Goal: Download file/media

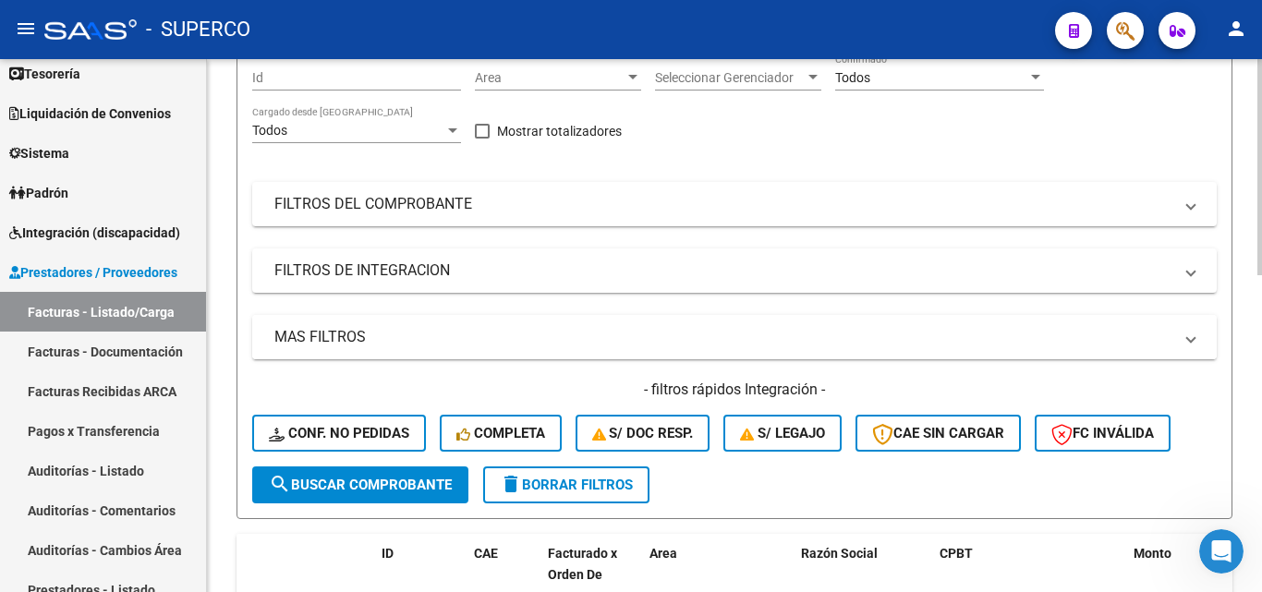
scroll to position [185, 0]
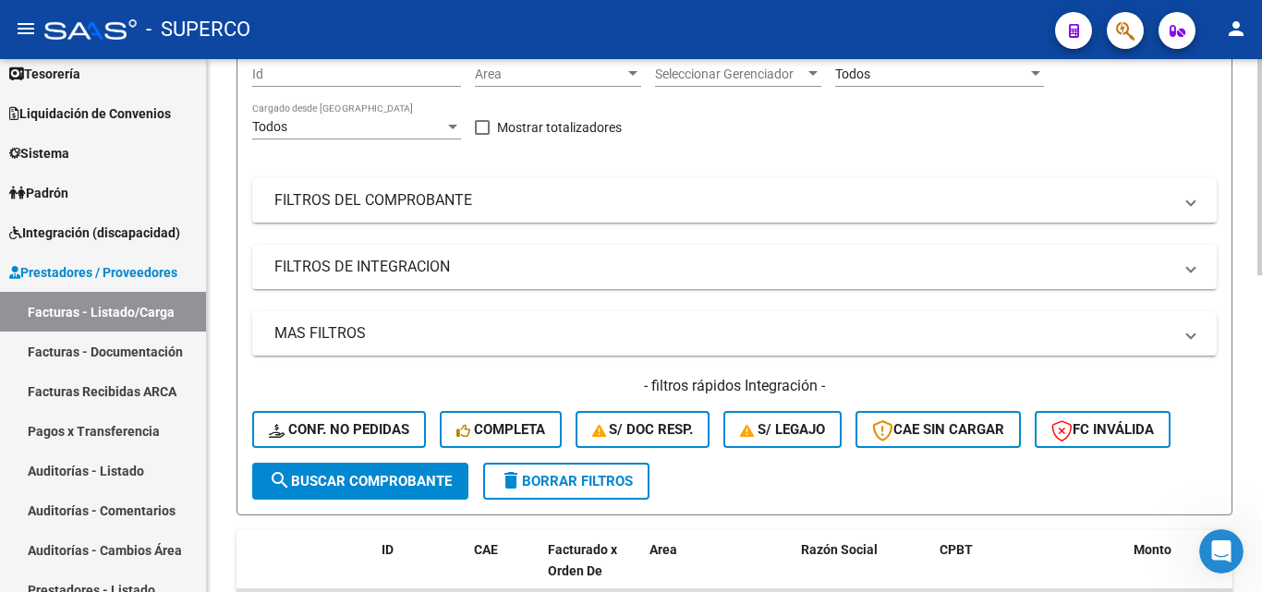
click at [386, 475] on span "search Buscar Comprobante" at bounding box center [360, 481] width 183 height 17
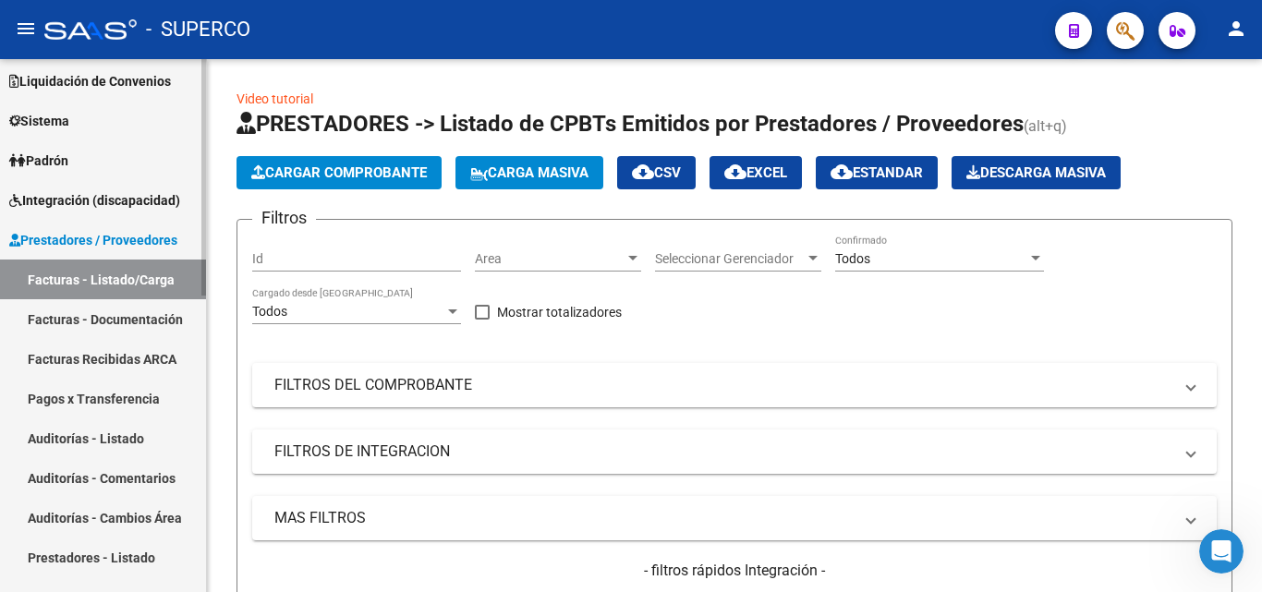
scroll to position [0, 0]
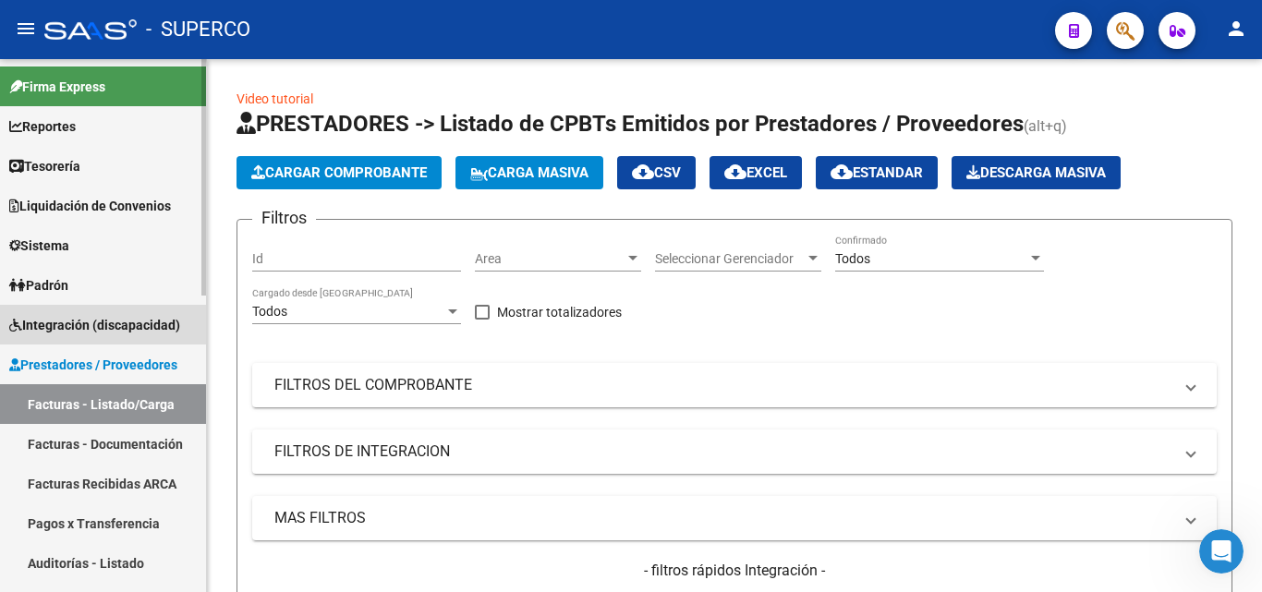
click at [82, 324] on span "Integración (discapacidad)" at bounding box center [94, 325] width 171 height 20
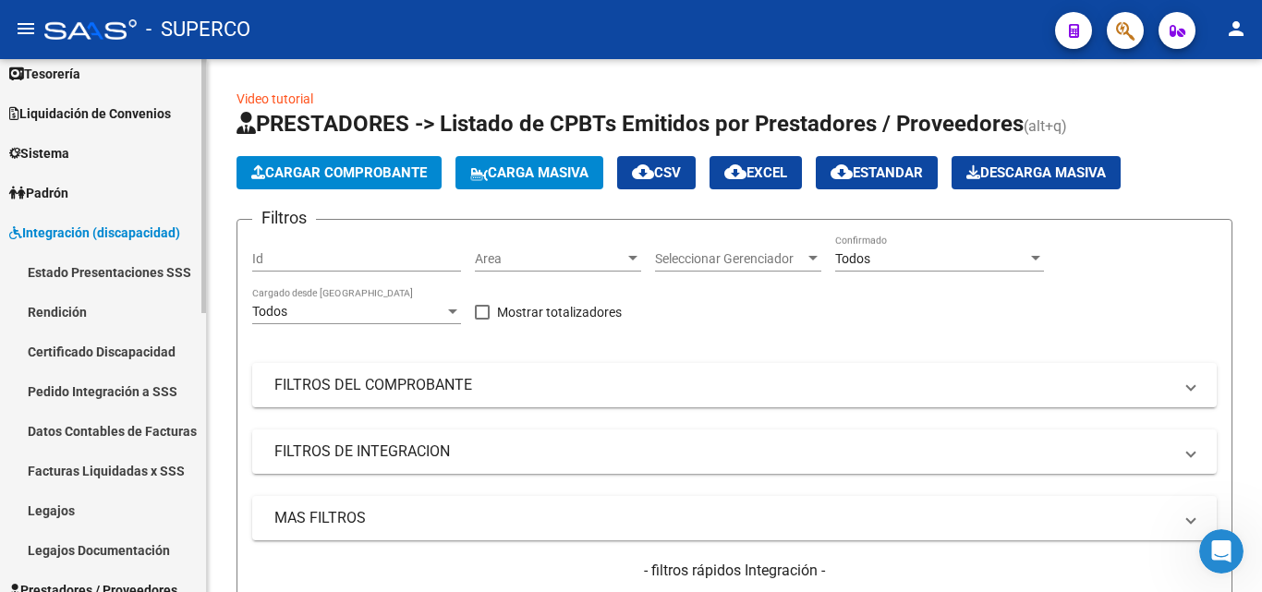
scroll to position [185, 0]
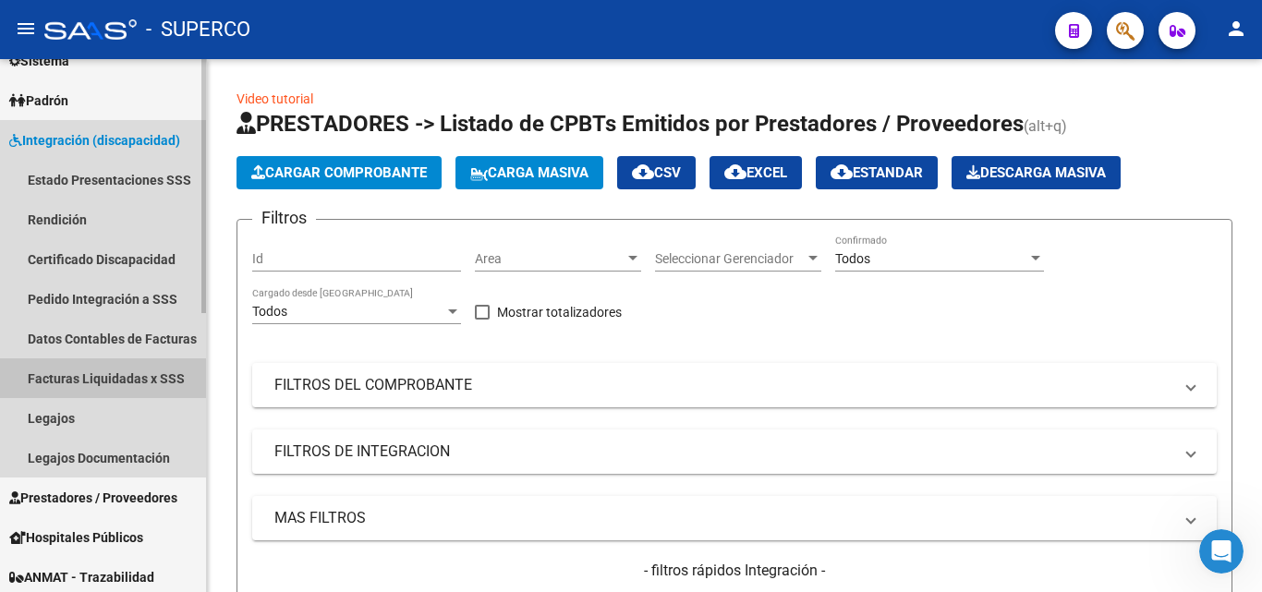
click at [102, 381] on link "Facturas Liquidadas x SSS" at bounding box center [103, 378] width 206 height 40
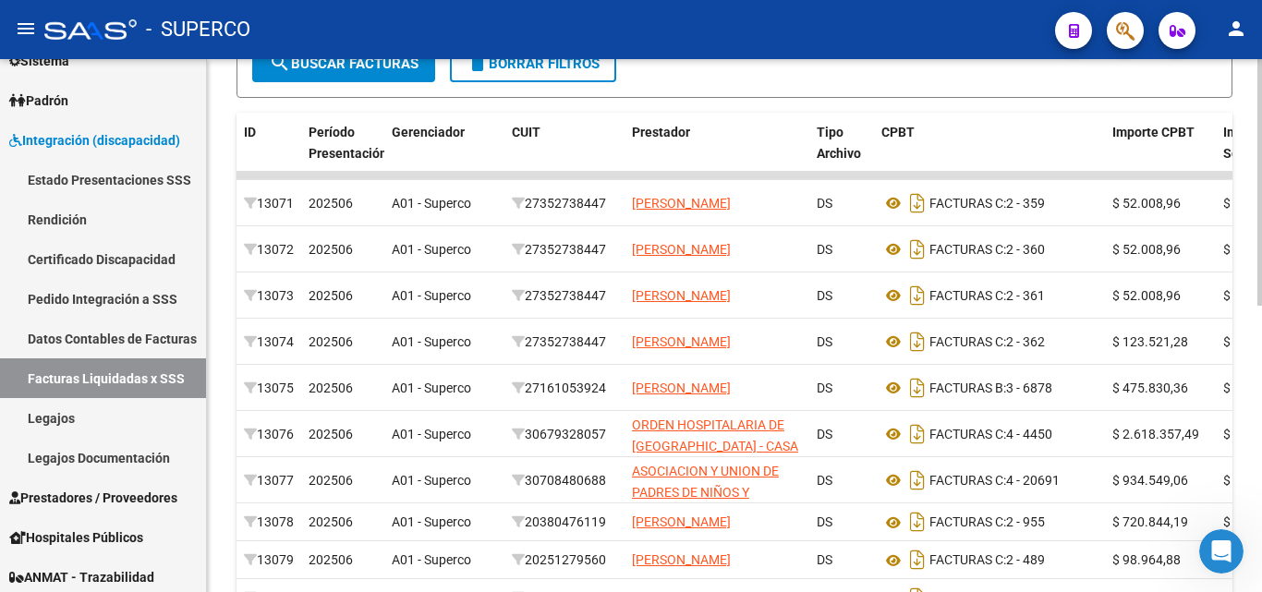
scroll to position [462, 0]
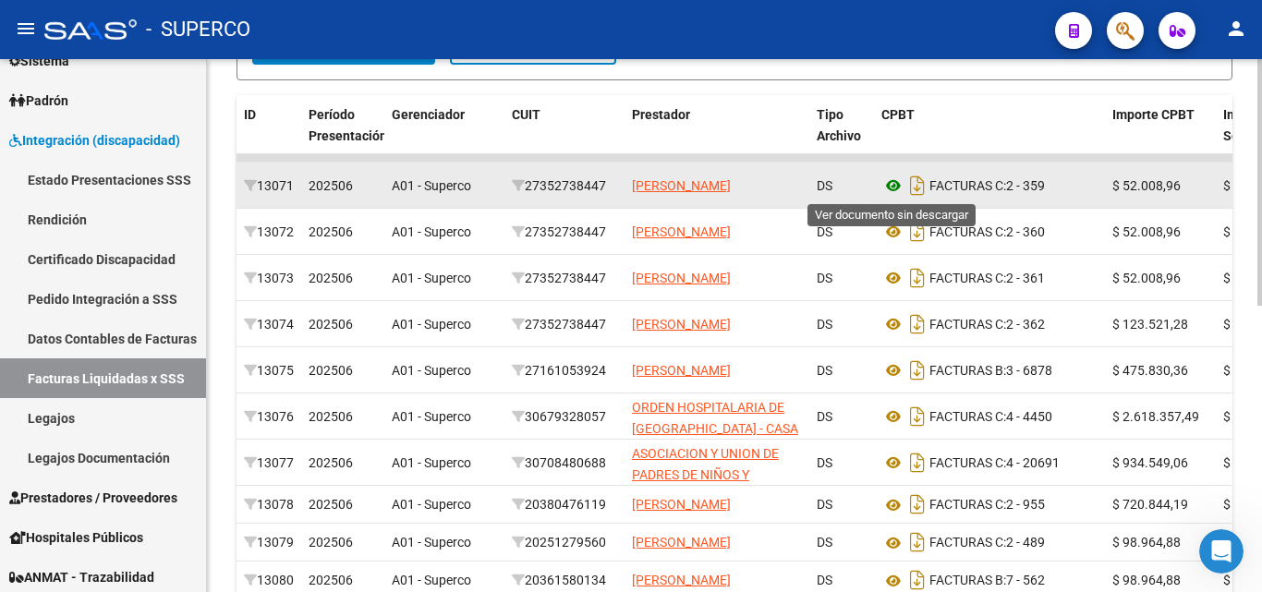
click at [895, 184] on icon at bounding box center [893, 186] width 24 height 22
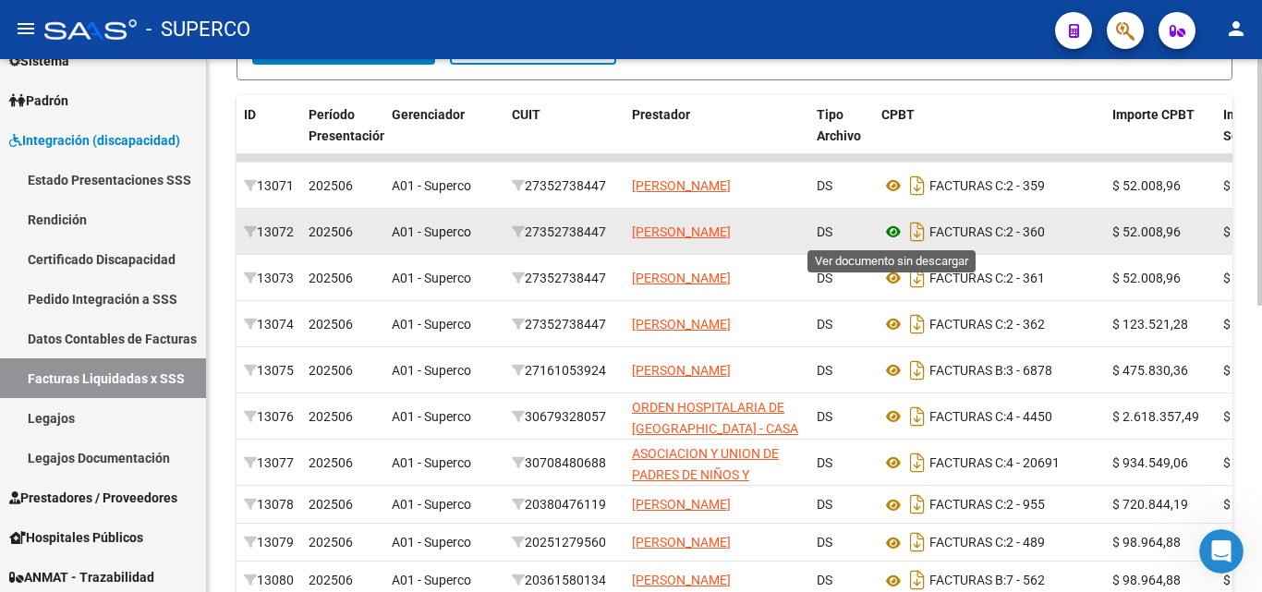
click at [893, 232] on icon at bounding box center [893, 232] width 24 height 22
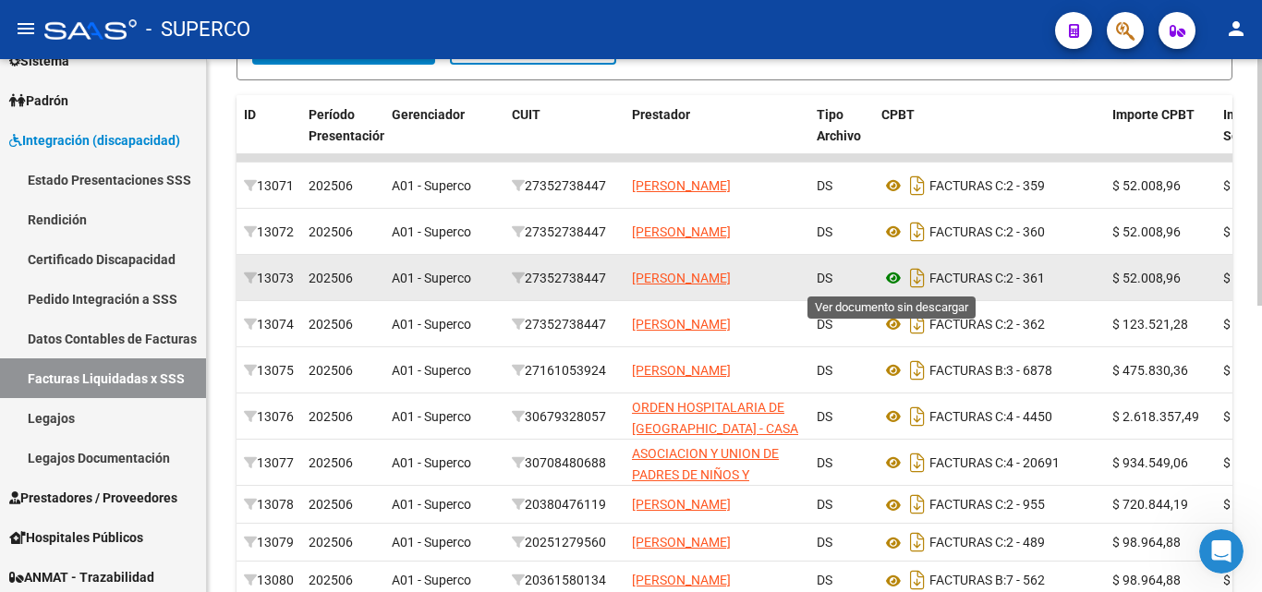
click at [893, 280] on icon at bounding box center [893, 278] width 24 height 22
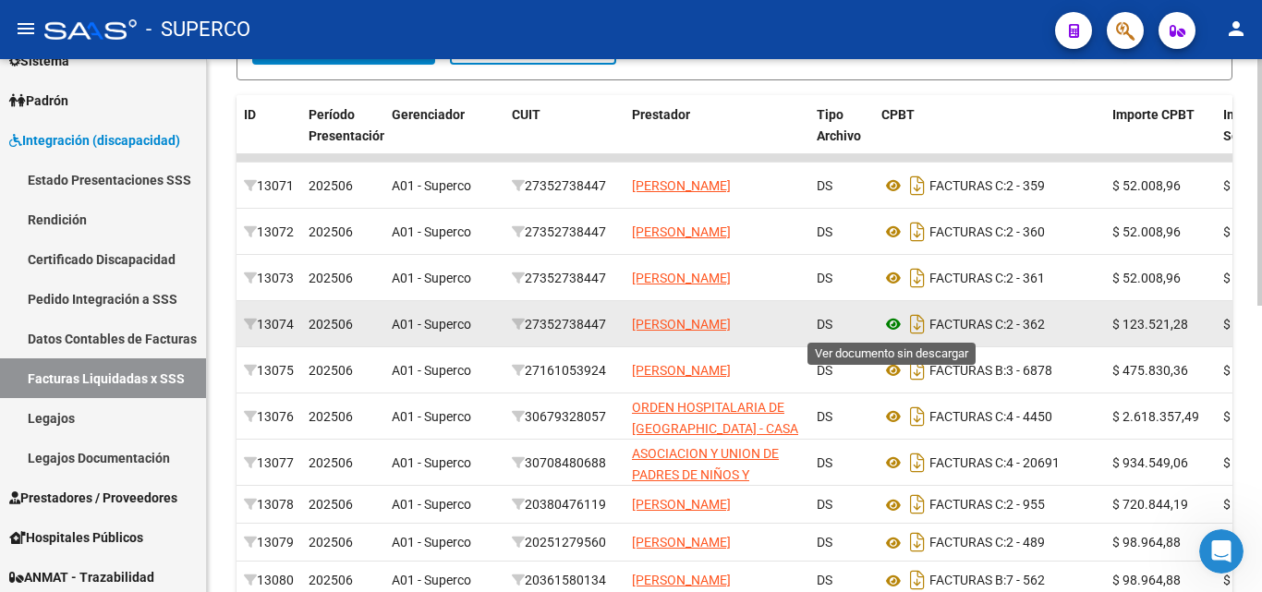
click at [893, 325] on icon at bounding box center [893, 324] width 24 height 22
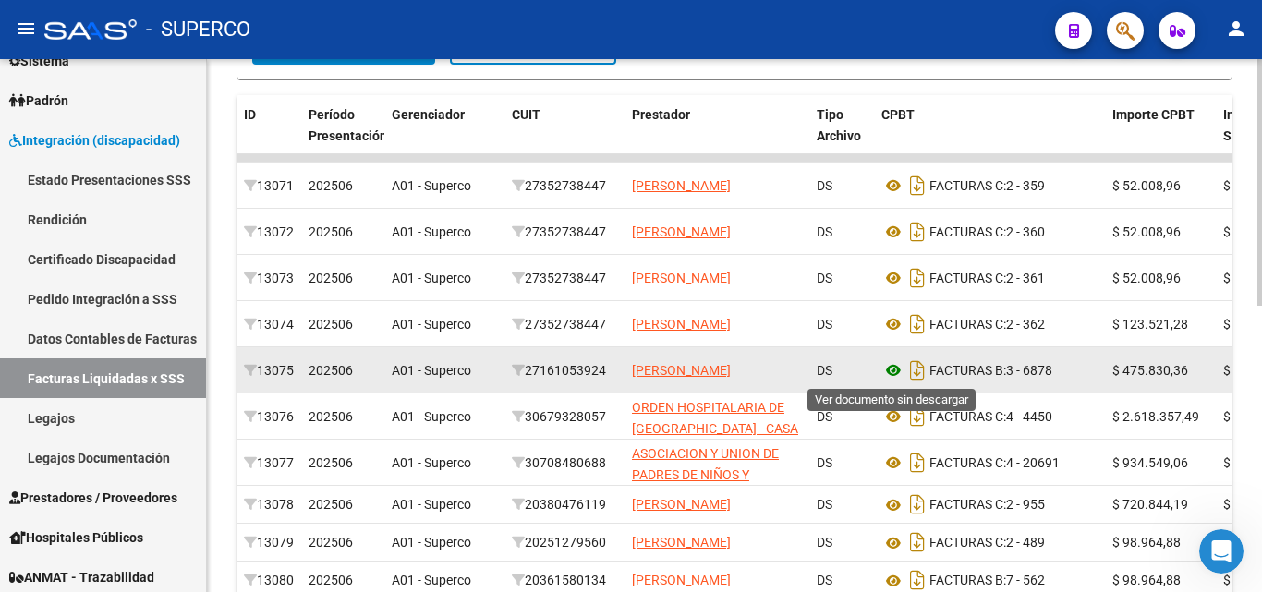
click at [892, 372] on icon at bounding box center [893, 370] width 24 height 22
click at [890, 369] on icon at bounding box center [893, 370] width 24 height 22
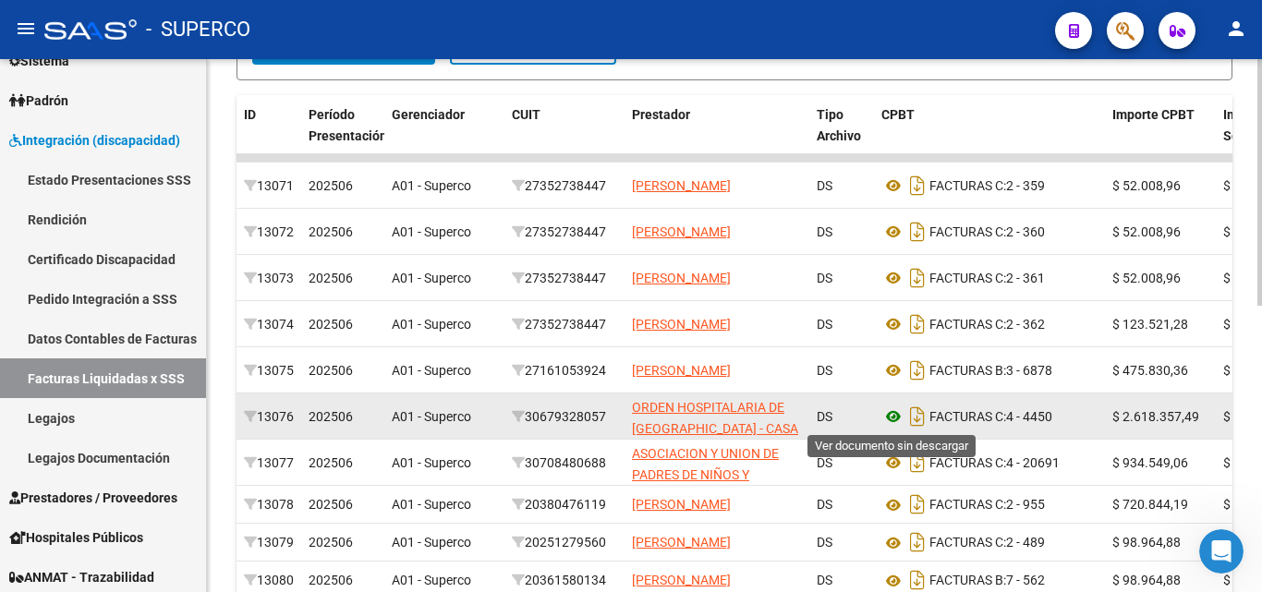
click at [890, 418] on icon at bounding box center [893, 416] width 24 height 22
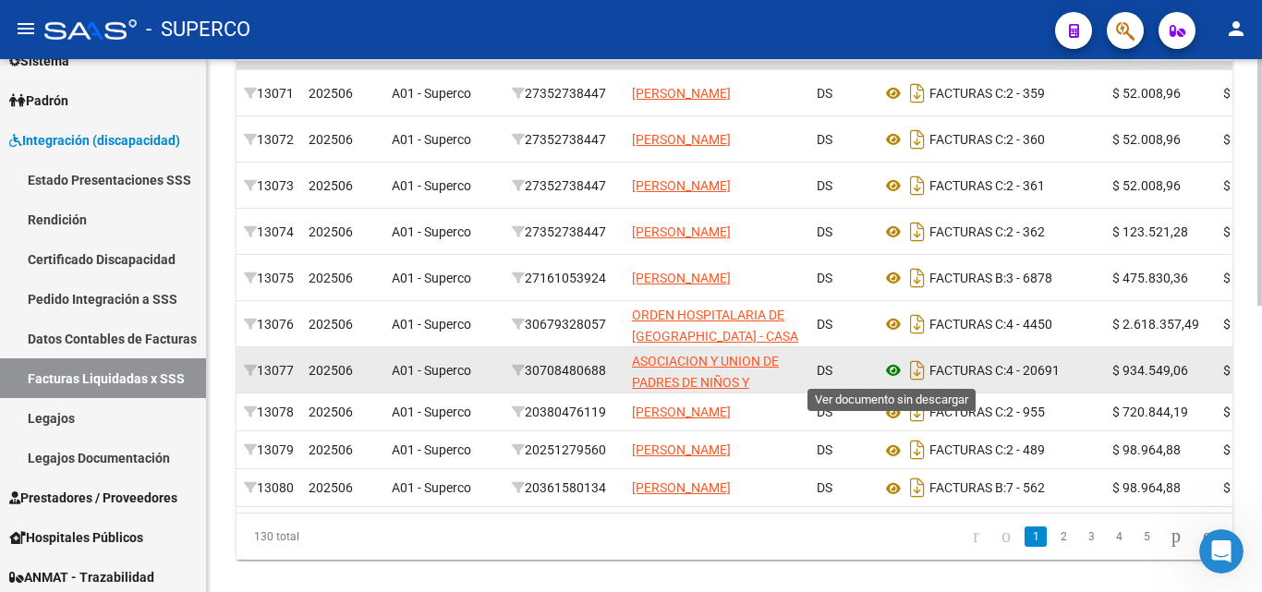
click at [889, 371] on icon at bounding box center [893, 370] width 24 height 22
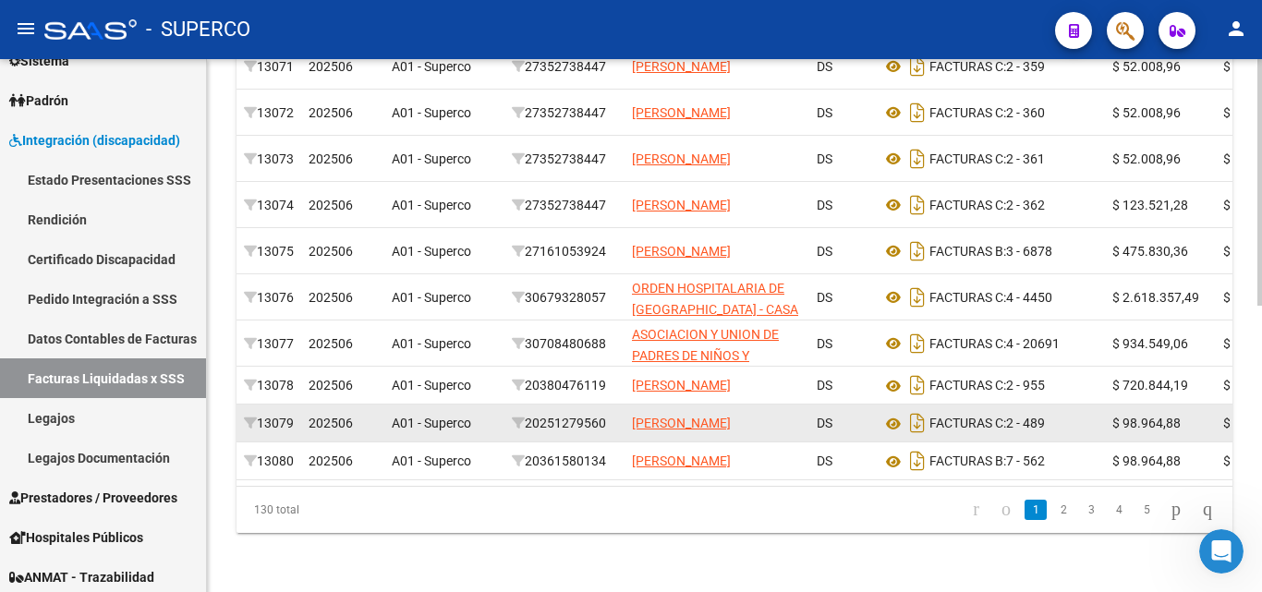
scroll to position [621, 0]
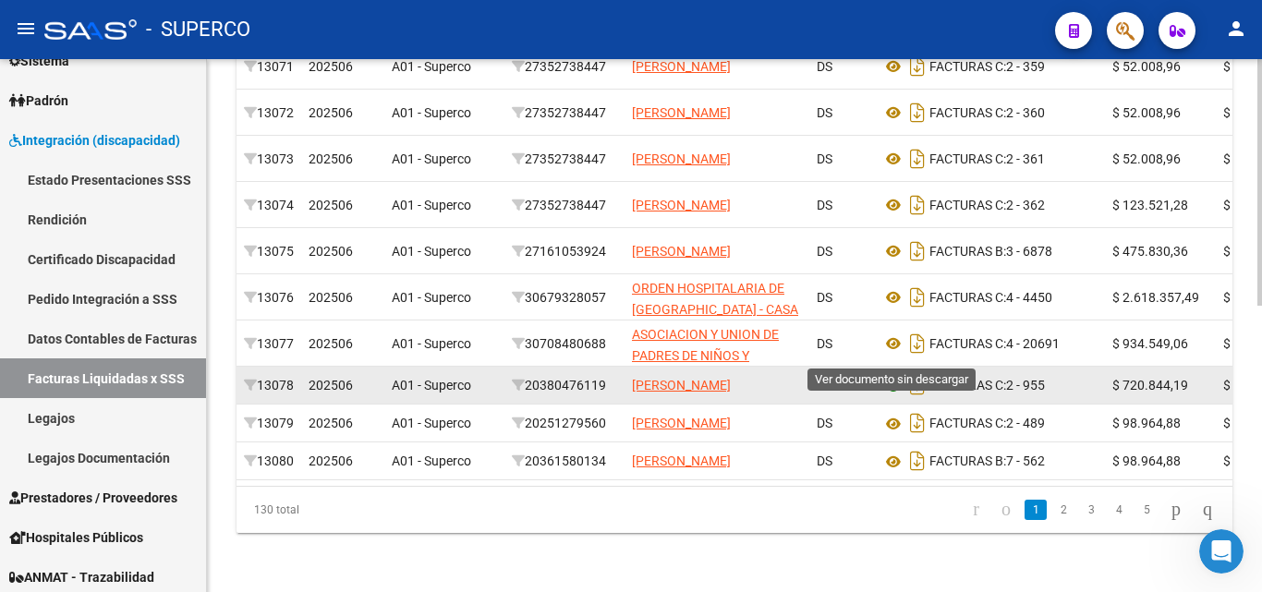
click at [893, 375] on icon at bounding box center [893, 386] width 24 height 22
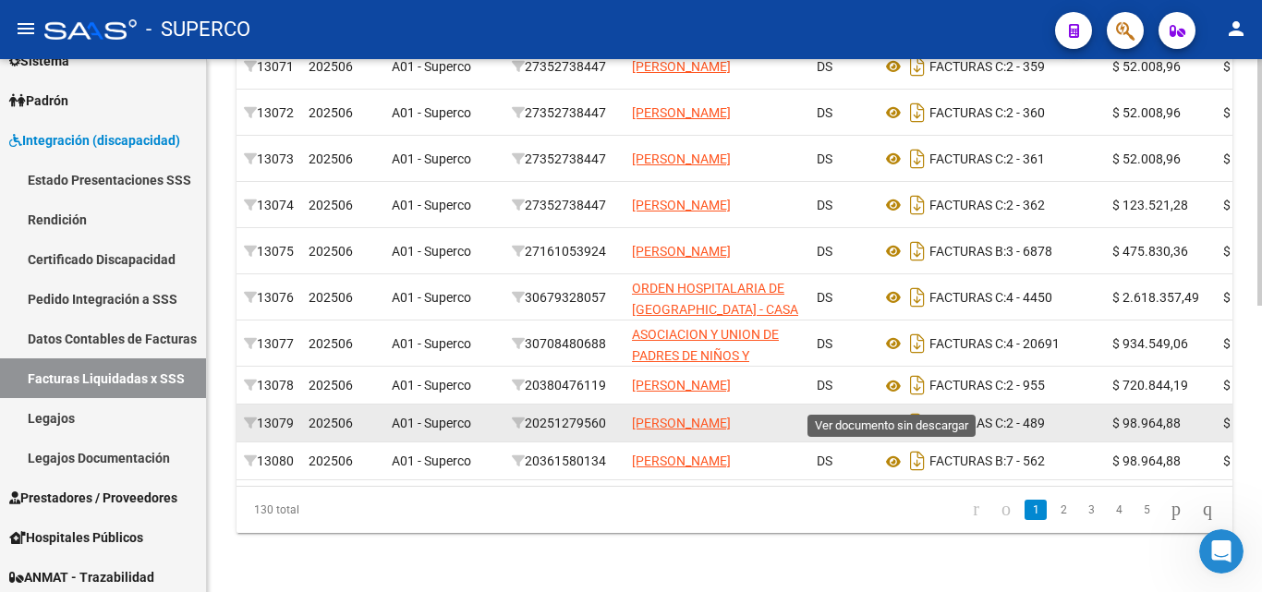
click at [893, 413] on icon at bounding box center [893, 424] width 24 height 22
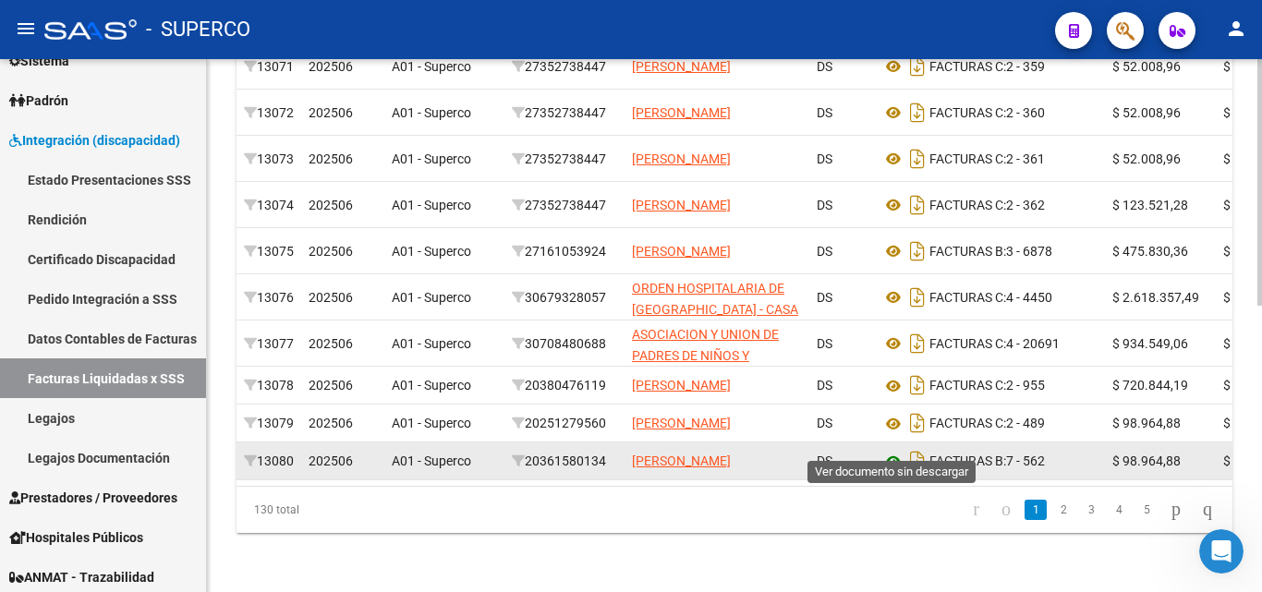
click at [893, 451] on icon at bounding box center [893, 462] width 24 height 22
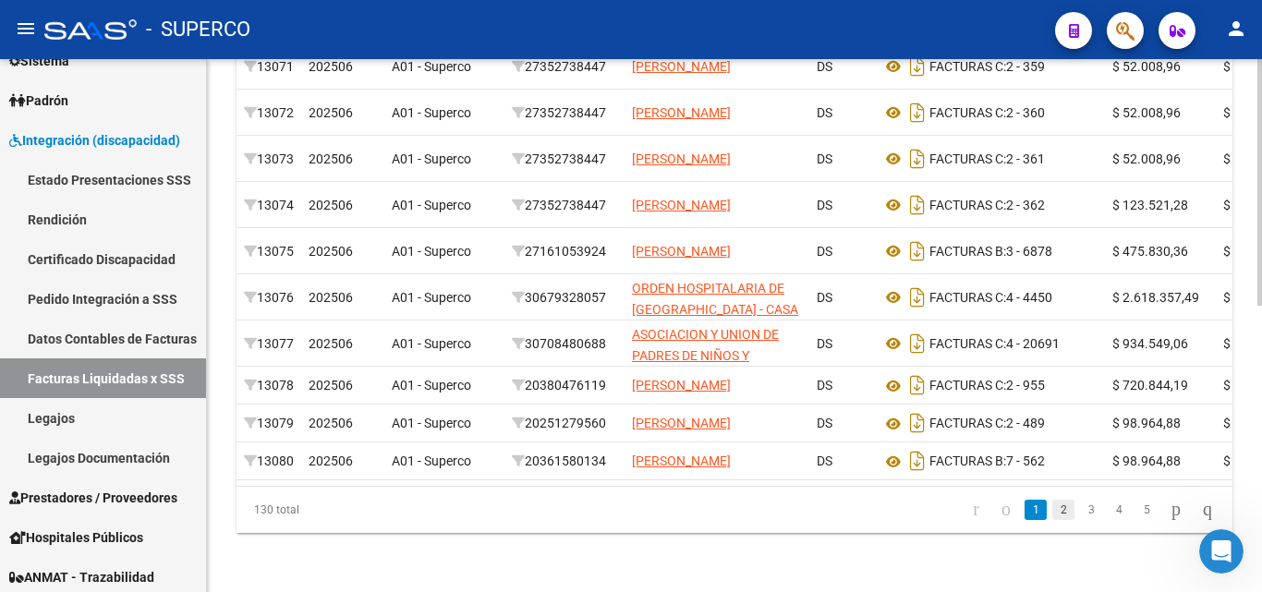
click at [1052, 514] on link "2" at bounding box center [1063, 510] width 22 height 20
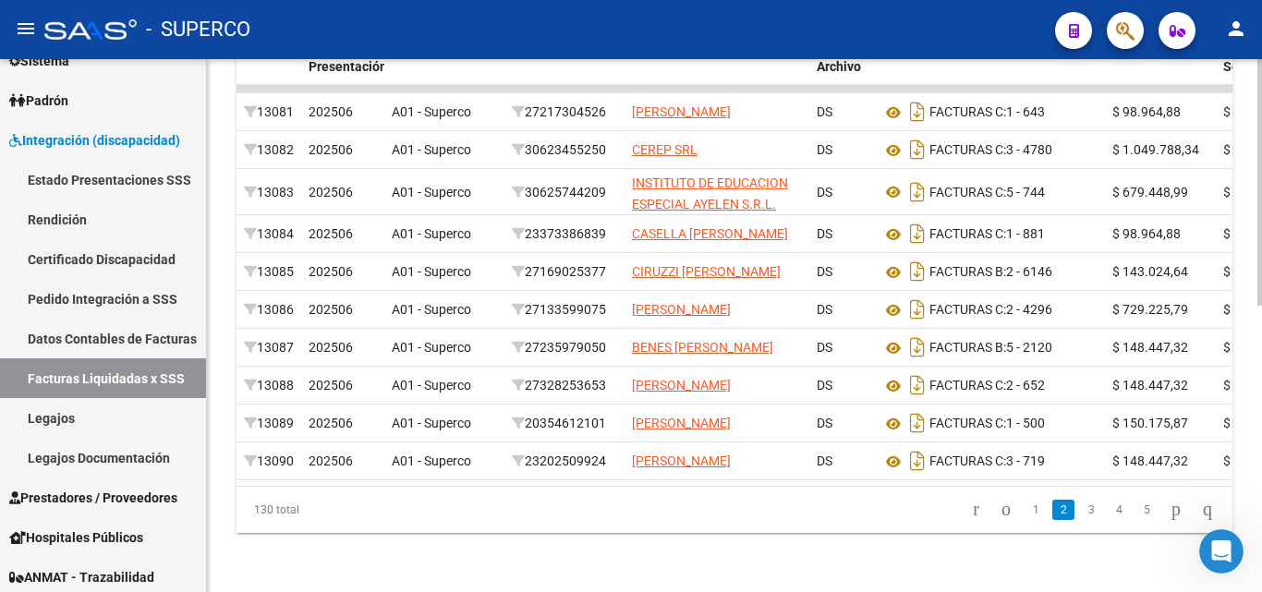
scroll to position [528, 0]
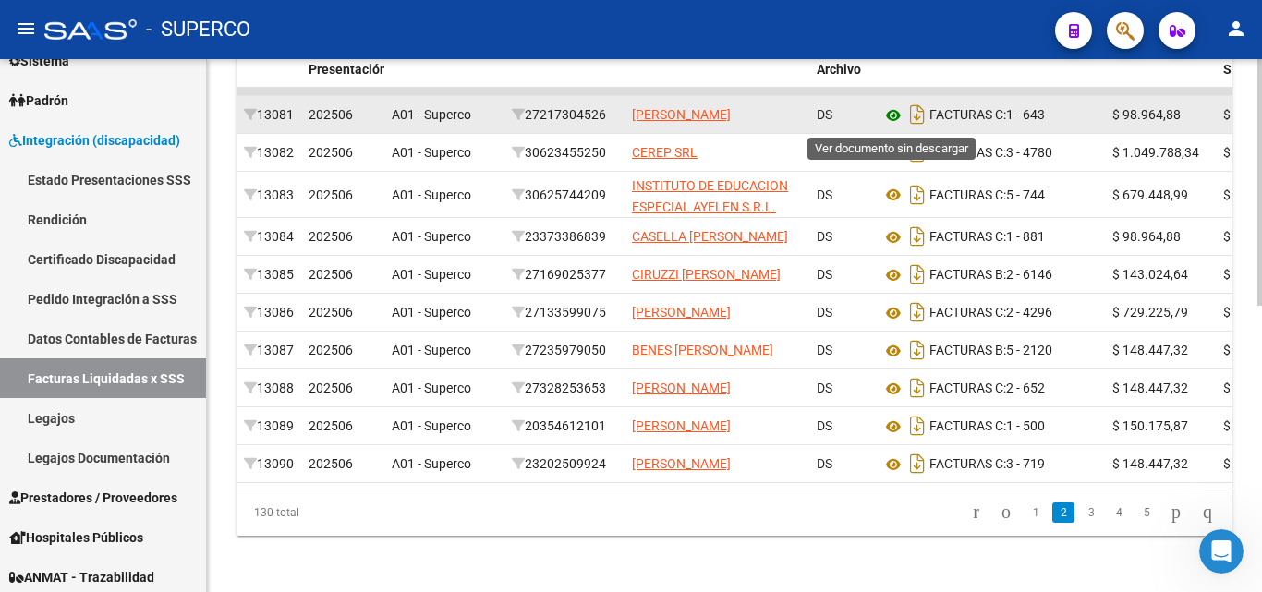
click at [892, 119] on icon at bounding box center [893, 115] width 24 height 22
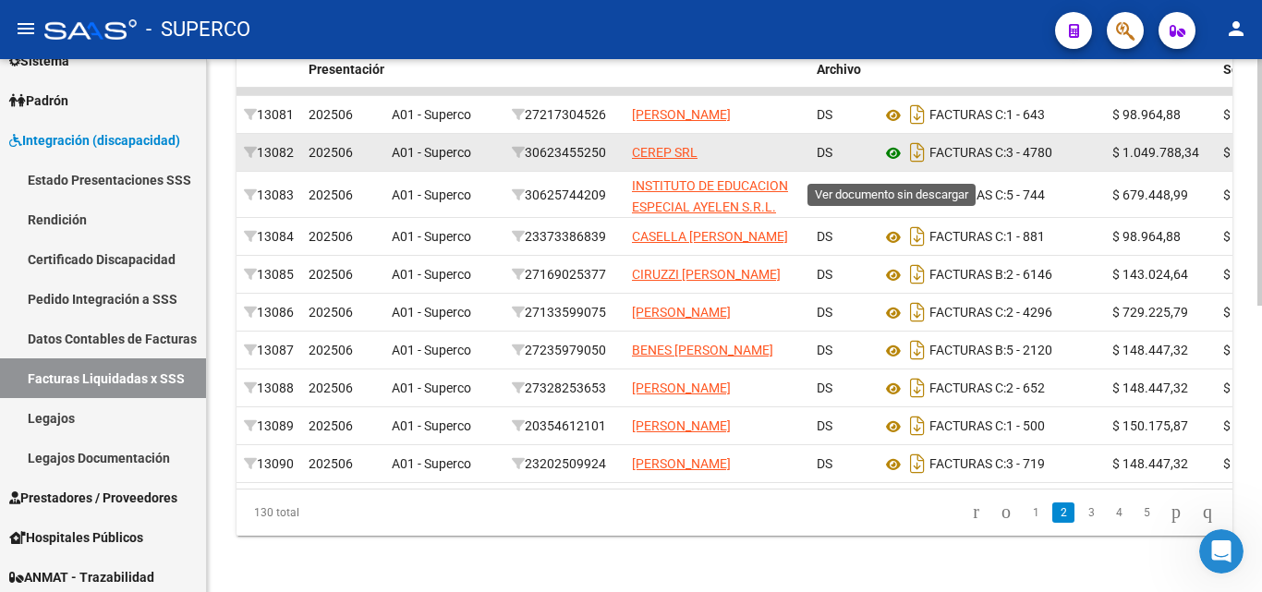
click at [889, 164] on icon at bounding box center [893, 153] width 24 height 22
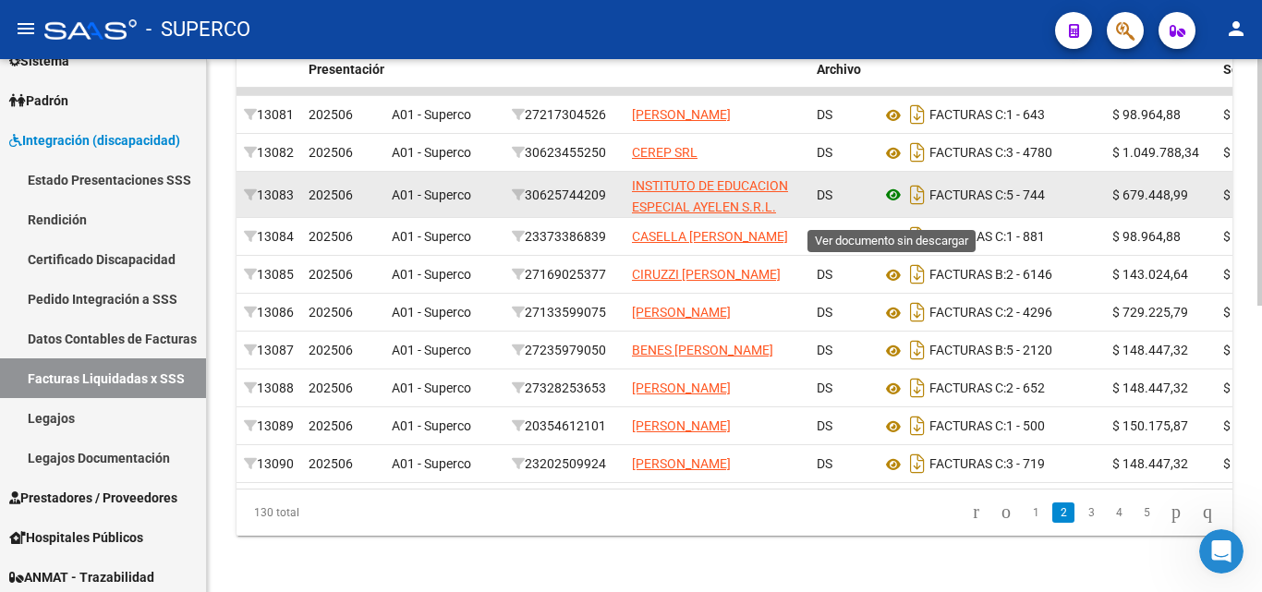
click at [890, 206] on icon at bounding box center [893, 195] width 24 height 22
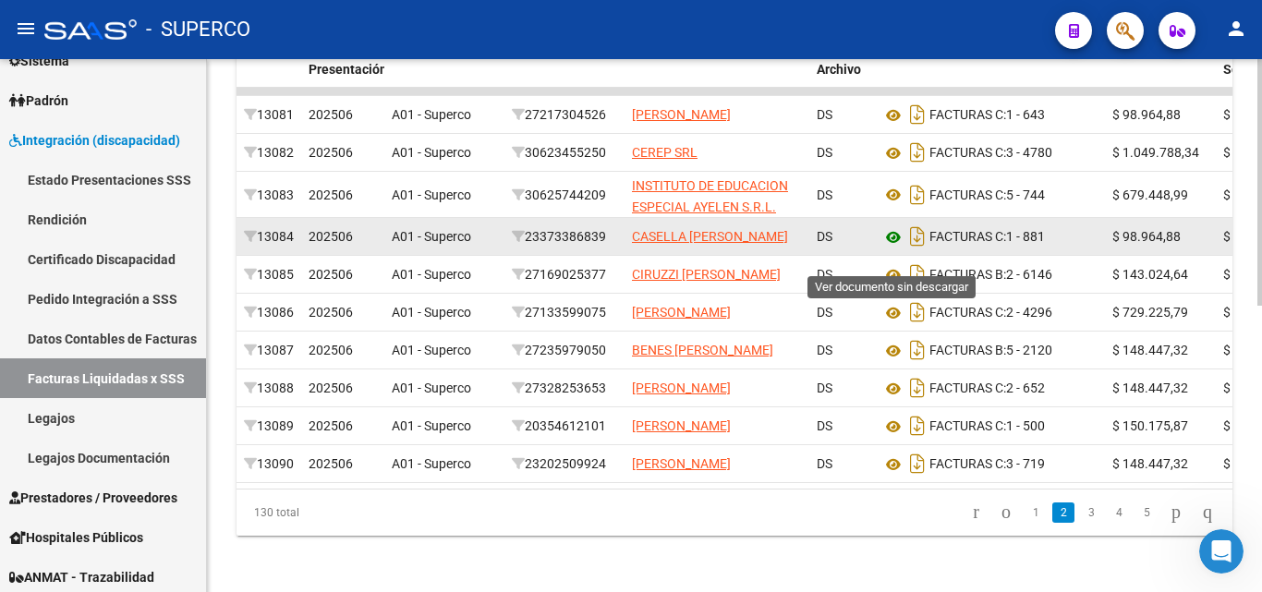
click at [893, 248] on icon at bounding box center [893, 237] width 24 height 22
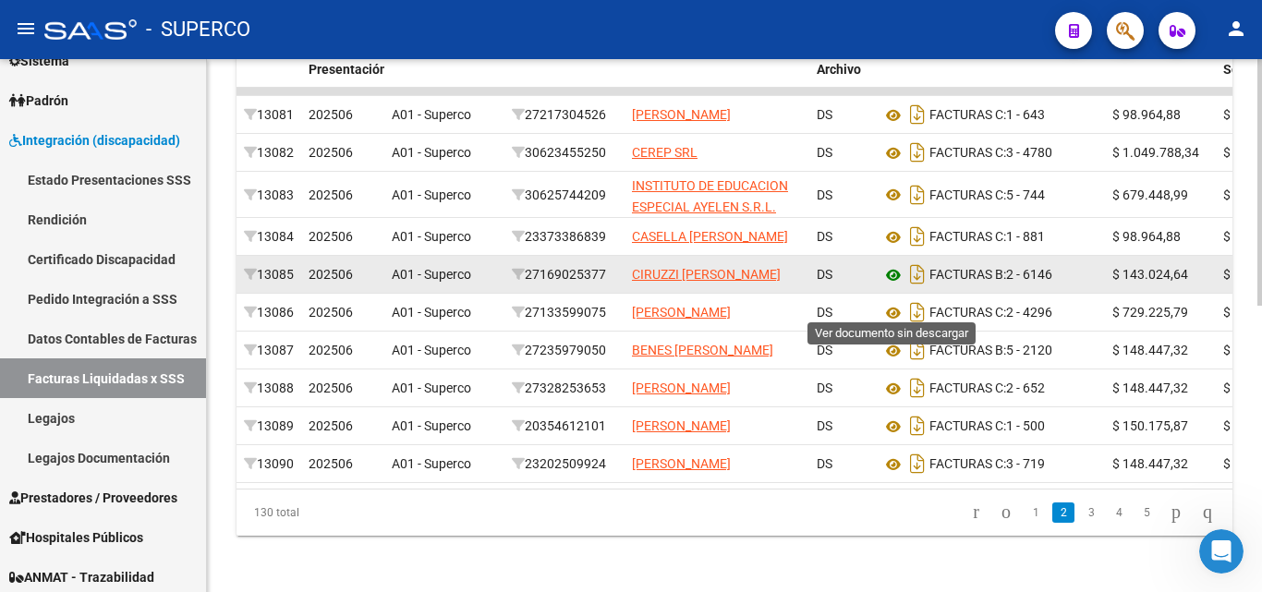
click at [888, 286] on icon at bounding box center [893, 275] width 24 height 22
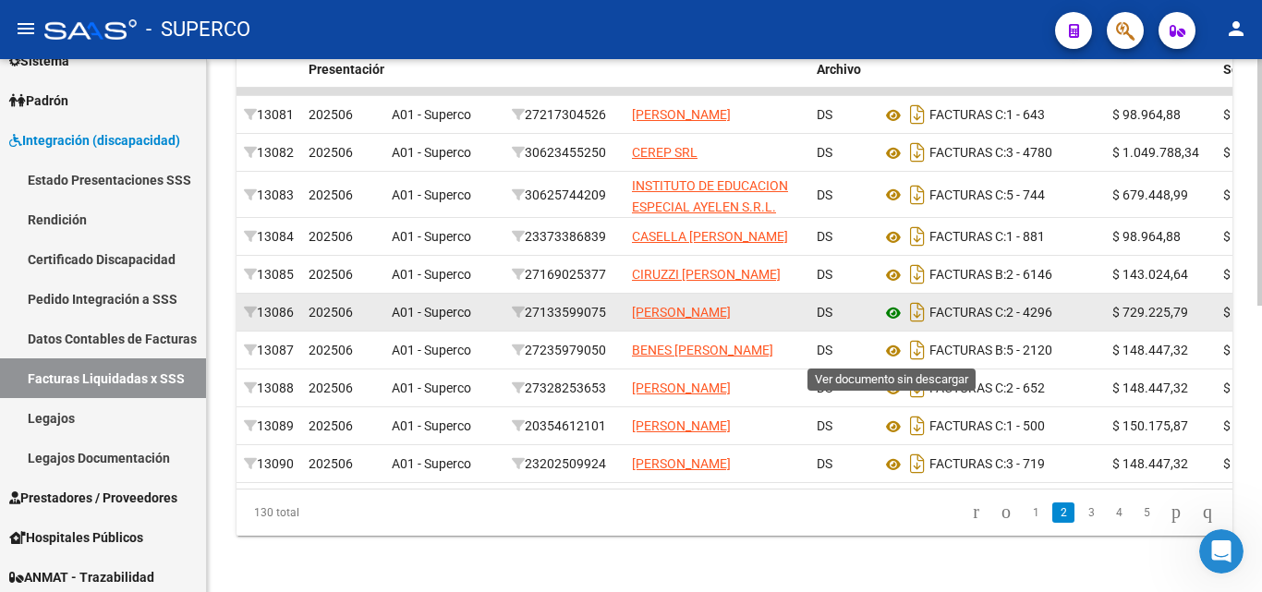
click at [892, 324] on icon at bounding box center [893, 313] width 24 height 22
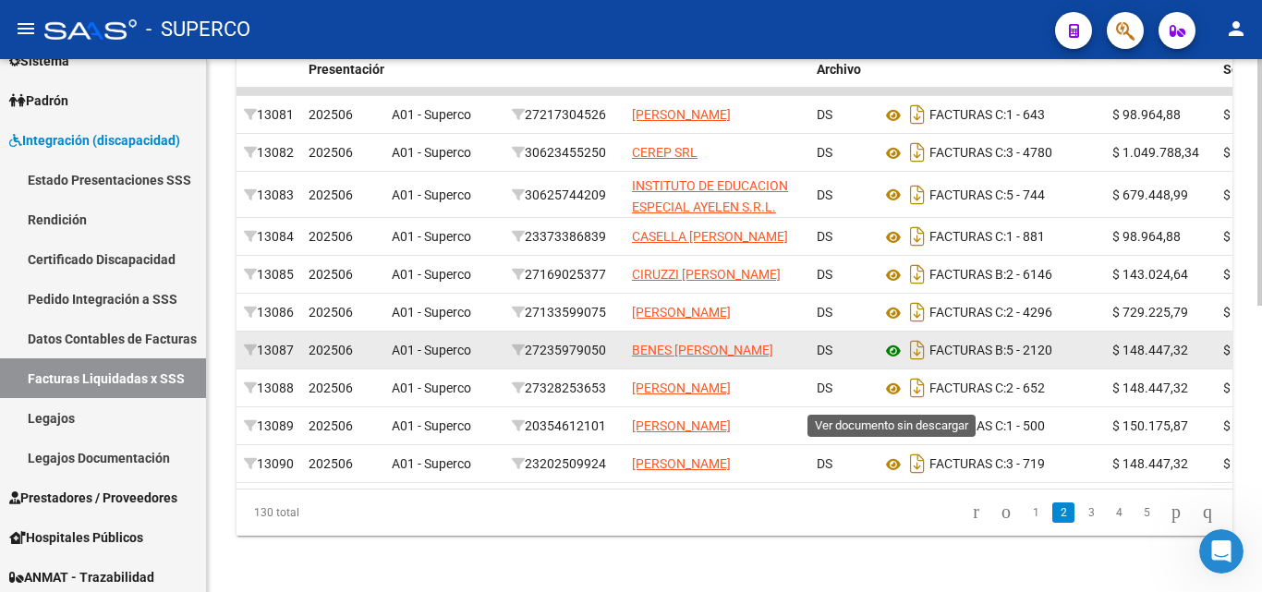
click at [895, 362] on icon at bounding box center [893, 351] width 24 height 22
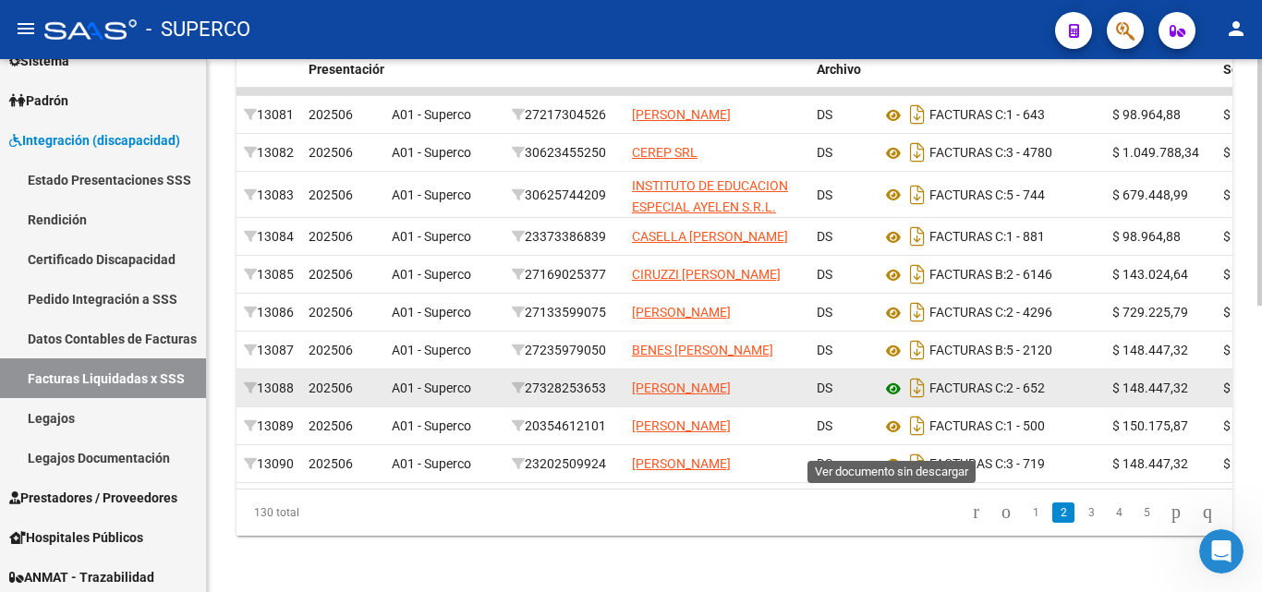
click at [891, 400] on icon at bounding box center [893, 389] width 24 height 22
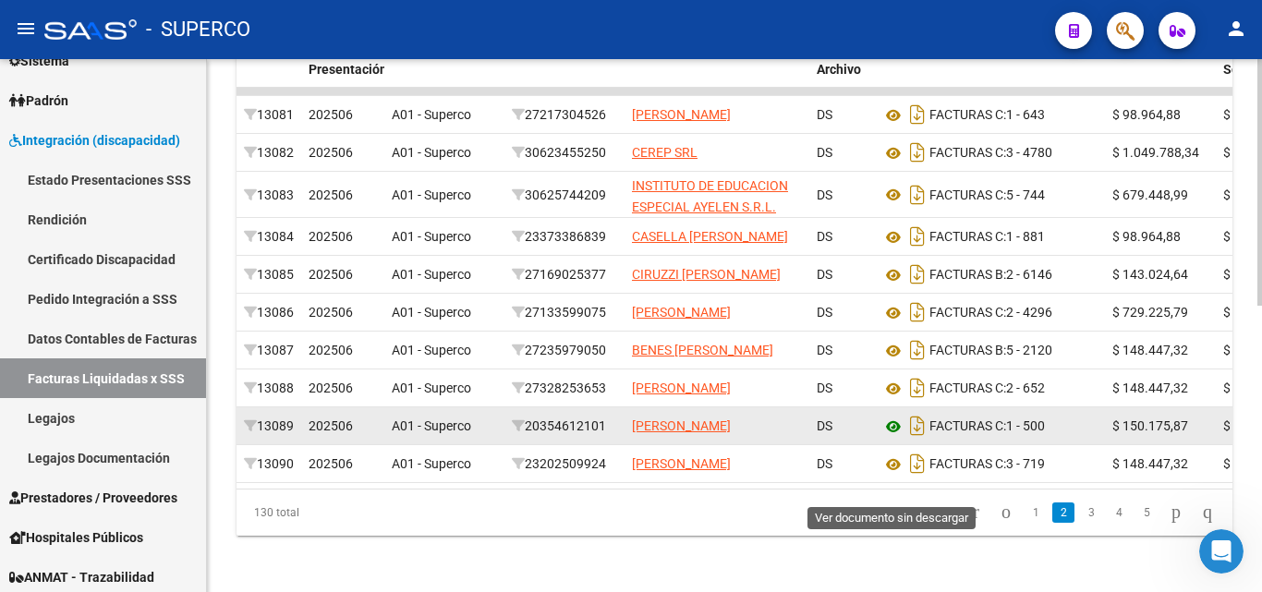
click at [892, 438] on icon at bounding box center [893, 427] width 24 height 22
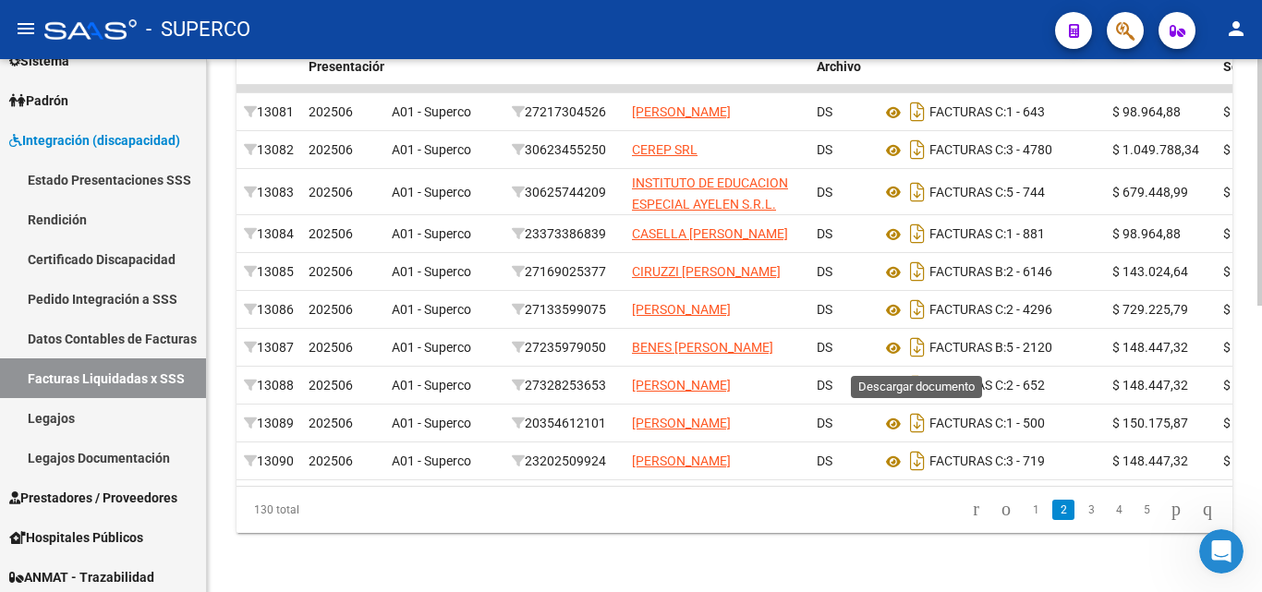
scroll to position [621, 0]
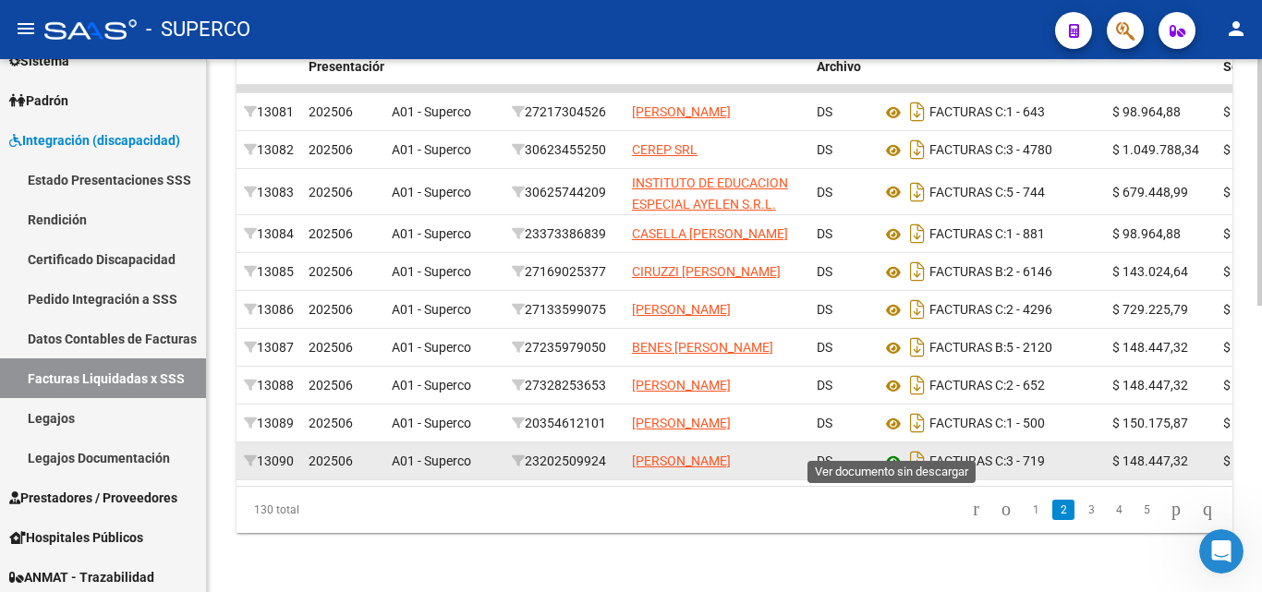
click at [888, 451] on icon at bounding box center [893, 462] width 24 height 22
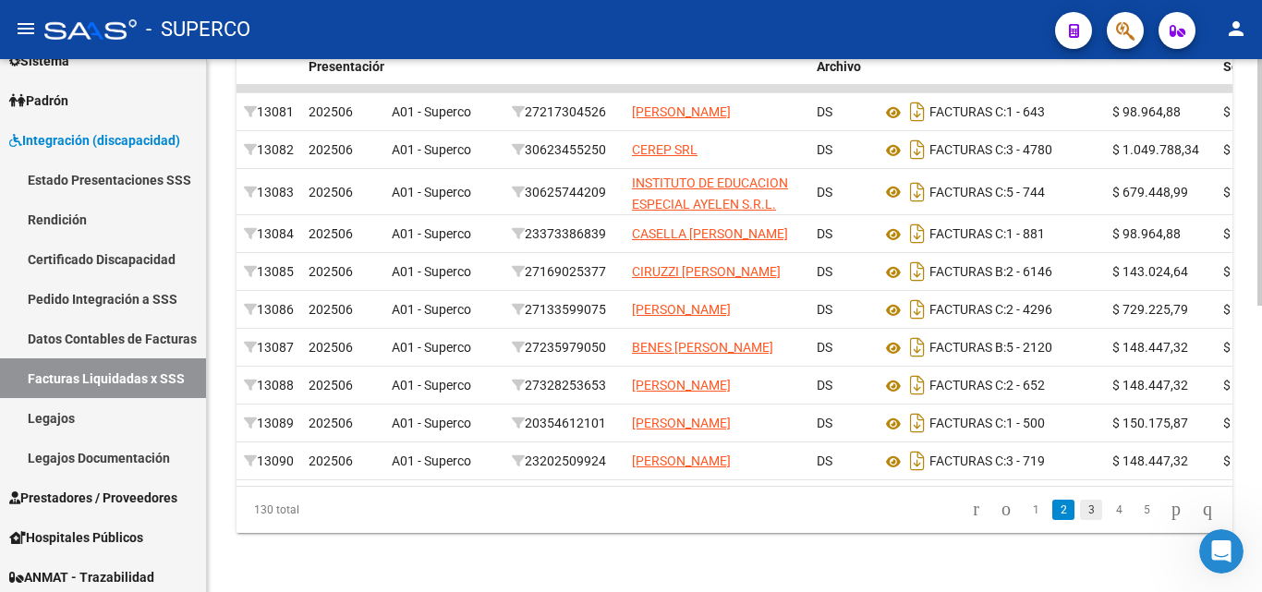
click at [1080, 510] on link "3" at bounding box center [1091, 510] width 22 height 20
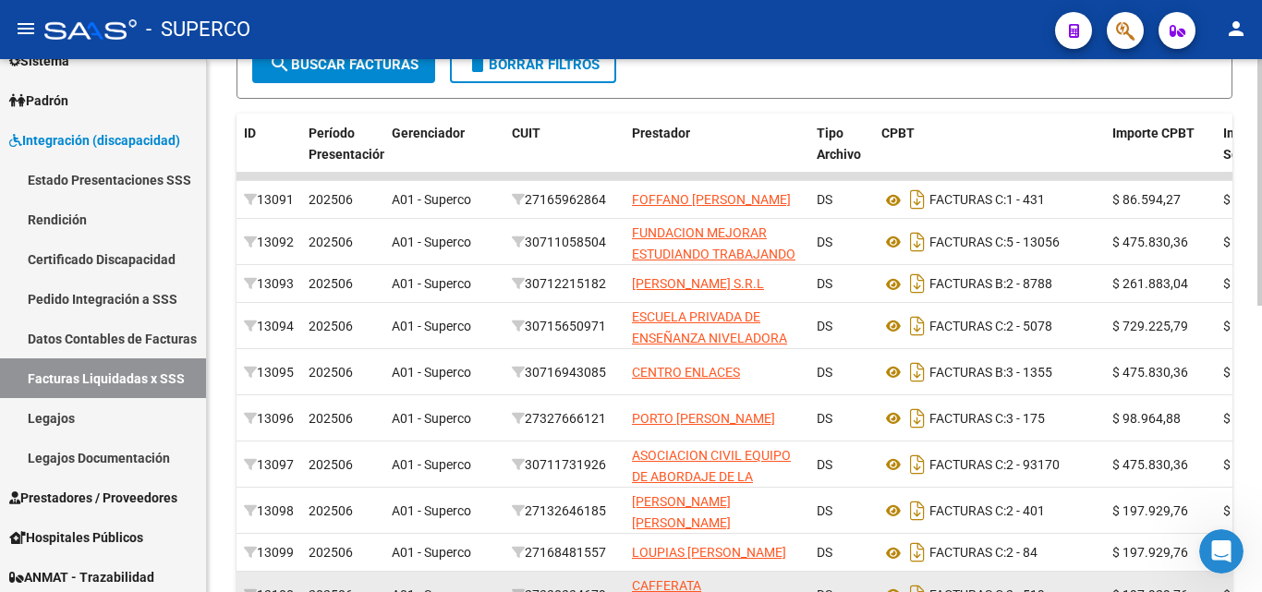
scroll to position [436, 0]
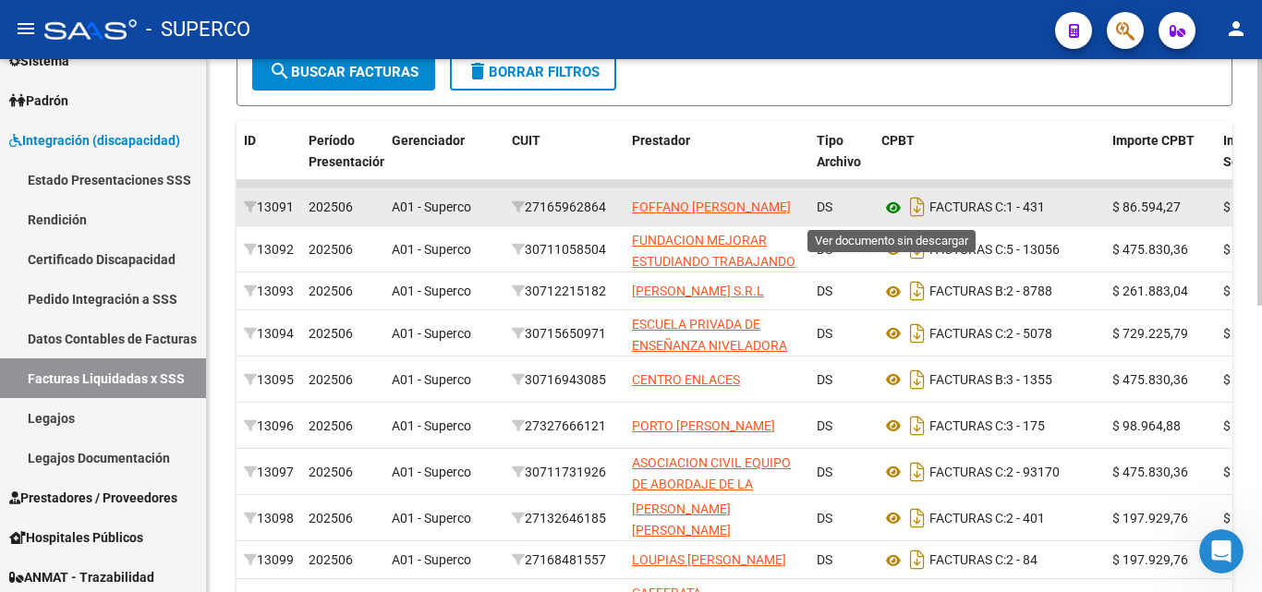
click at [894, 207] on icon at bounding box center [893, 208] width 24 height 22
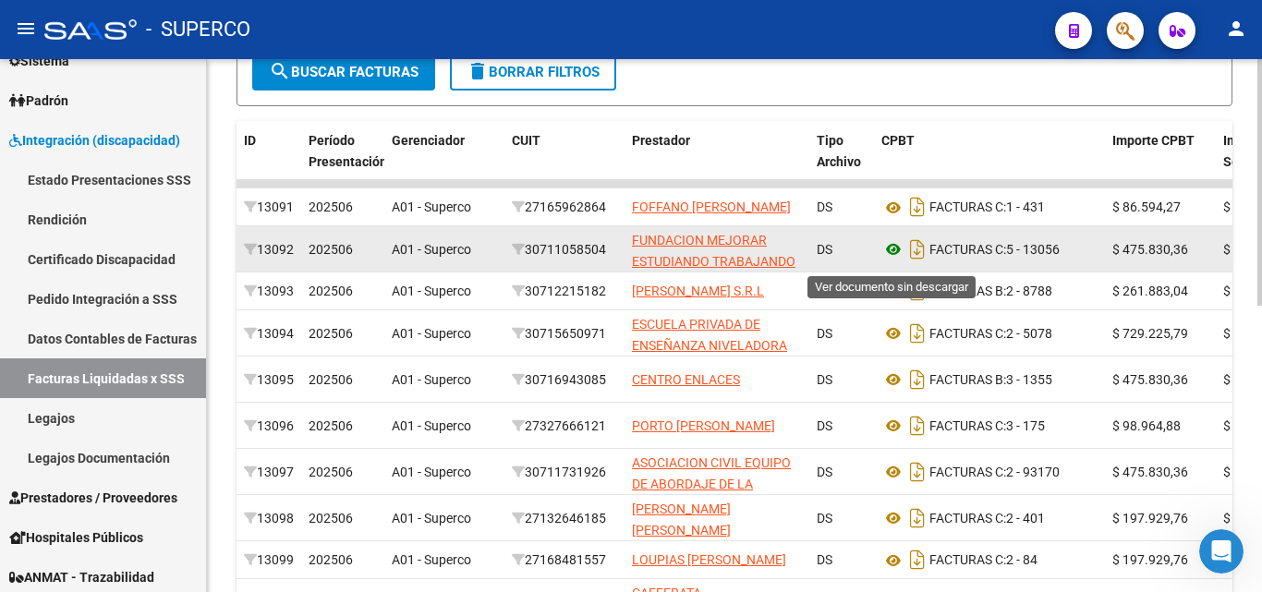
click at [889, 257] on icon at bounding box center [893, 249] width 24 height 22
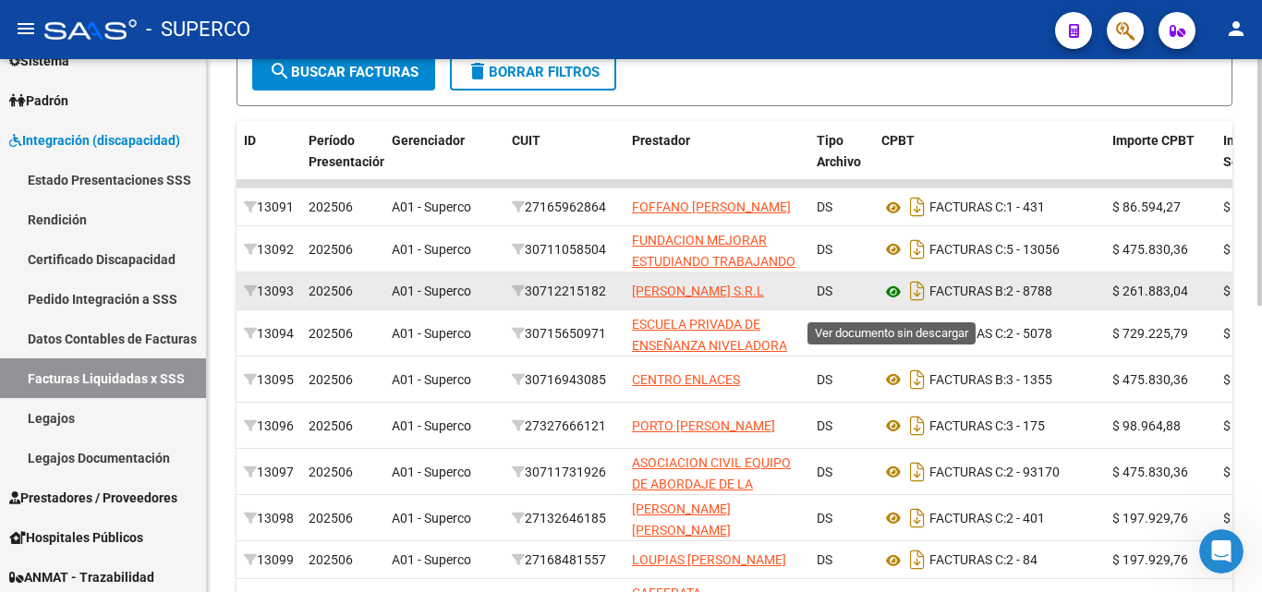
click at [892, 303] on icon at bounding box center [893, 292] width 24 height 22
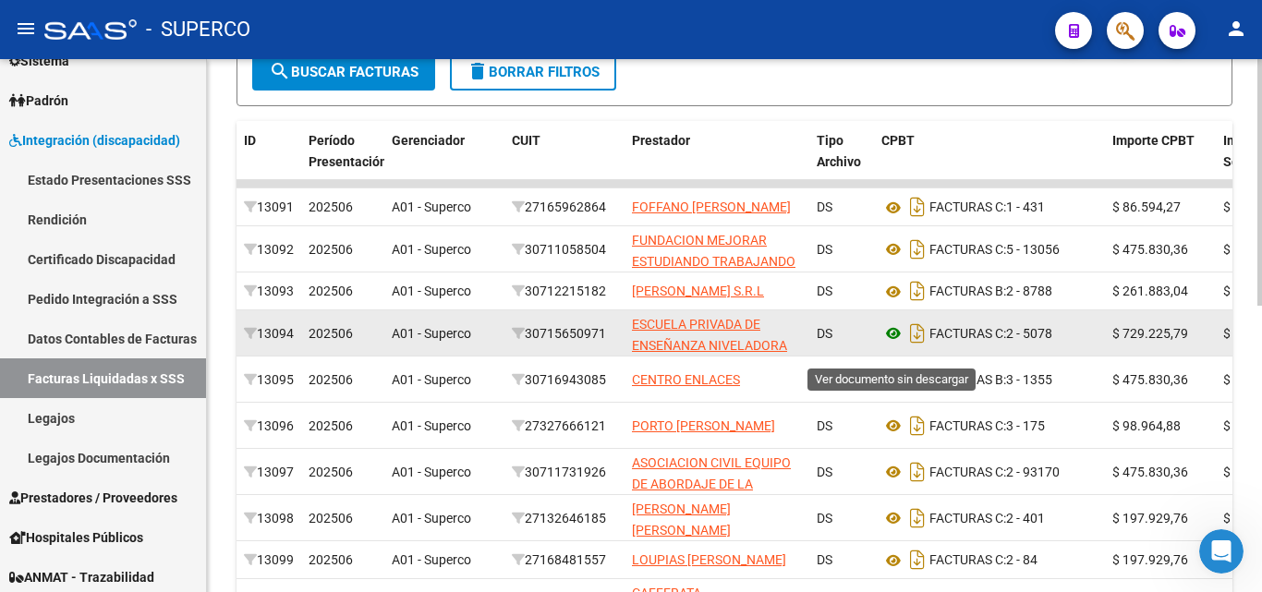
click at [894, 344] on icon at bounding box center [893, 333] width 24 height 22
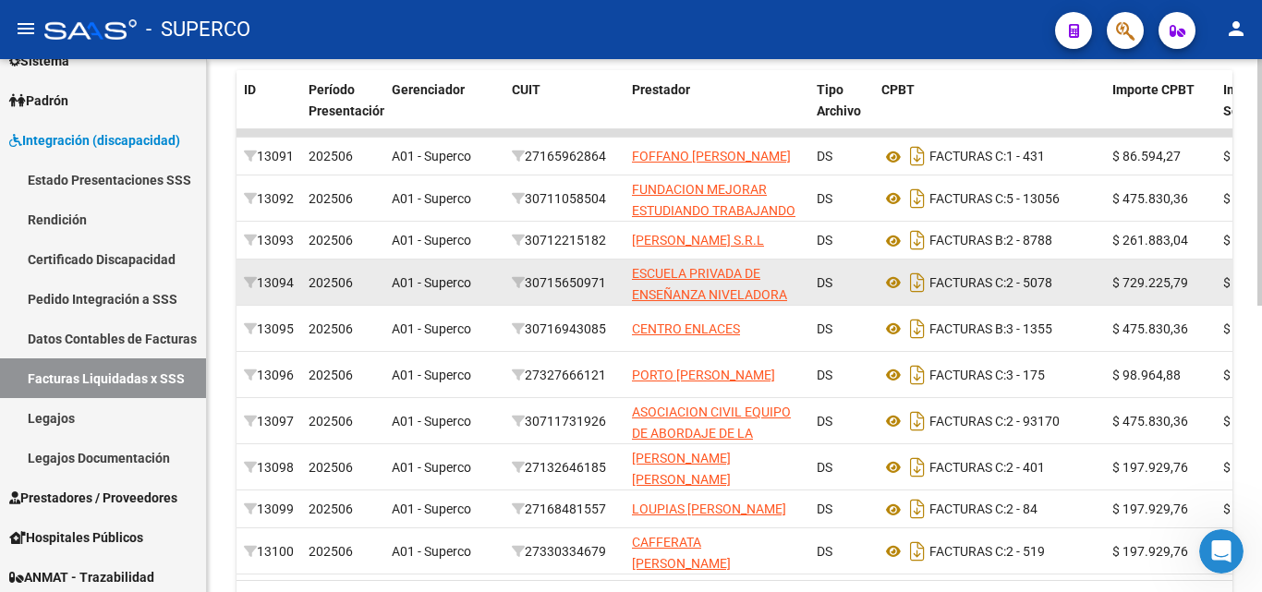
scroll to position [528, 0]
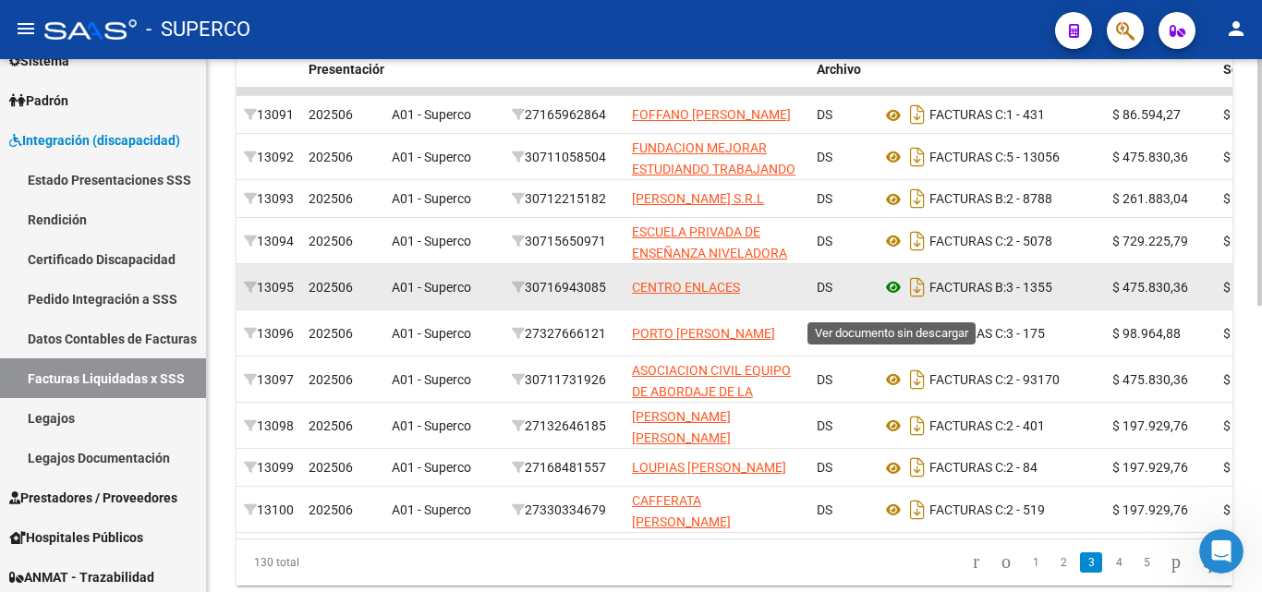
click at [891, 298] on icon at bounding box center [893, 287] width 24 height 22
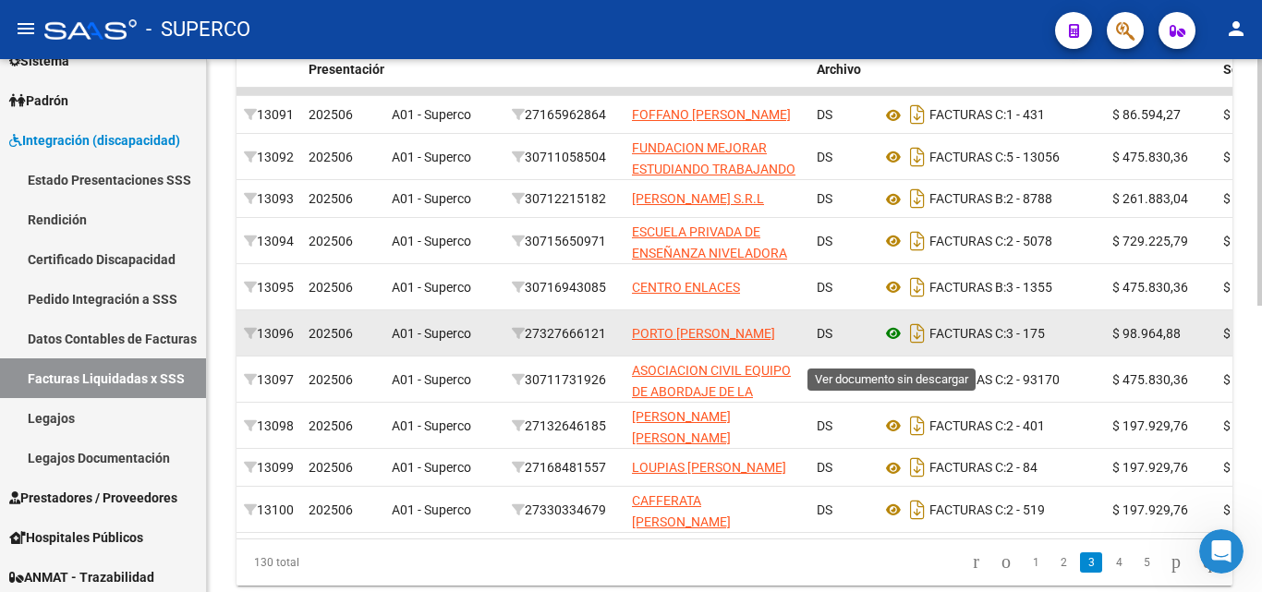
click at [892, 344] on icon at bounding box center [893, 333] width 24 height 22
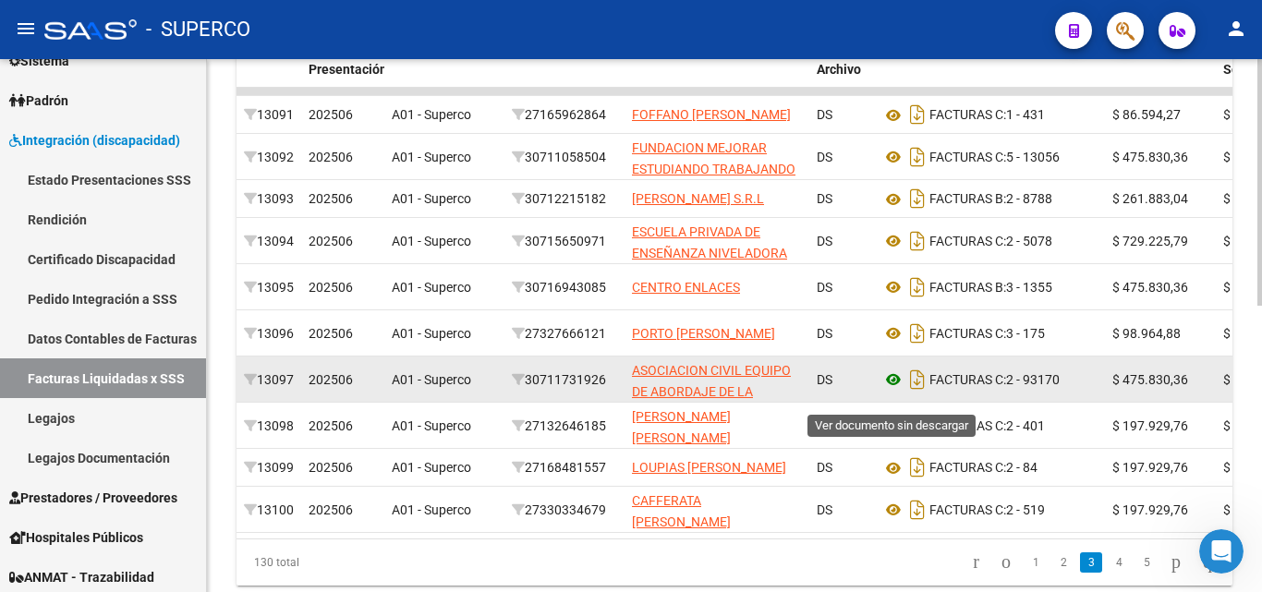
click at [891, 391] on icon at bounding box center [893, 380] width 24 height 22
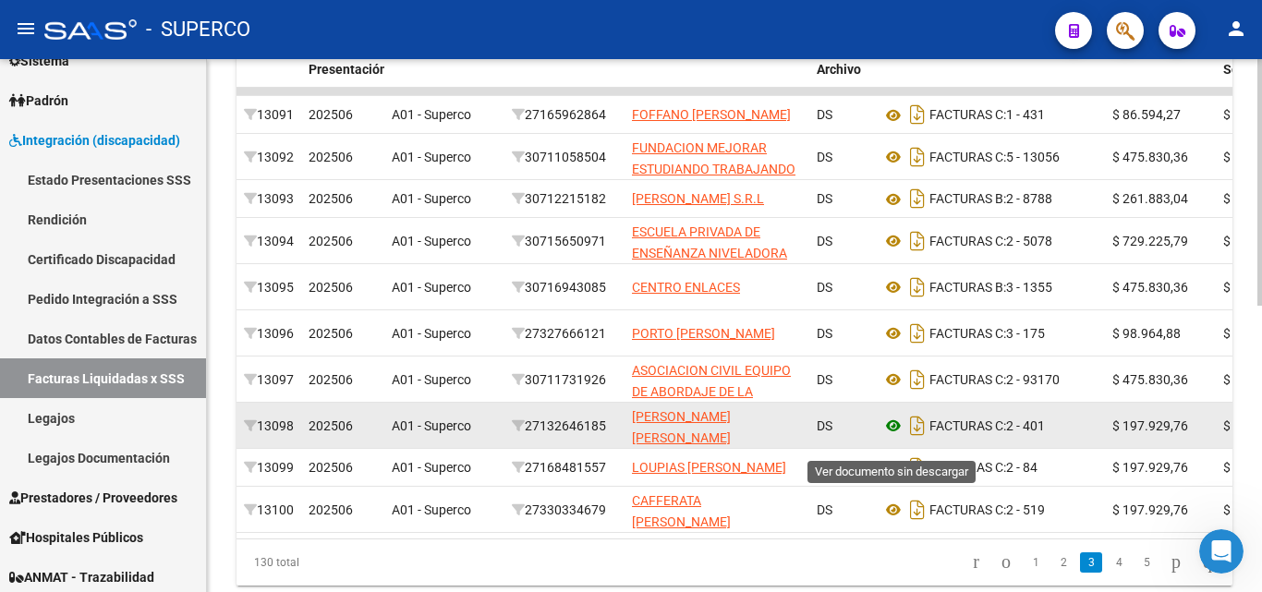
click at [890, 437] on icon at bounding box center [893, 426] width 24 height 22
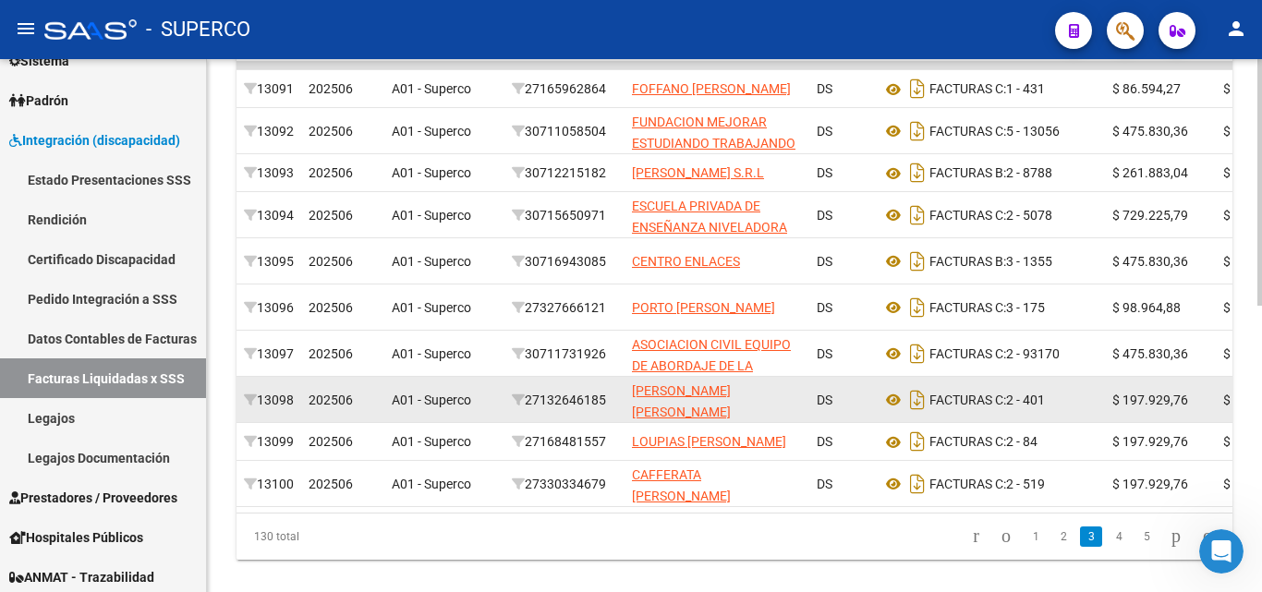
scroll to position [621, 0]
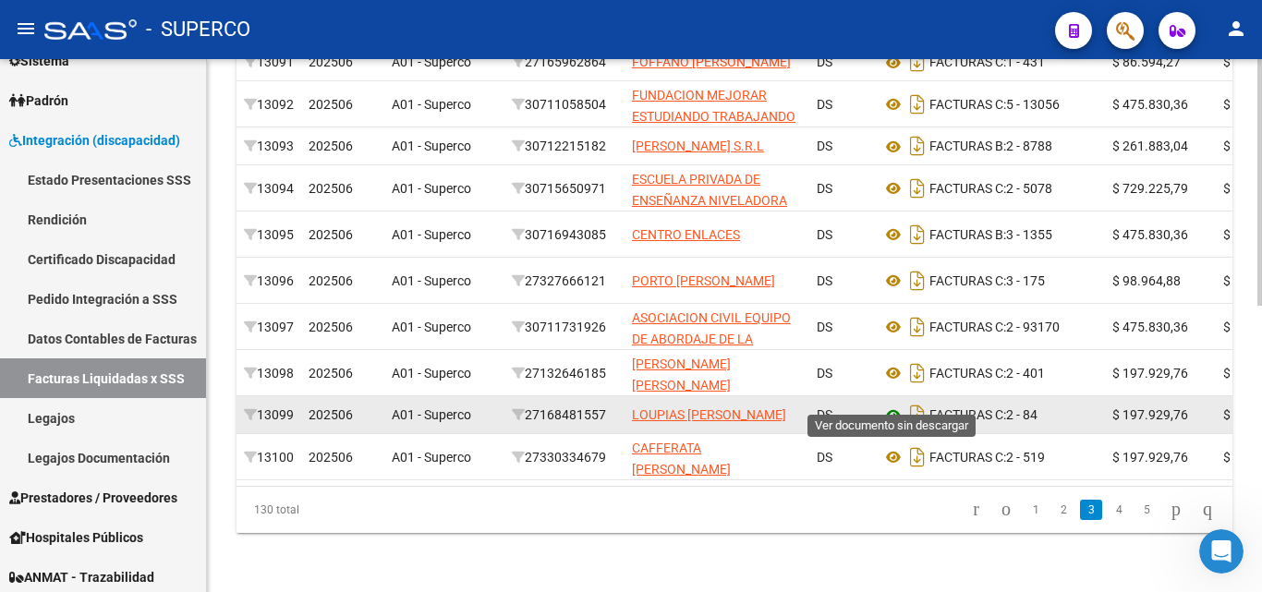
click at [890, 405] on icon at bounding box center [893, 416] width 24 height 22
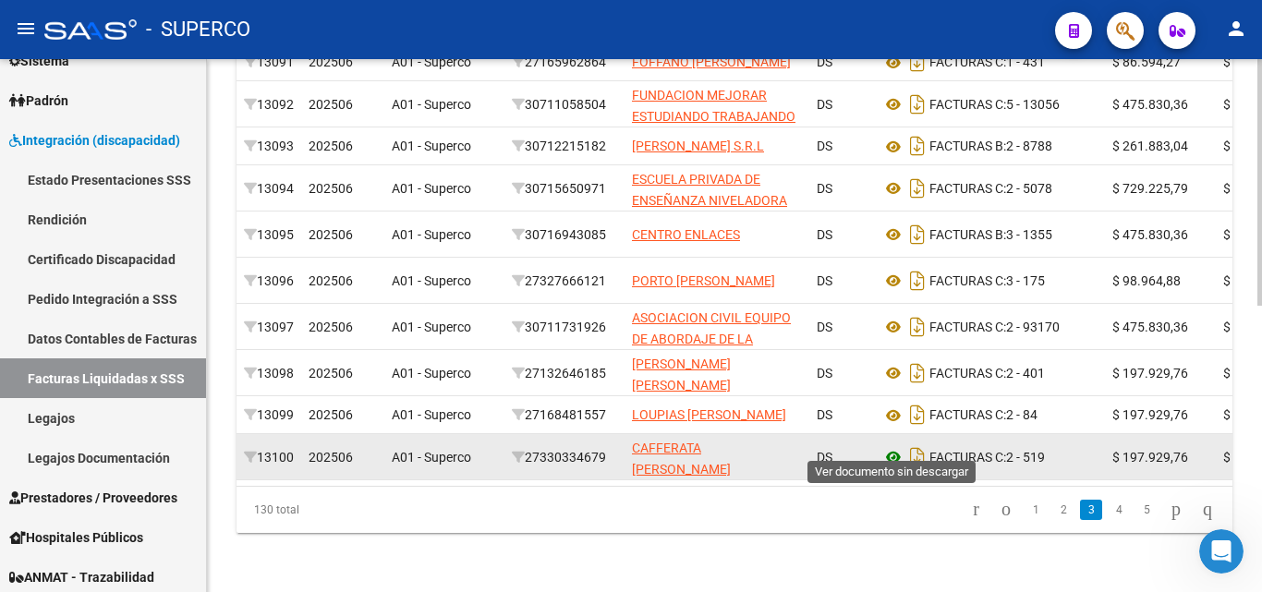
click at [897, 446] on icon at bounding box center [893, 457] width 24 height 22
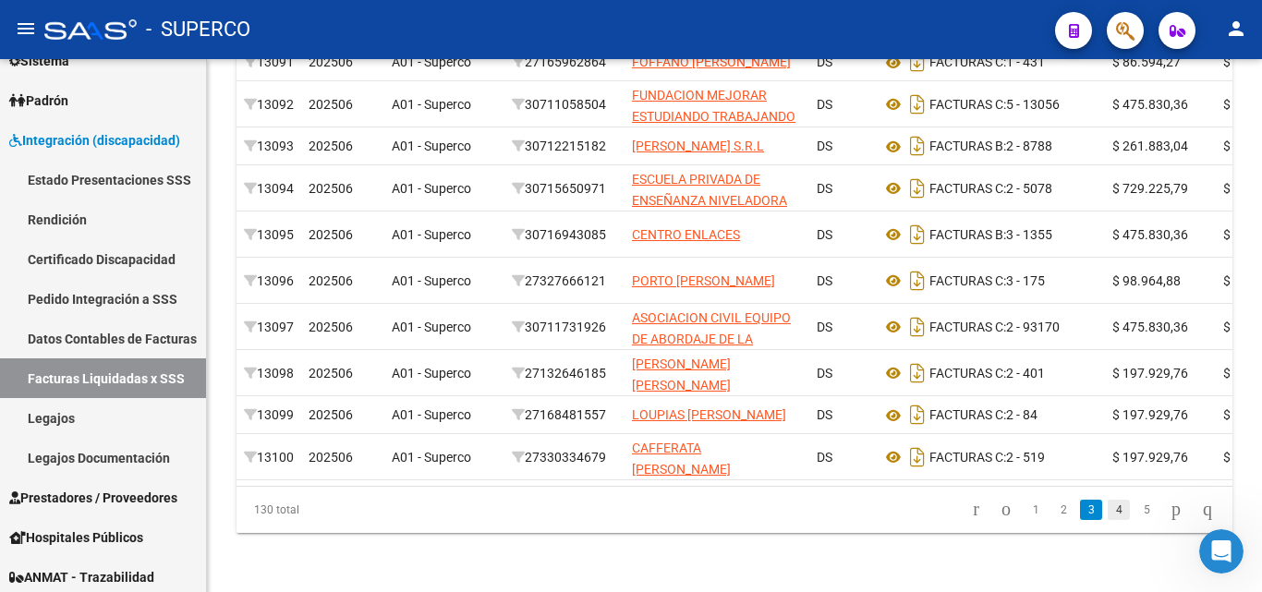
click at [1107, 508] on link "4" at bounding box center [1118, 510] width 22 height 20
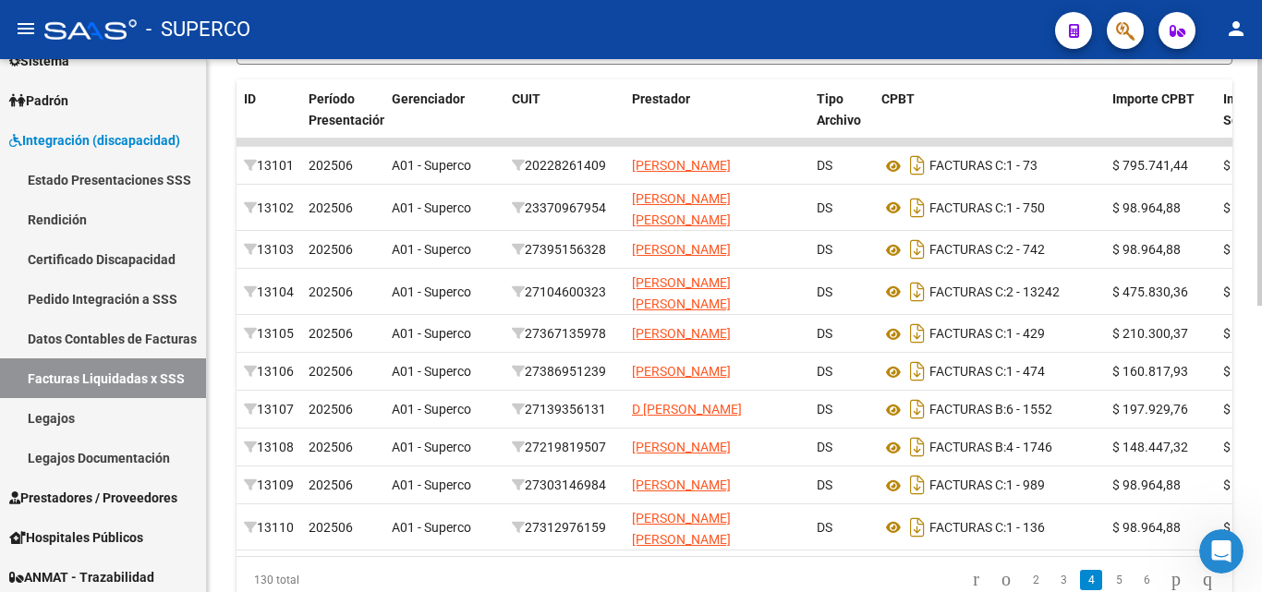
scroll to position [436, 0]
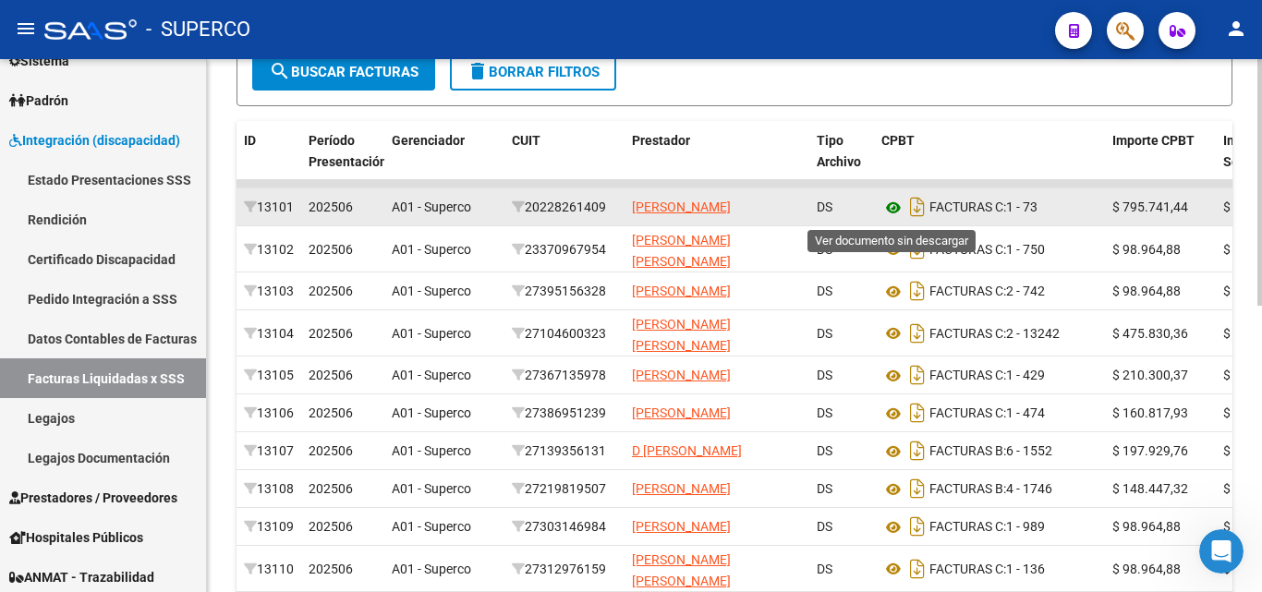
click at [888, 213] on icon at bounding box center [893, 208] width 24 height 22
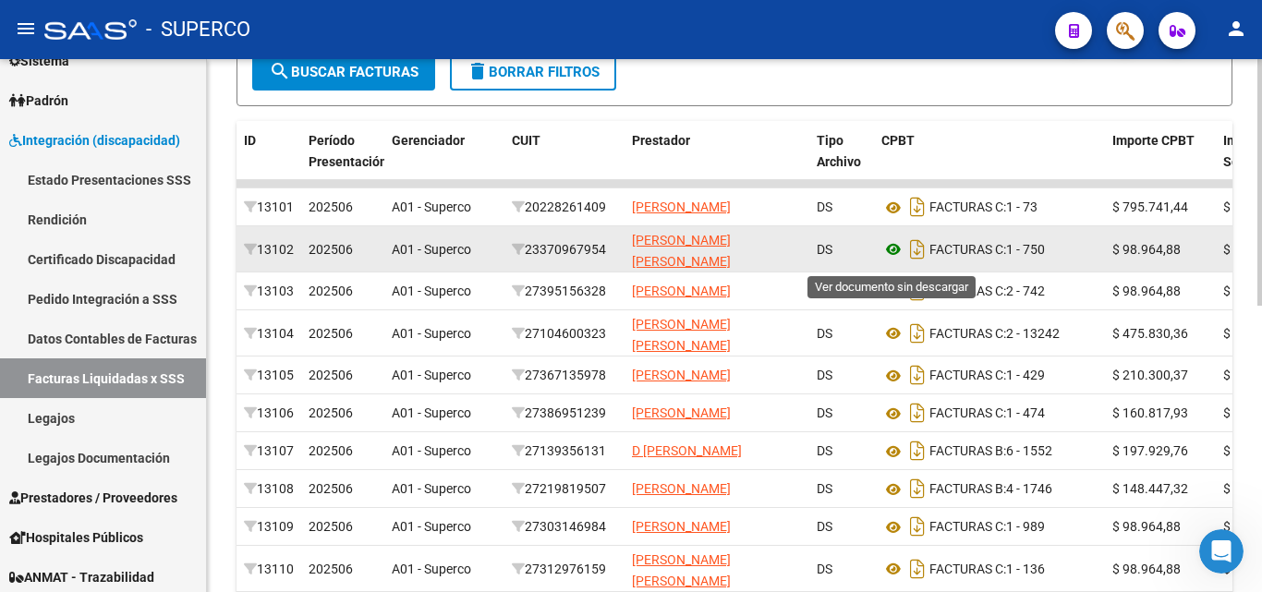
click at [897, 257] on icon at bounding box center [893, 249] width 24 height 22
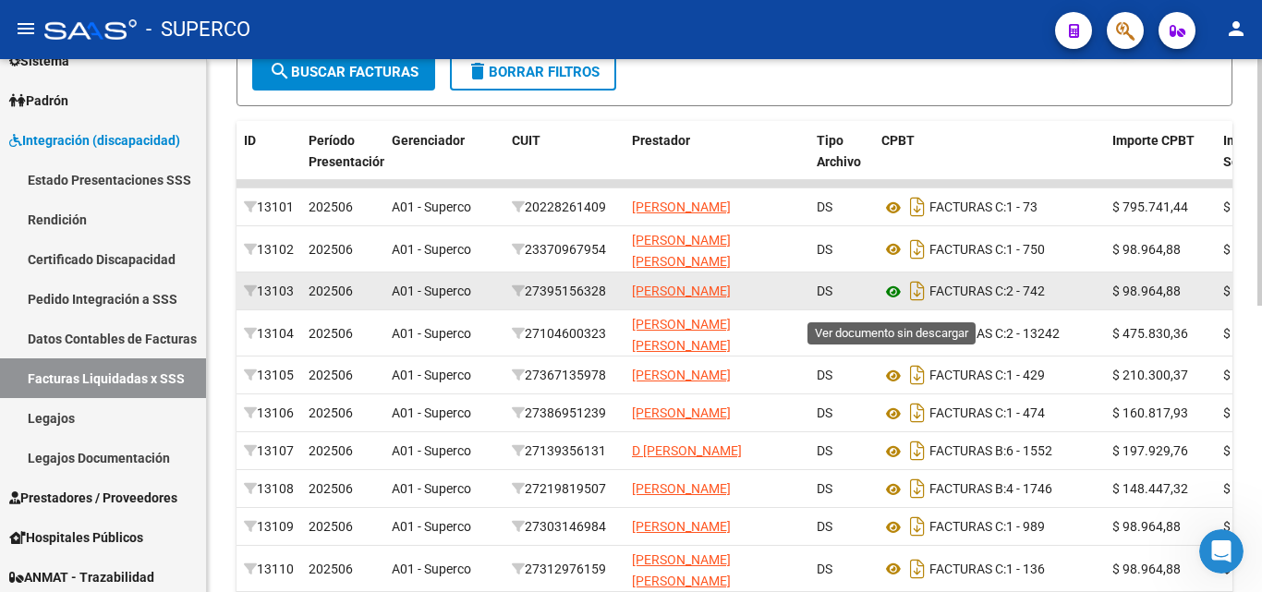
click at [893, 301] on icon at bounding box center [893, 292] width 24 height 22
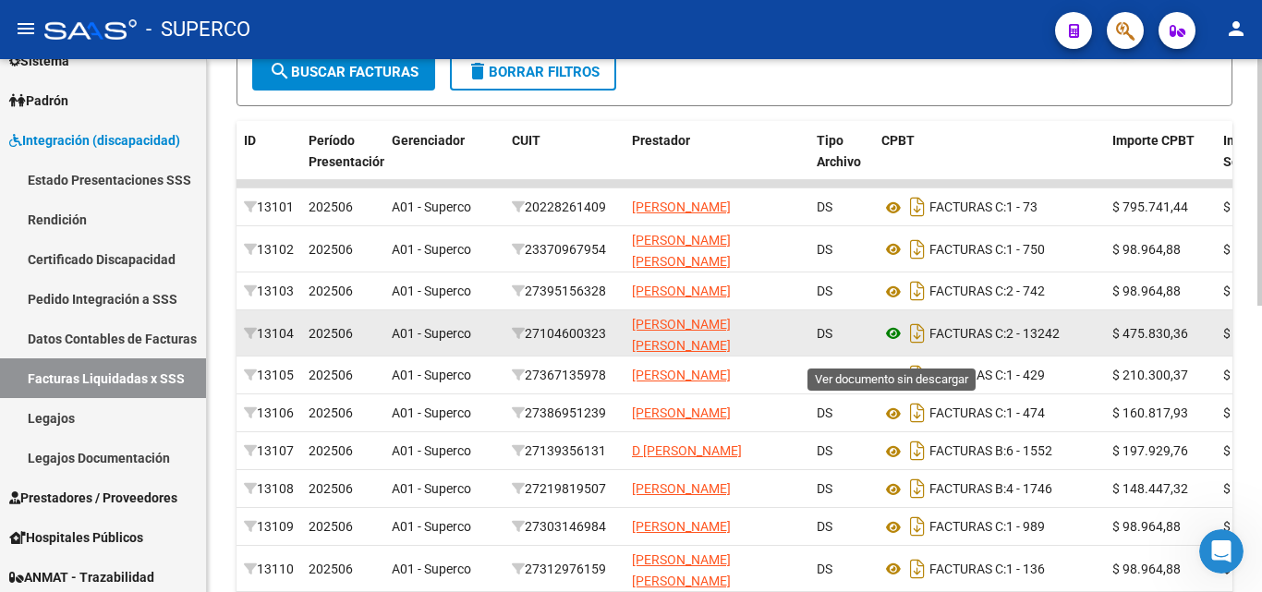
click at [890, 344] on icon at bounding box center [893, 333] width 24 height 22
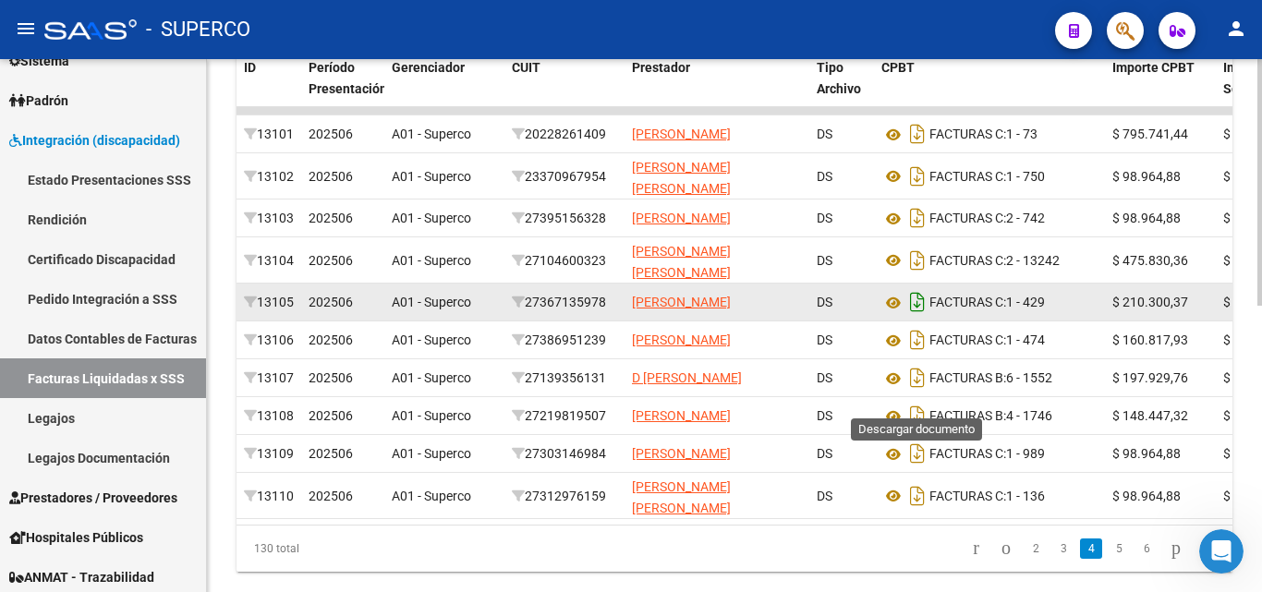
scroll to position [528, 0]
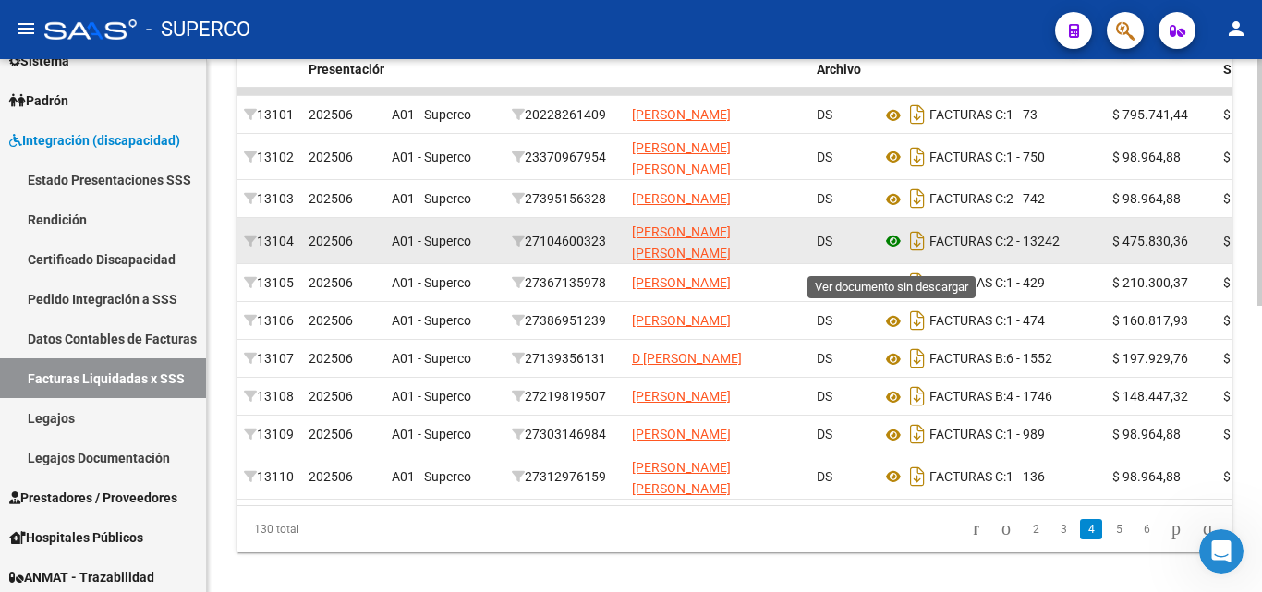
click at [892, 252] on icon at bounding box center [893, 241] width 24 height 22
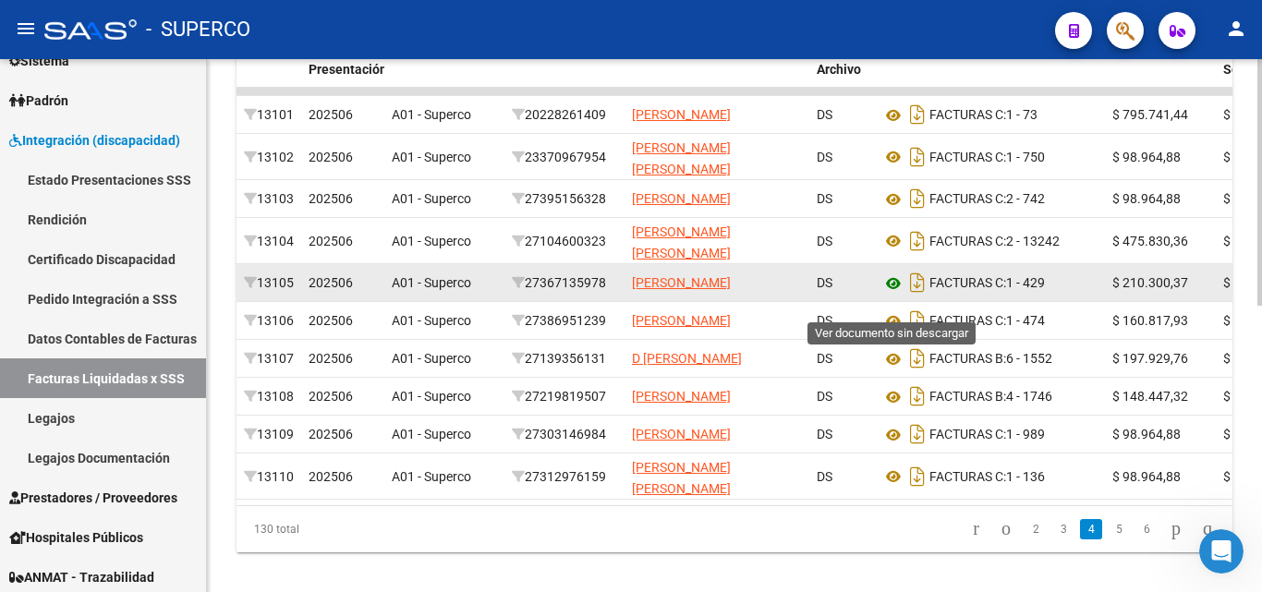
click at [886, 295] on icon at bounding box center [893, 283] width 24 height 22
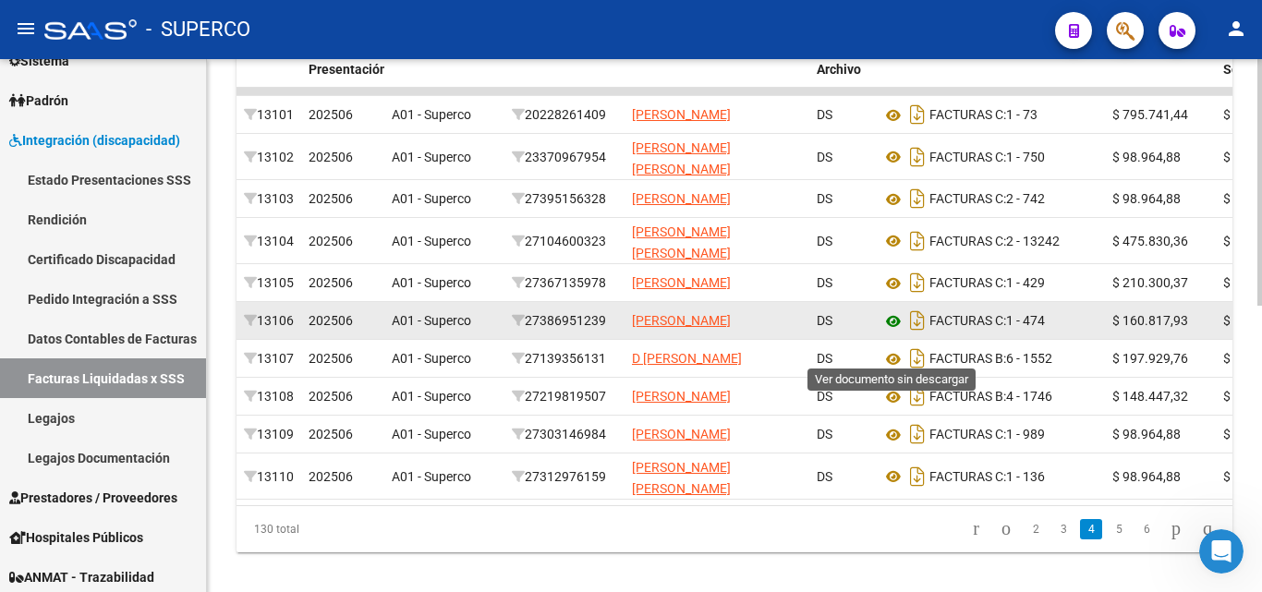
click at [893, 332] on icon at bounding box center [893, 321] width 24 height 22
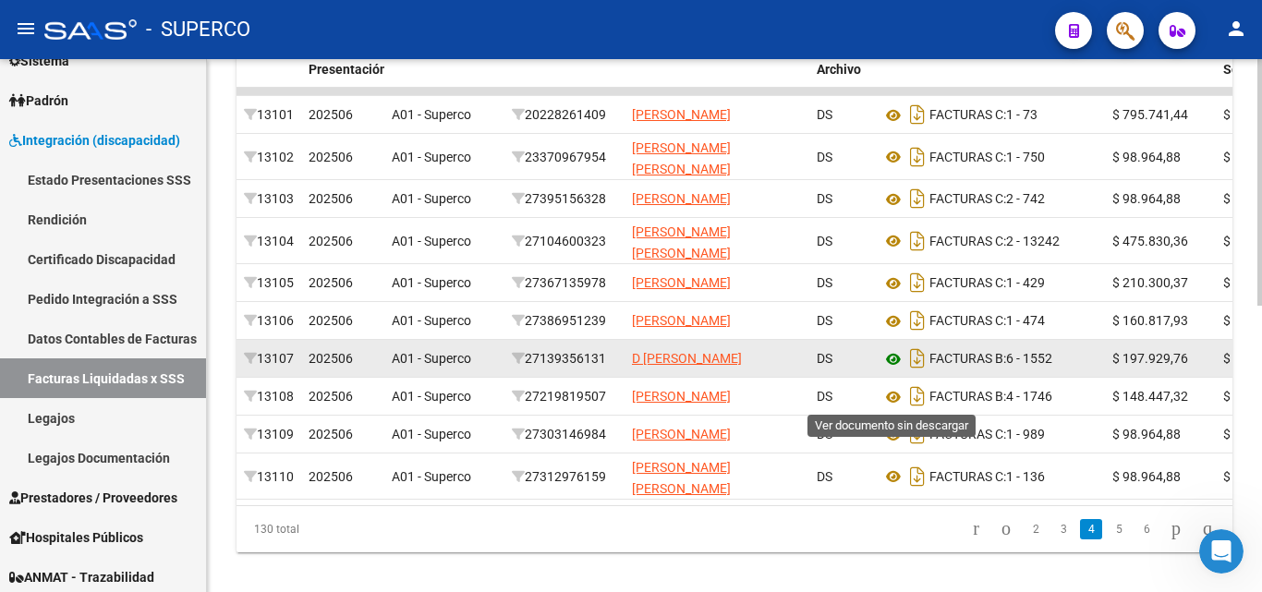
click at [890, 370] on icon at bounding box center [893, 359] width 24 height 22
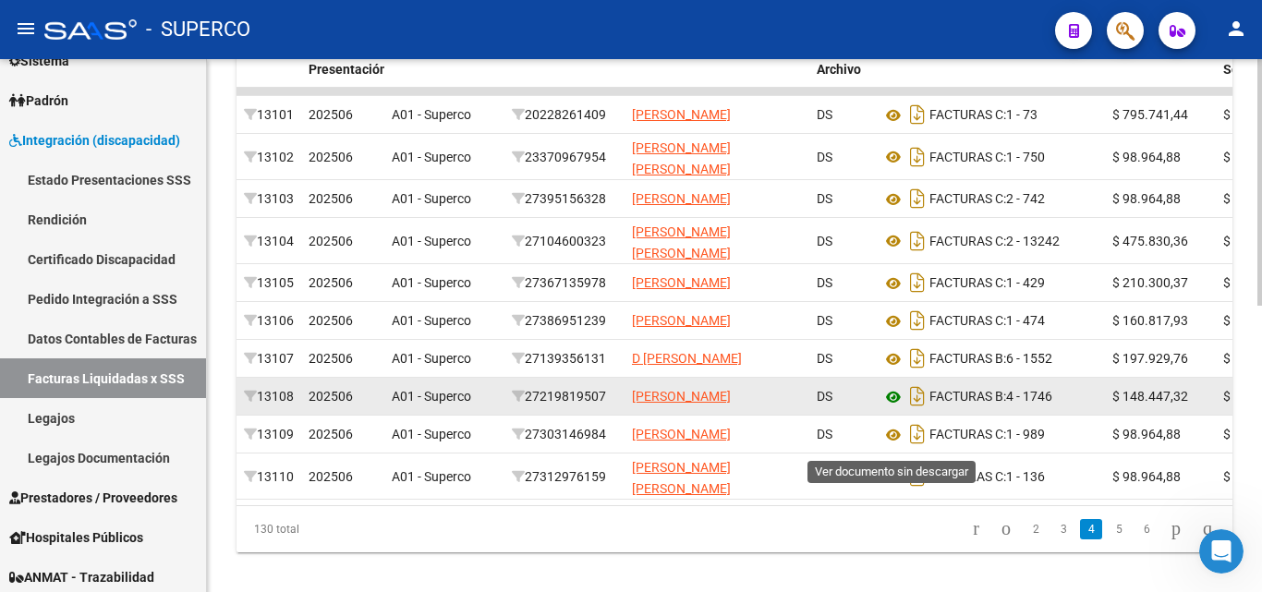
click at [891, 408] on icon at bounding box center [893, 397] width 24 height 22
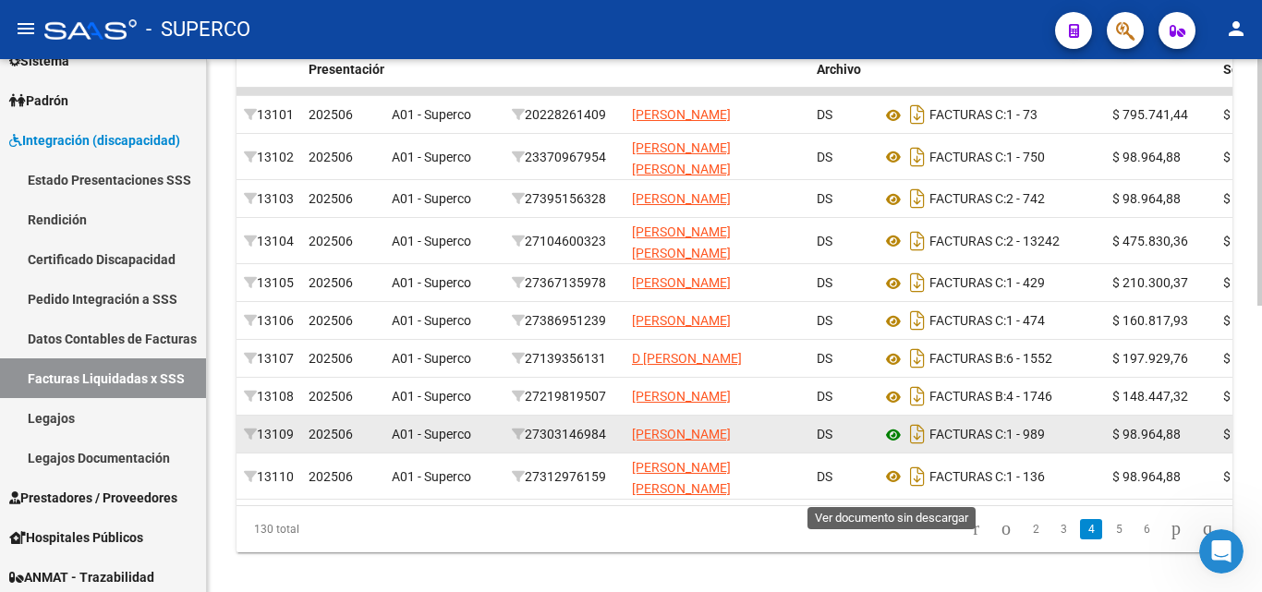
click at [900, 446] on icon at bounding box center [893, 435] width 24 height 22
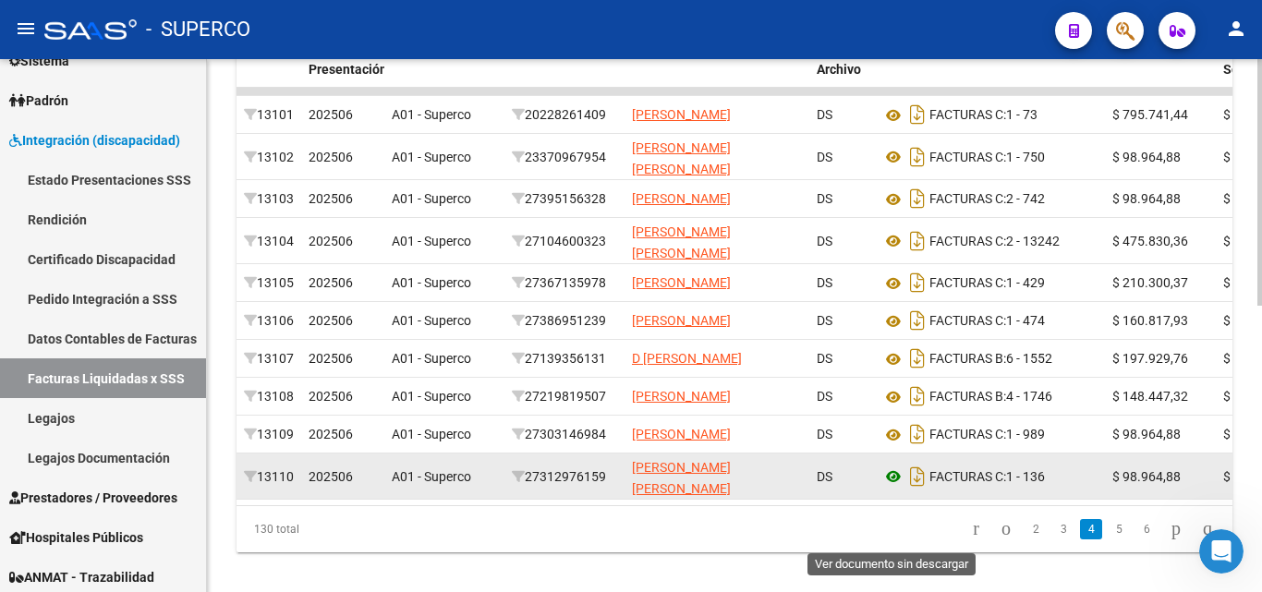
click at [893, 488] on icon at bounding box center [893, 476] width 24 height 22
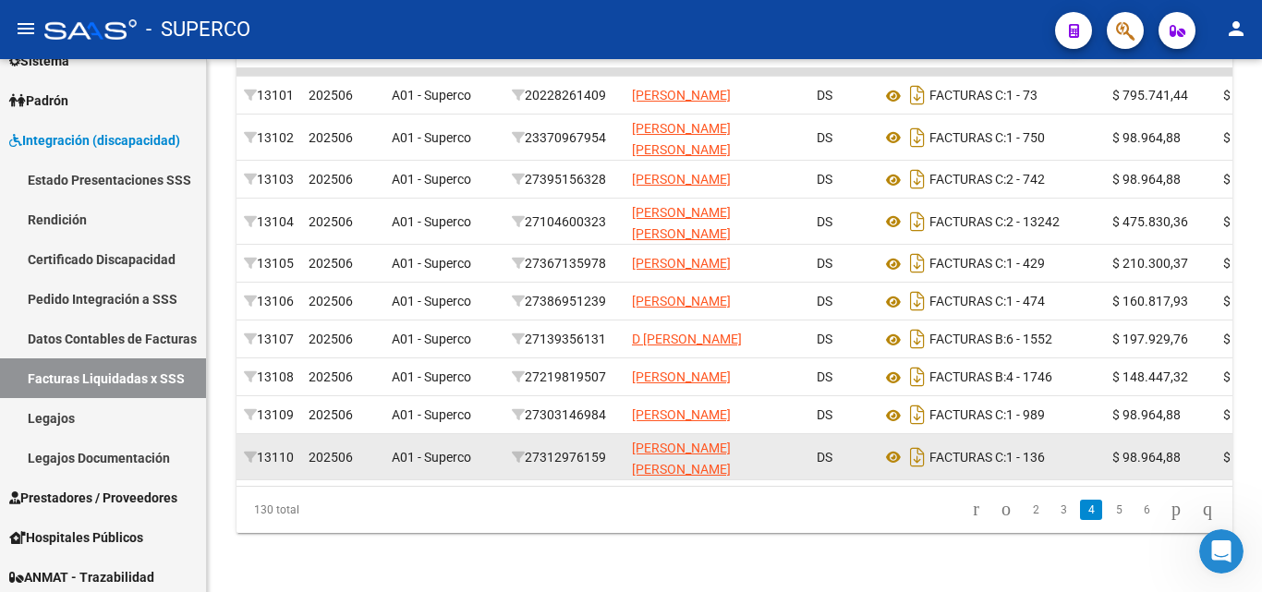
scroll to position [621, 0]
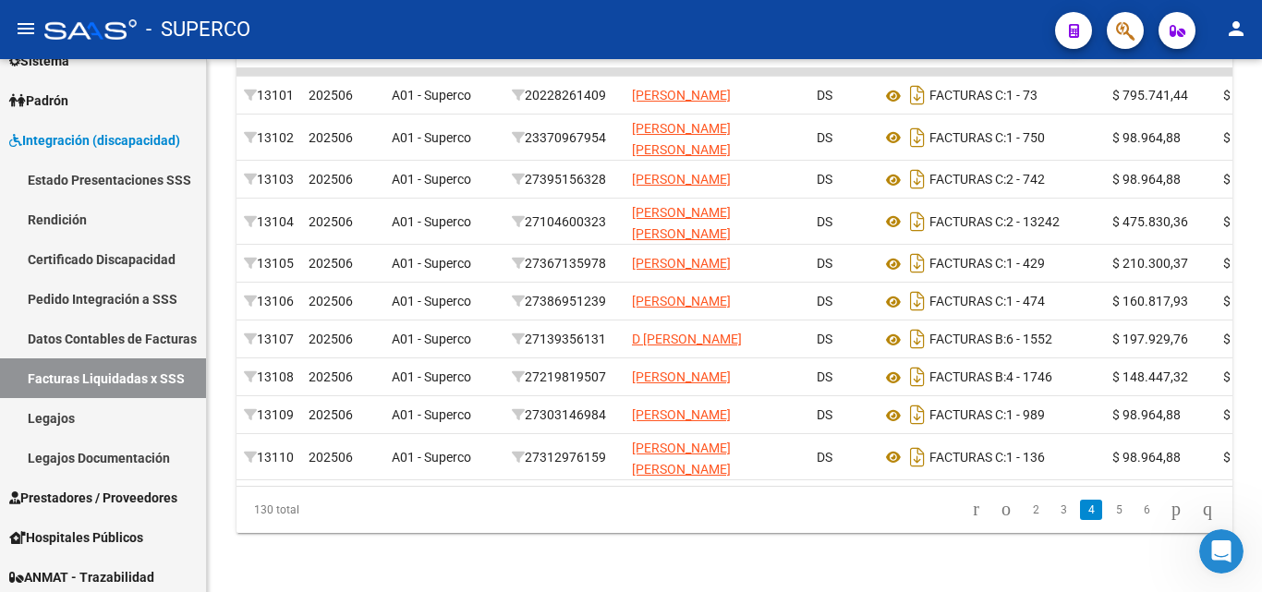
click at [1107, 511] on link "5" at bounding box center [1118, 510] width 22 height 20
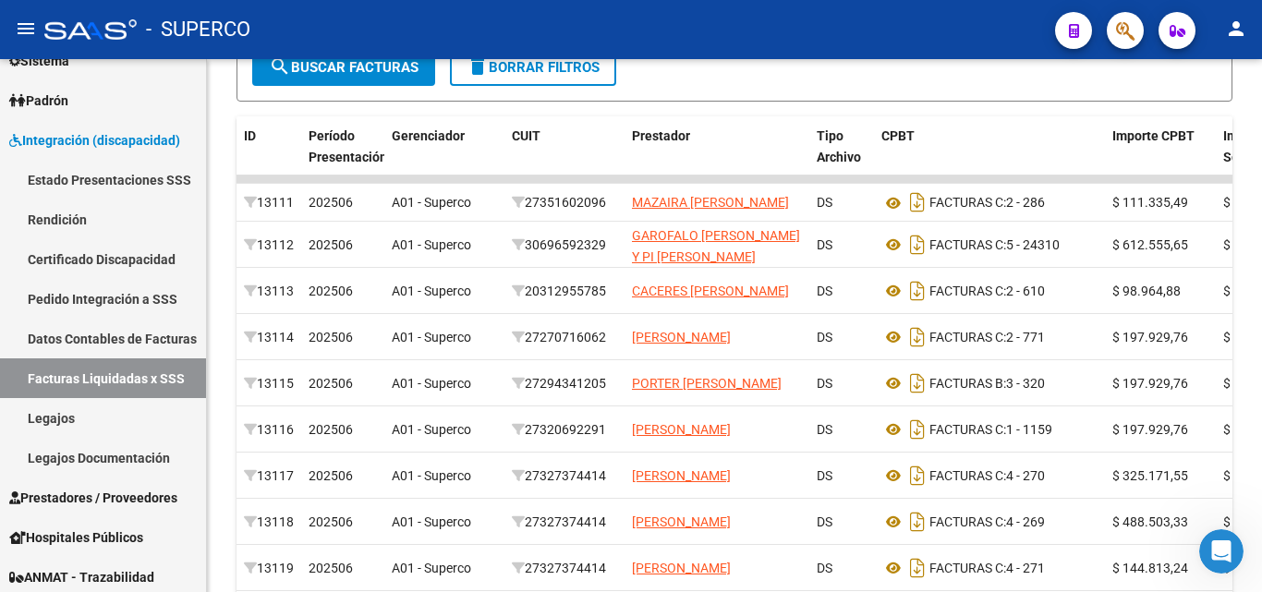
scroll to position [436, 0]
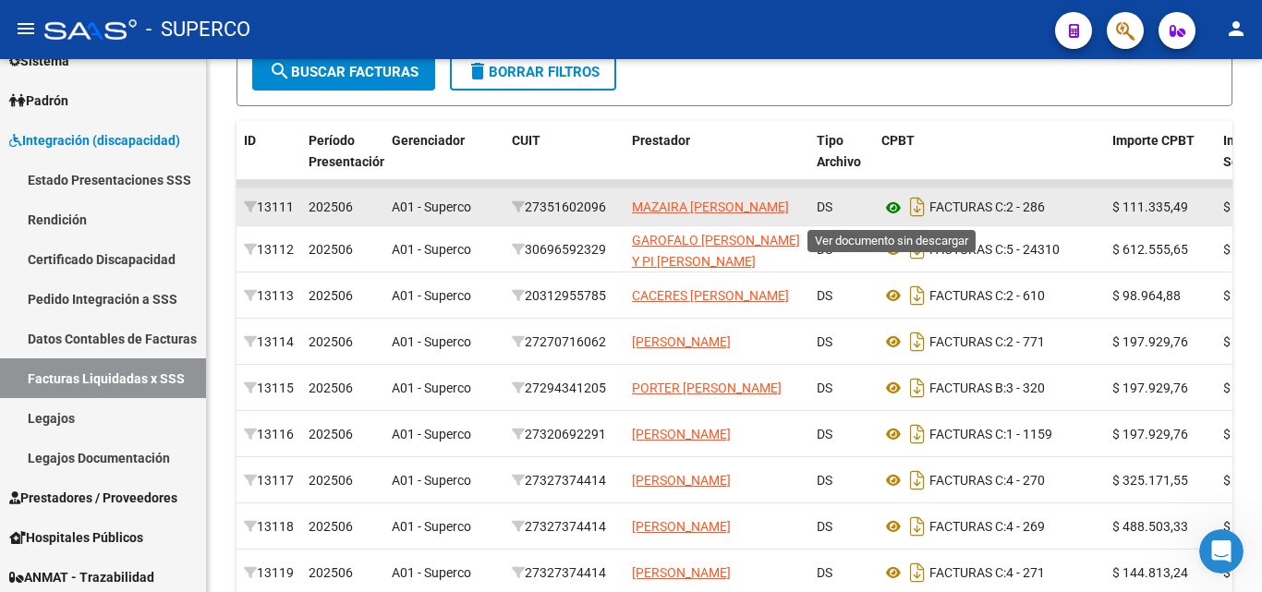
click at [893, 211] on icon at bounding box center [893, 208] width 24 height 22
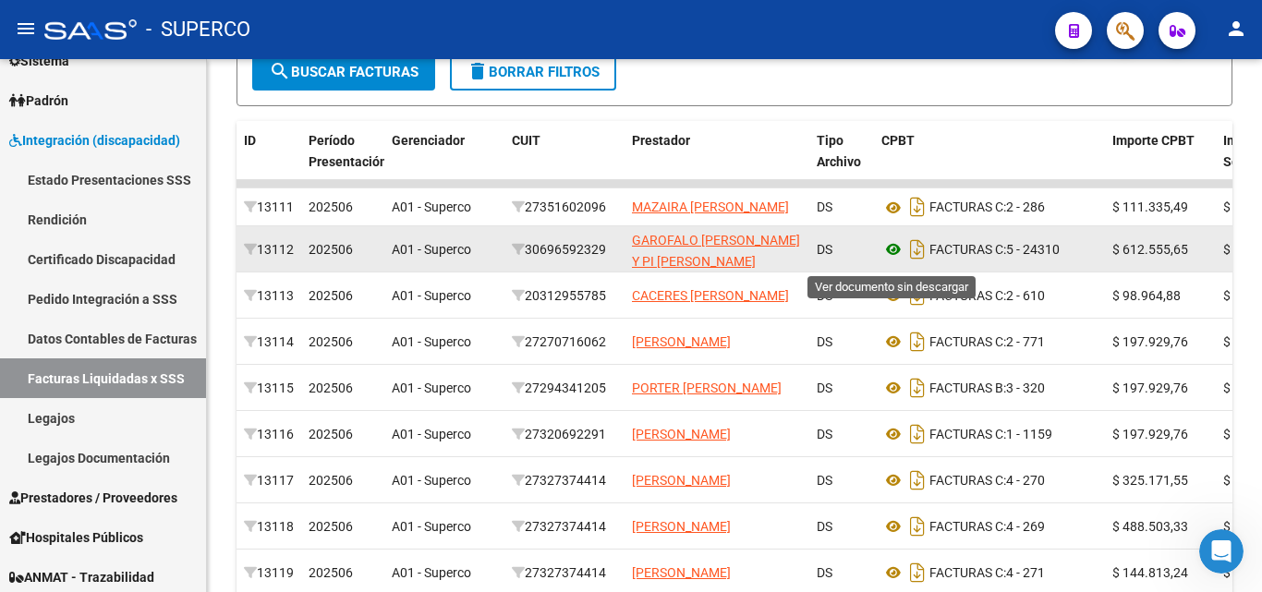
click at [895, 257] on icon at bounding box center [893, 249] width 24 height 22
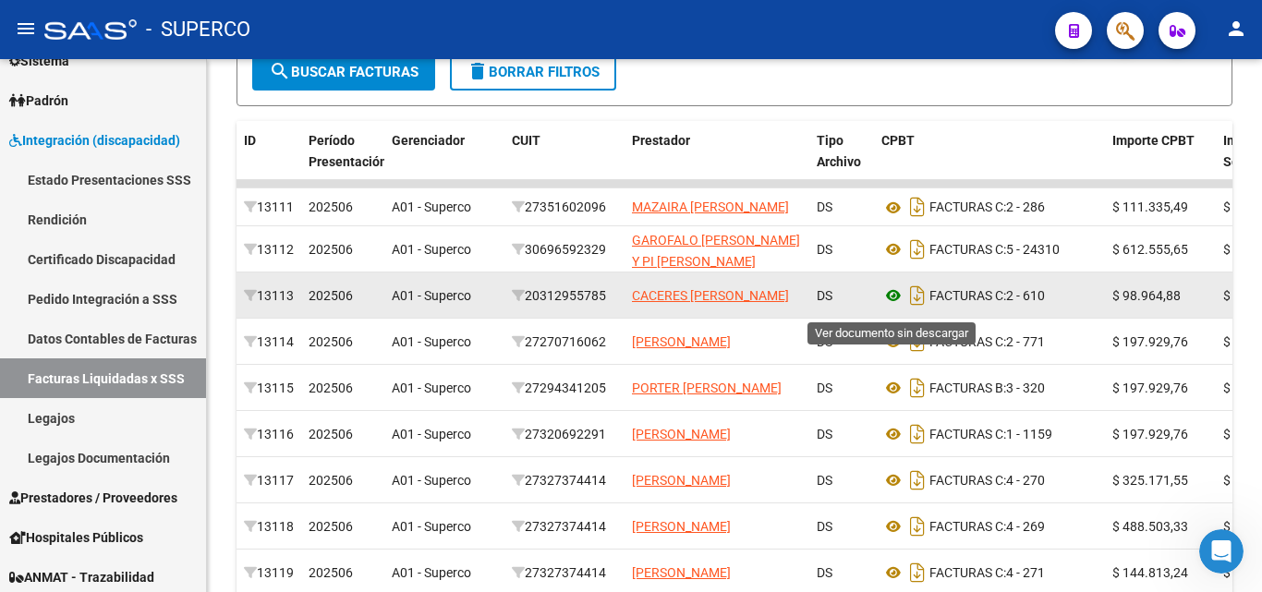
click at [890, 304] on icon at bounding box center [893, 295] width 24 height 22
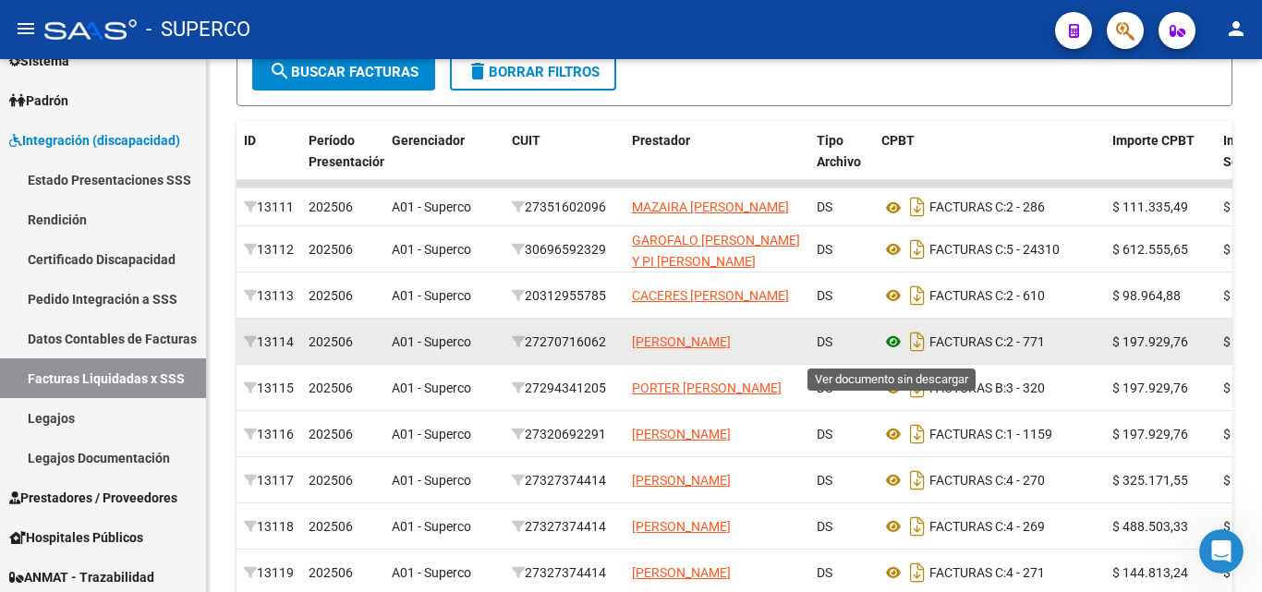
click at [890, 350] on icon at bounding box center [893, 342] width 24 height 22
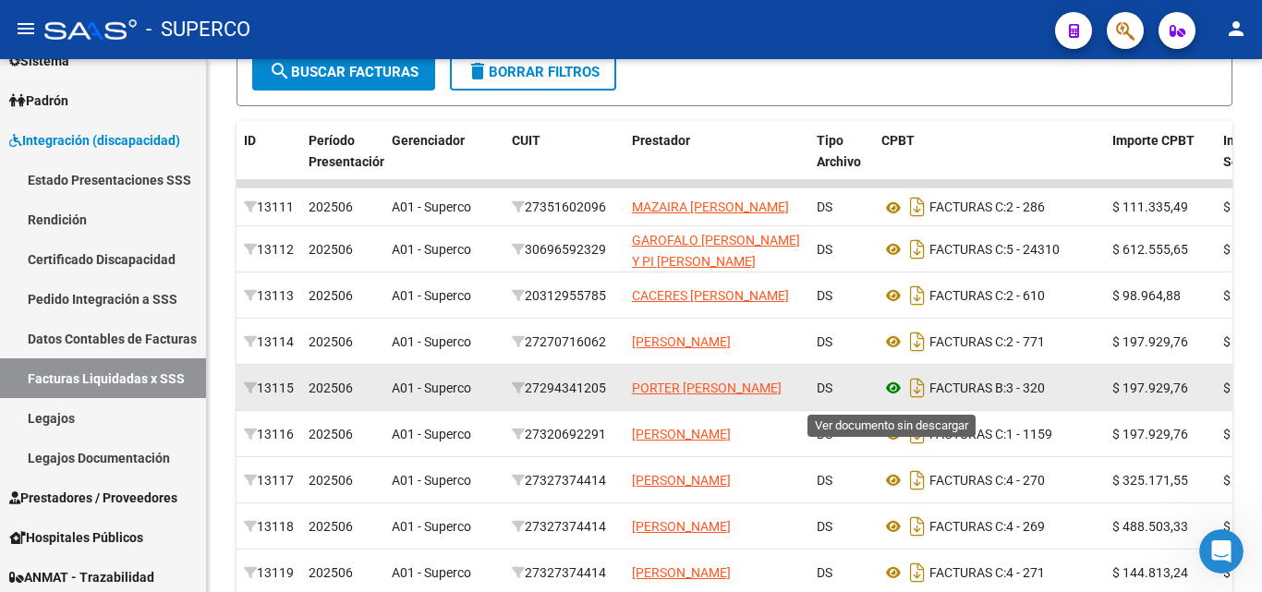
click at [895, 396] on icon at bounding box center [893, 388] width 24 height 22
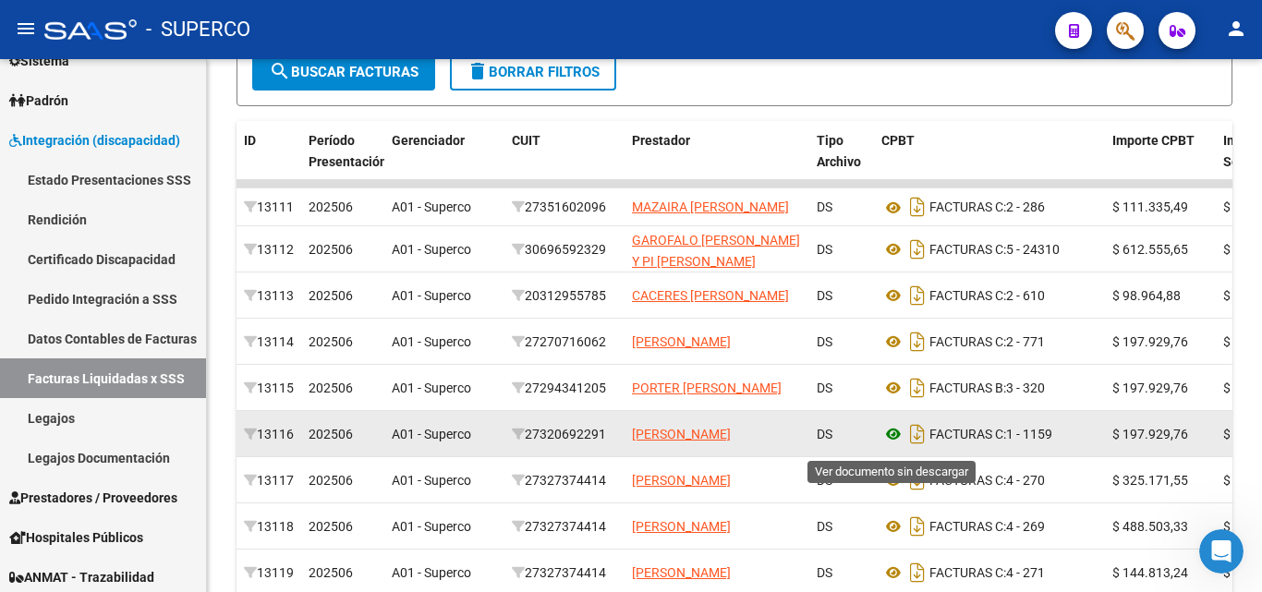
click at [892, 441] on icon at bounding box center [893, 434] width 24 height 22
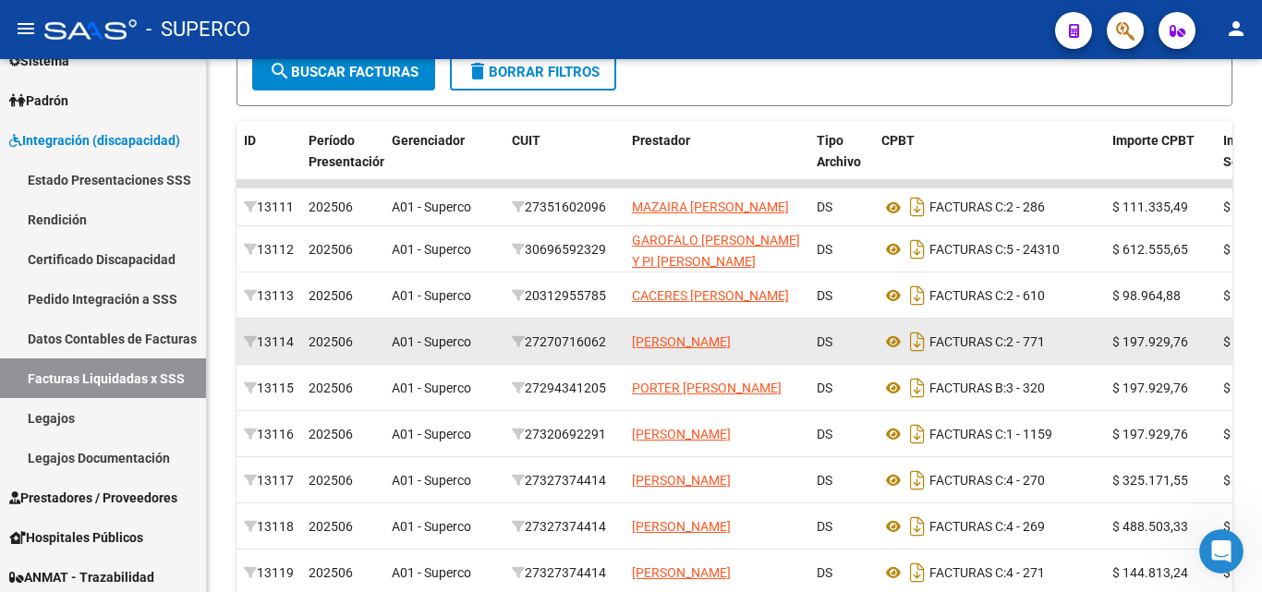
scroll to position [528, 0]
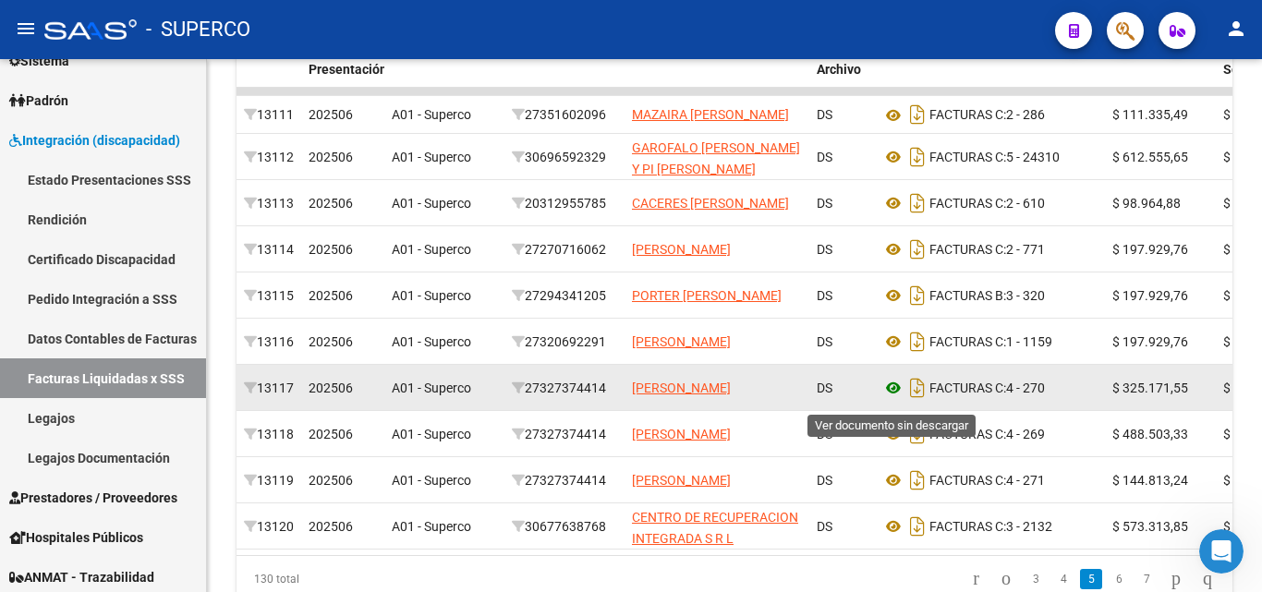
click at [890, 393] on icon at bounding box center [893, 388] width 24 height 22
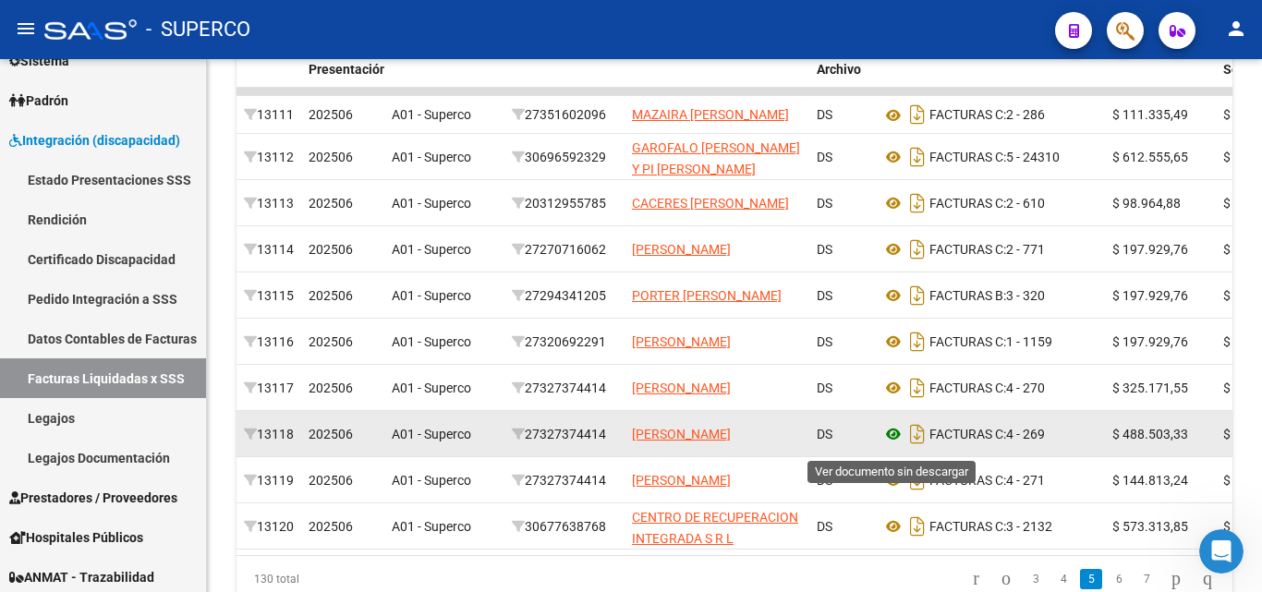
click at [898, 442] on icon at bounding box center [893, 434] width 24 height 22
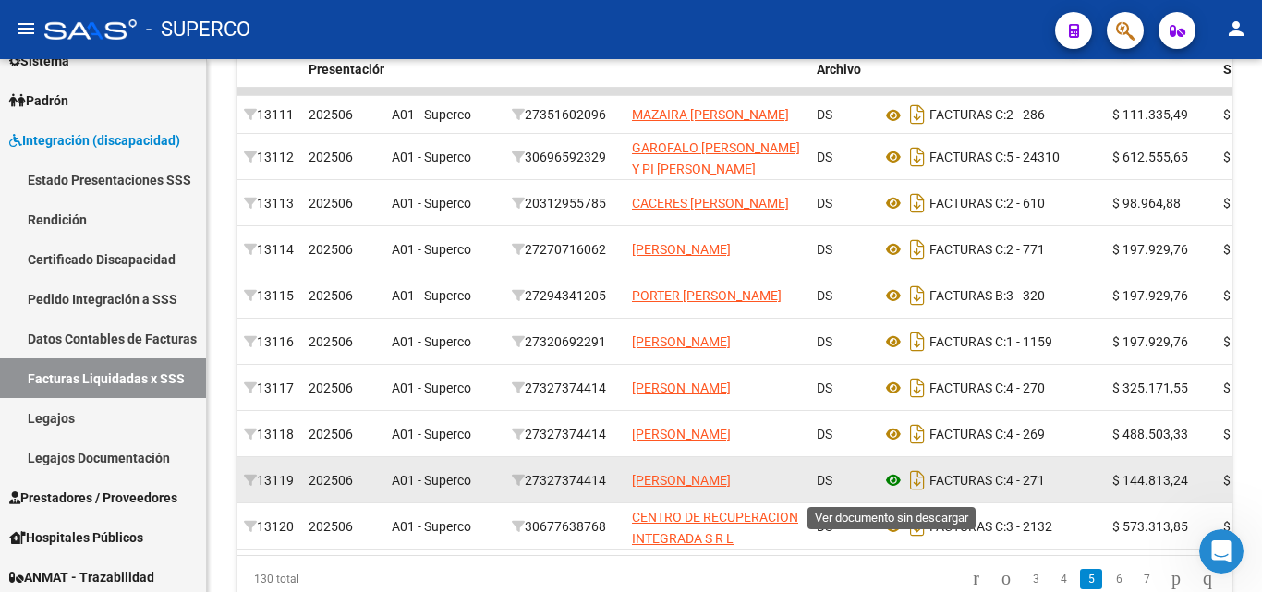
click at [887, 489] on icon at bounding box center [893, 480] width 24 height 22
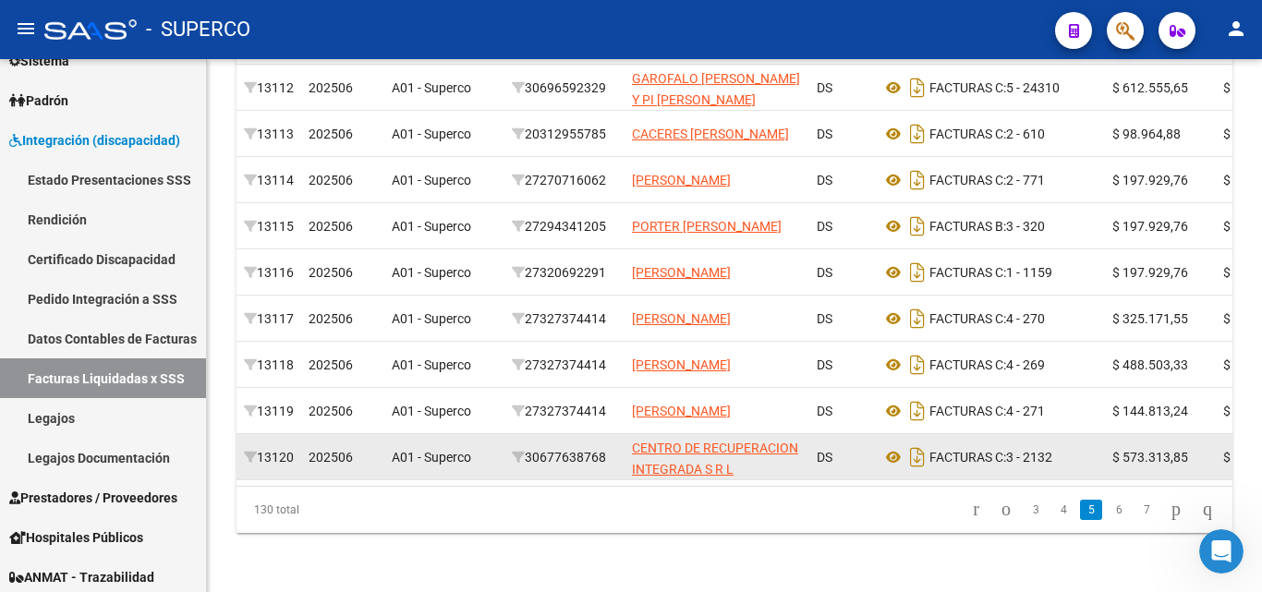
scroll to position [621, 0]
click at [888, 446] on icon at bounding box center [893, 457] width 24 height 22
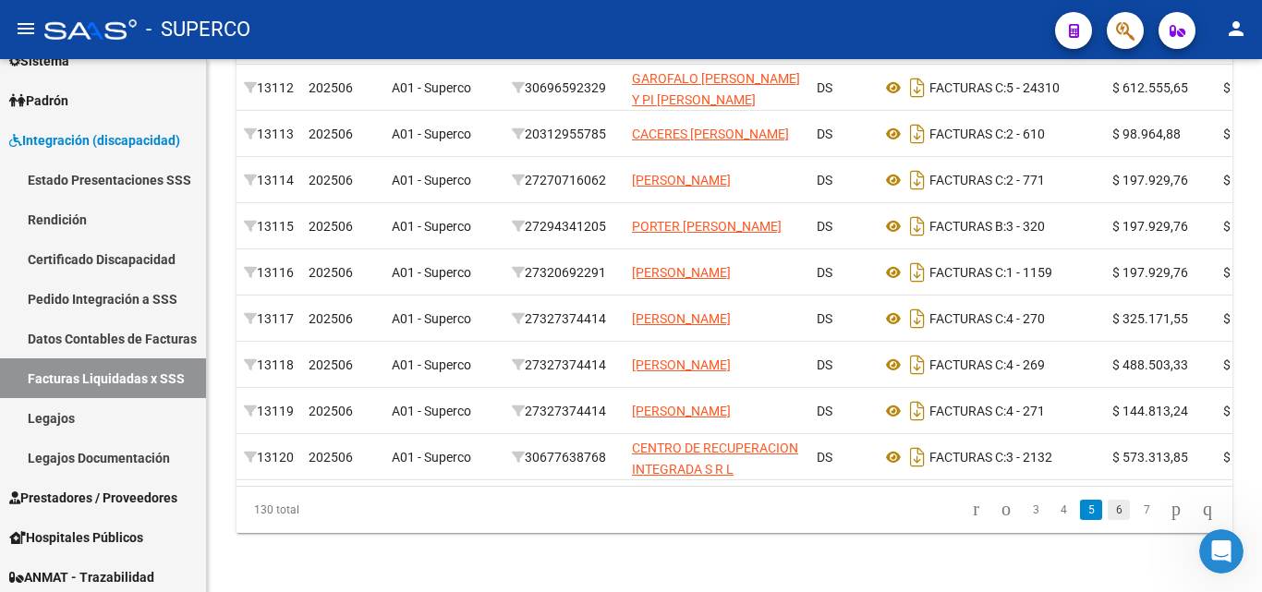
click at [1107, 508] on link "6" at bounding box center [1118, 510] width 22 height 20
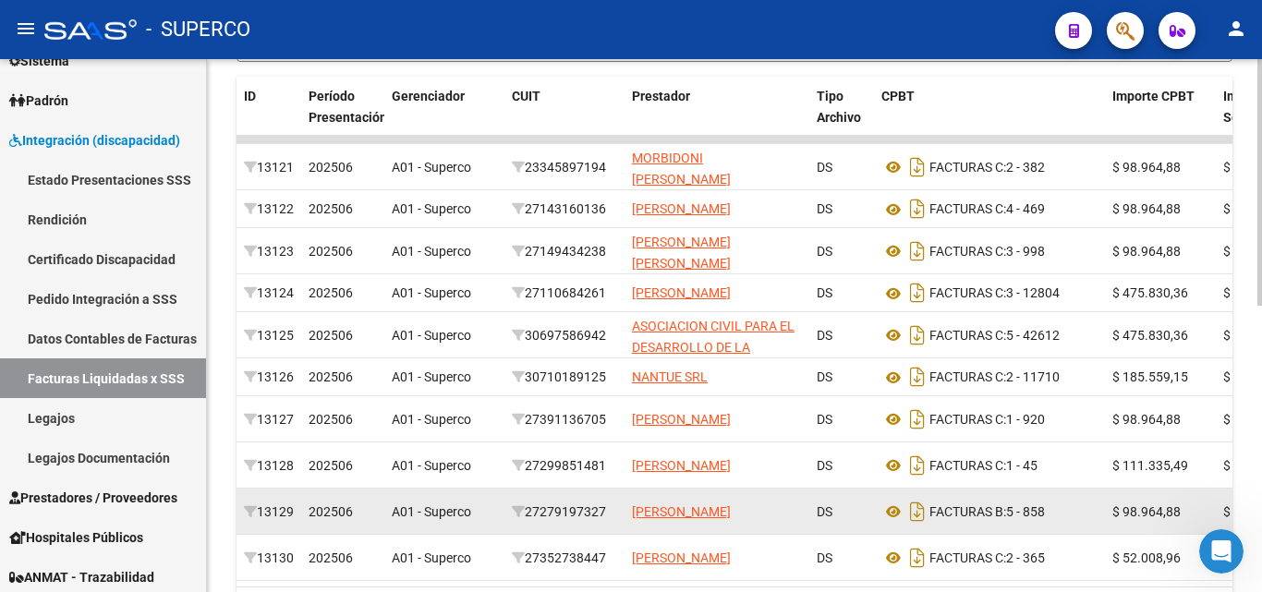
scroll to position [436, 0]
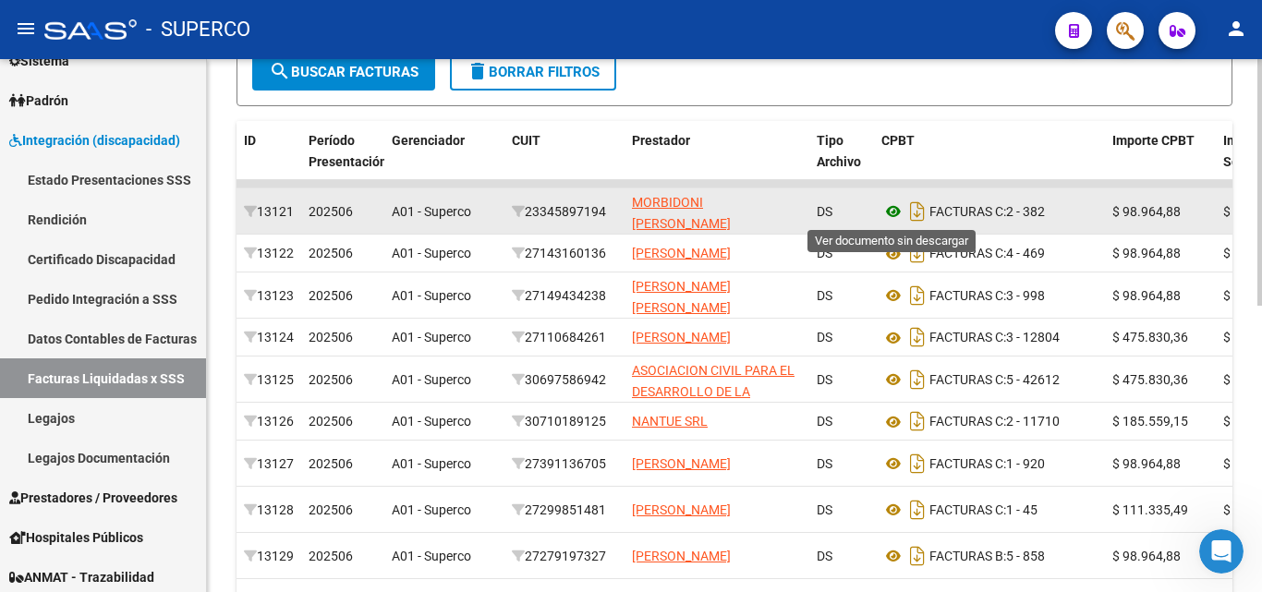
click at [892, 210] on icon at bounding box center [893, 211] width 24 height 22
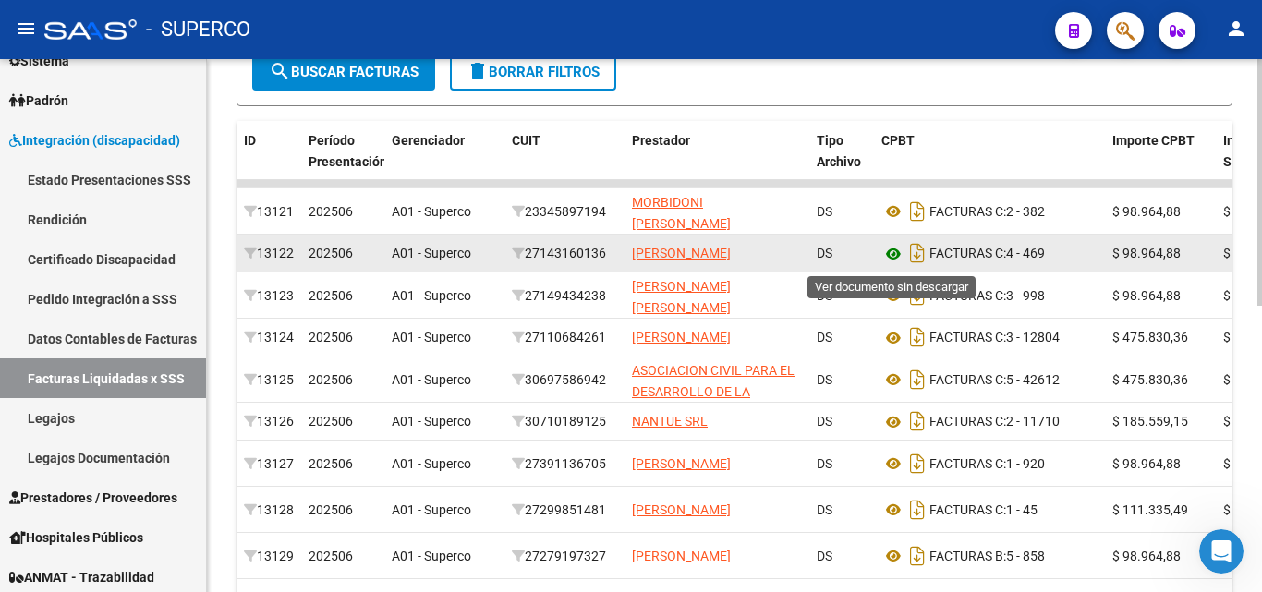
click at [892, 258] on icon at bounding box center [893, 254] width 24 height 22
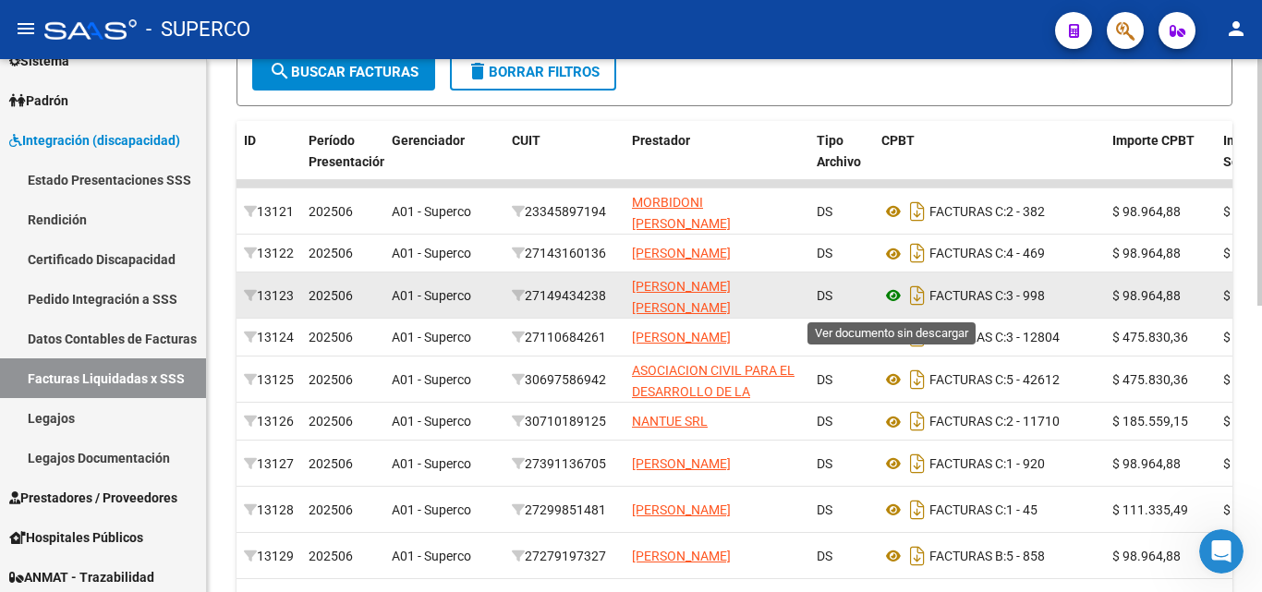
click at [889, 304] on icon at bounding box center [893, 295] width 24 height 22
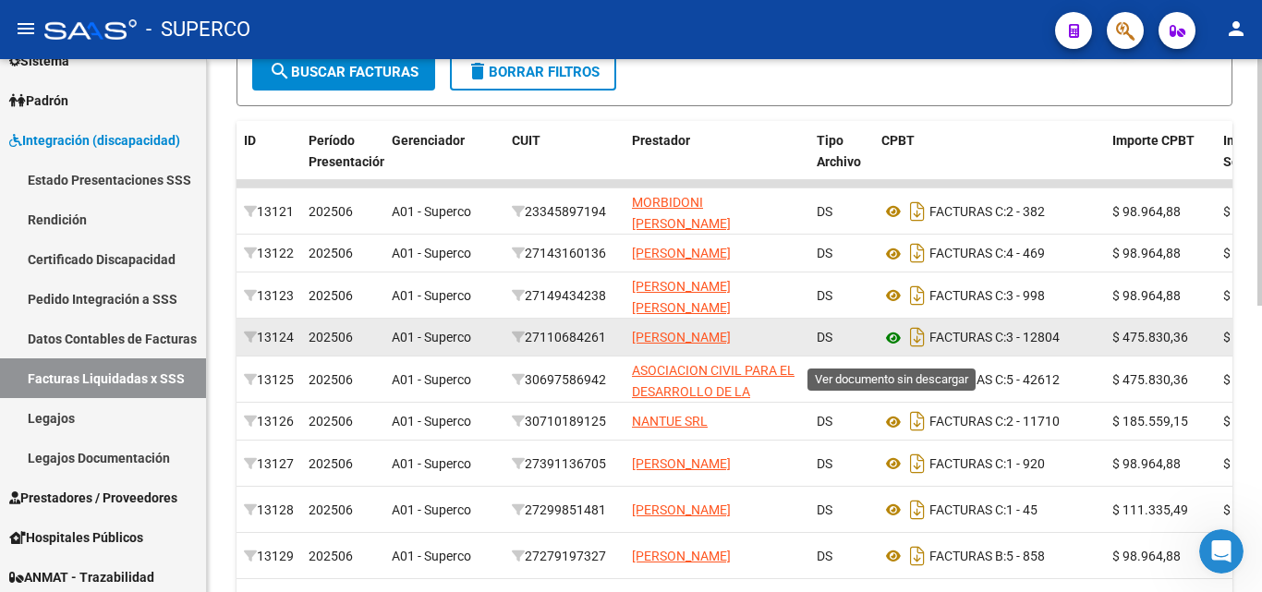
click at [891, 349] on icon at bounding box center [893, 338] width 24 height 22
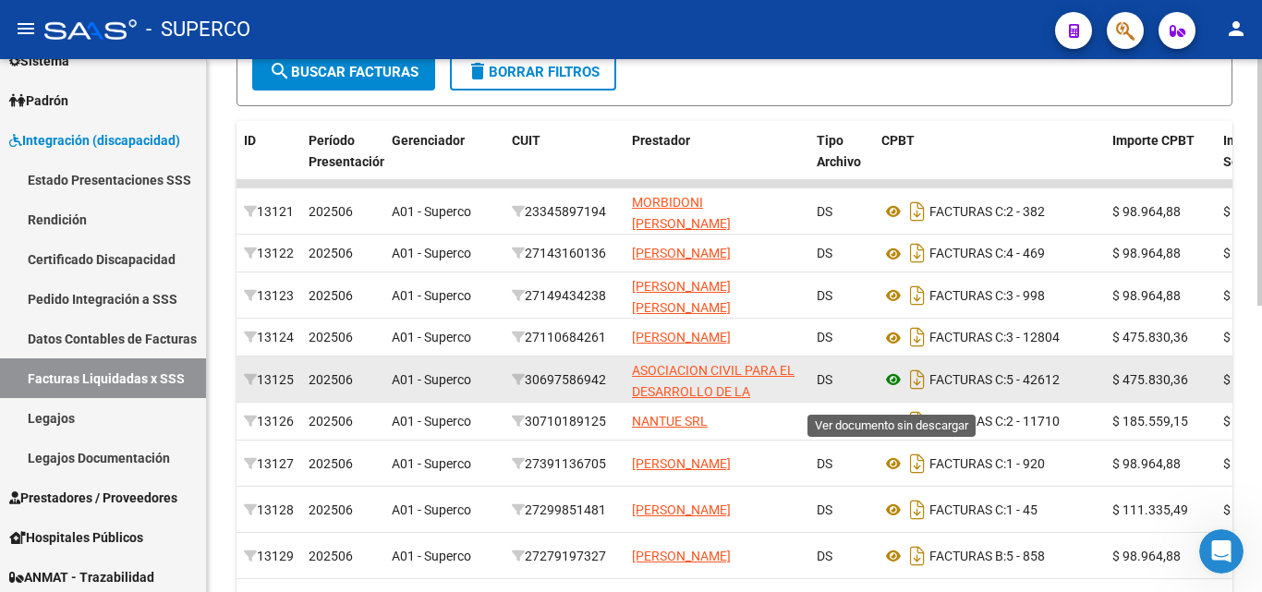
click at [899, 391] on icon at bounding box center [893, 380] width 24 height 22
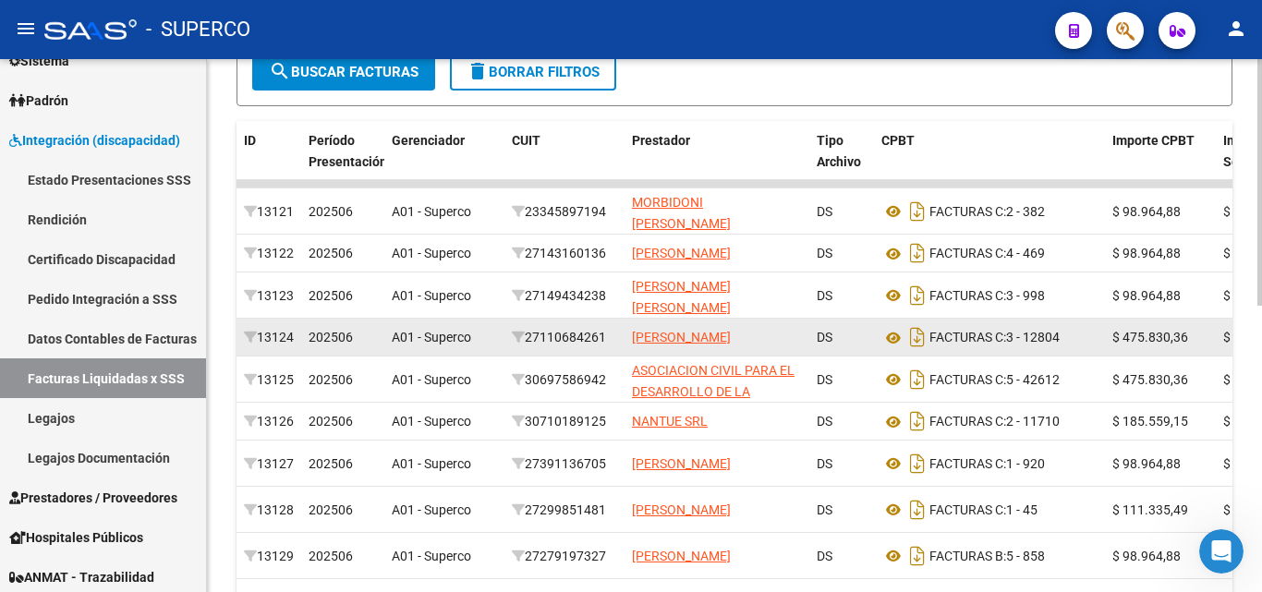
scroll to position [528, 0]
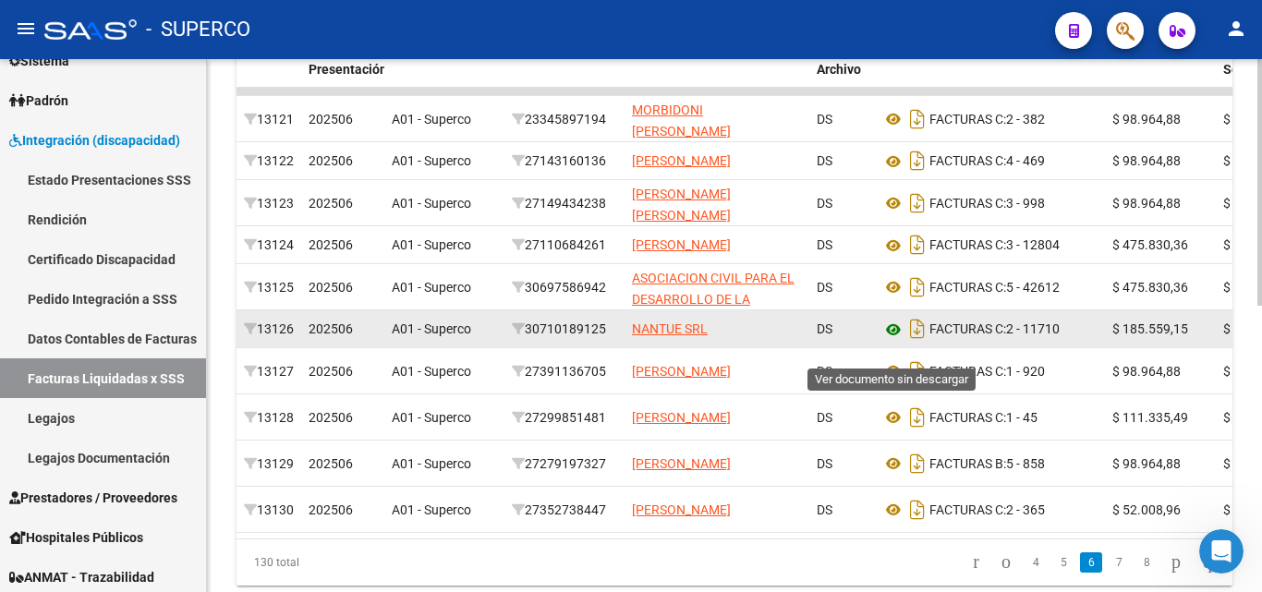
click at [890, 341] on icon at bounding box center [893, 330] width 24 height 22
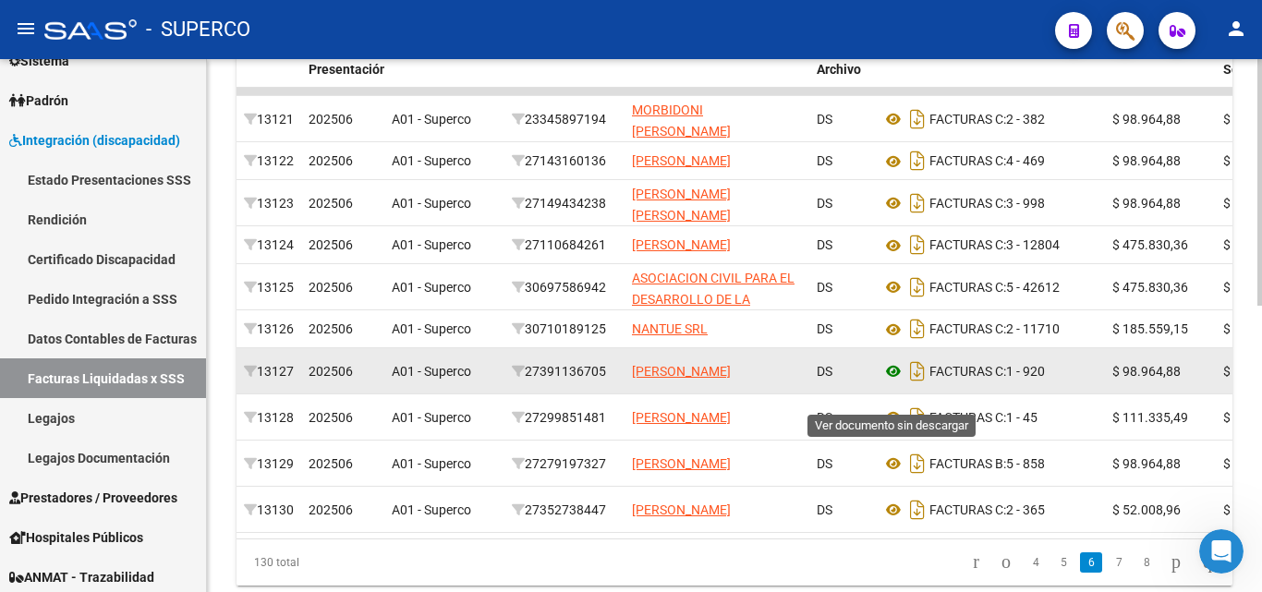
click at [892, 382] on icon at bounding box center [893, 371] width 24 height 22
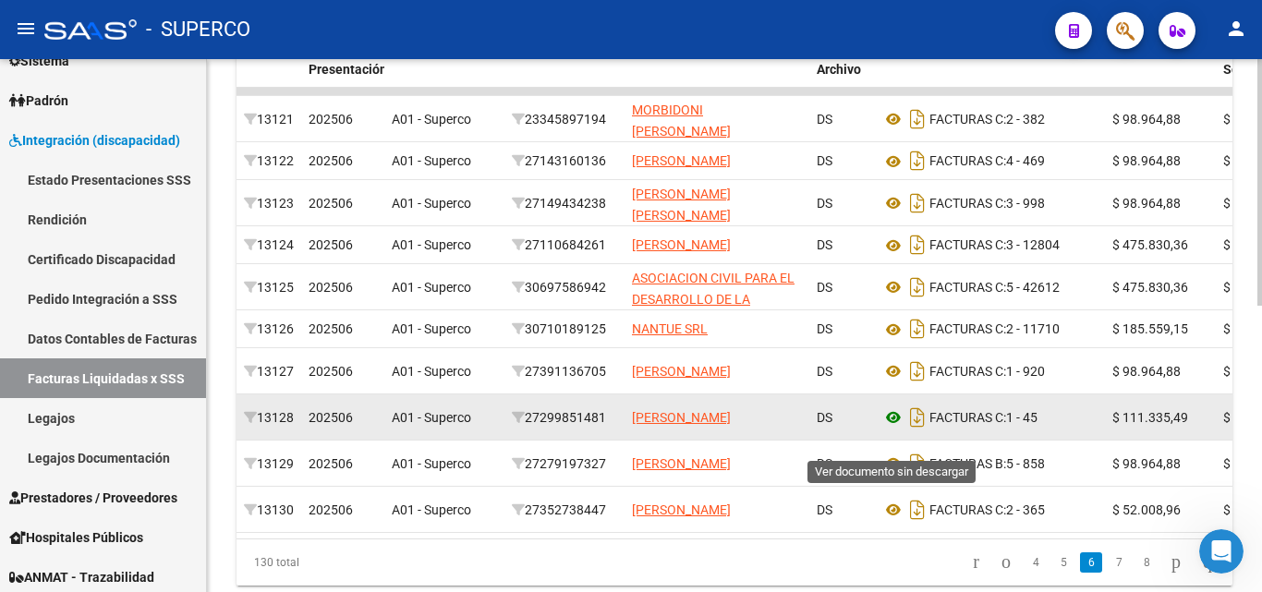
click at [898, 429] on icon at bounding box center [893, 417] width 24 height 22
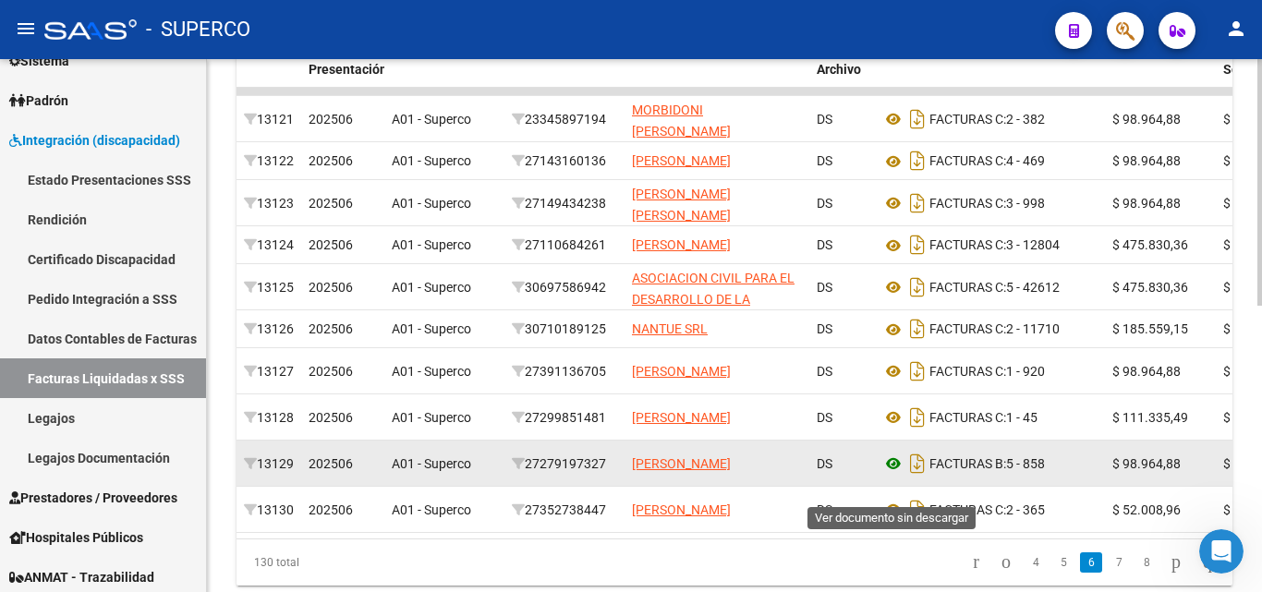
click at [894, 475] on icon at bounding box center [893, 464] width 24 height 22
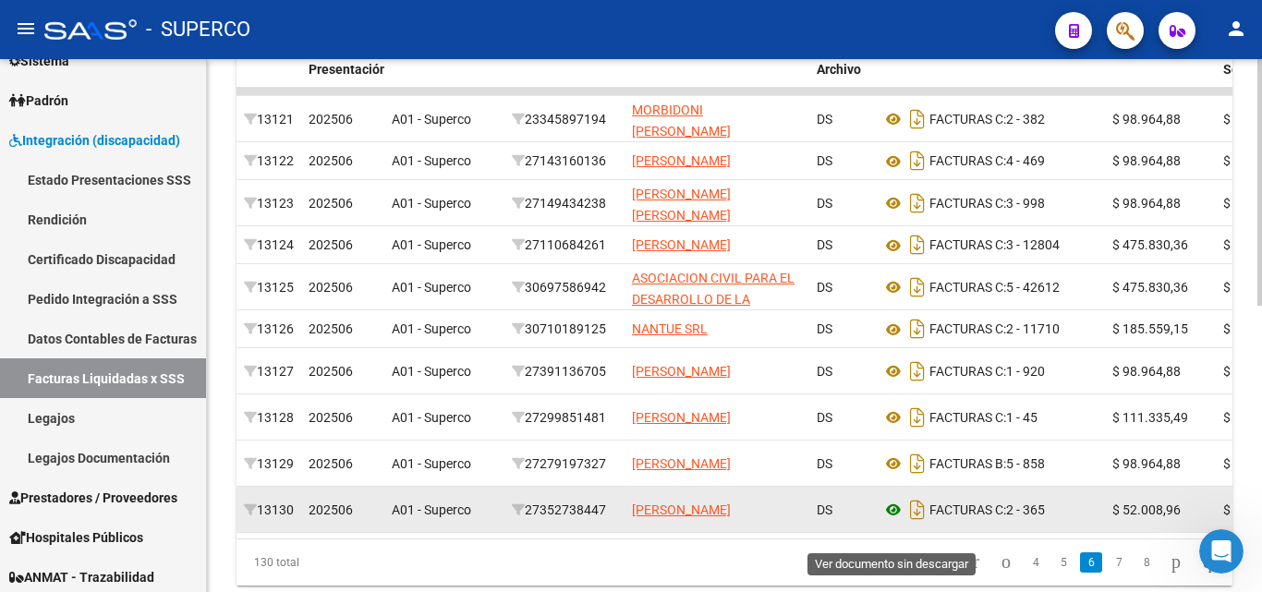
click at [889, 521] on icon at bounding box center [893, 510] width 24 height 22
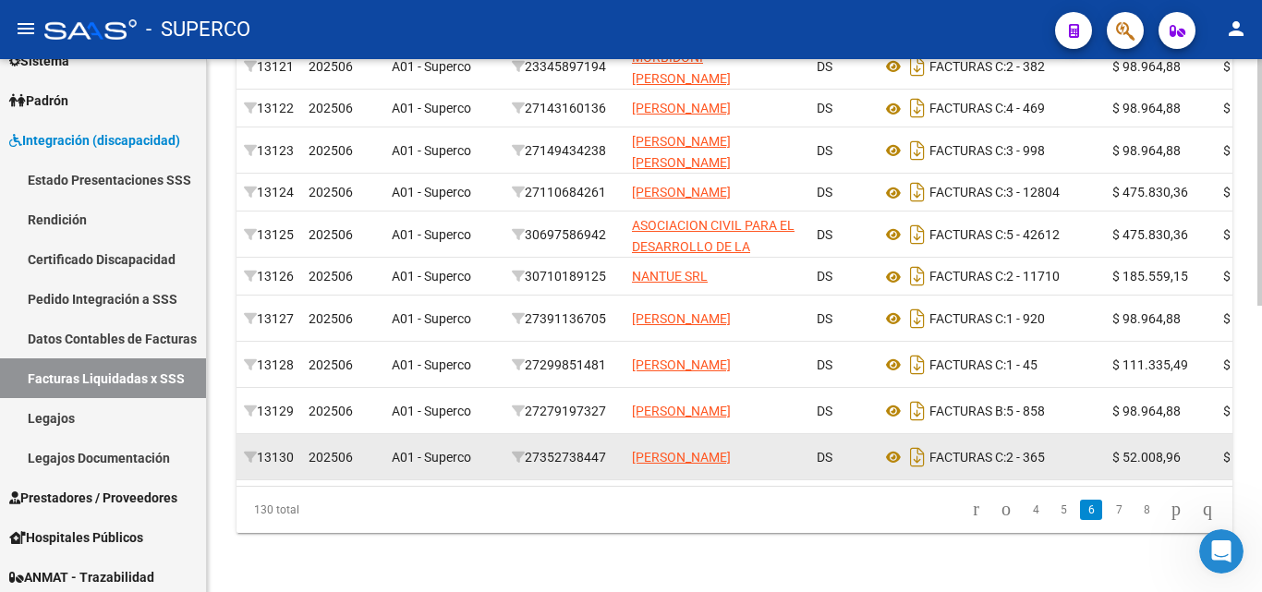
scroll to position [621, 0]
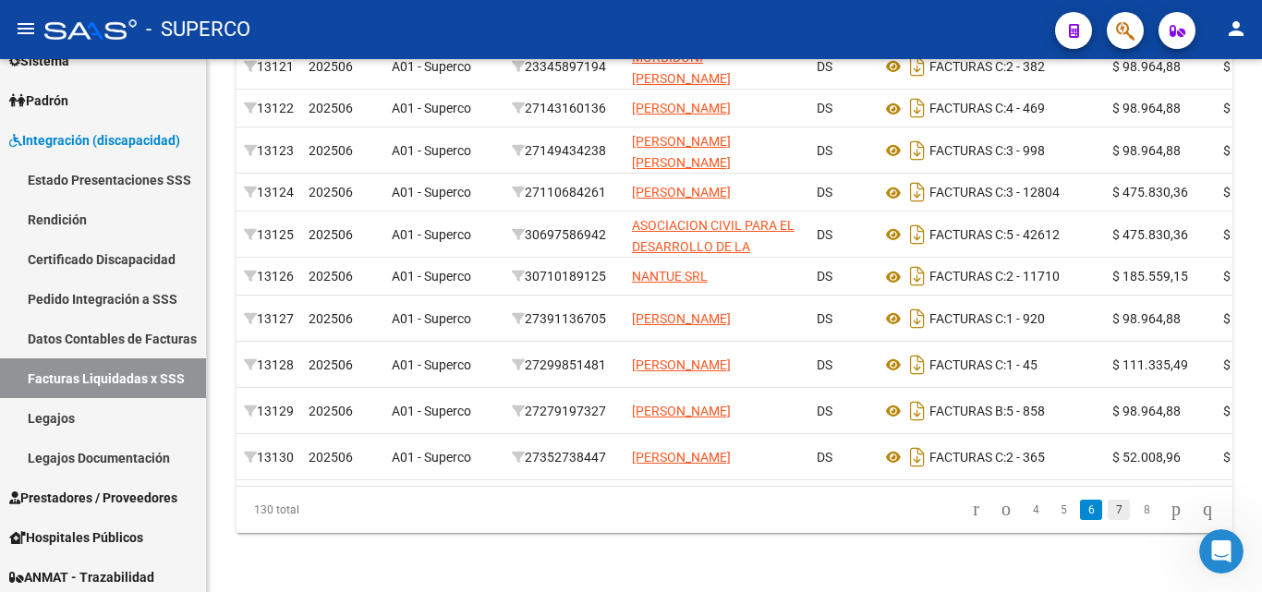
click at [1107, 506] on link "7" at bounding box center [1118, 510] width 22 height 20
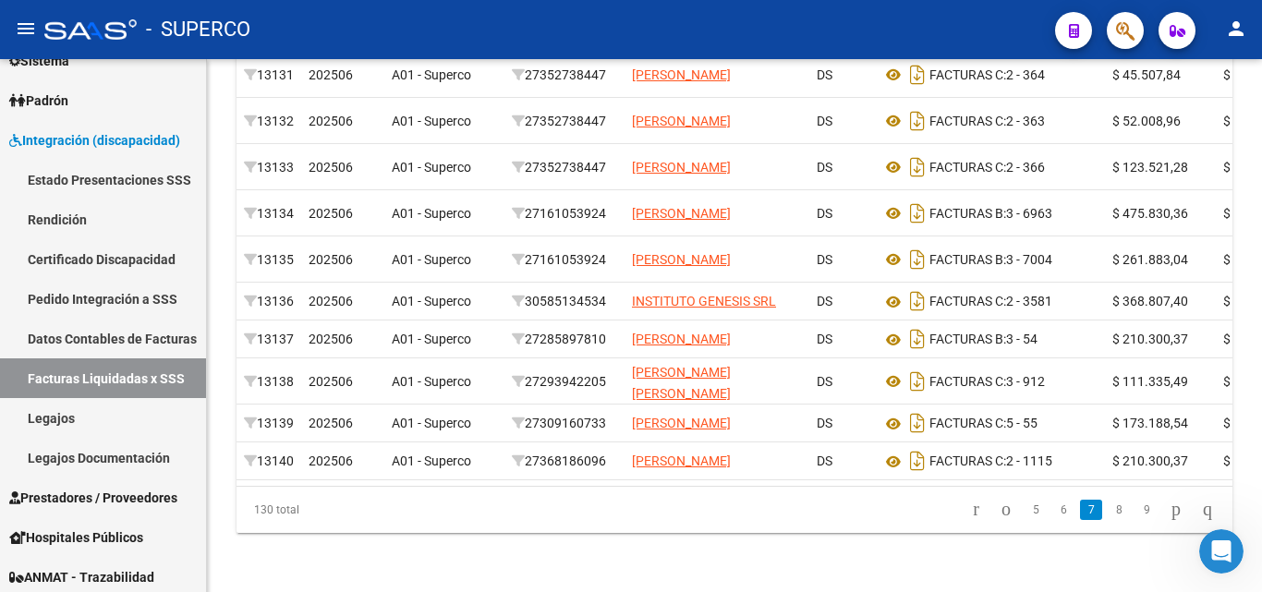
scroll to position [528, 0]
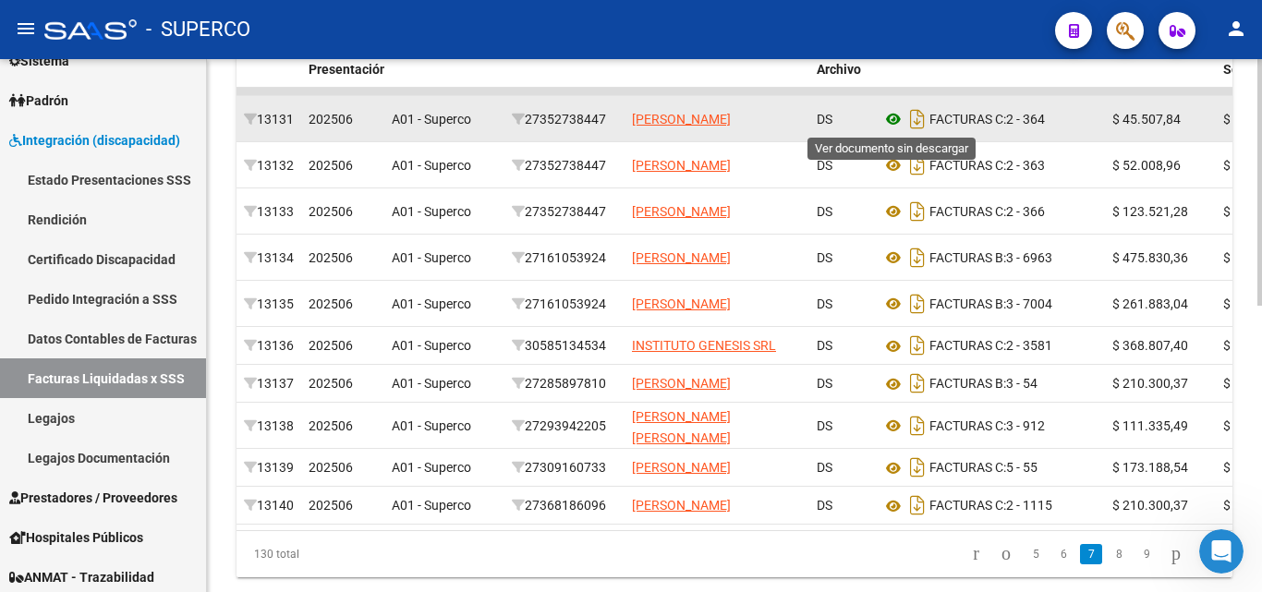
click at [893, 119] on icon at bounding box center [893, 119] width 24 height 22
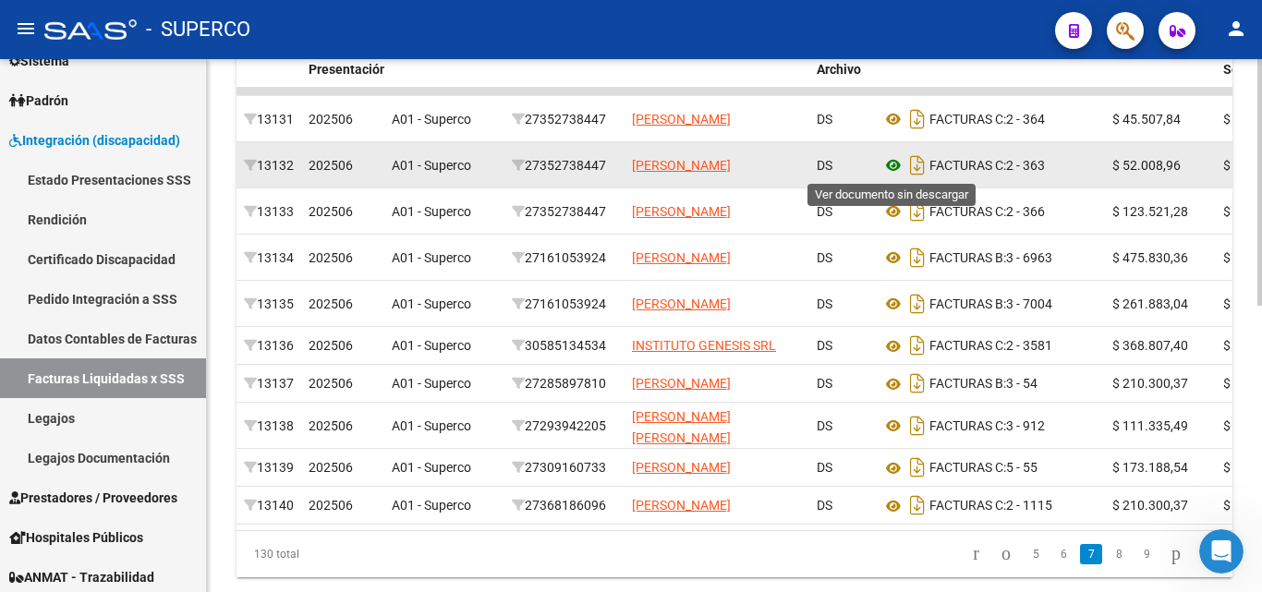
click at [897, 167] on icon at bounding box center [893, 165] width 24 height 22
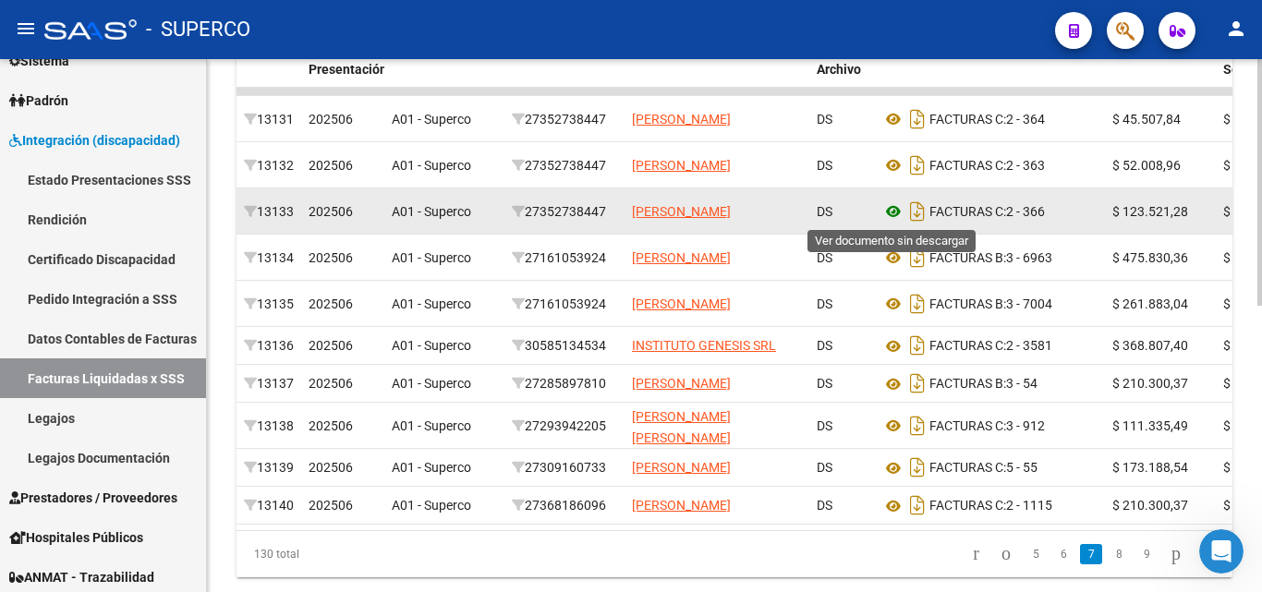
click at [887, 211] on icon at bounding box center [893, 211] width 24 height 22
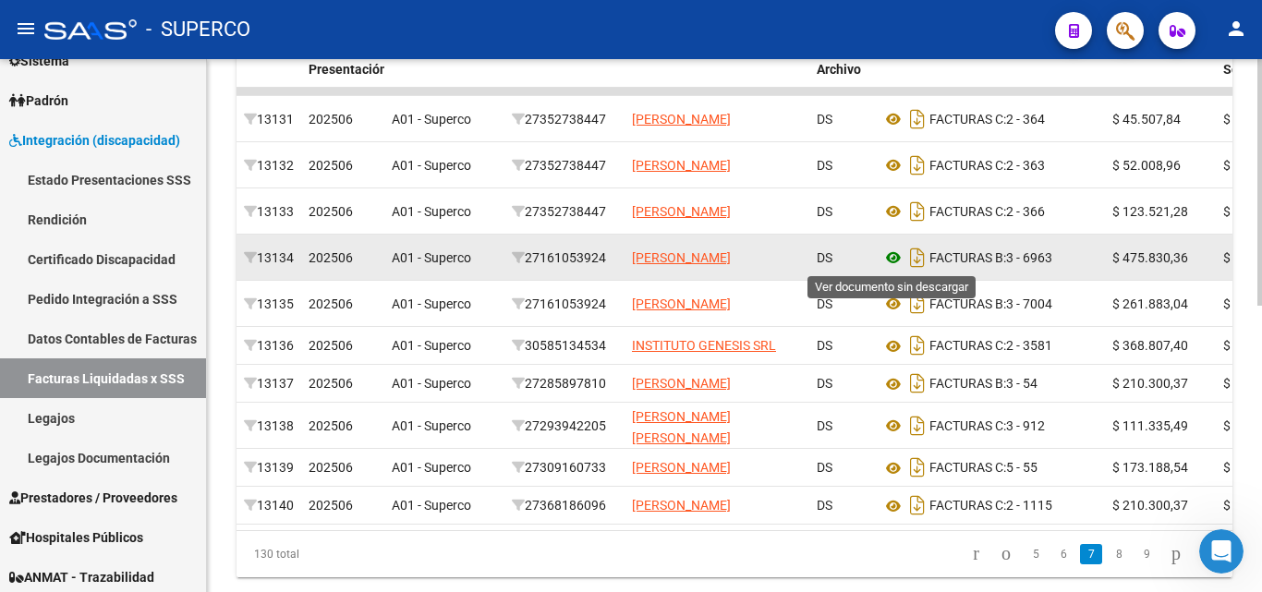
click at [892, 258] on icon at bounding box center [893, 258] width 24 height 22
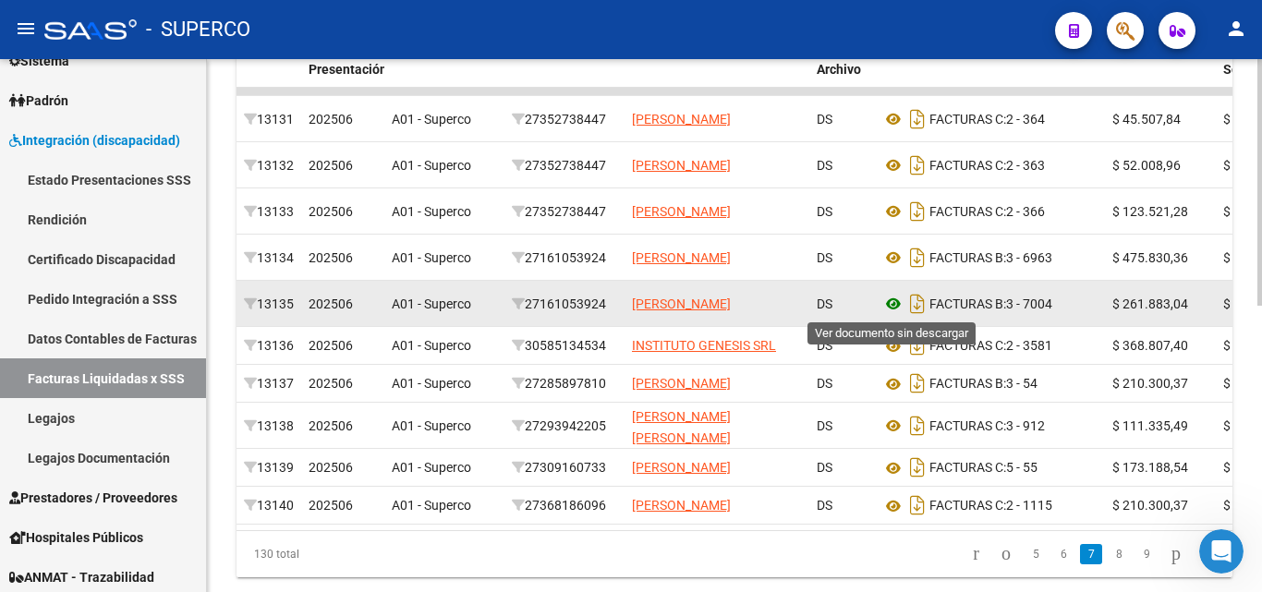
click at [889, 301] on icon at bounding box center [893, 304] width 24 height 22
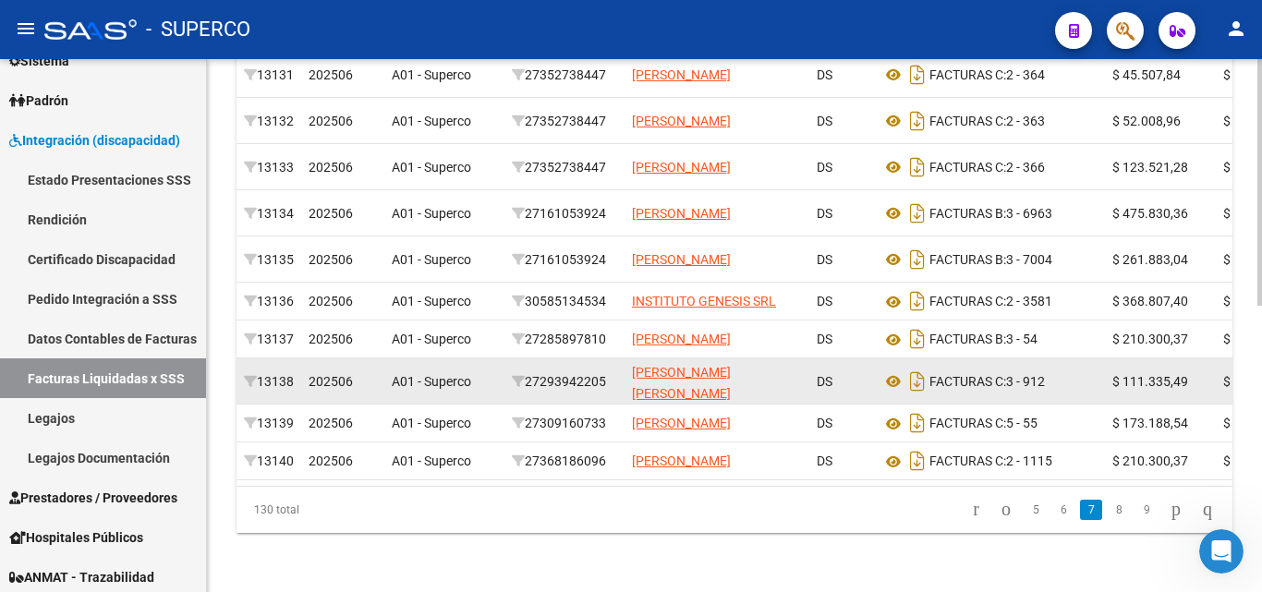
scroll to position [621, 0]
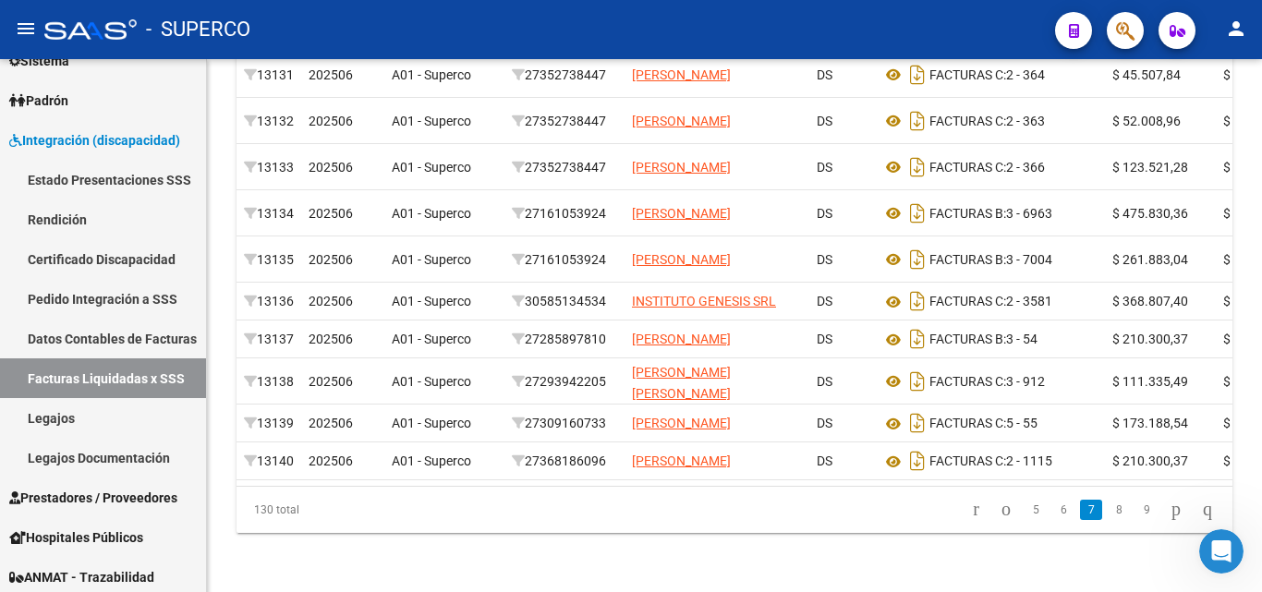
click at [1107, 508] on link "8" at bounding box center [1118, 510] width 22 height 20
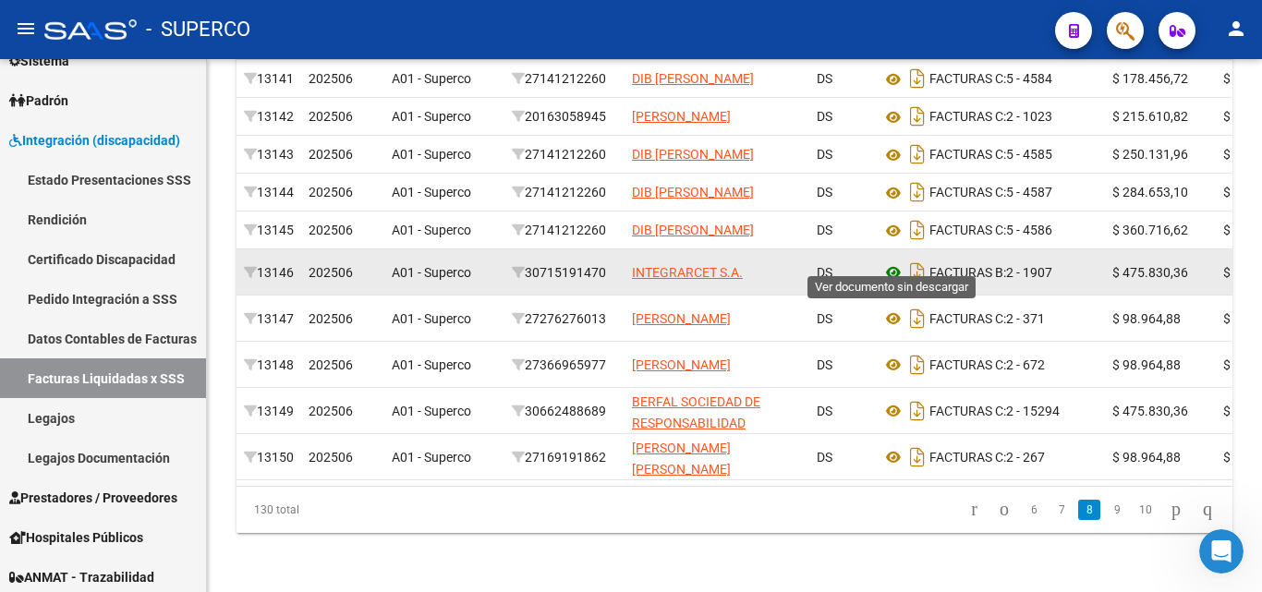
click at [888, 261] on icon at bounding box center [893, 272] width 24 height 22
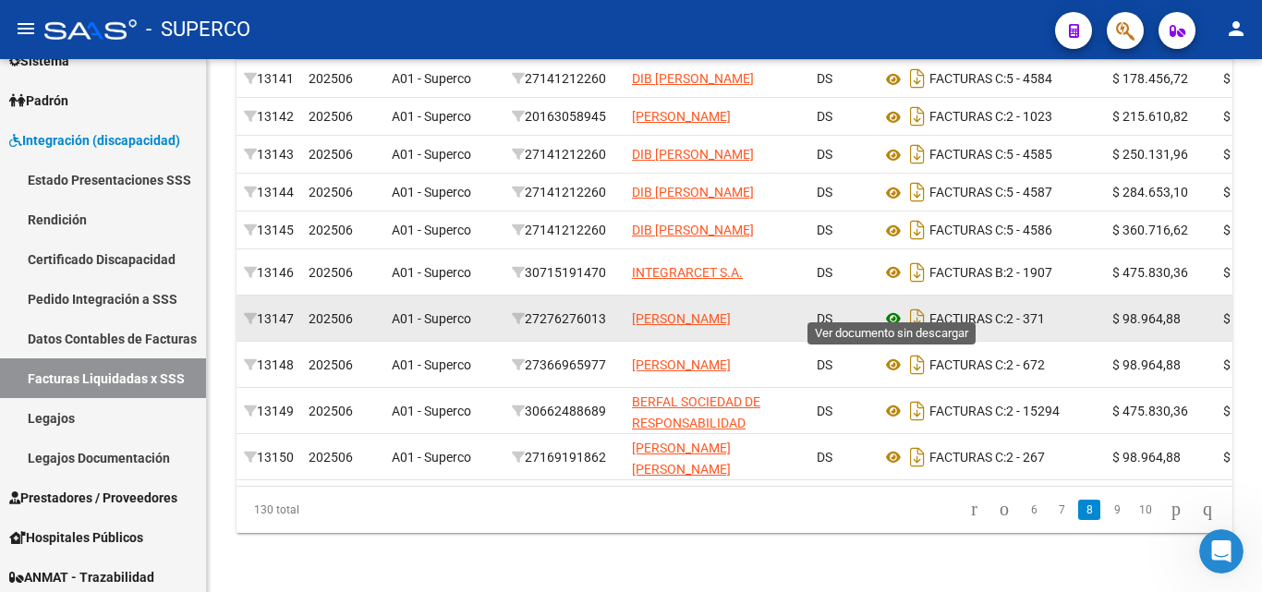
click at [890, 308] on icon at bounding box center [893, 319] width 24 height 22
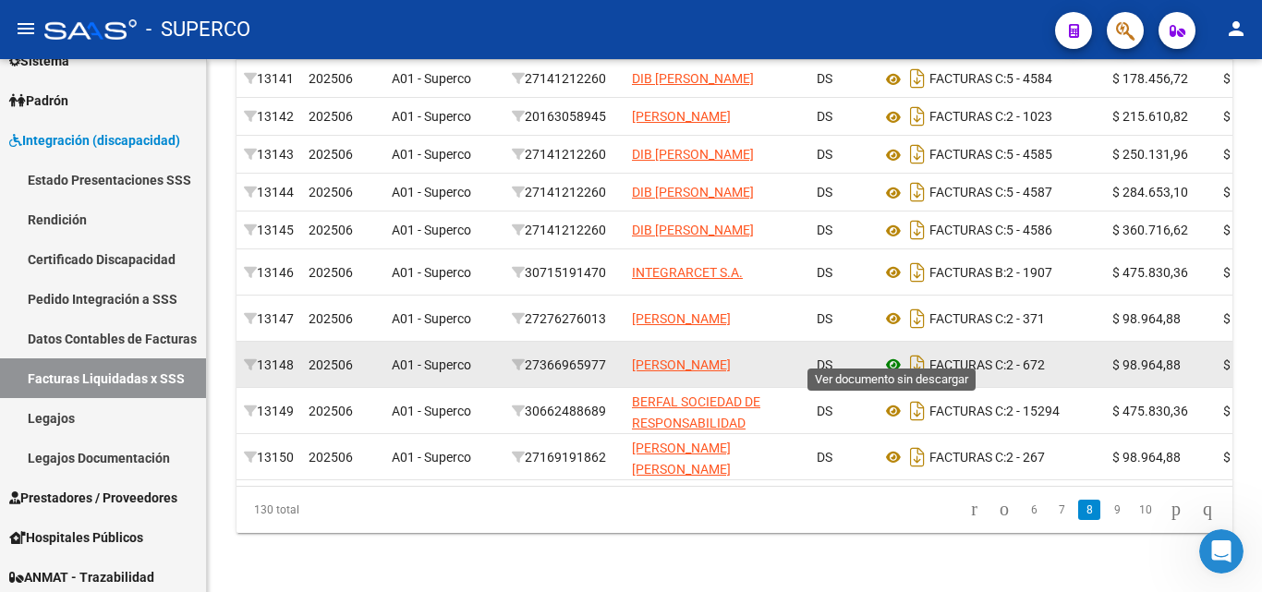
click at [892, 354] on icon at bounding box center [893, 365] width 24 height 22
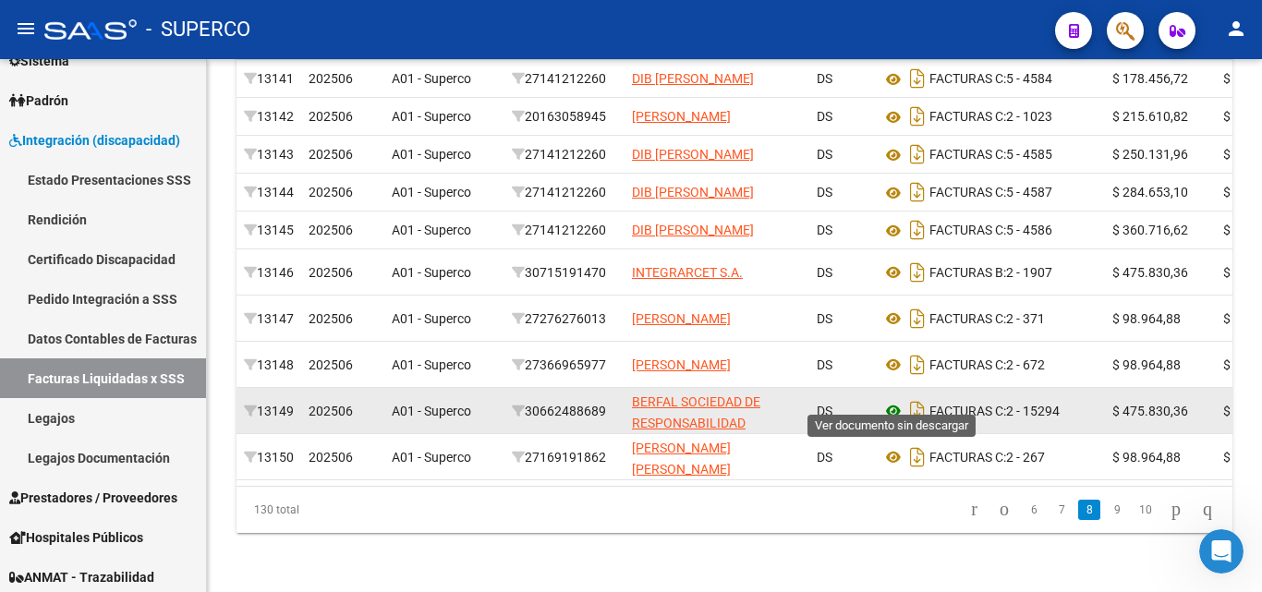
click at [894, 400] on icon at bounding box center [893, 411] width 24 height 22
click at [896, 400] on icon at bounding box center [893, 411] width 24 height 22
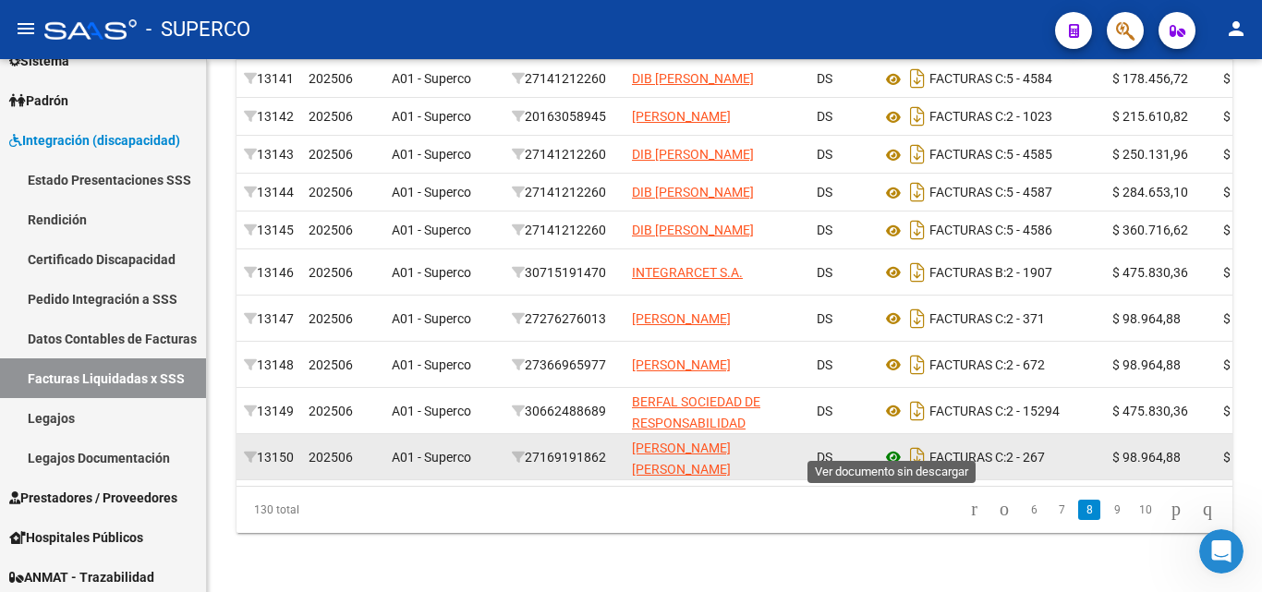
click at [890, 446] on icon at bounding box center [893, 457] width 24 height 22
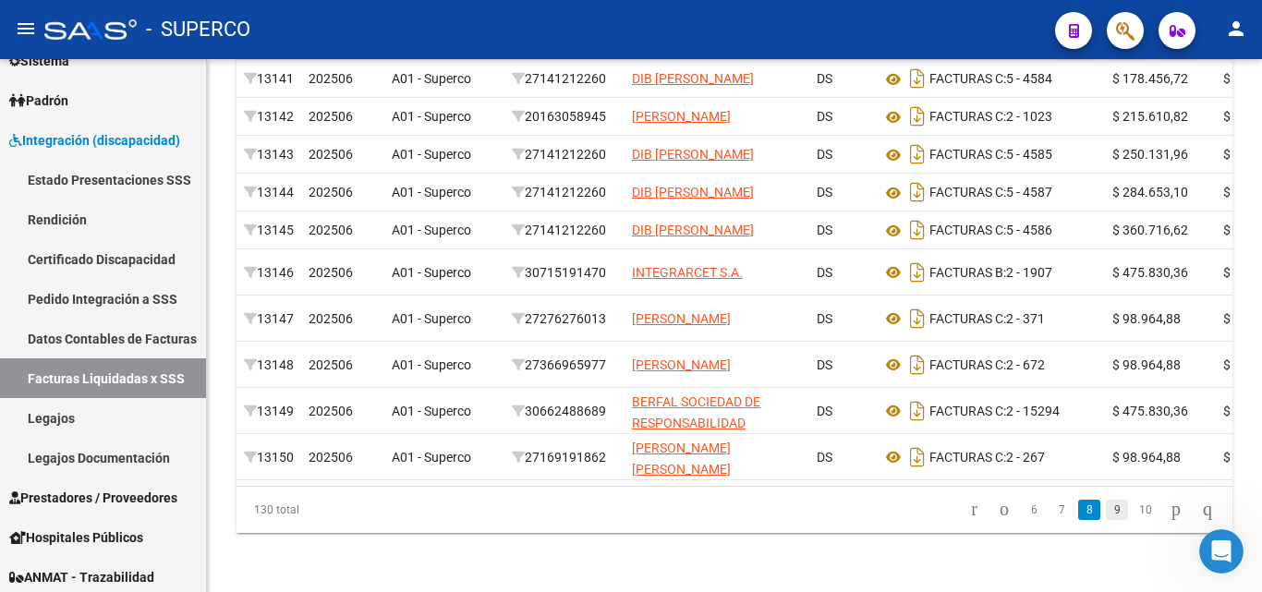
click at [1106, 508] on link "9" at bounding box center [1117, 510] width 22 height 20
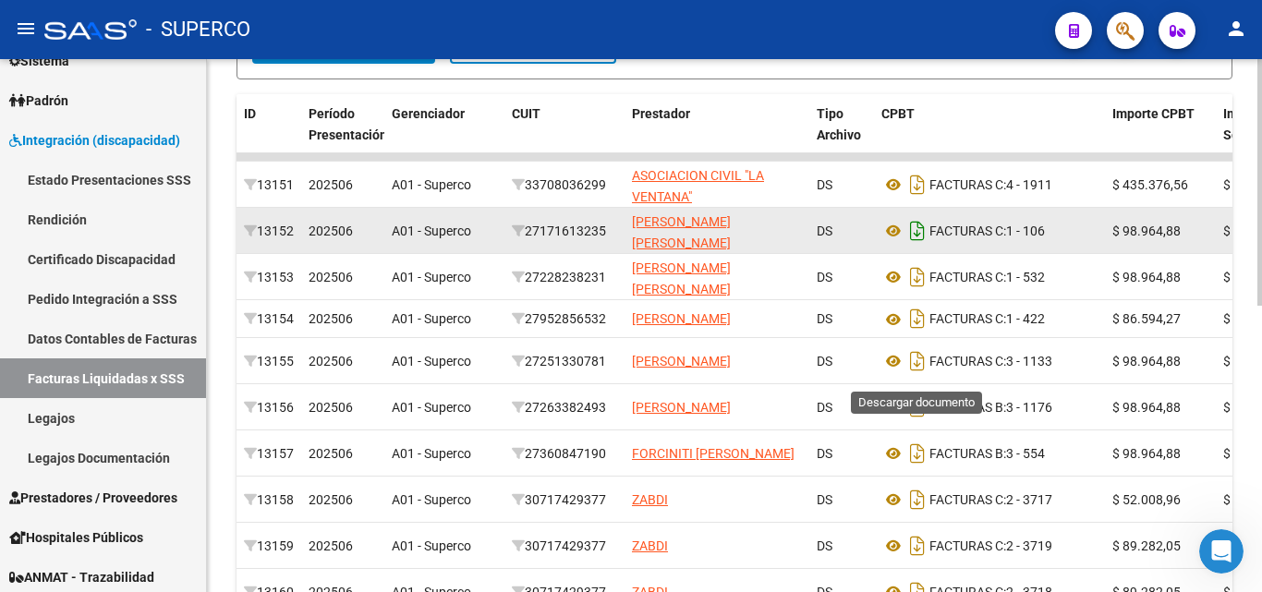
scroll to position [436, 0]
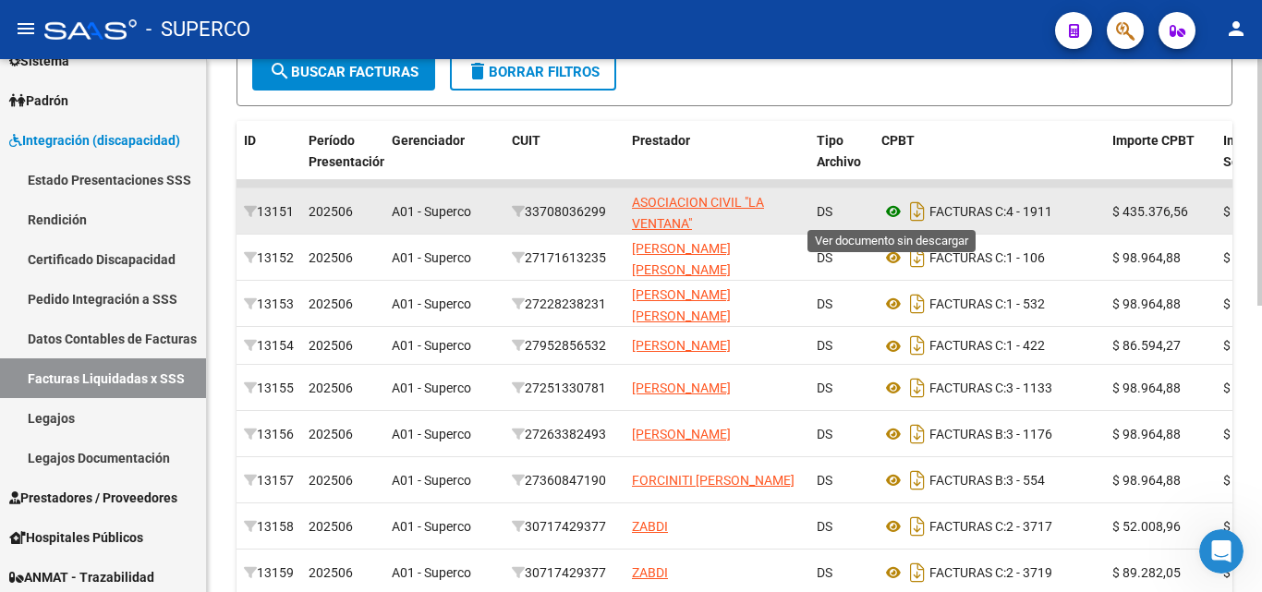
click at [894, 206] on icon at bounding box center [893, 211] width 24 height 22
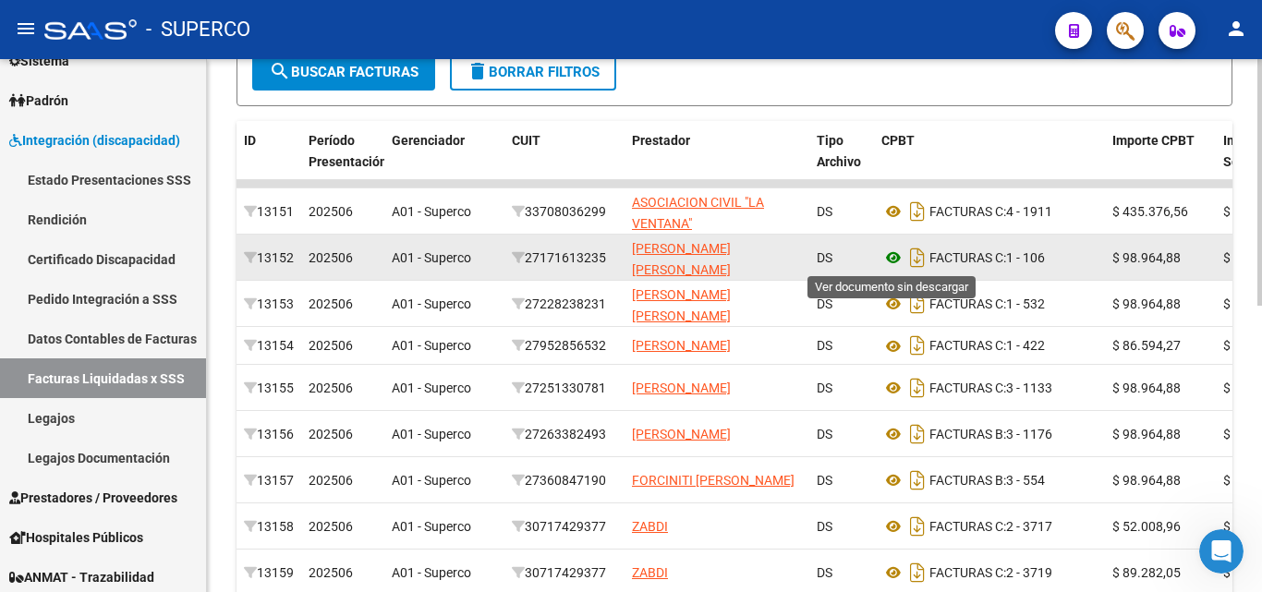
click at [897, 256] on icon at bounding box center [893, 258] width 24 height 22
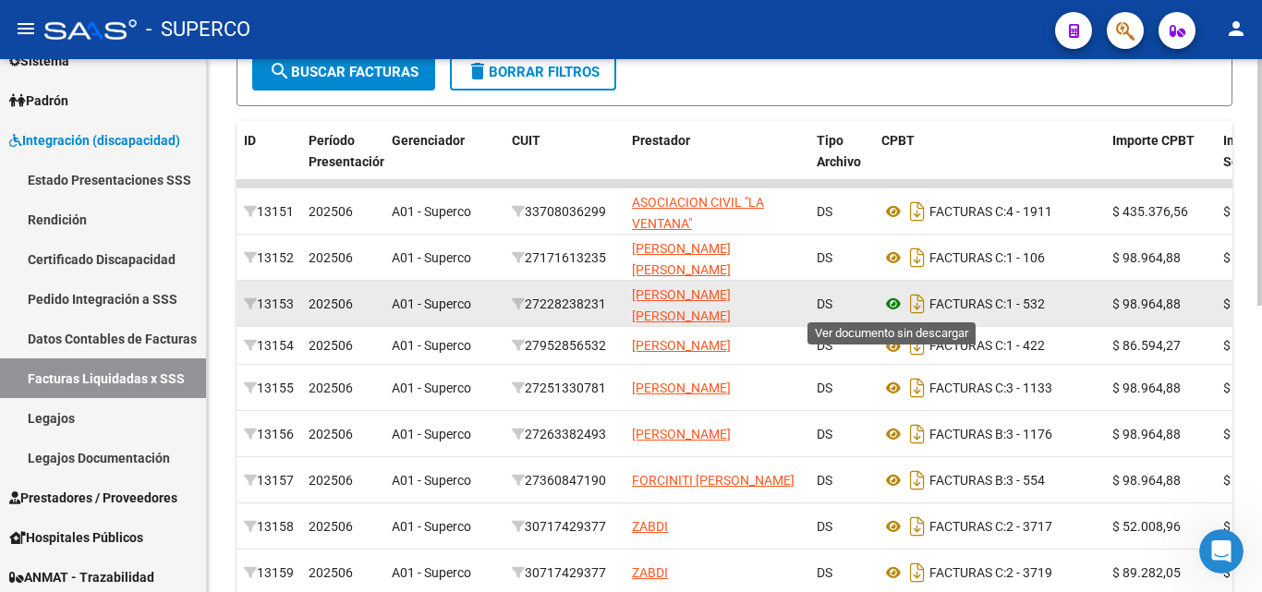
click at [892, 300] on icon at bounding box center [893, 304] width 24 height 22
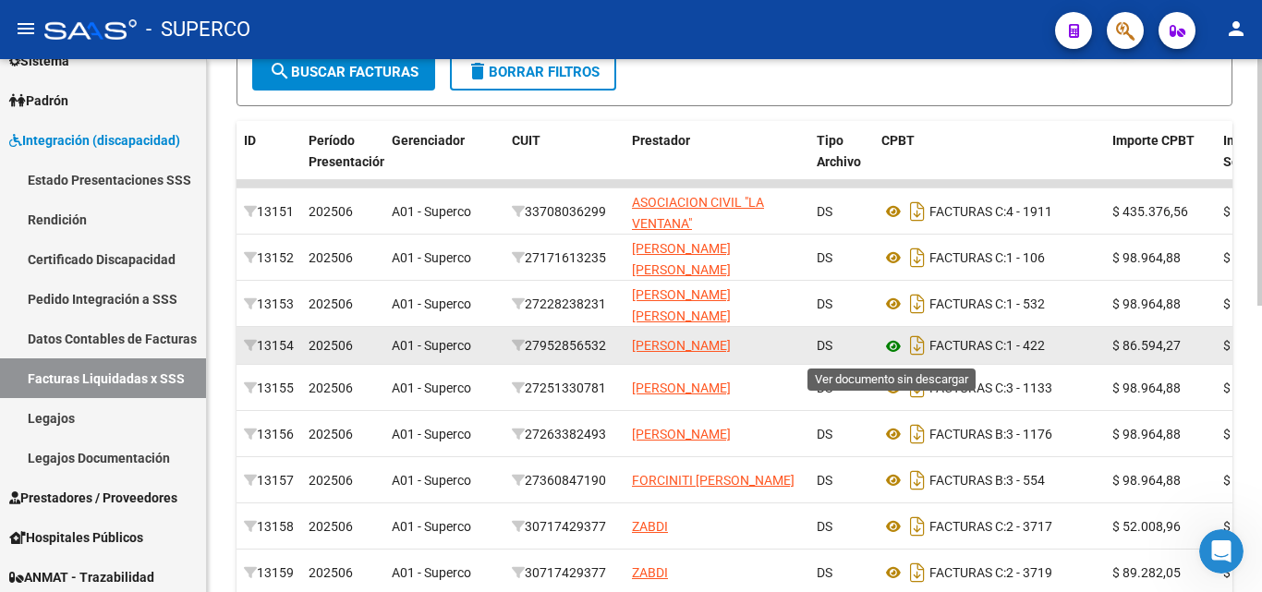
click at [892, 347] on icon at bounding box center [893, 346] width 24 height 22
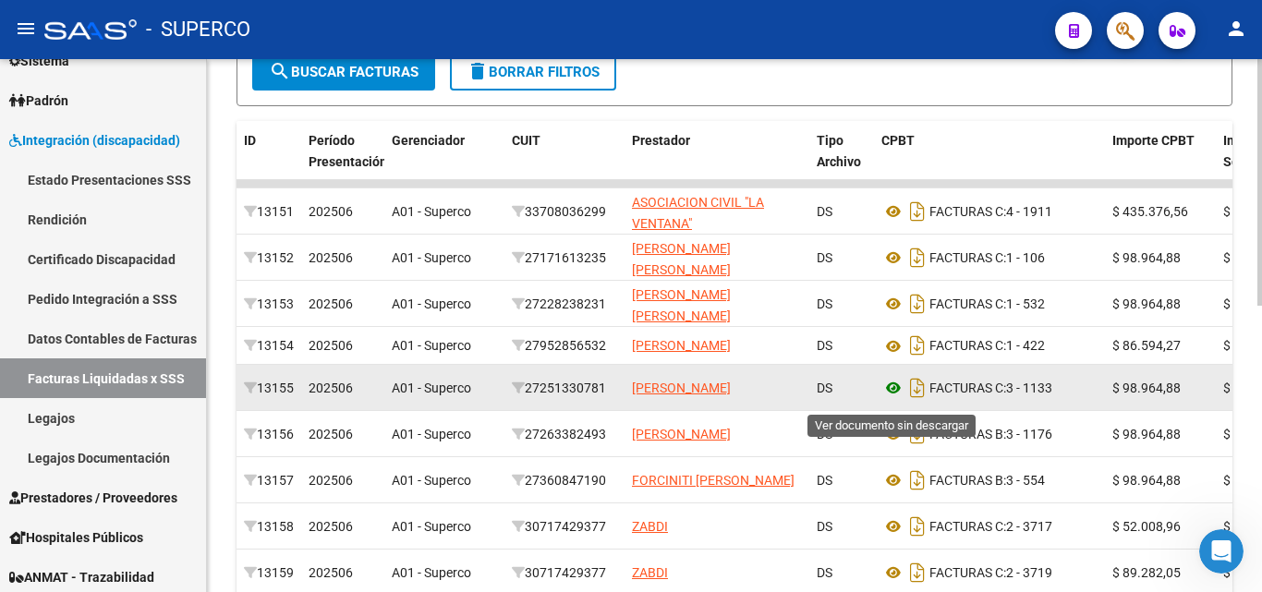
click at [891, 393] on icon at bounding box center [893, 388] width 24 height 22
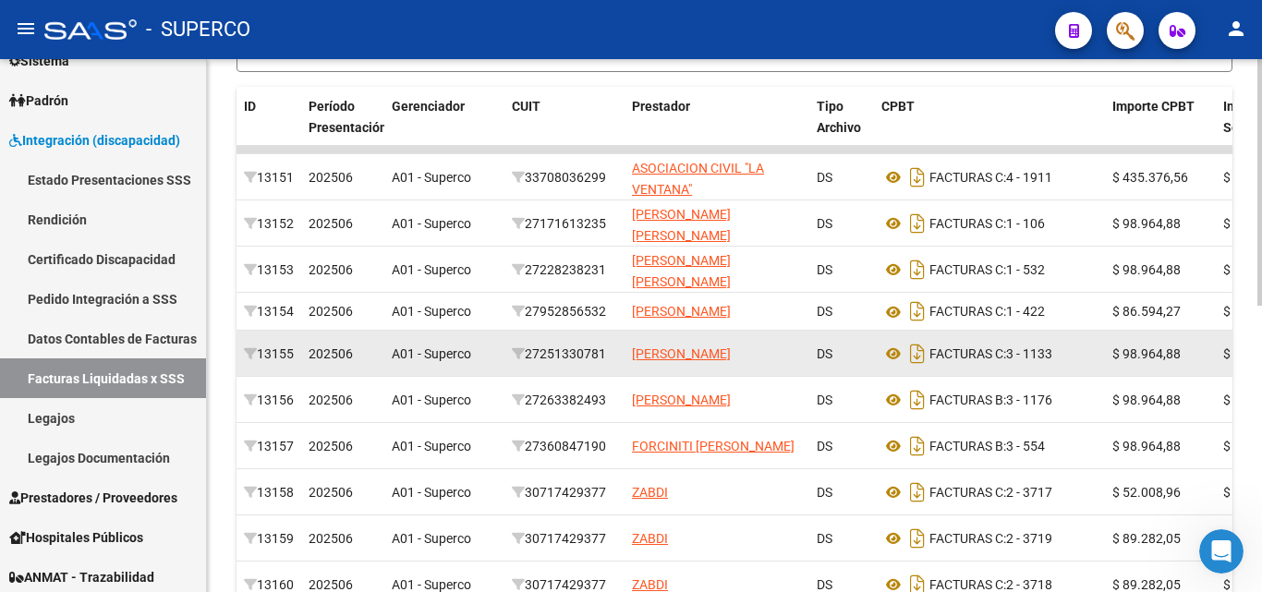
scroll to position [528, 0]
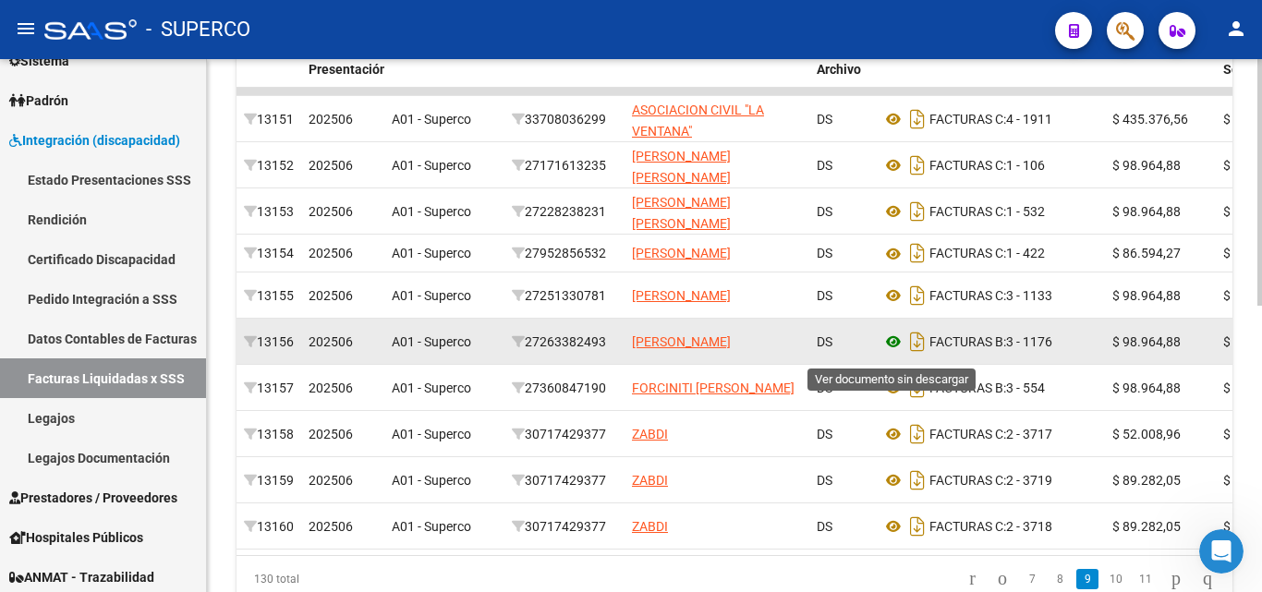
click at [897, 351] on icon at bounding box center [893, 342] width 24 height 22
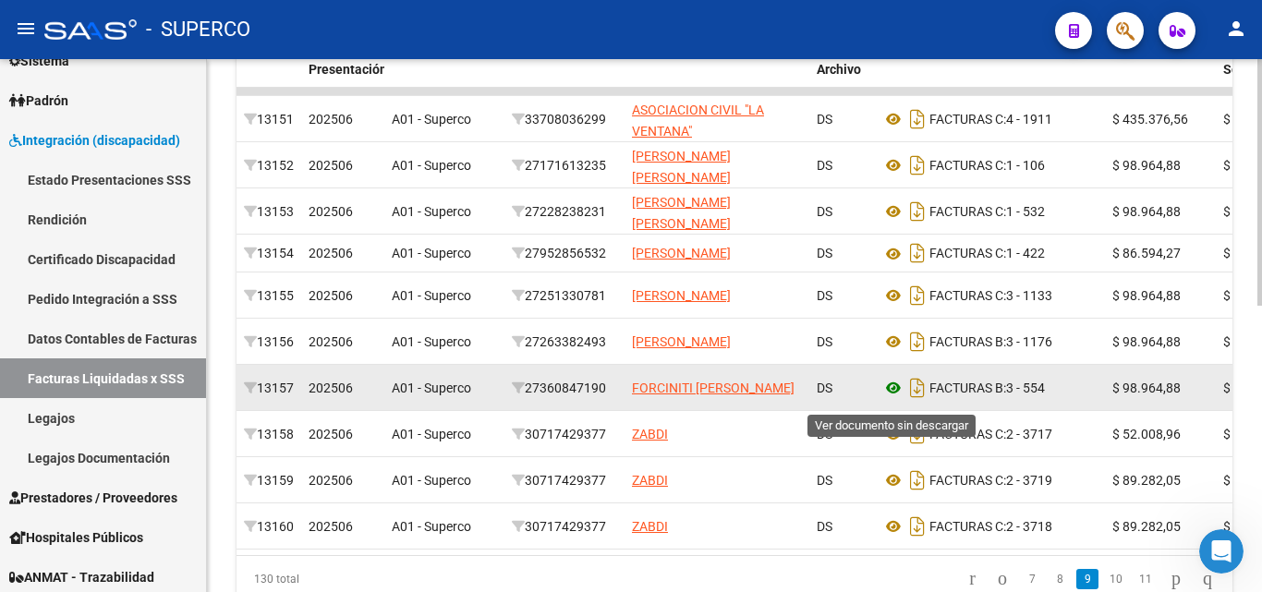
click at [890, 397] on icon at bounding box center [893, 388] width 24 height 22
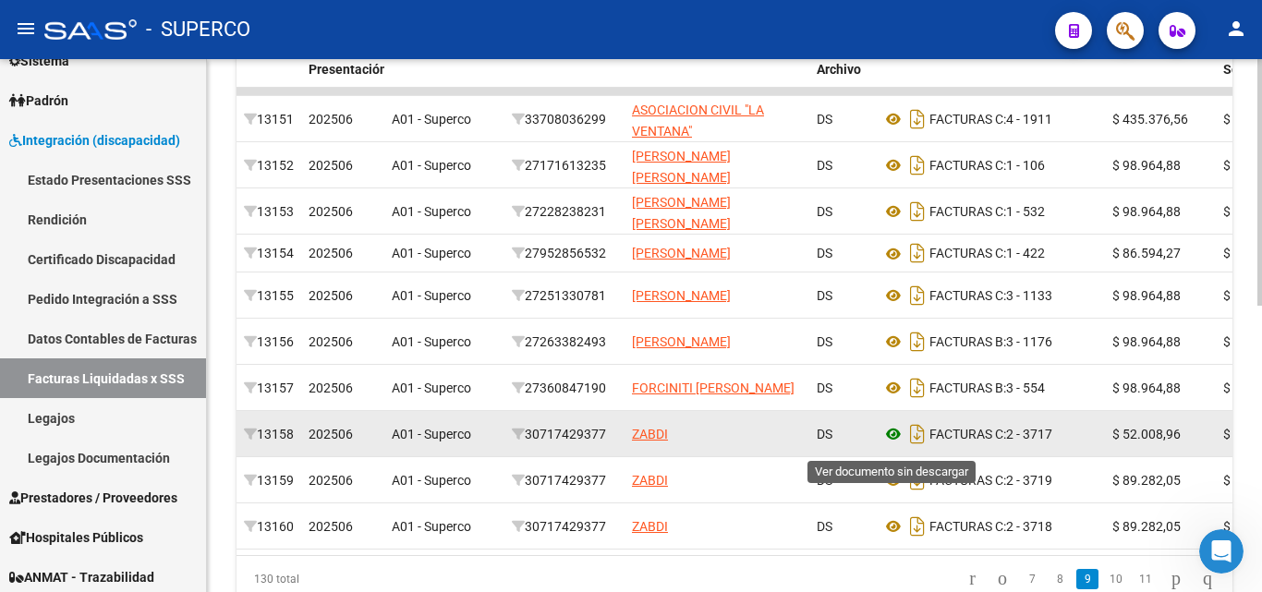
click at [889, 441] on icon at bounding box center [893, 434] width 24 height 22
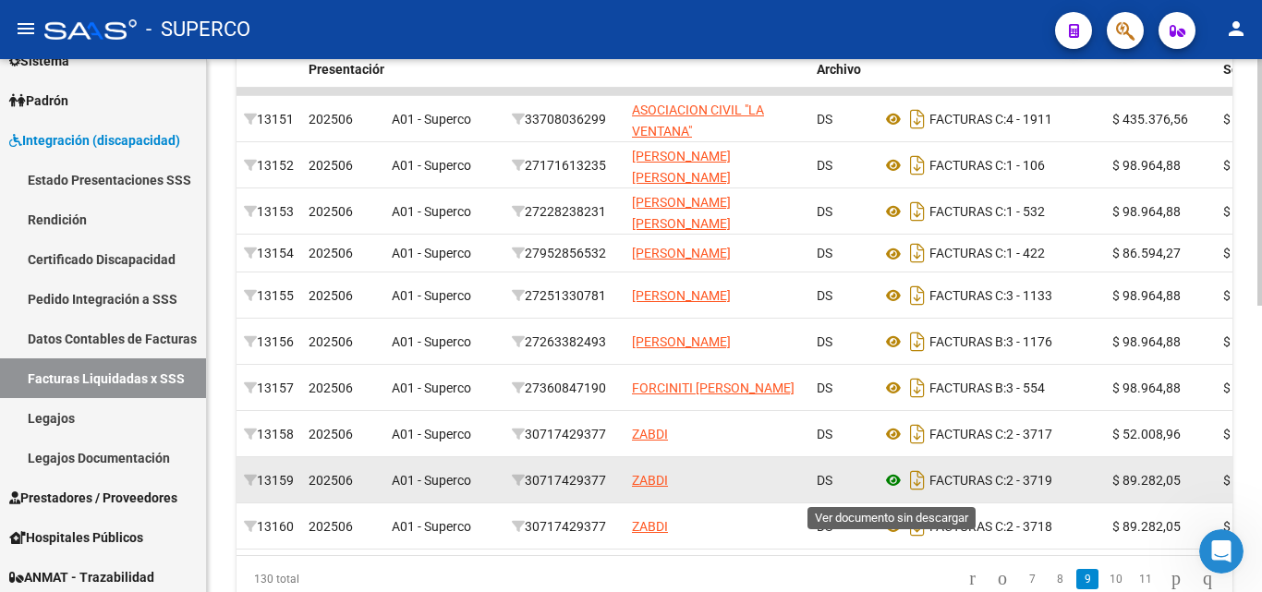
click at [895, 489] on icon at bounding box center [893, 480] width 24 height 22
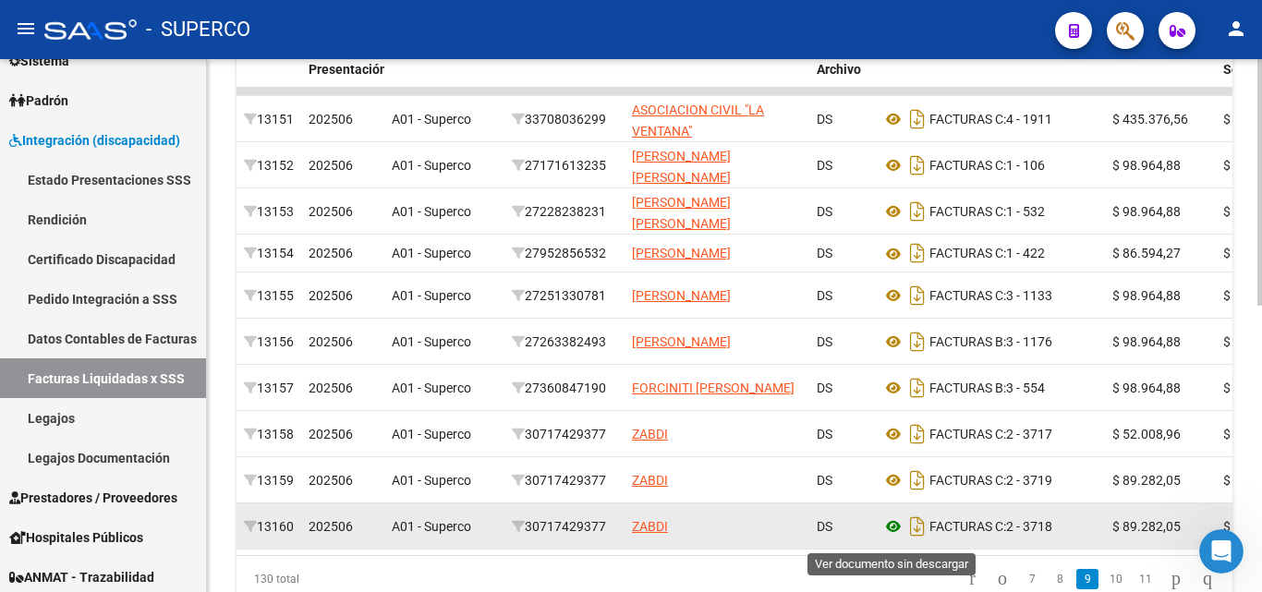
click at [892, 530] on icon at bounding box center [893, 526] width 24 height 22
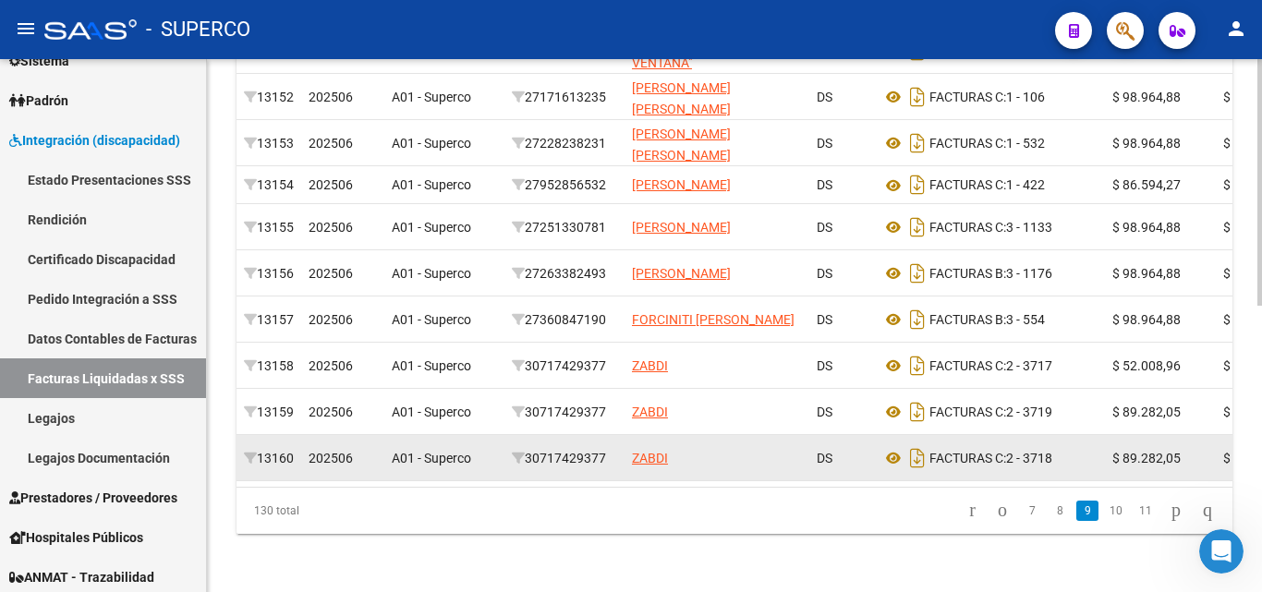
scroll to position [621, 0]
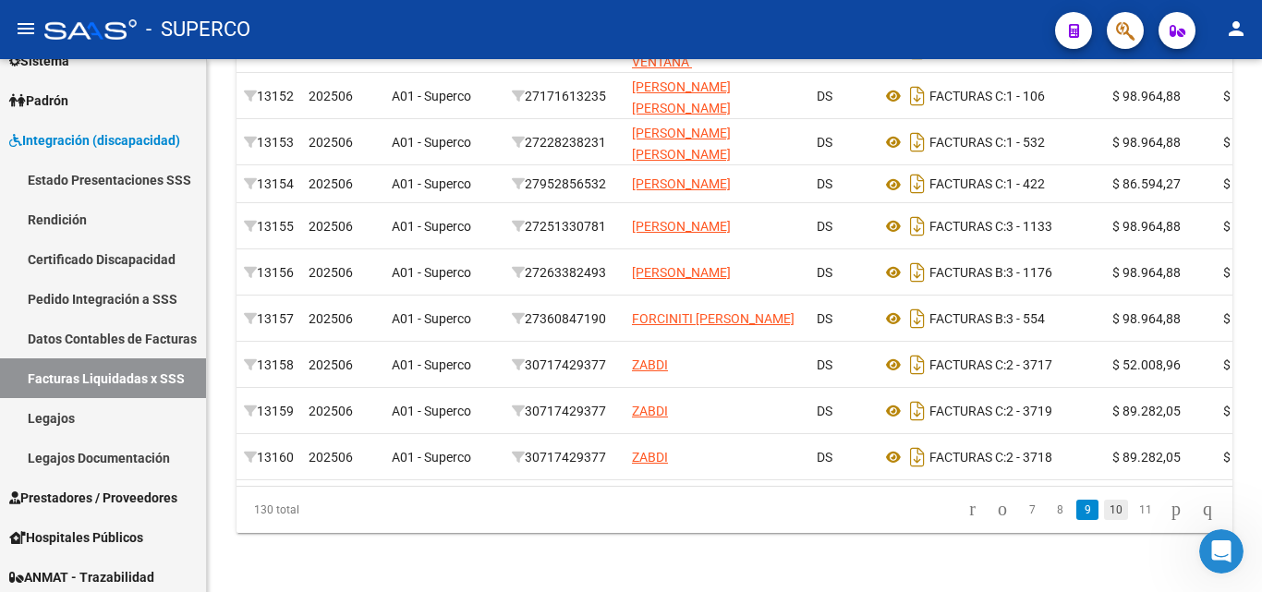
click at [1104, 509] on link "10" at bounding box center [1116, 510] width 24 height 20
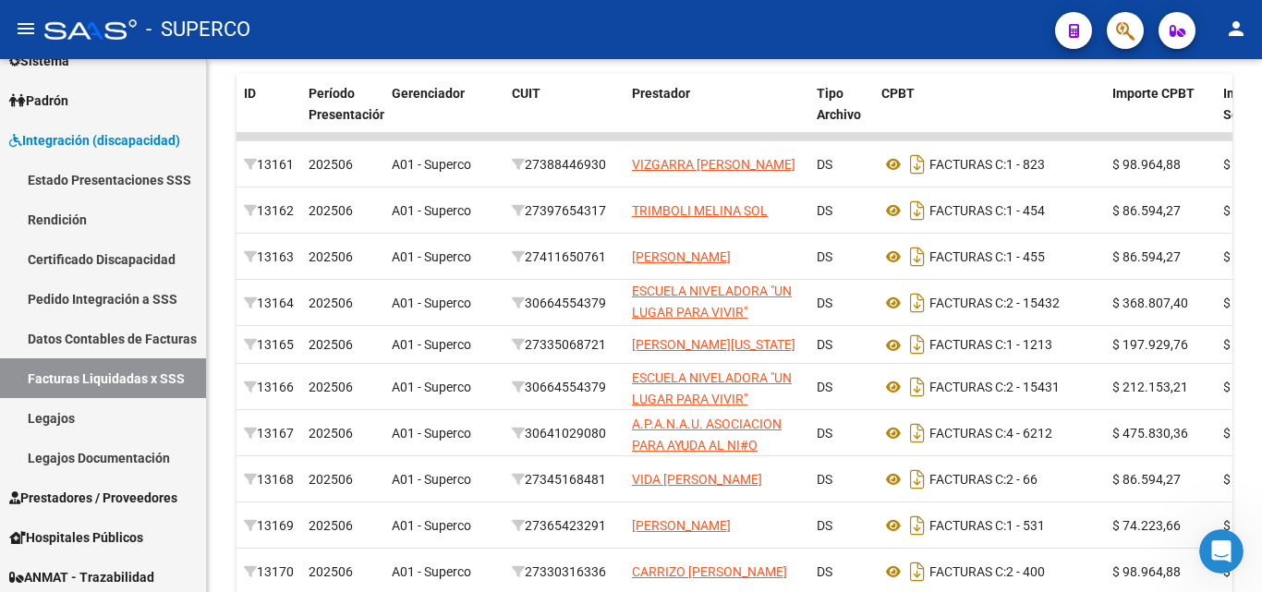
scroll to position [436, 0]
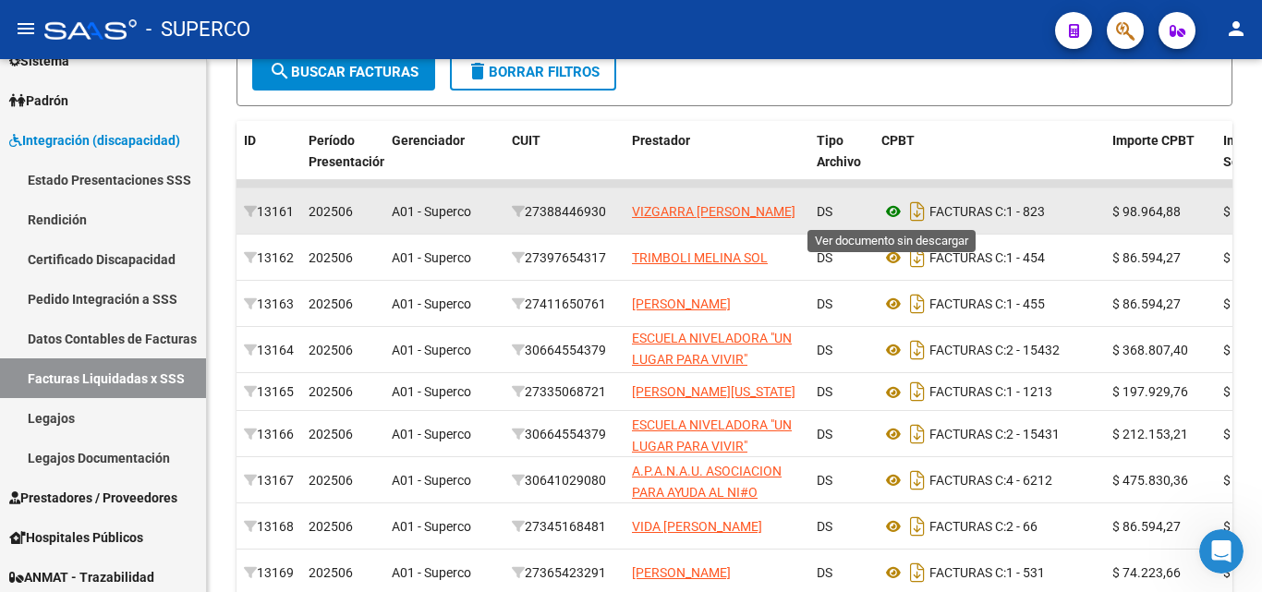
click at [895, 211] on icon at bounding box center [893, 211] width 24 height 22
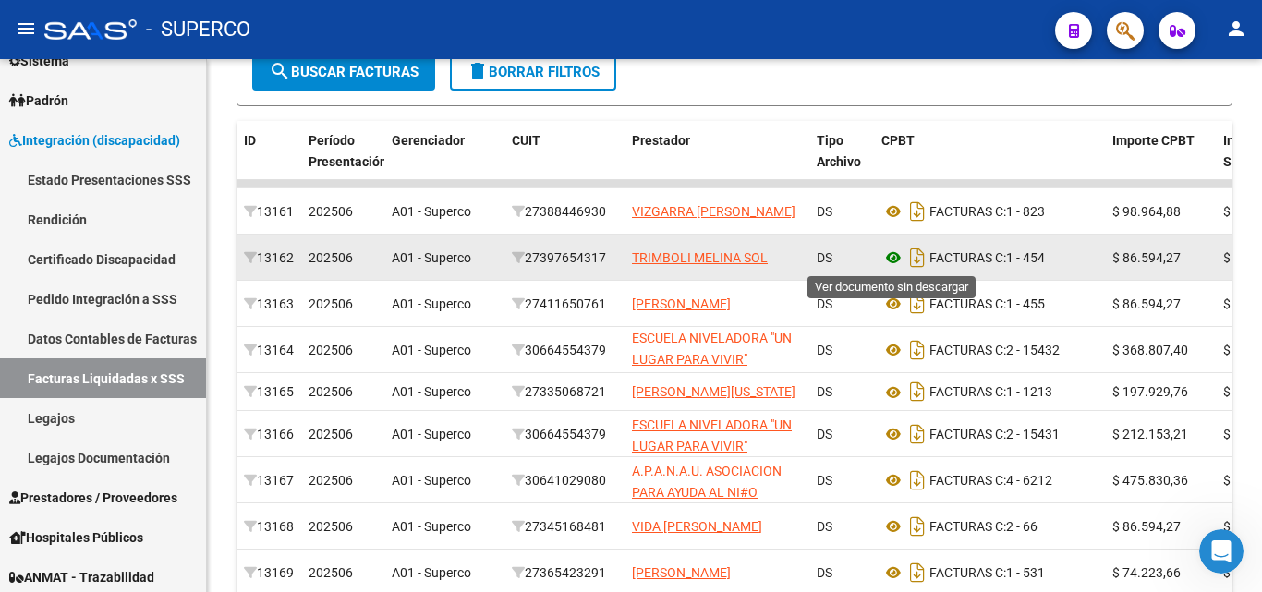
click at [895, 258] on icon at bounding box center [893, 258] width 24 height 22
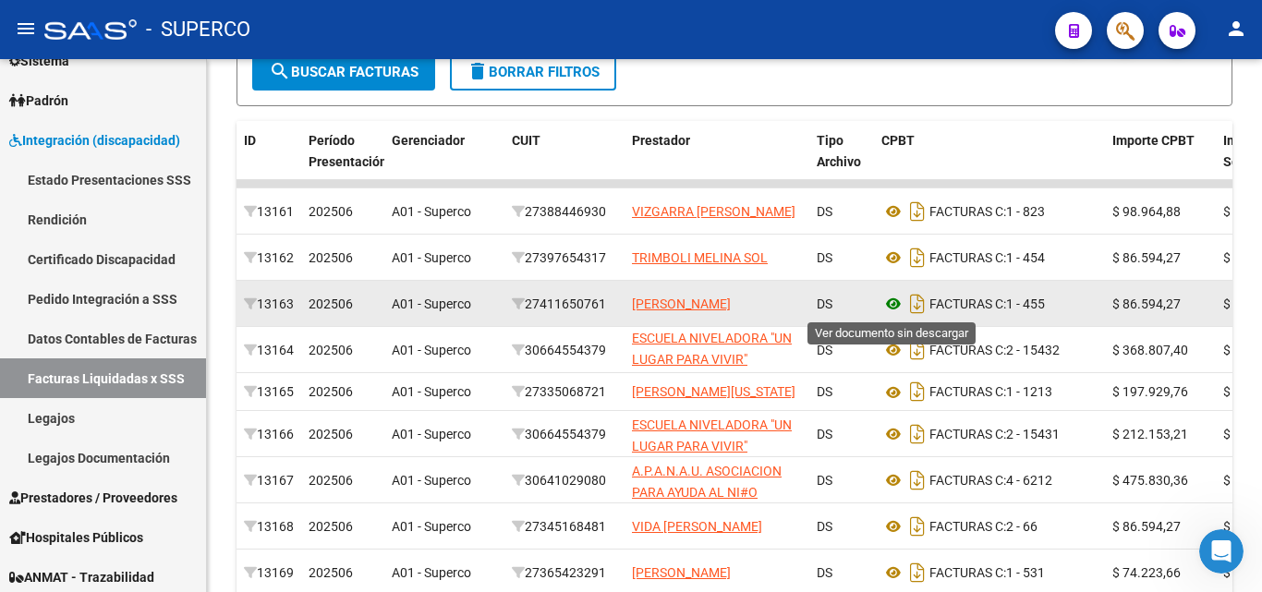
click at [893, 305] on icon at bounding box center [893, 304] width 24 height 22
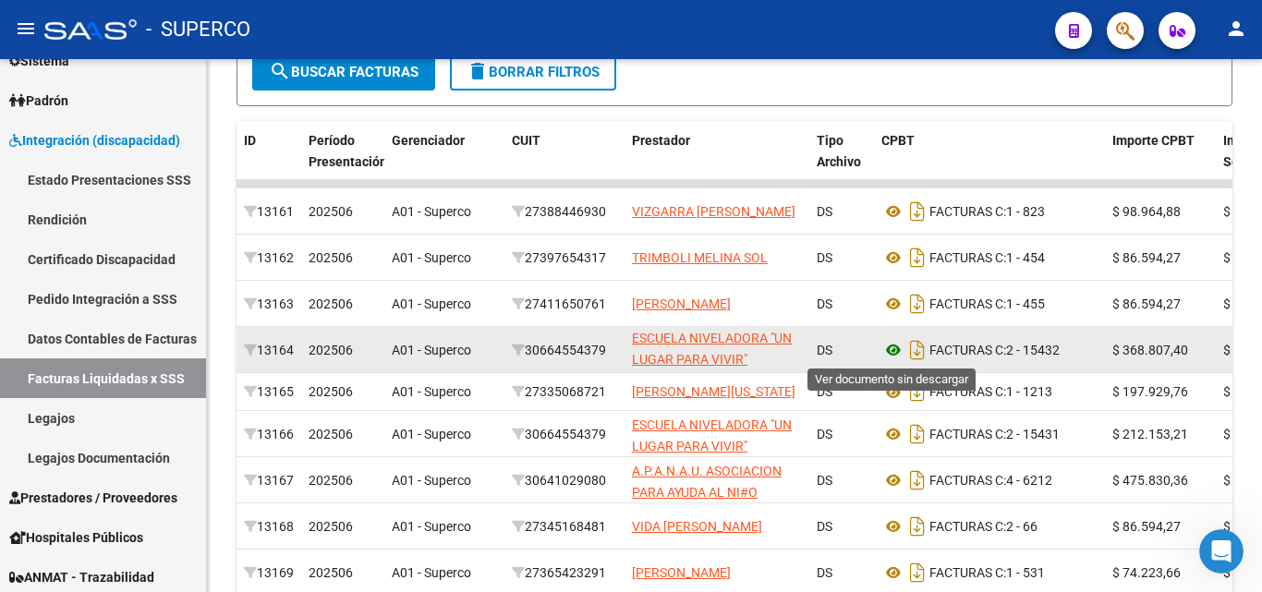
click at [891, 349] on icon at bounding box center [893, 350] width 24 height 22
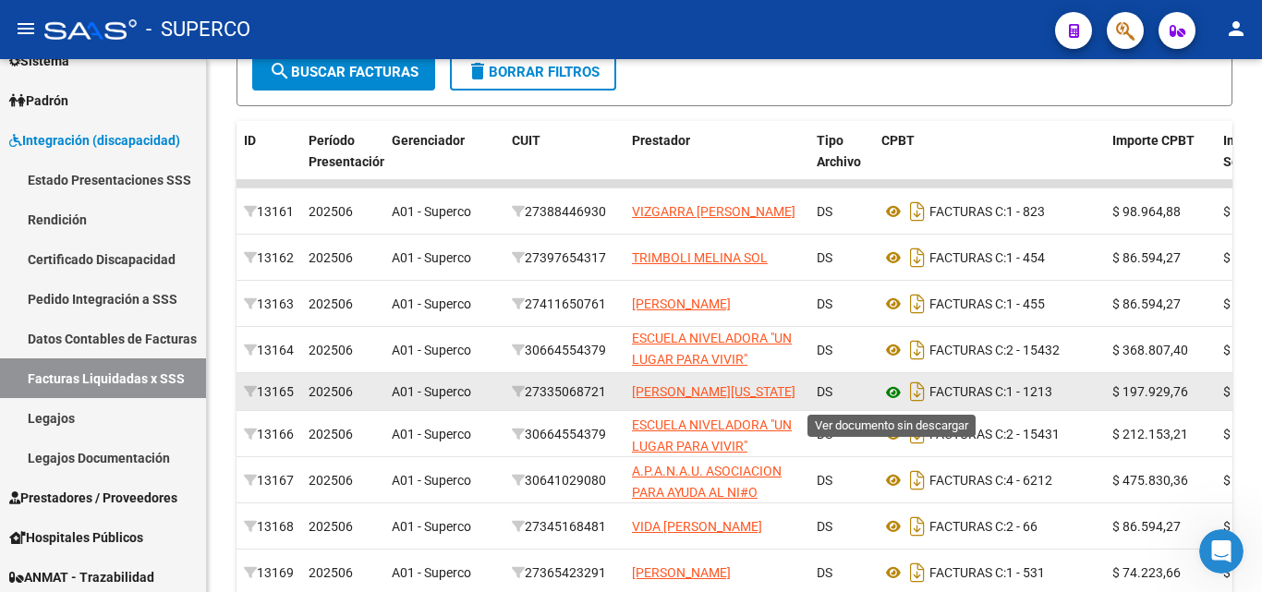
click at [889, 395] on icon at bounding box center [893, 392] width 24 height 22
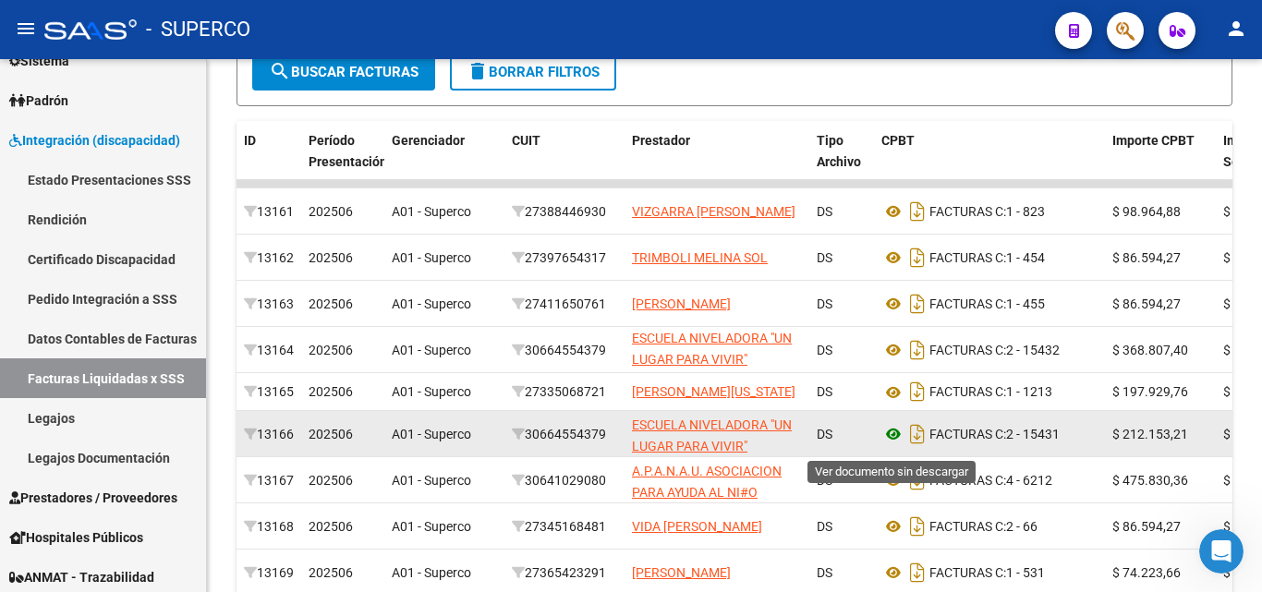
click at [891, 441] on icon at bounding box center [893, 434] width 24 height 22
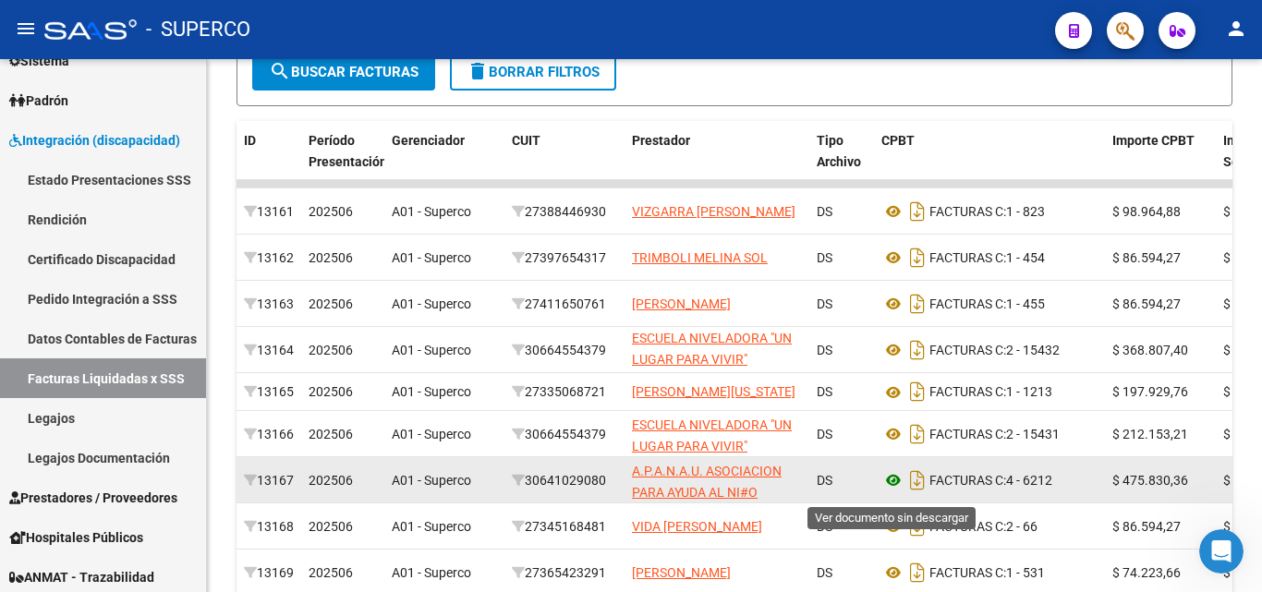
click at [889, 488] on icon at bounding box center [893, 480] width 24 height 22
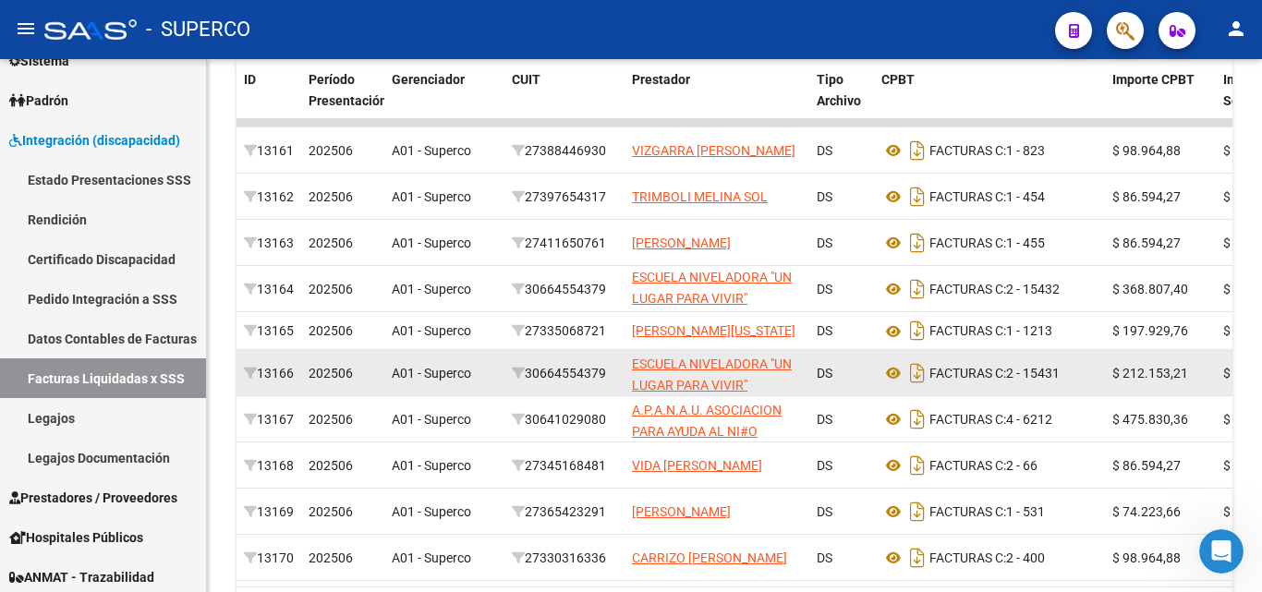
scroll to position [621, 0]
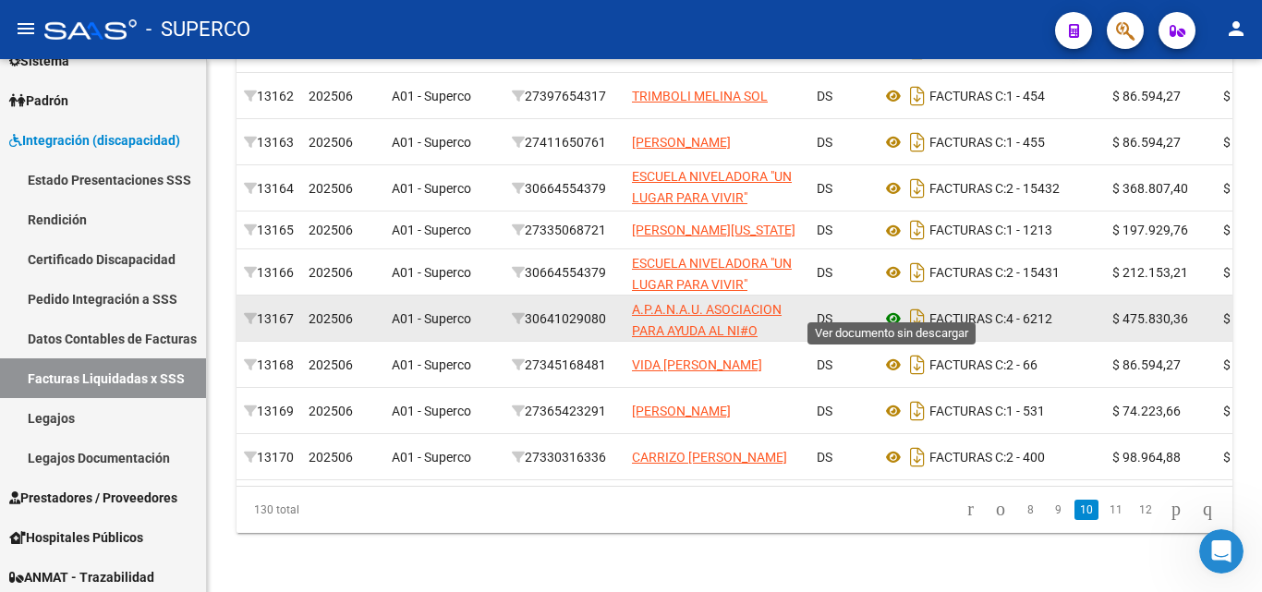
click at [895, 308] on icon at bounding box center [893, 319] width 24 height 22
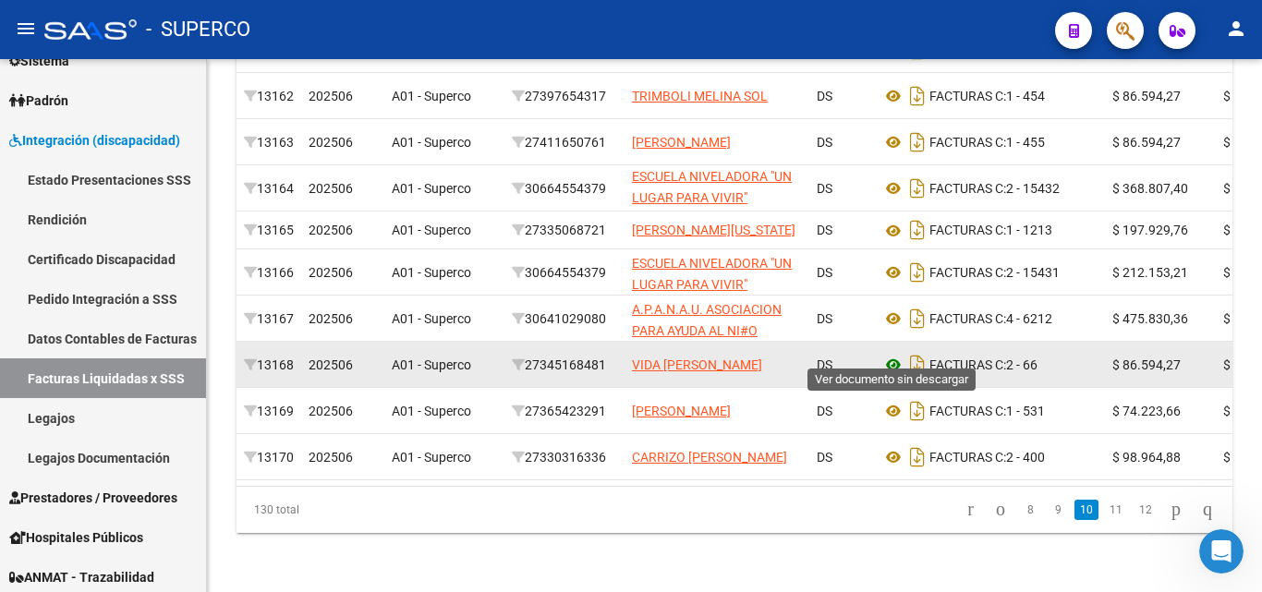
click at [892, 354] on icon at bounding box center [893, 365] width 24 height 22
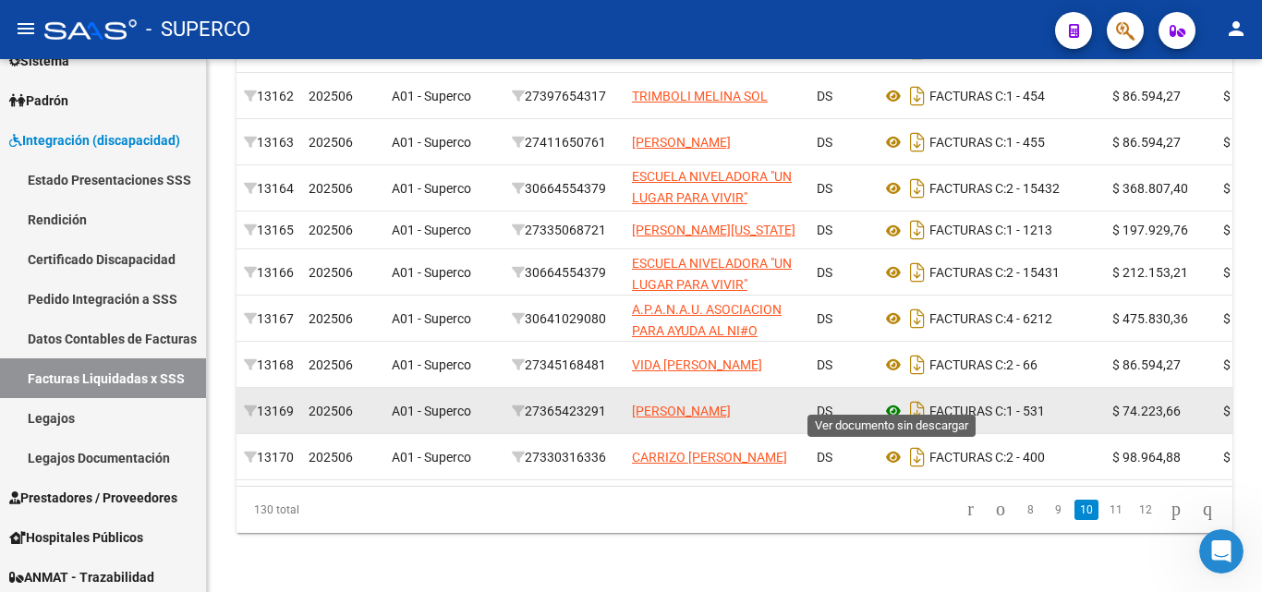
click at [897, 400] on icon at bounding box center [893, 411] width 24 height 22
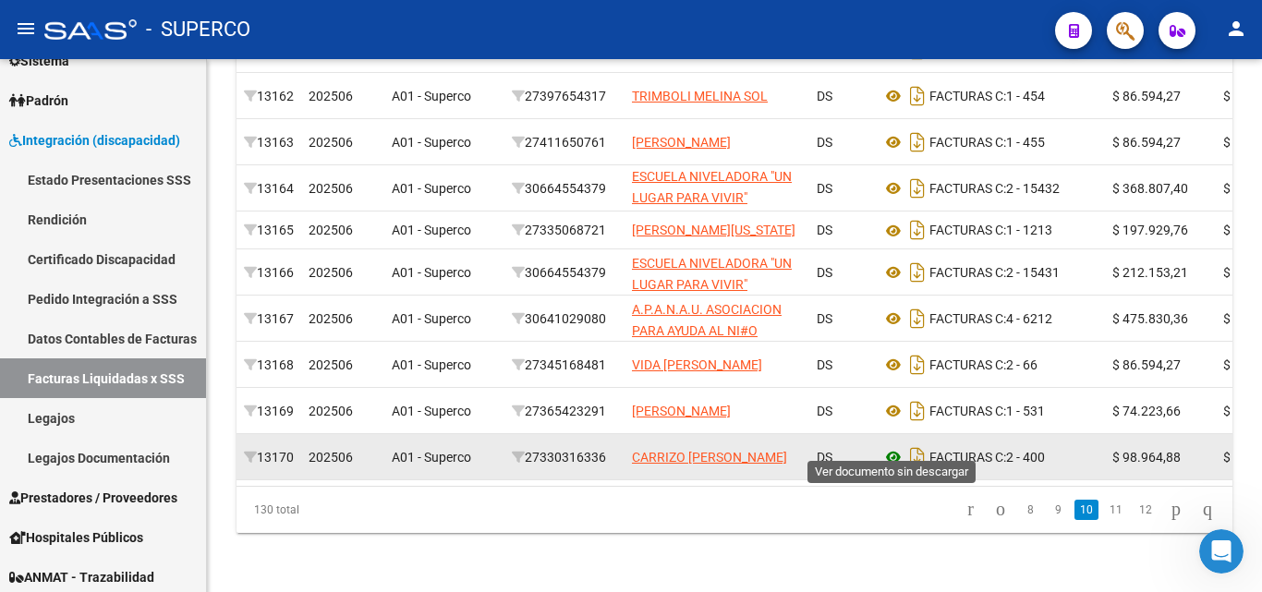
click at [888, 446] on icon at bounding box center [893, 457] width 24 height 22
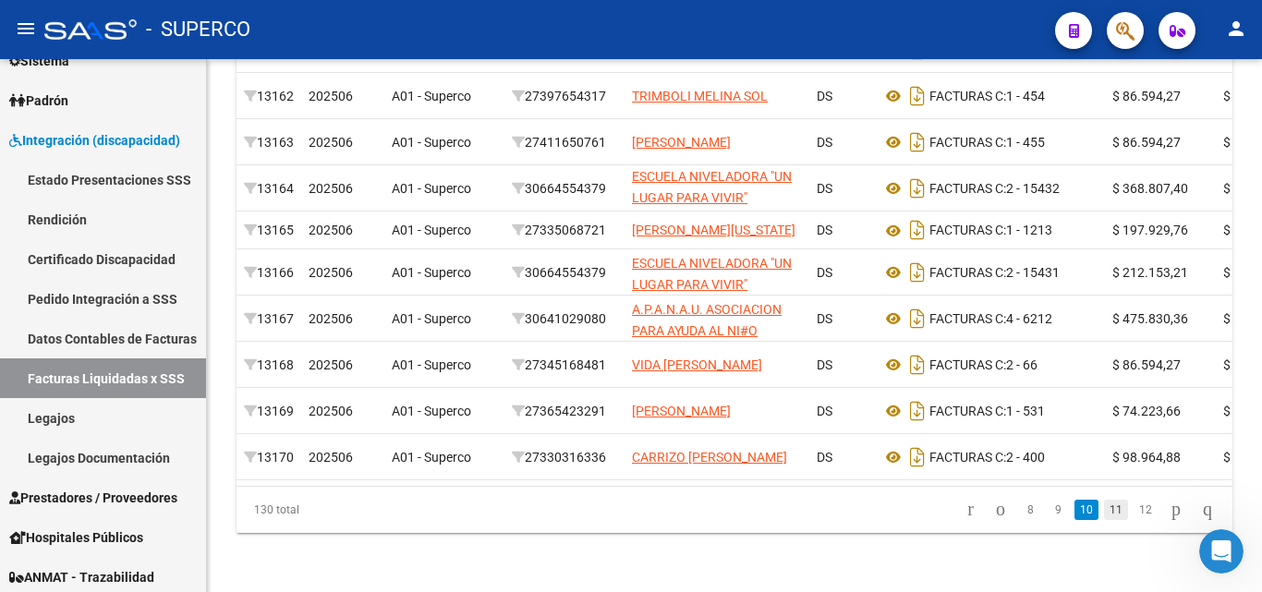
click at [1104, 510] on link "11" at bounding box center [1116, 510] width 24 height 20
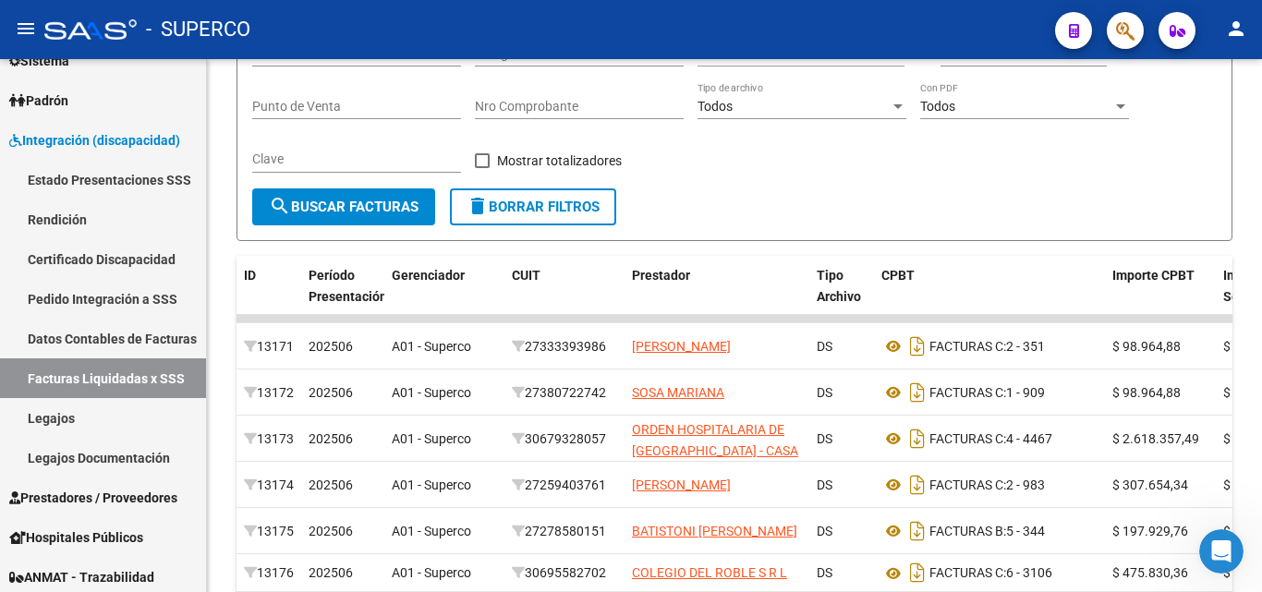
scroll to position [251, 0]
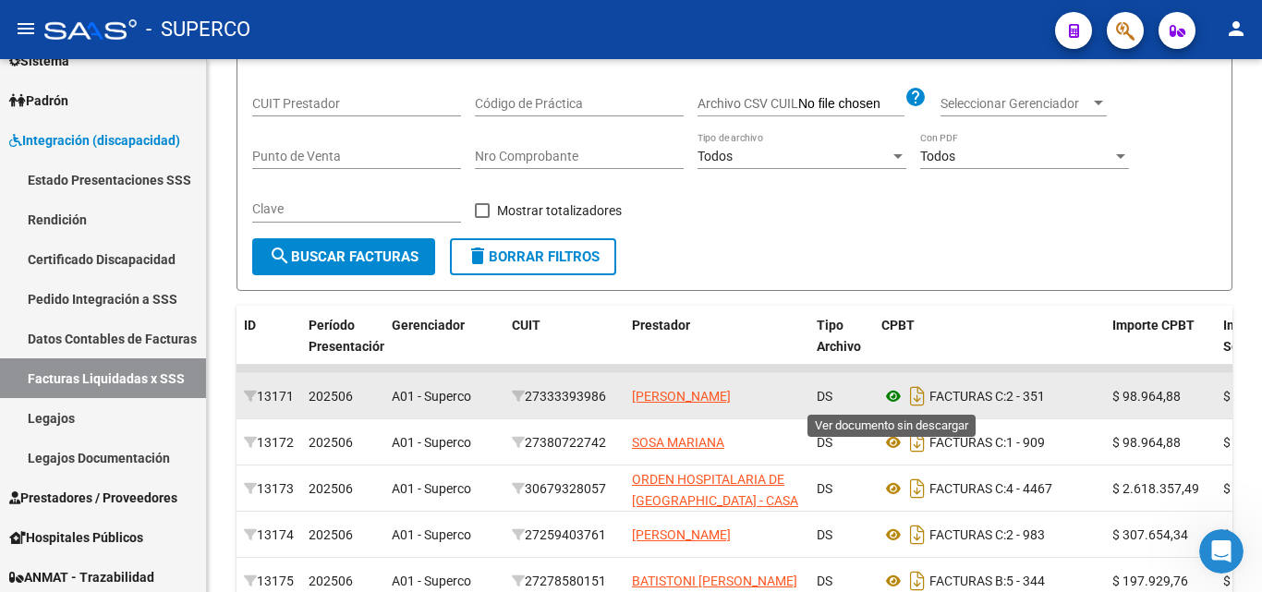
click at [895, 395] on icon at bounding box center [893, 396] width 24 height 22
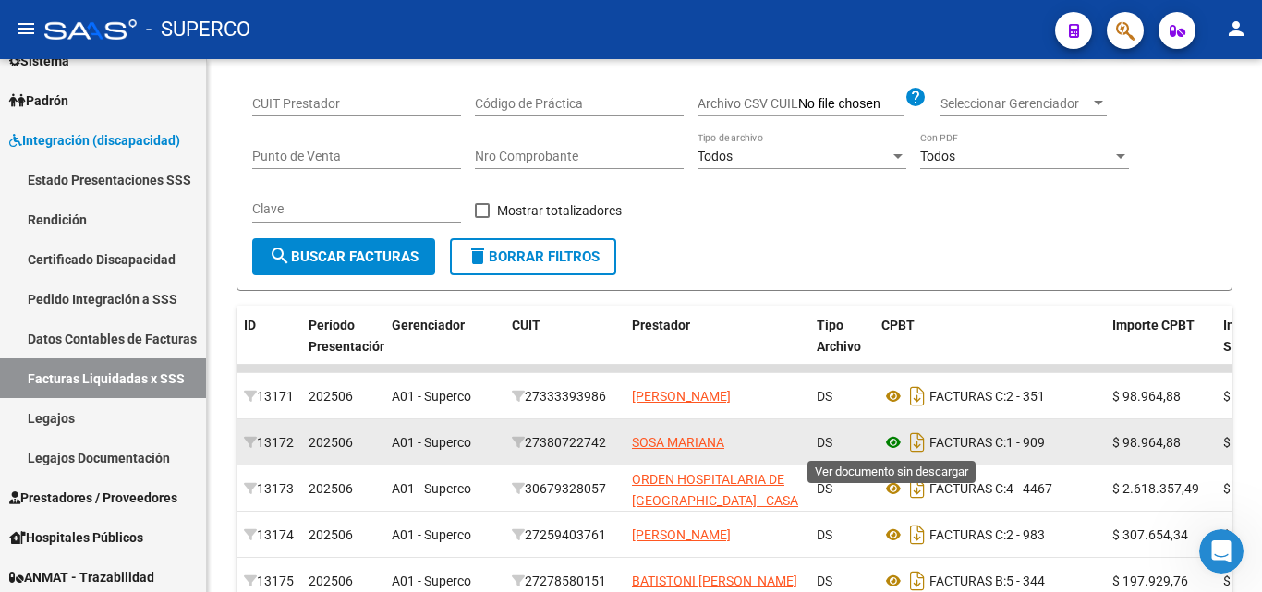
click at [890, 440] on icon at bounding box center [893, 442] width 24 height 22
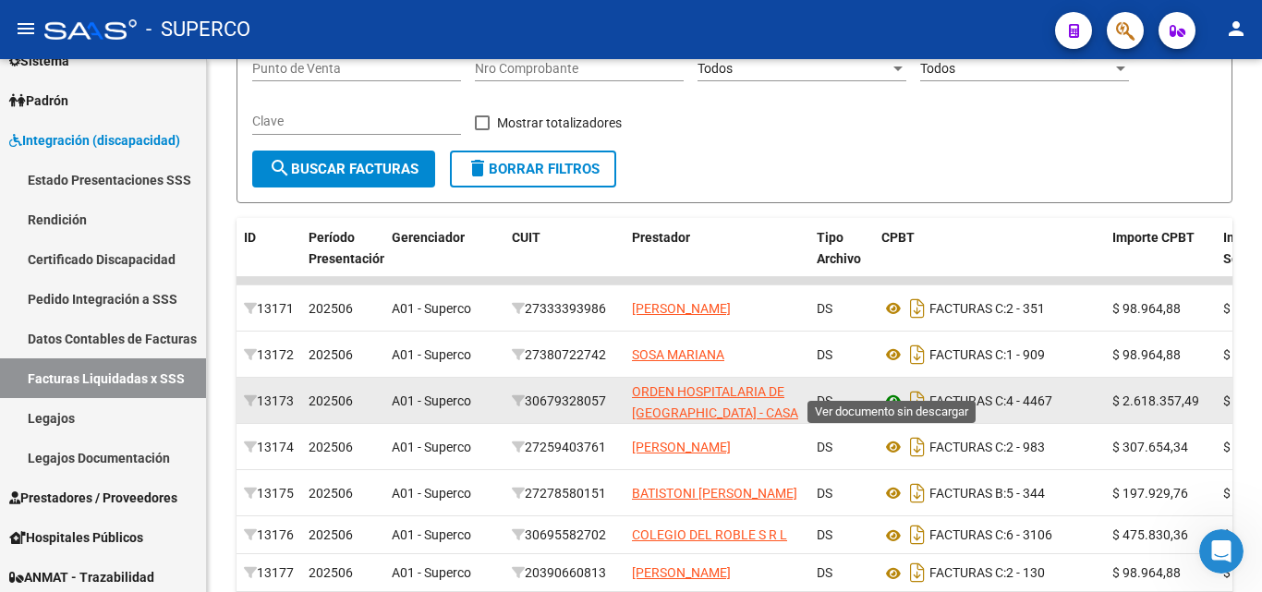
scroll to position [344, 0]
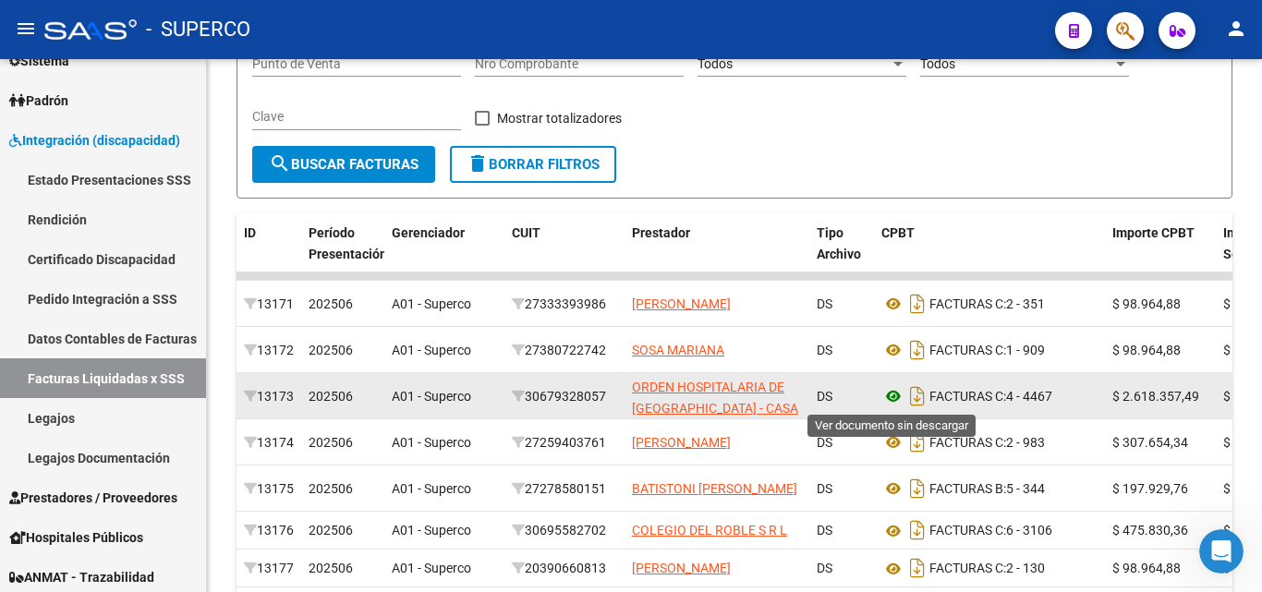
click at [892, 396] on icon at bounding box center [893, 396] width 24 height 22
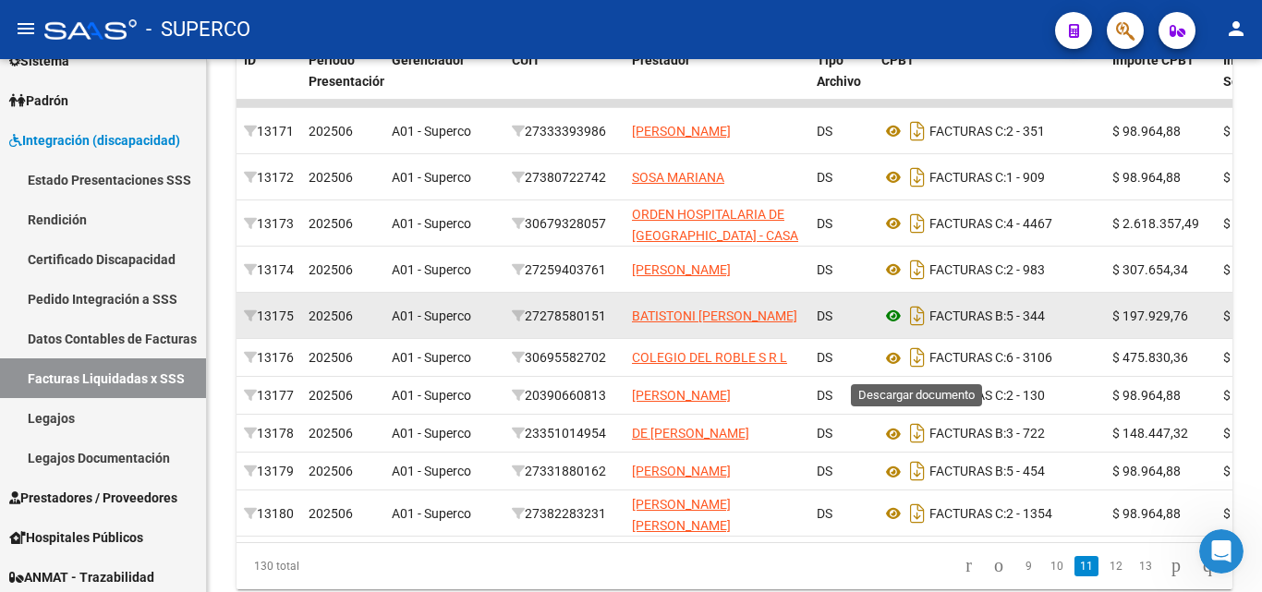
scroll to position [528, 0]
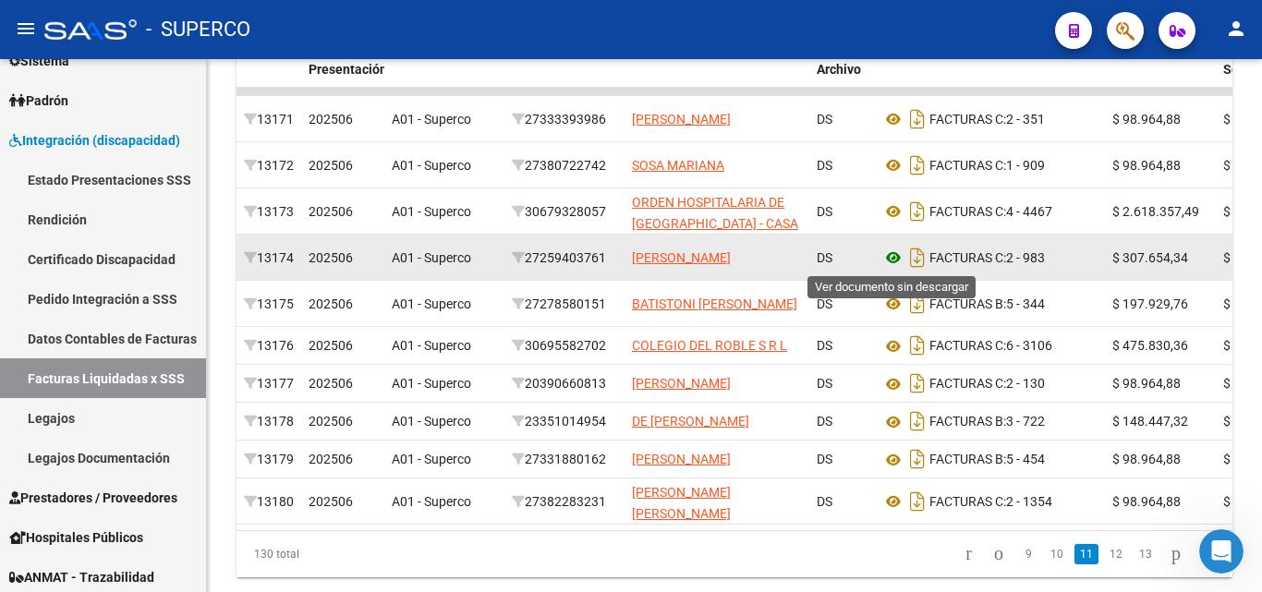
click at [891, 256] on icon at bounding box center [893, 258] width 24 height 22
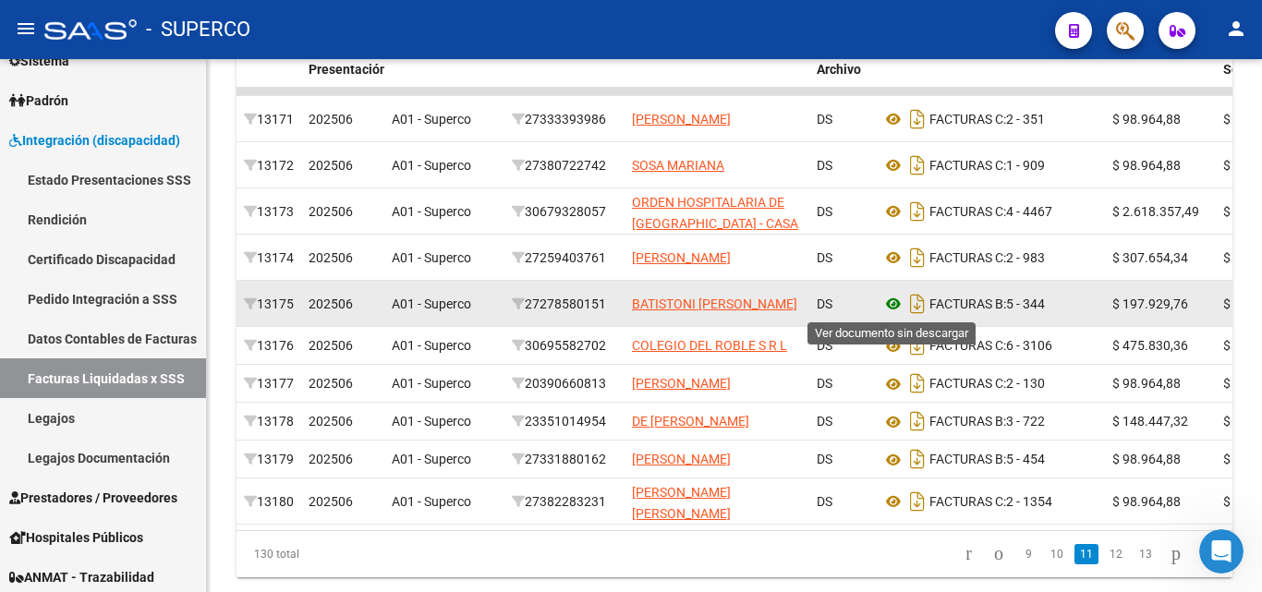
click at [890, 301] on icon at bounding box center [893, 304] width 24 height 22
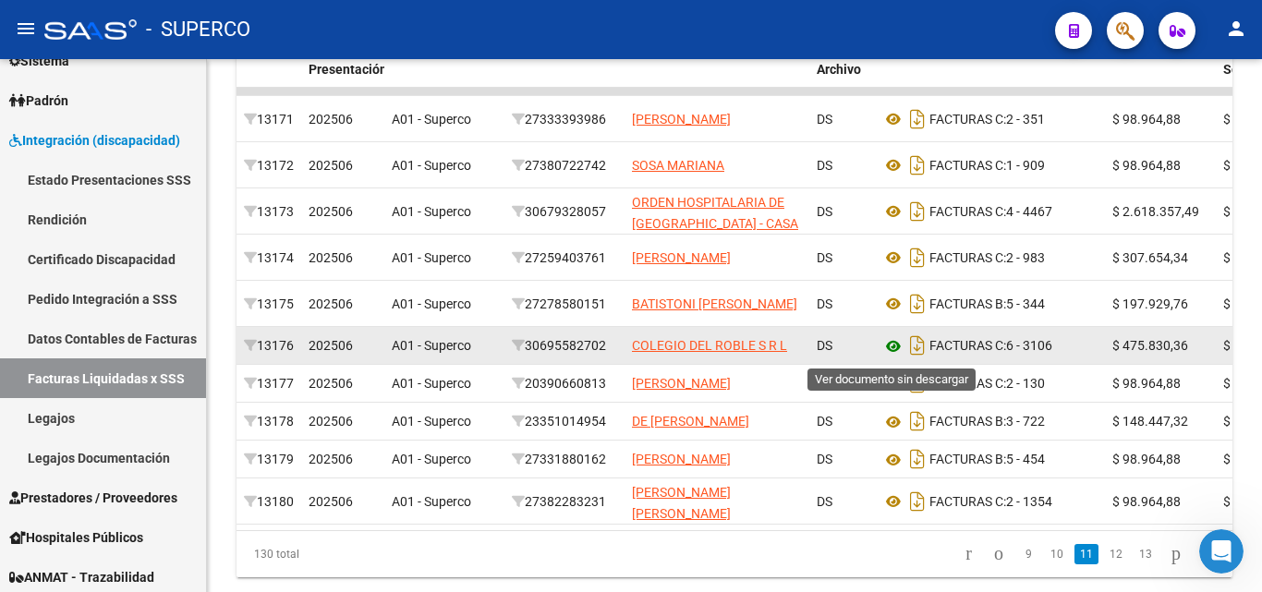
click at [891, 348] on icon at bounding box center [893, 346] width 24 height 22
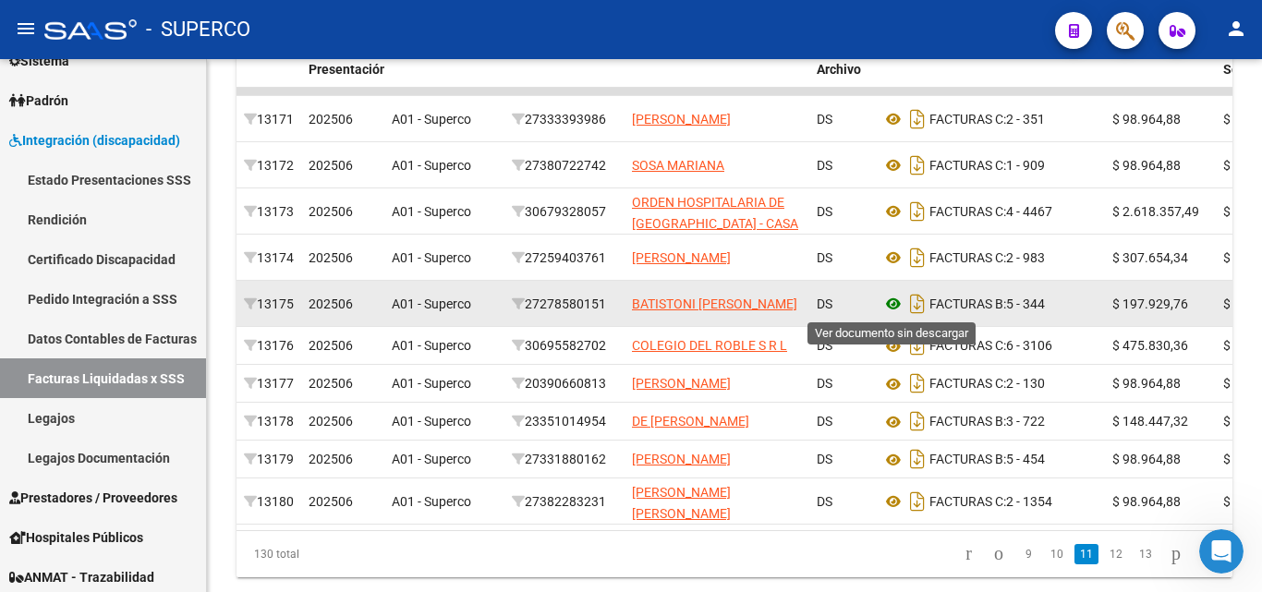
click at [894, 302] on icon at bounding box center [893, 304] width 24 height 22
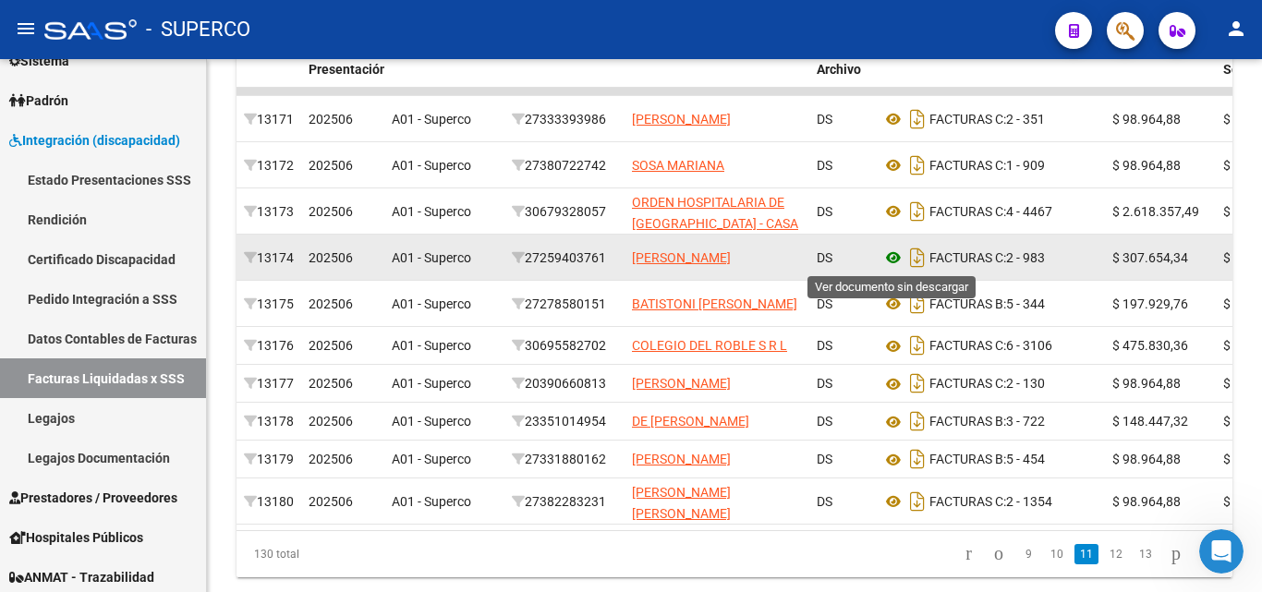
click at [894, 259] on icon at bounding box center [893, 258] width 24 height 22
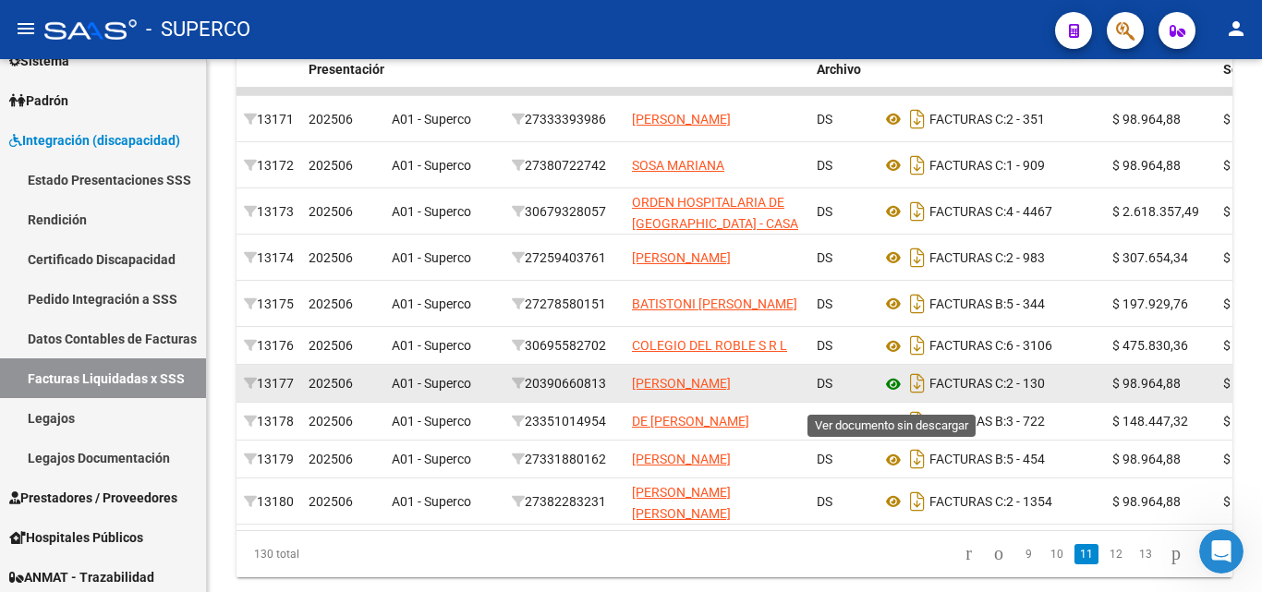
click at [896, 394] on icon at bounding box center [893, 384] width 24 height 22
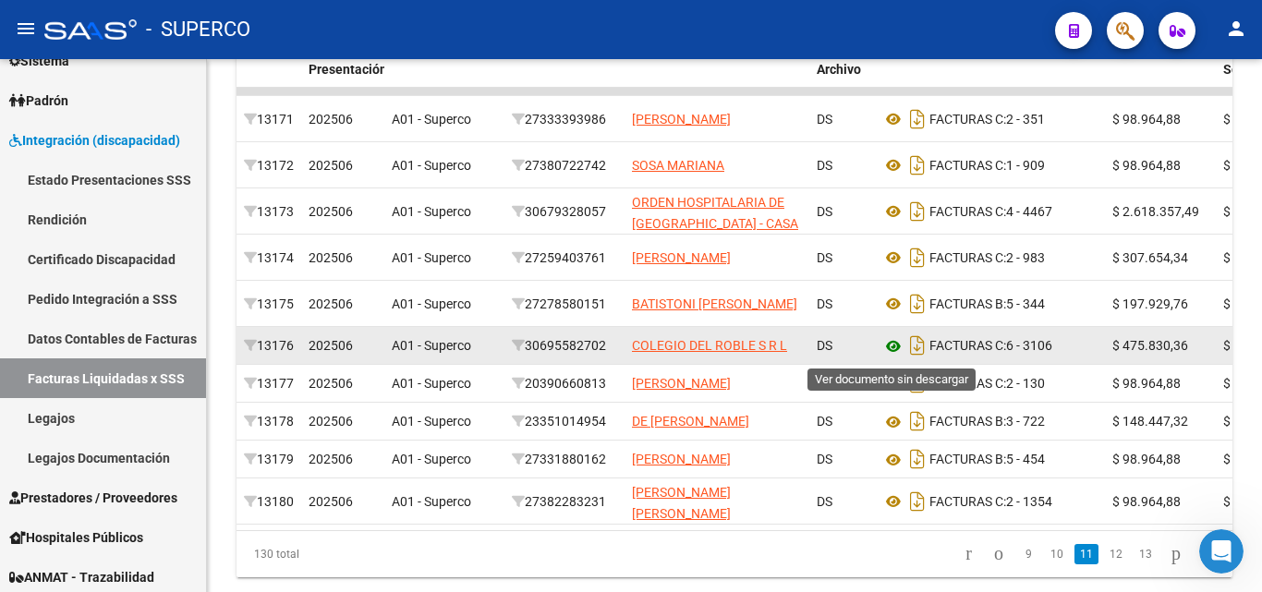
click at [891, 347] on icon at bounding box center [893, 346] width 24 height 22
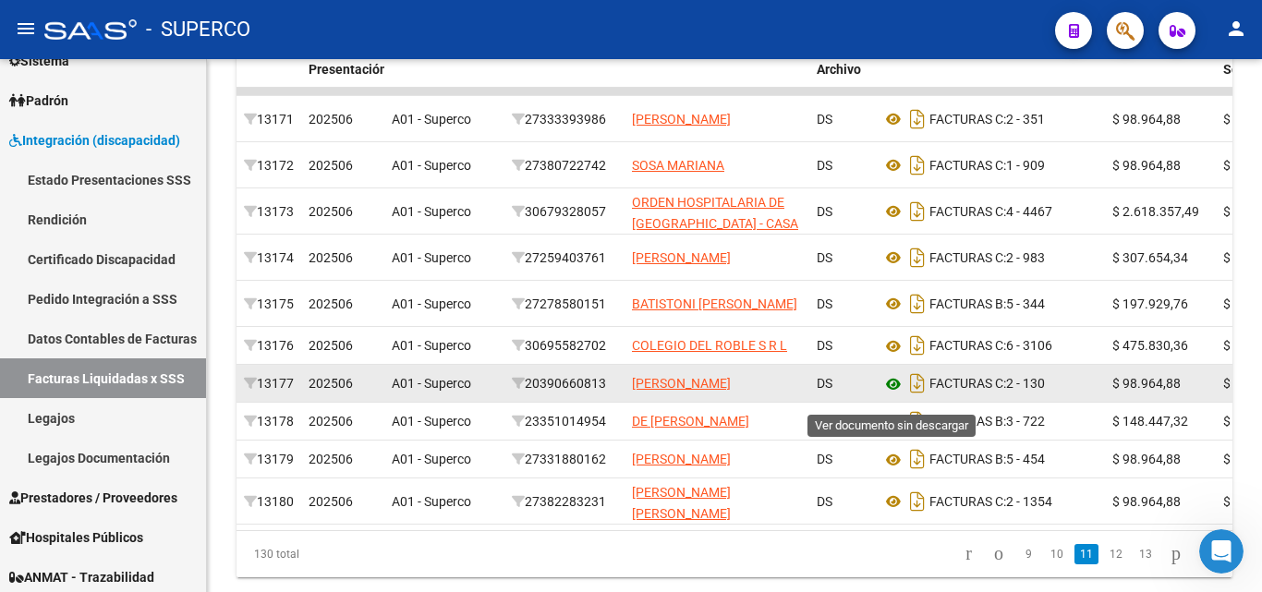
click at [891, 395] on icon at bounding box center [893, 384] width 24 height 22
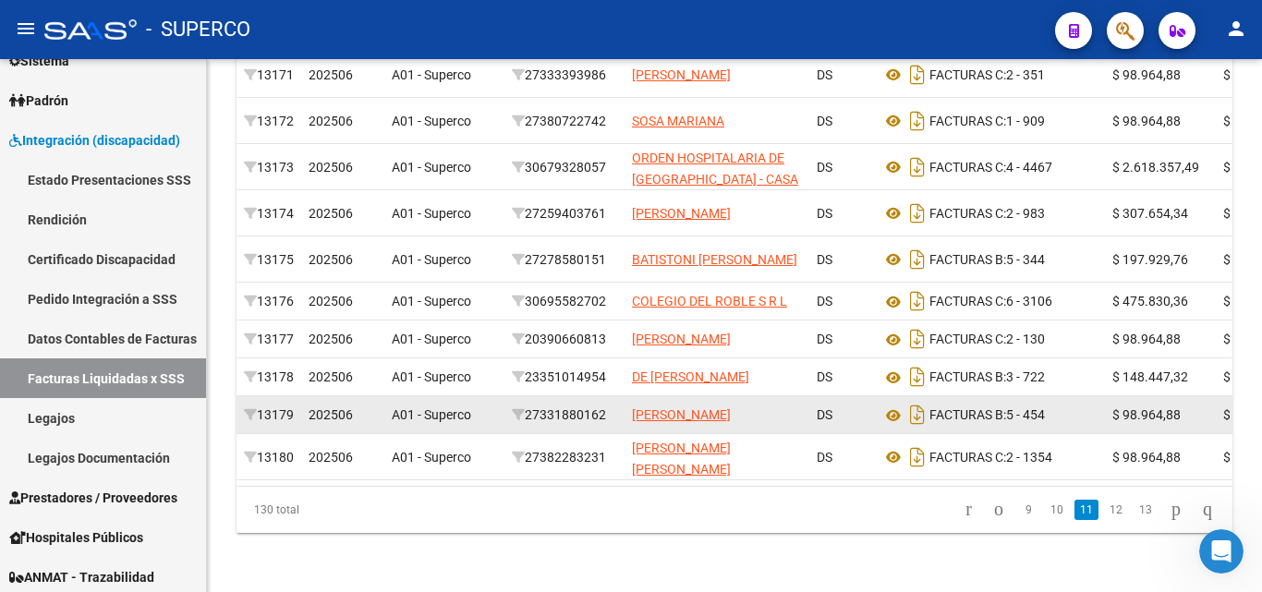
scroll to position [621, 0]
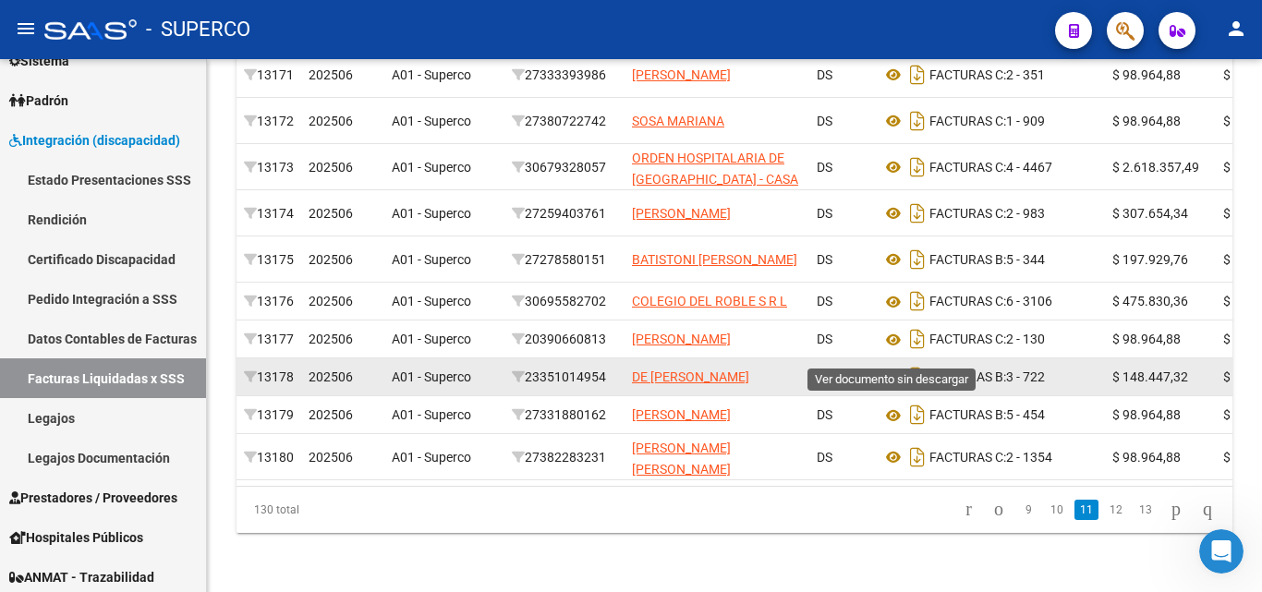
click at [893, 367] on icon at bounding box center [893, 378] width 24 height 22
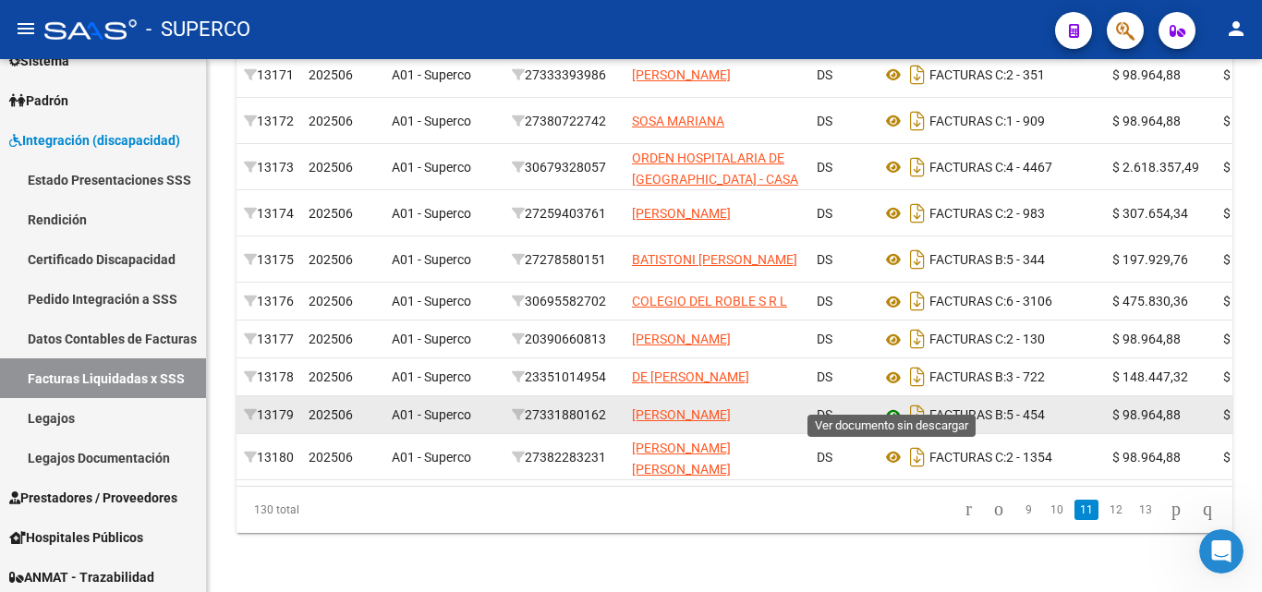
click at [889, 405] on icon at bounding box center [893, 416] width 24 height 22
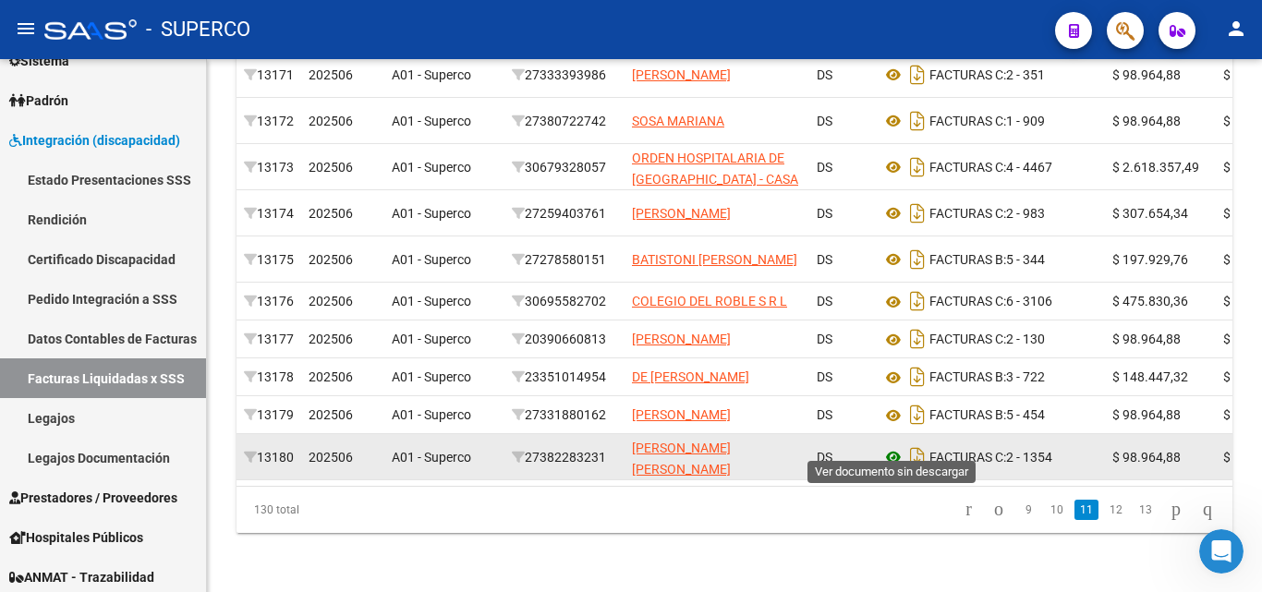
click at [891, 446] on icon at bounding box center [893, 457] width 24 height 22
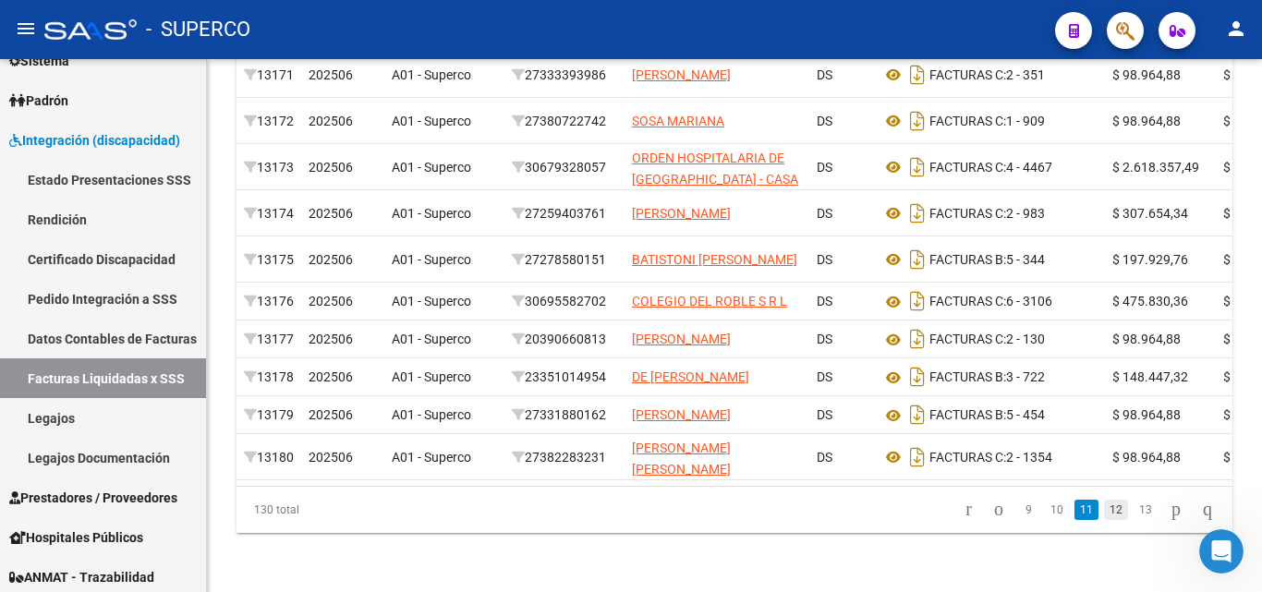
click at [1104, 513] on link "12" at bounding box center [1116, 510] width 24 height 20
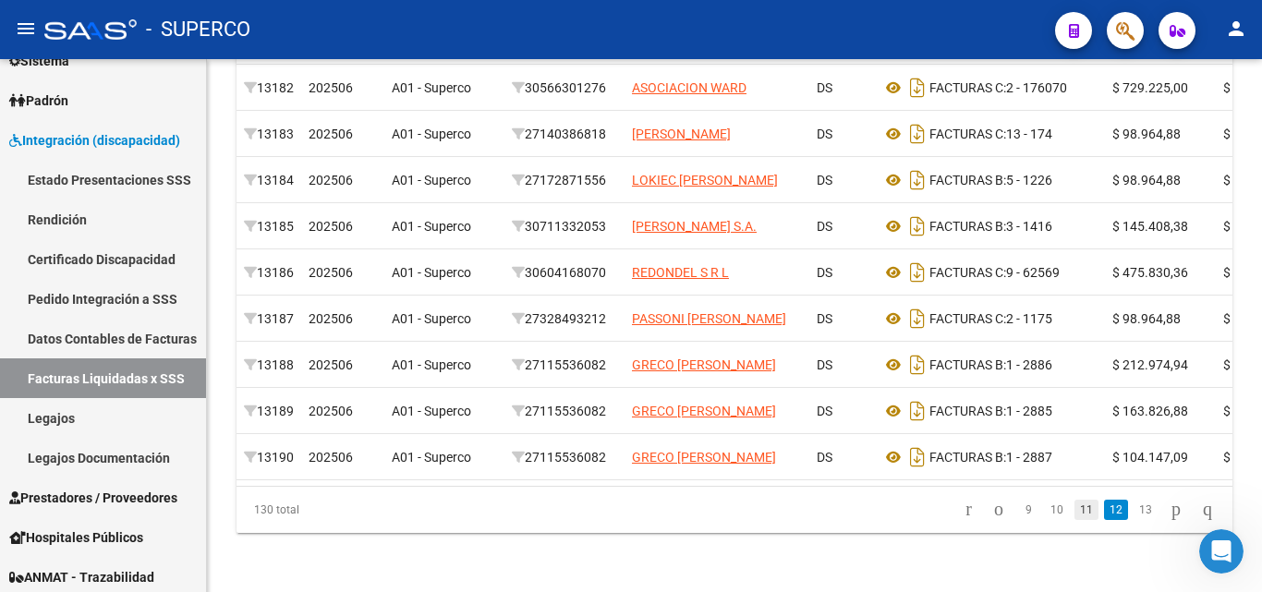
scroll to position [436, 0]
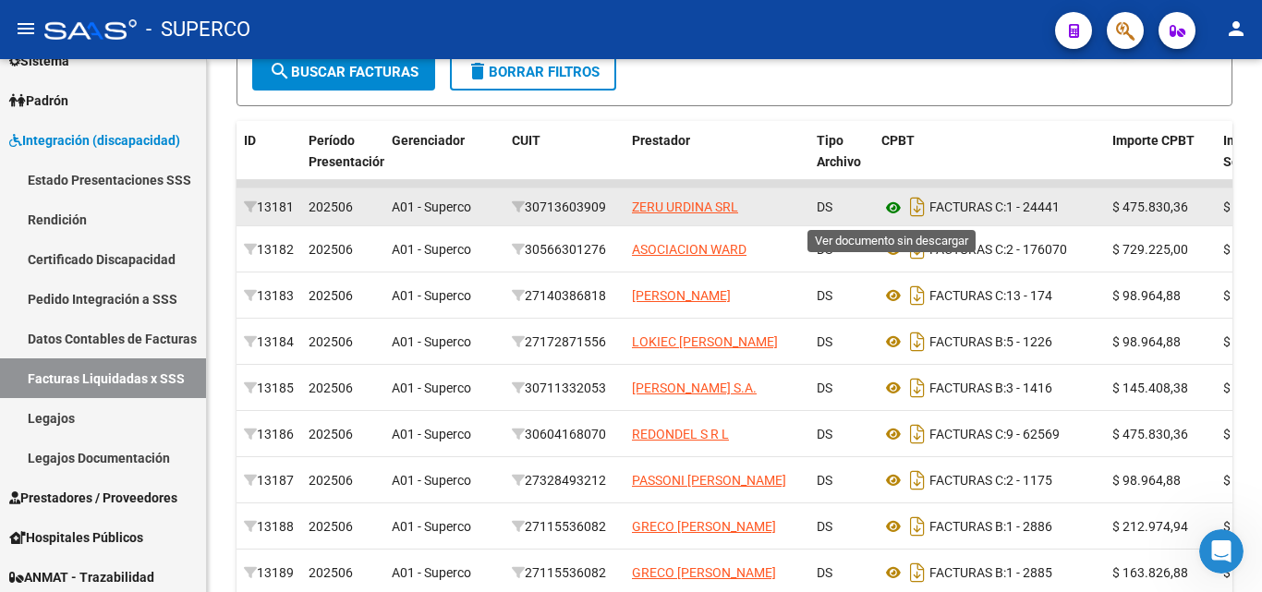
click at [893, 213] on icon at bounding box center [893, 208] width 24 height 22
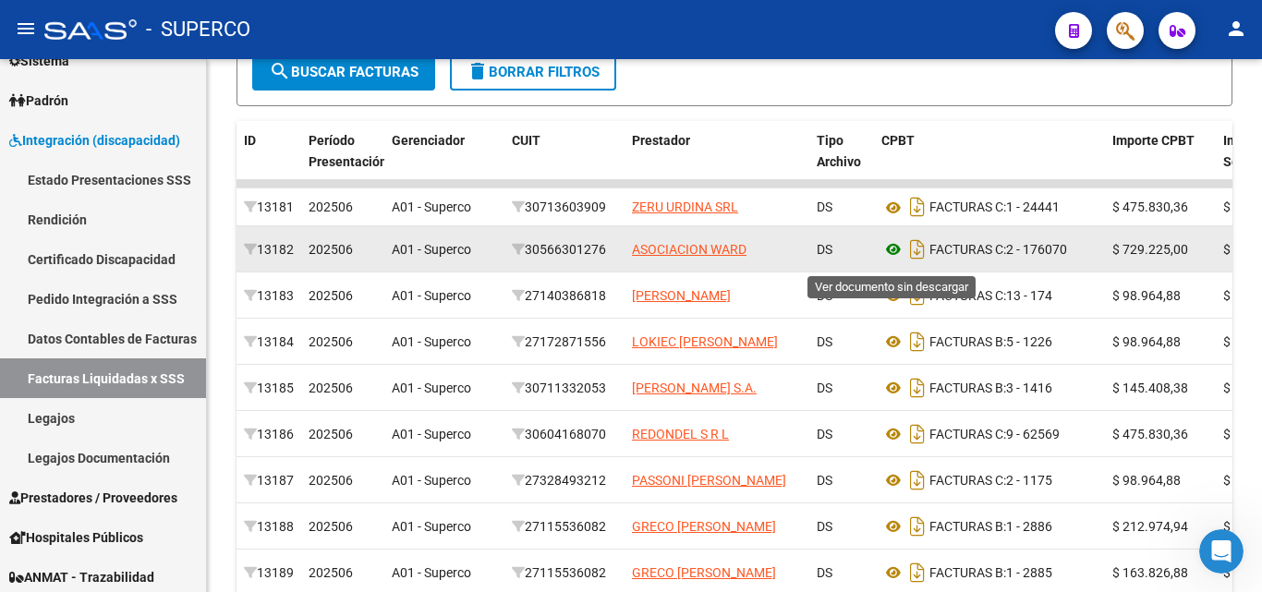
click at [892, 255] on icon at bounding box center [893, 249] width 24 height 22
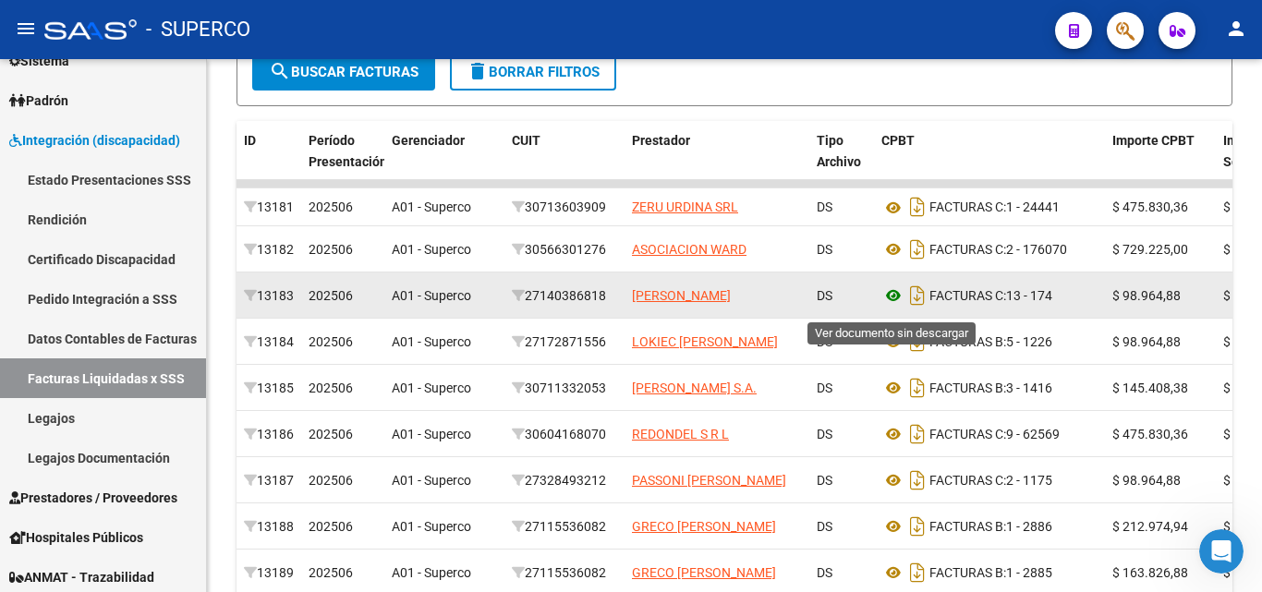
click at [893, 303] on icon at bounding box center [893, 295] width 24 height 22
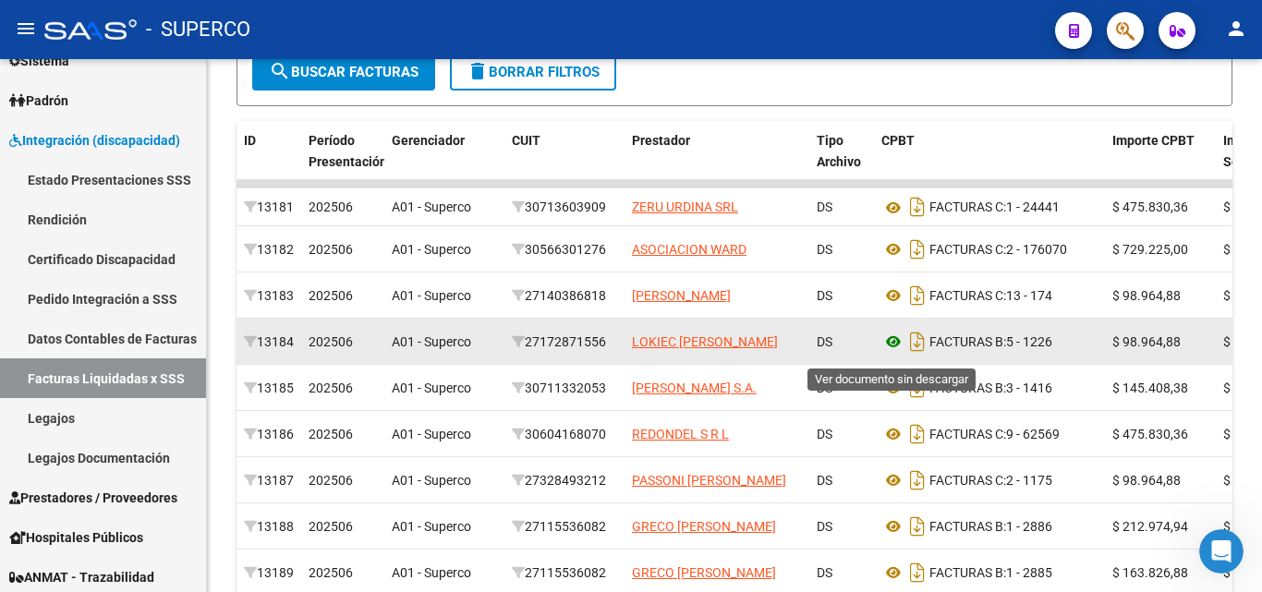
click at [896, 347] on icon at bounding box center [893, 342] width 24 height 22
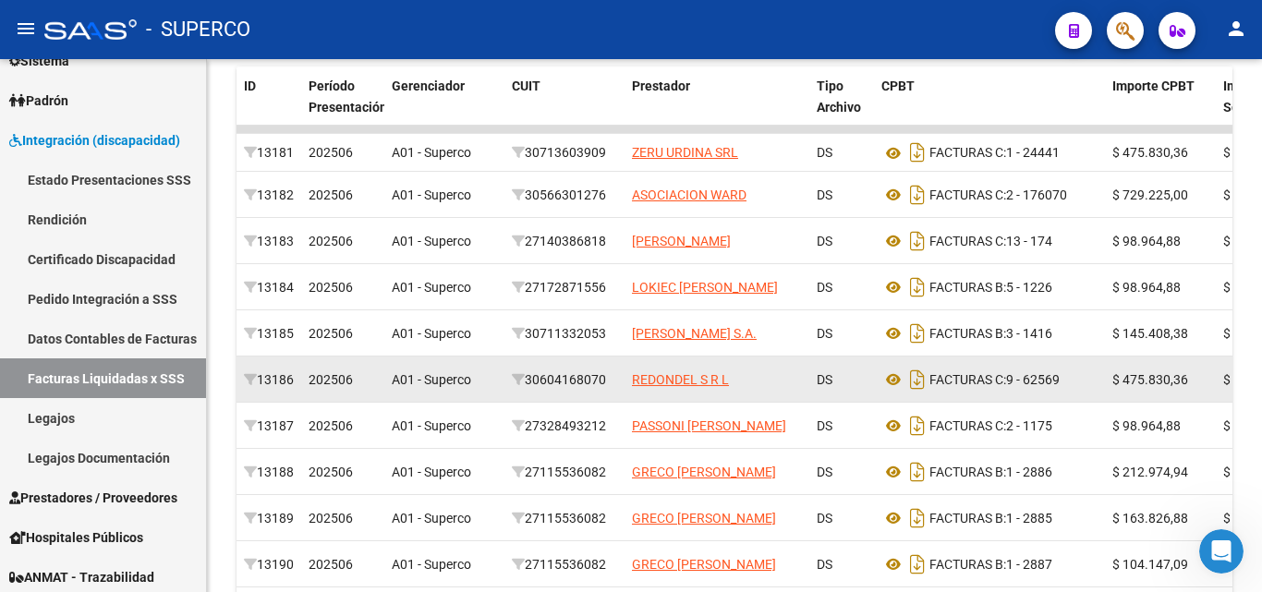
scroll to position [528, 0]
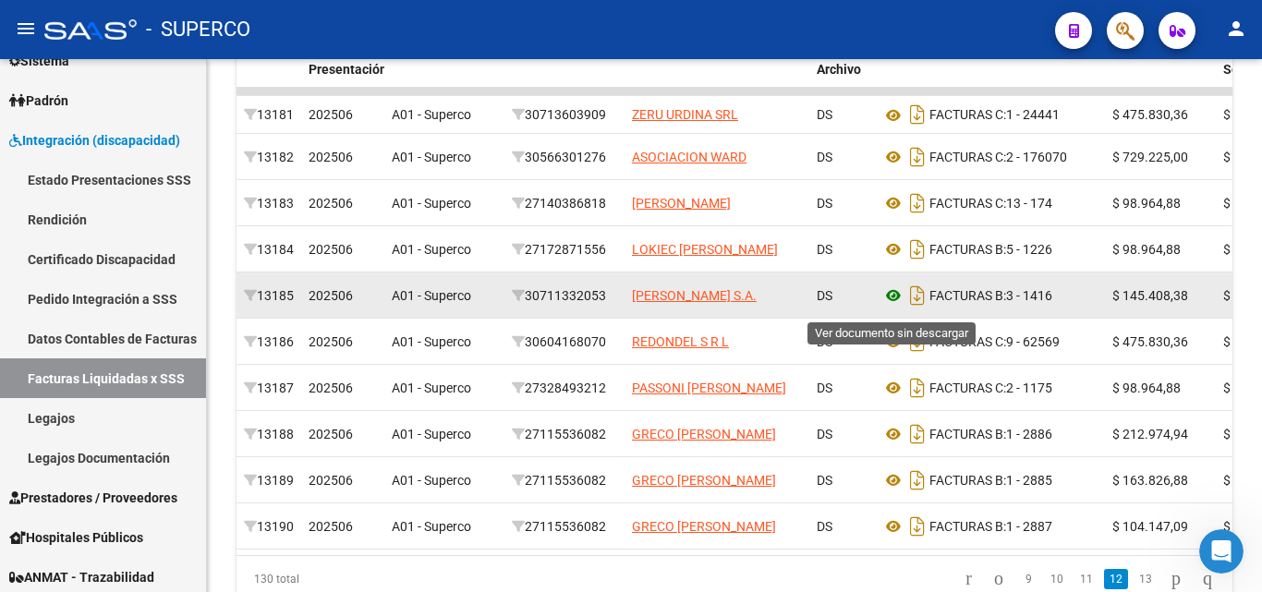
click at [895, 303] on icon at bounding box center [893, 295] width 24 height 22
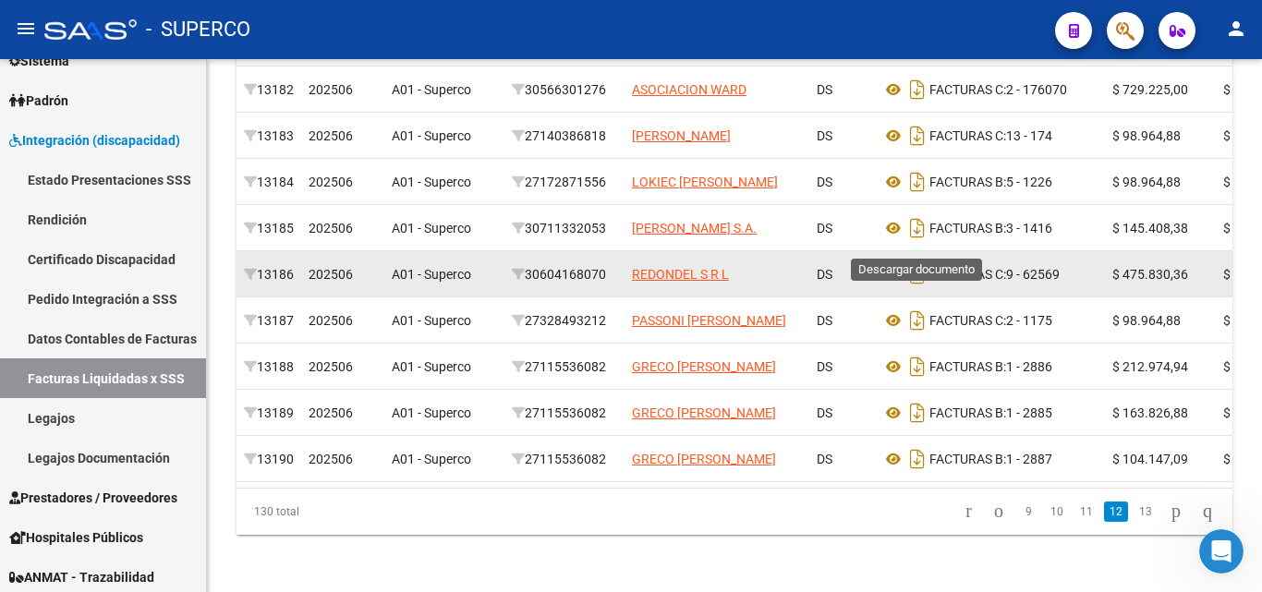
scroll to position [621, 0]
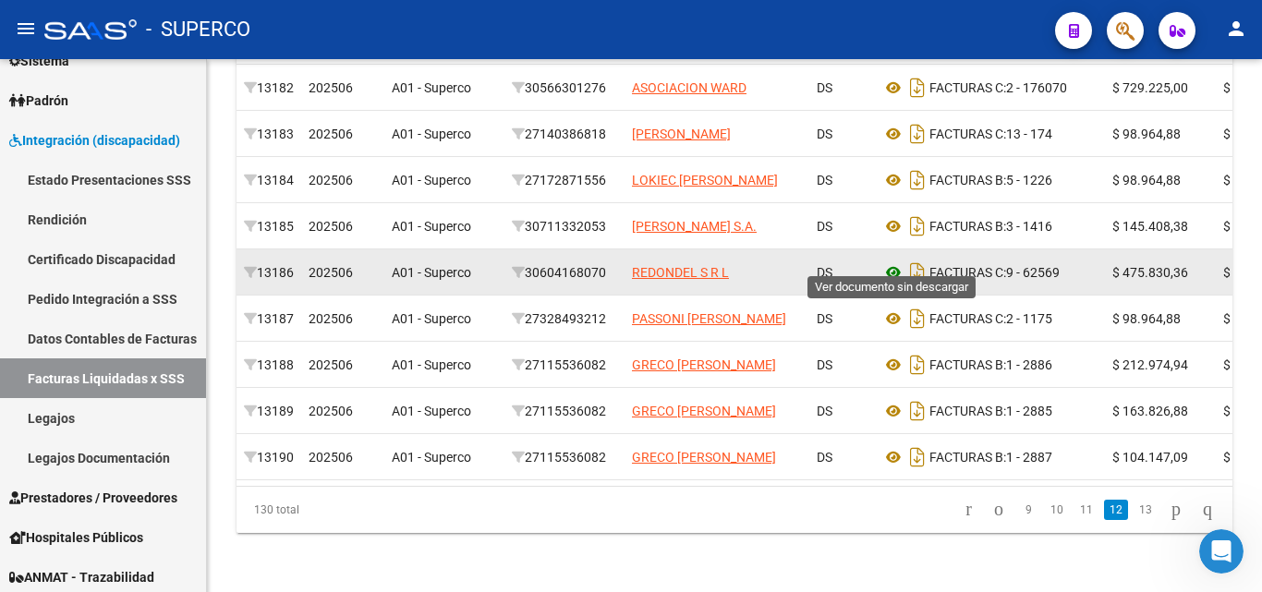
click at [889, 261] on icon at bounding box center [893, 272] width 24 height 22
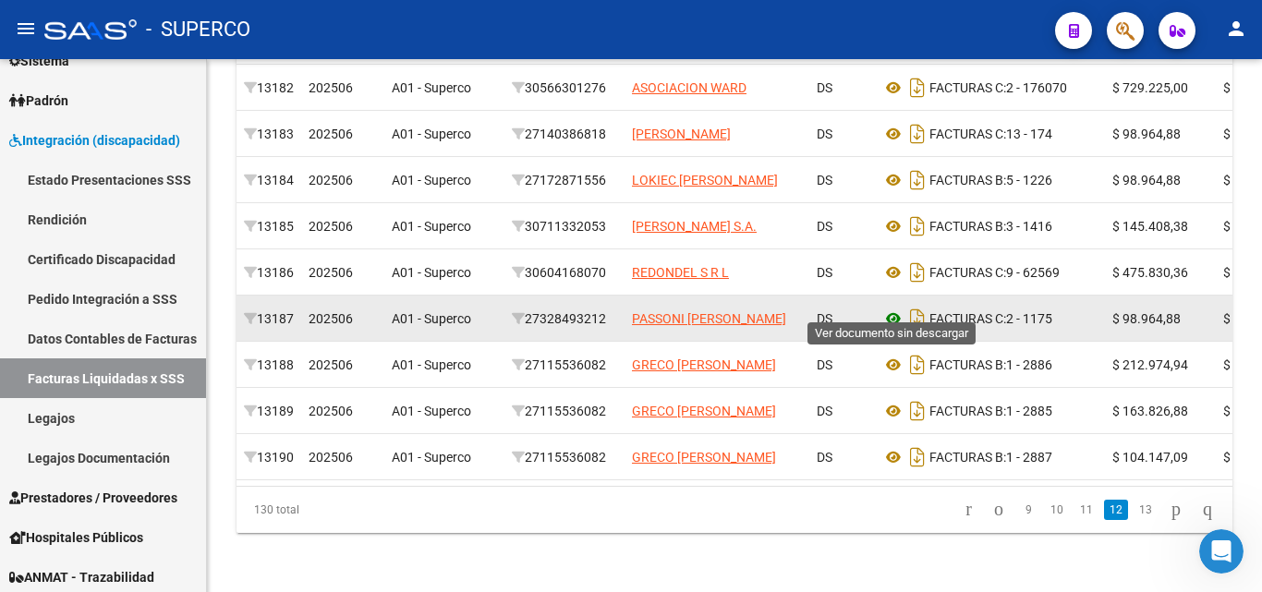
click at [896, 308] on icon at bounding box center [893, 319] width 24 height 22
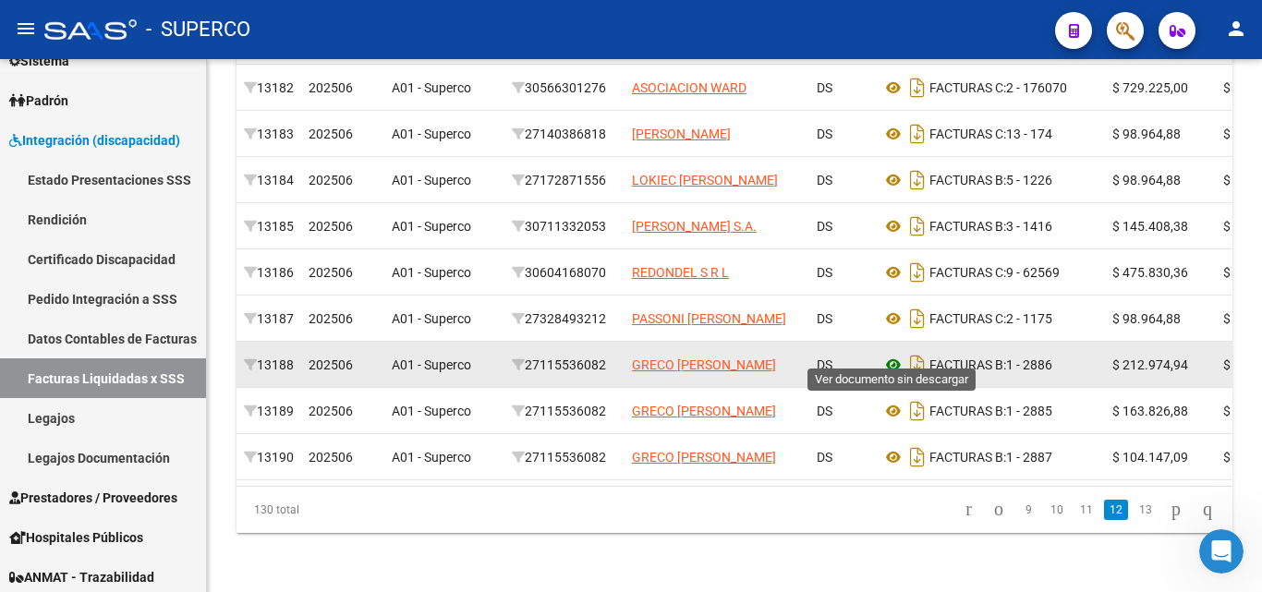
click at [888, 354] on icon at bounding box center [893, 365] width 24 height 22
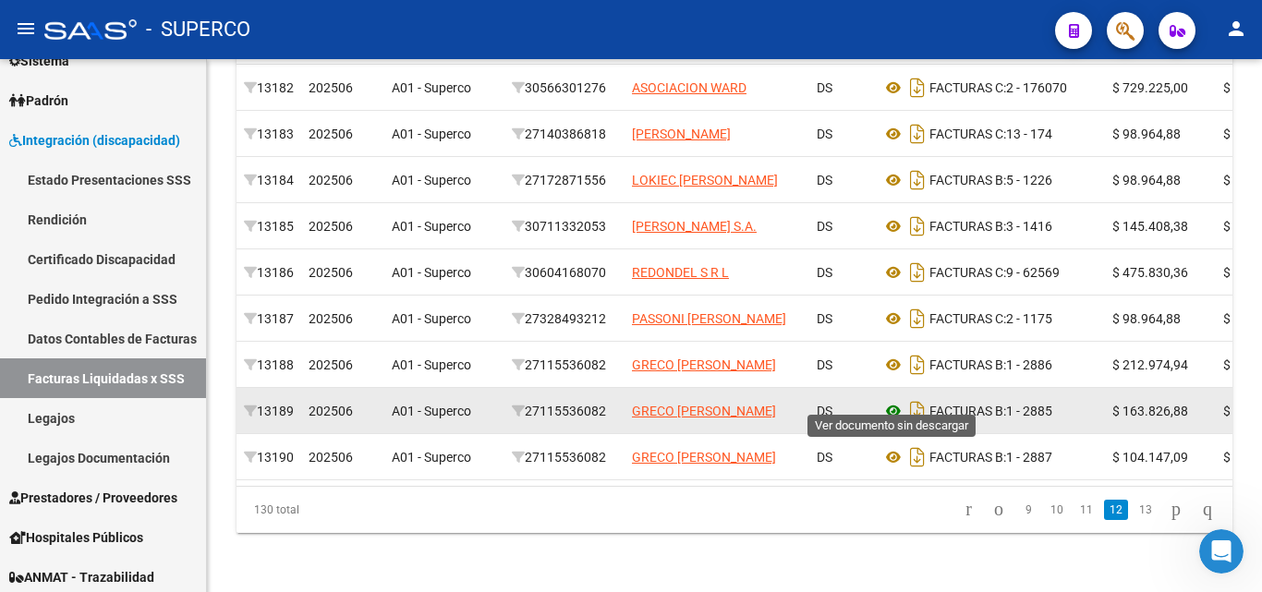
click at [893, 400] on icon at bounding box center [893, 411] width 24 height 22
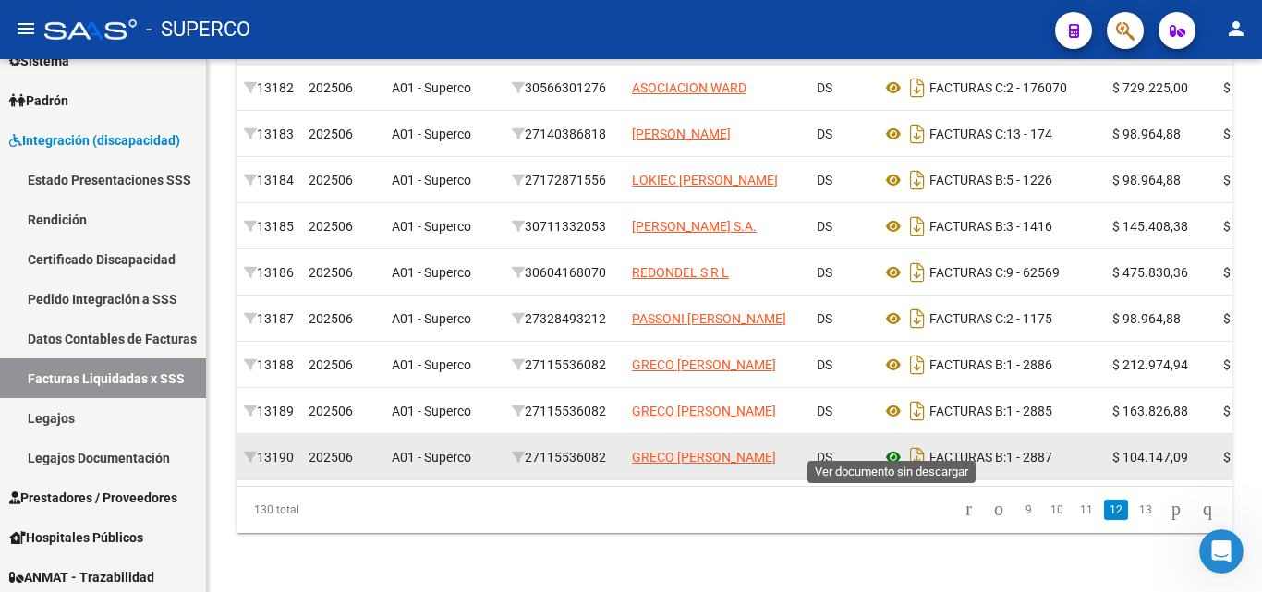
click at [894, 446] on icon at bounding box center [893, 457] width 24 height 22
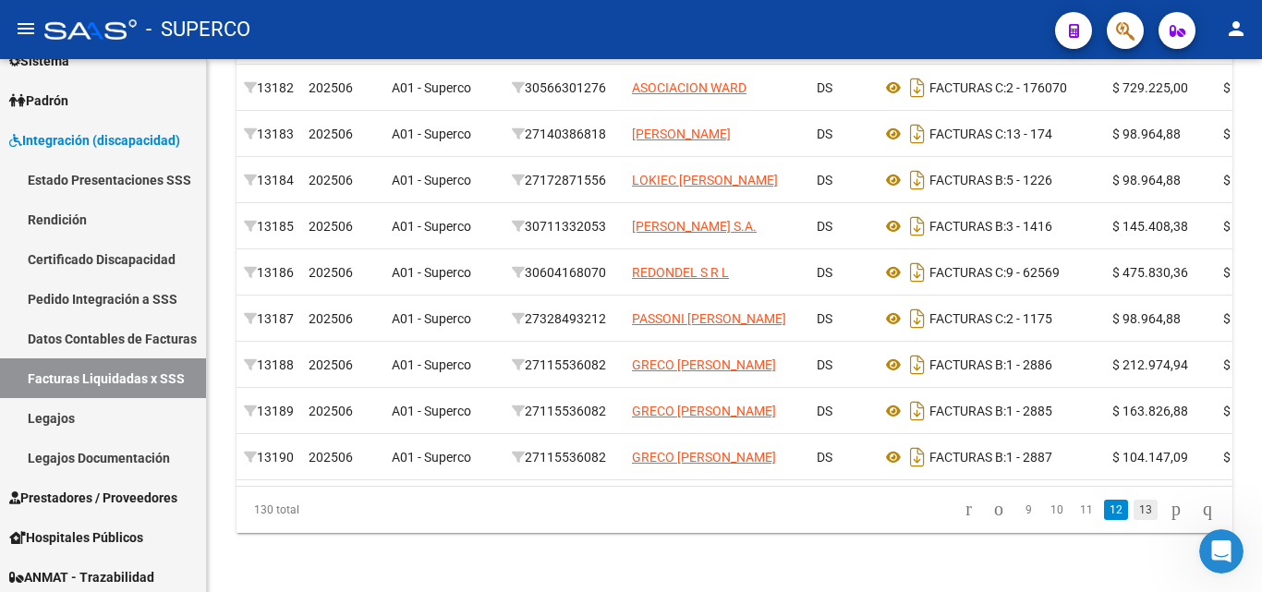
click at [1133, 511] on link "13" at bounding box center [1145, 510] width 24 height 20
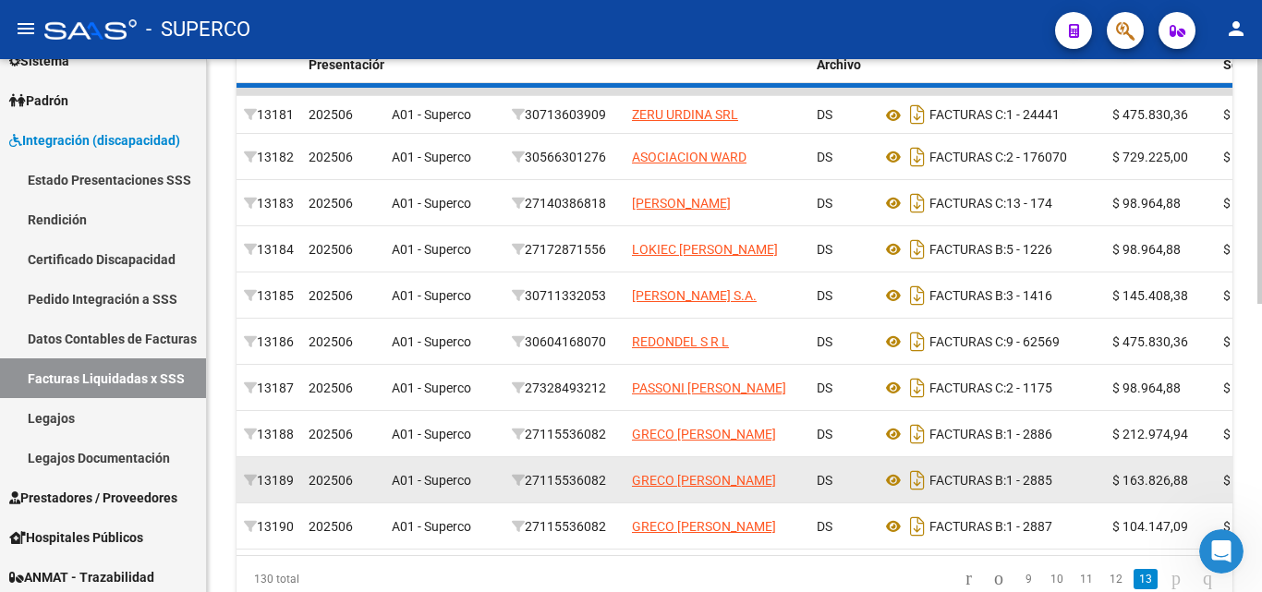
scroll to position [441, 0]
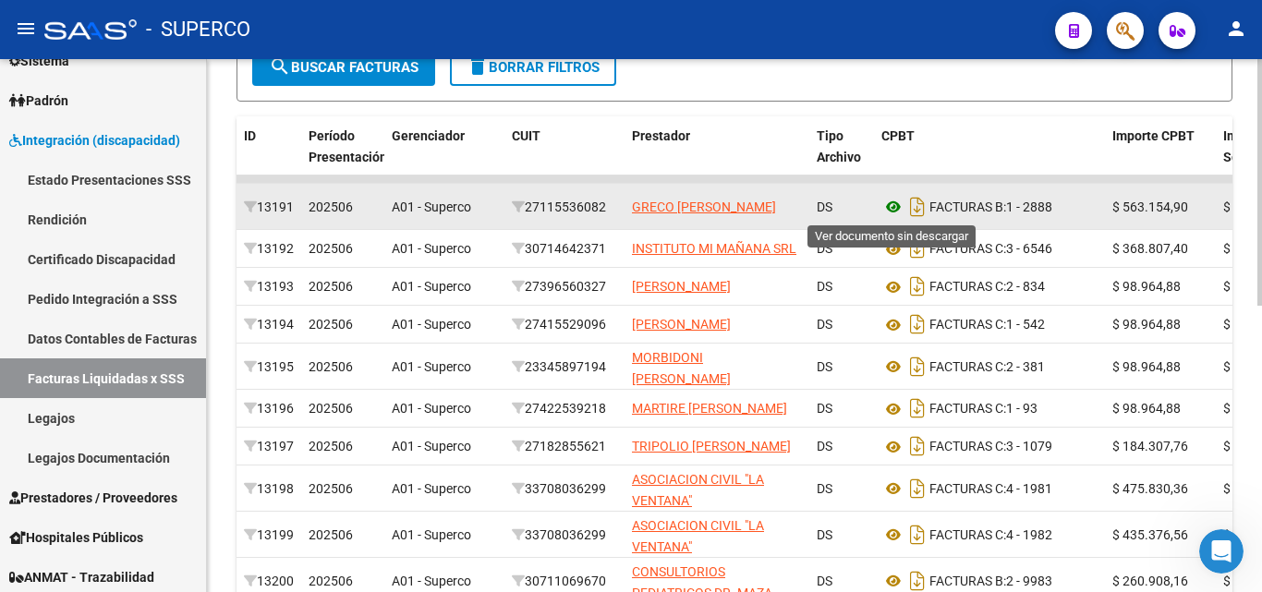
click at [891, 204] on icon at bounding box center [893, 207] width 24 height 22
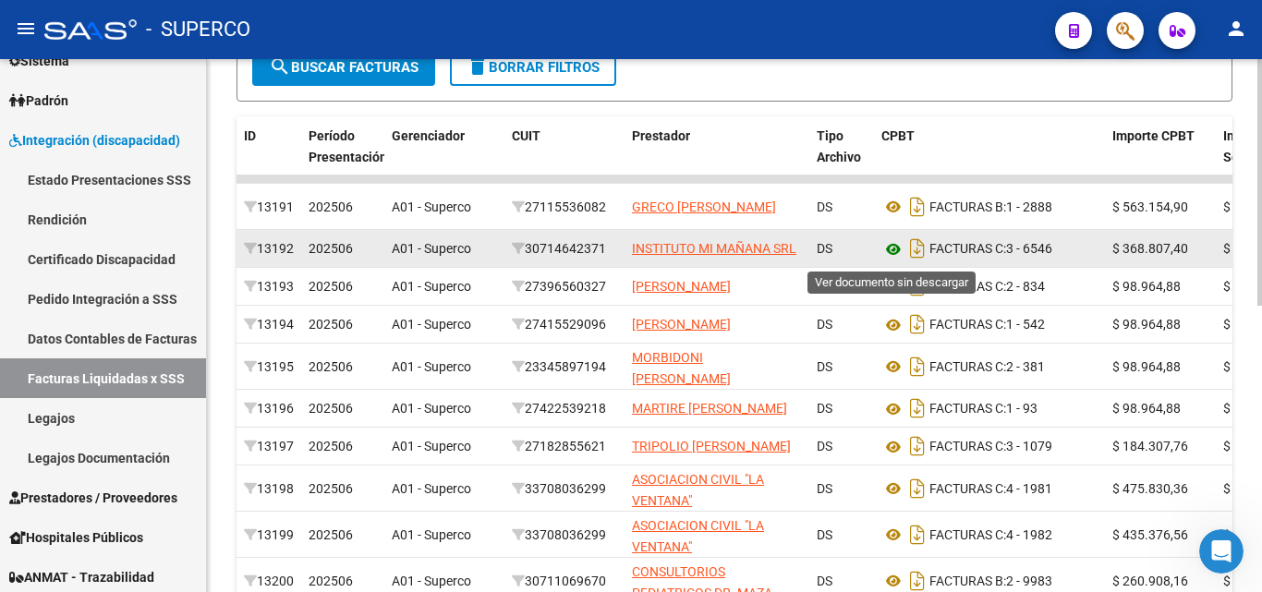
click at [894, 253] on icon at bounding box center [893, 249] width 24 height 22
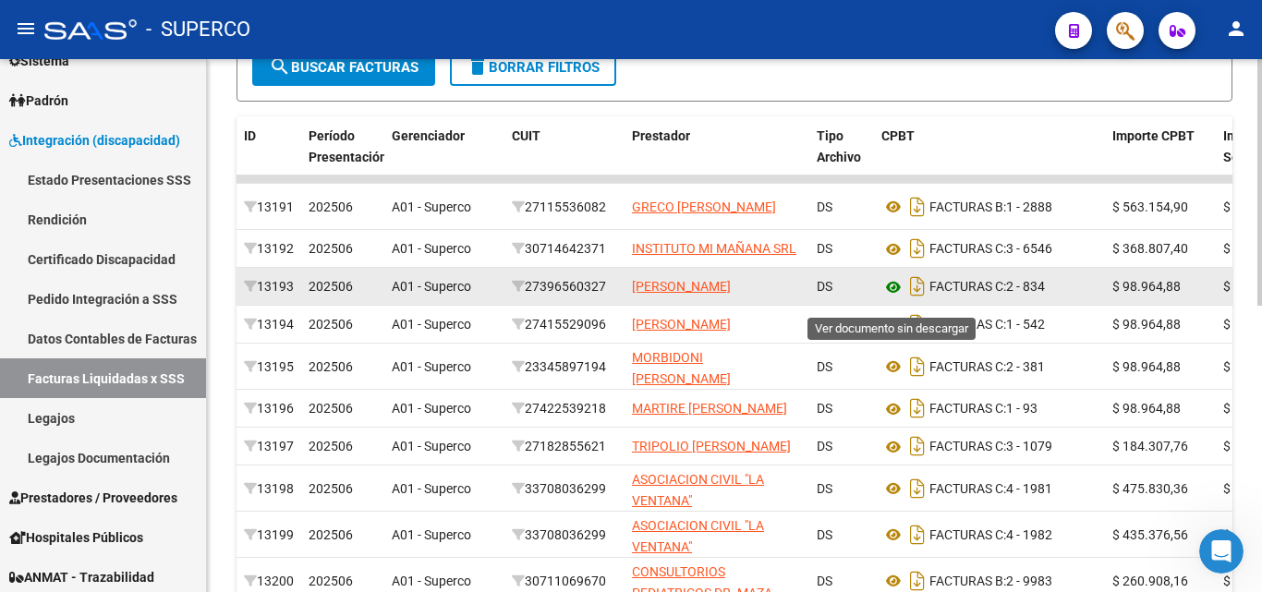
click at [894, 298] on icon at bounding box center [893, 287] width 24 height 22
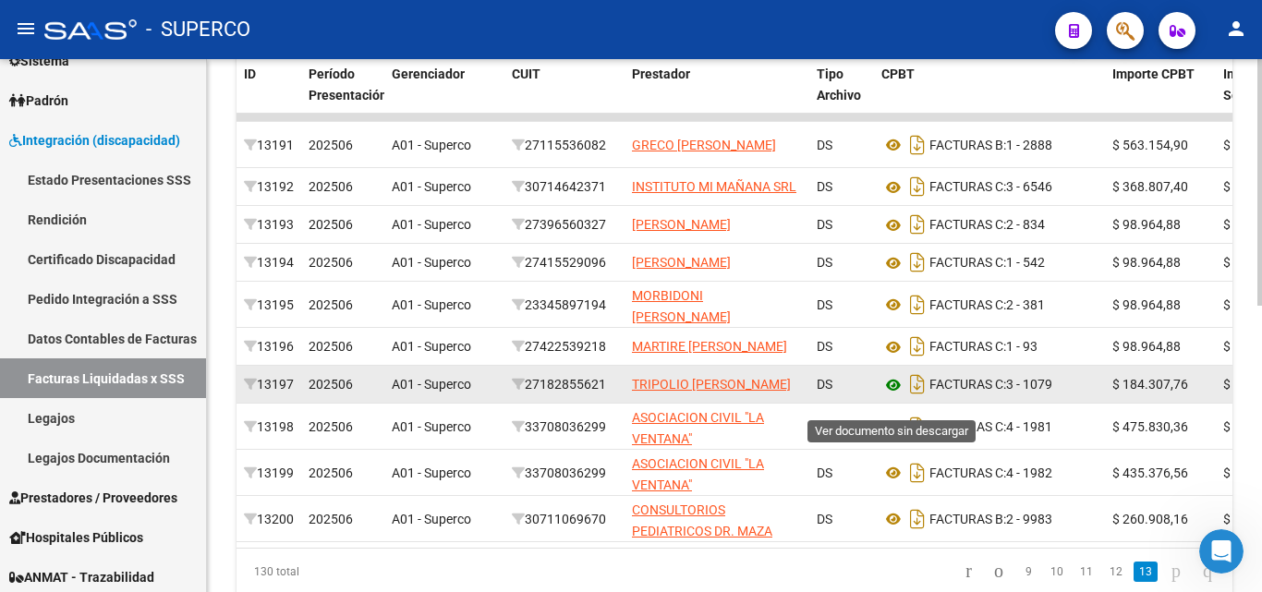
scroll to position [533, 0]
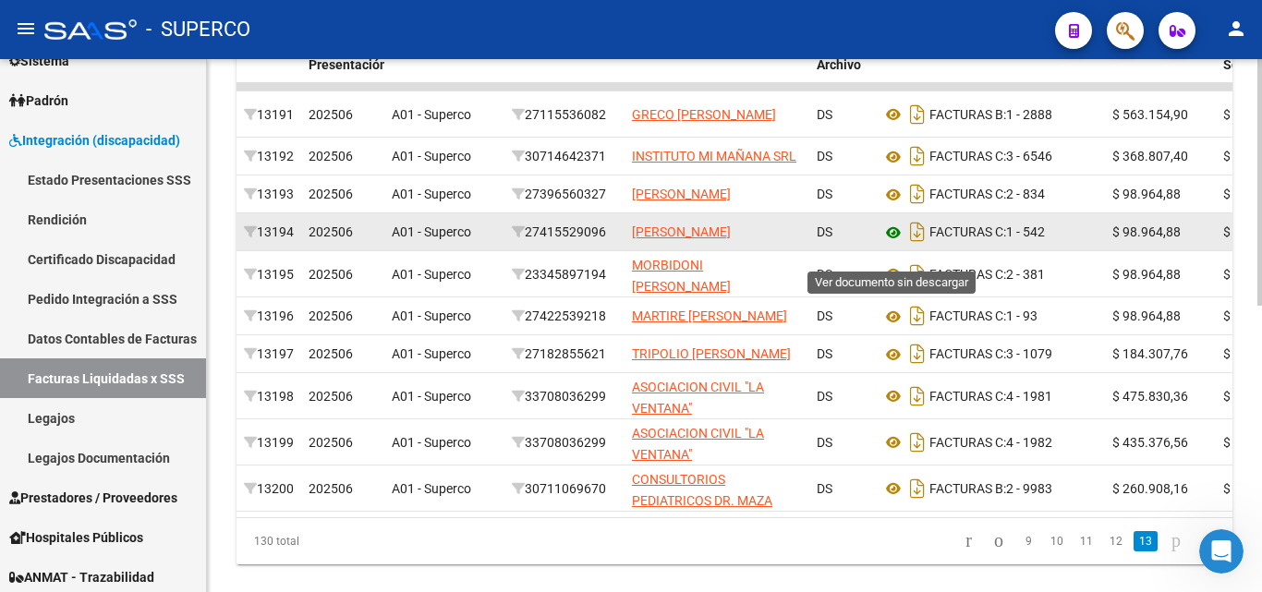
click at [893, 244] on icon at bounding box center [893, 233] width 24 height 22
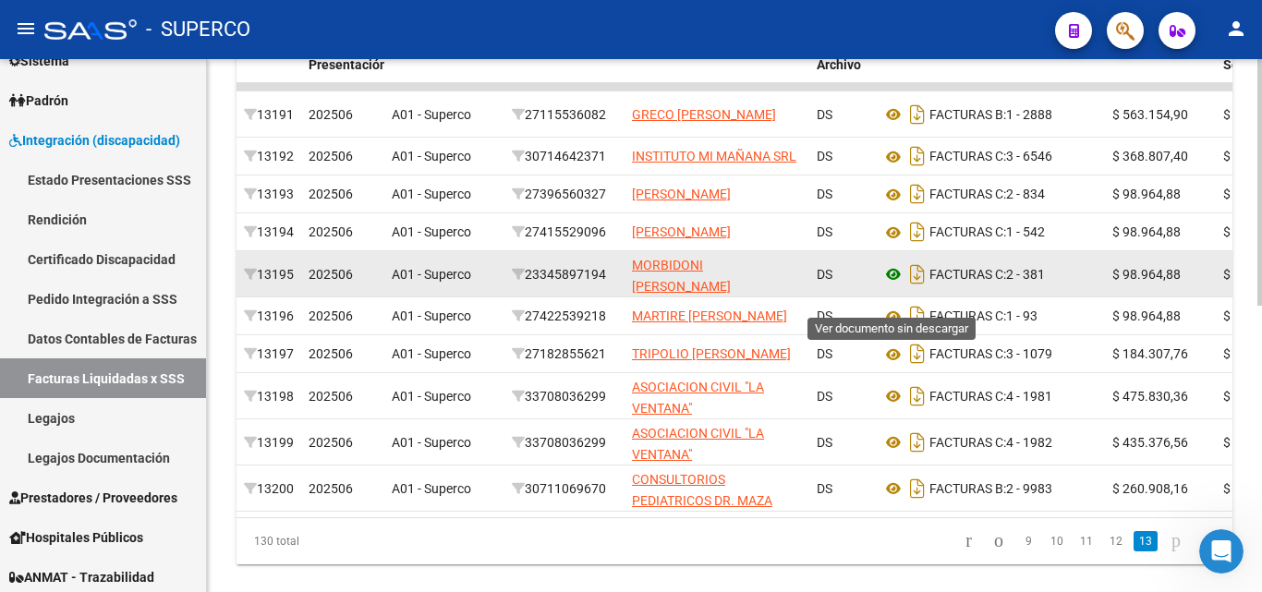
click at [894, 285] on icon at bounding box center [893, 274] width 24 height 22
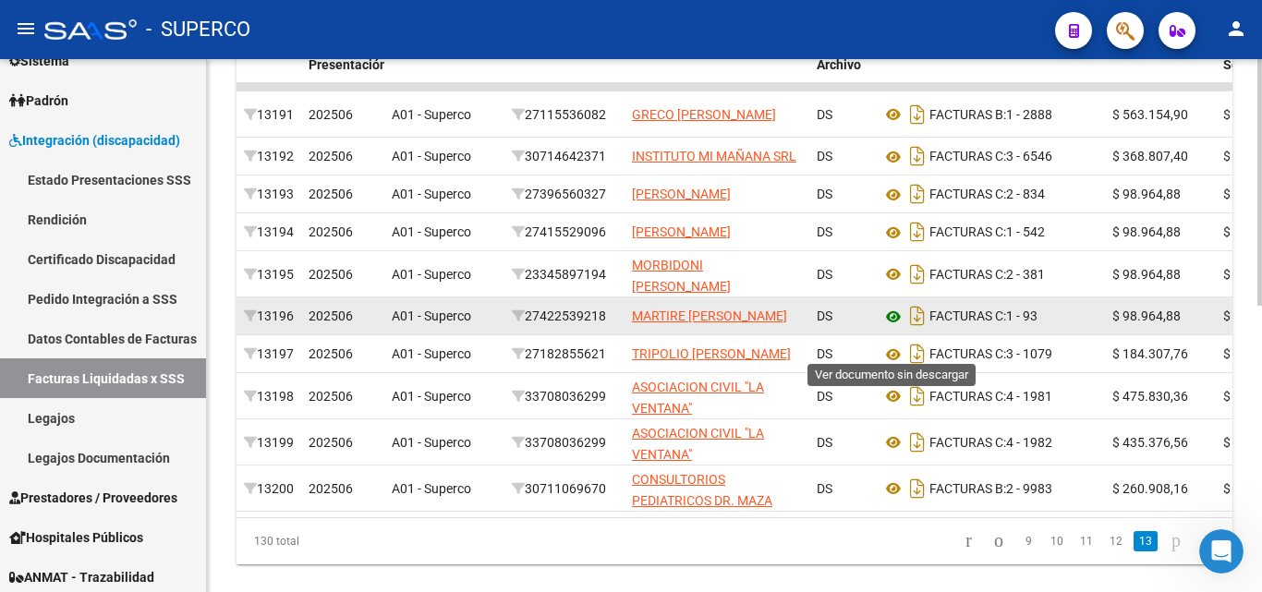
click at [888, 328] on icon at bounding box center [893, 317] width 24 height 22
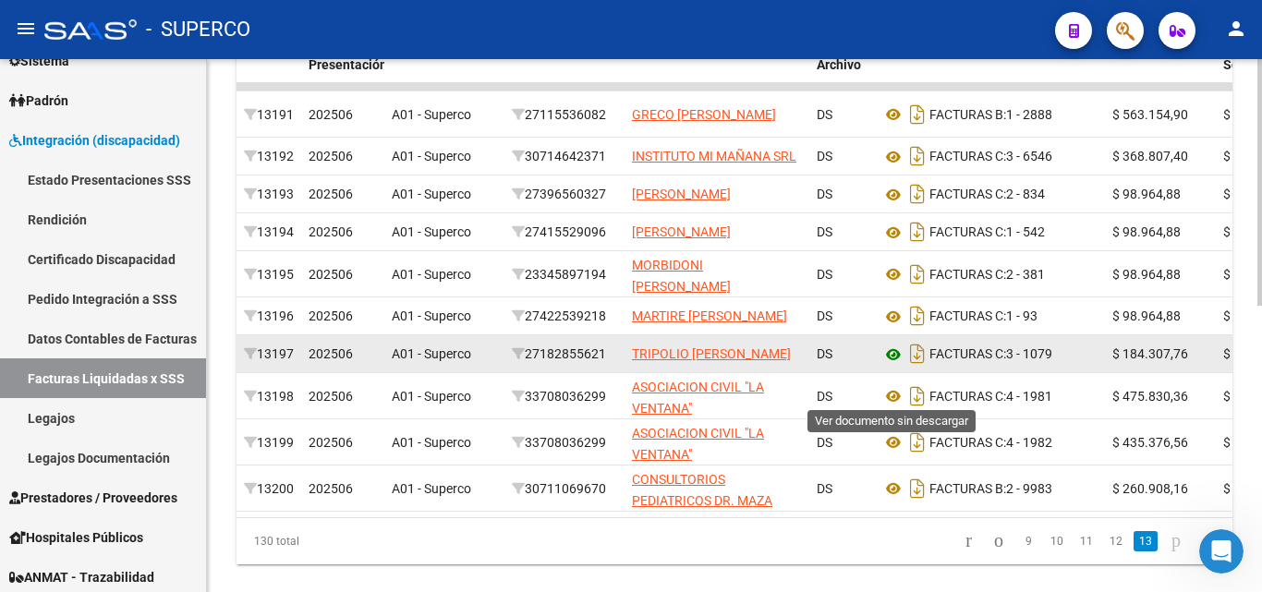
click at [889, 366] on icon at bounding box center [893, 355] width 24 height 22
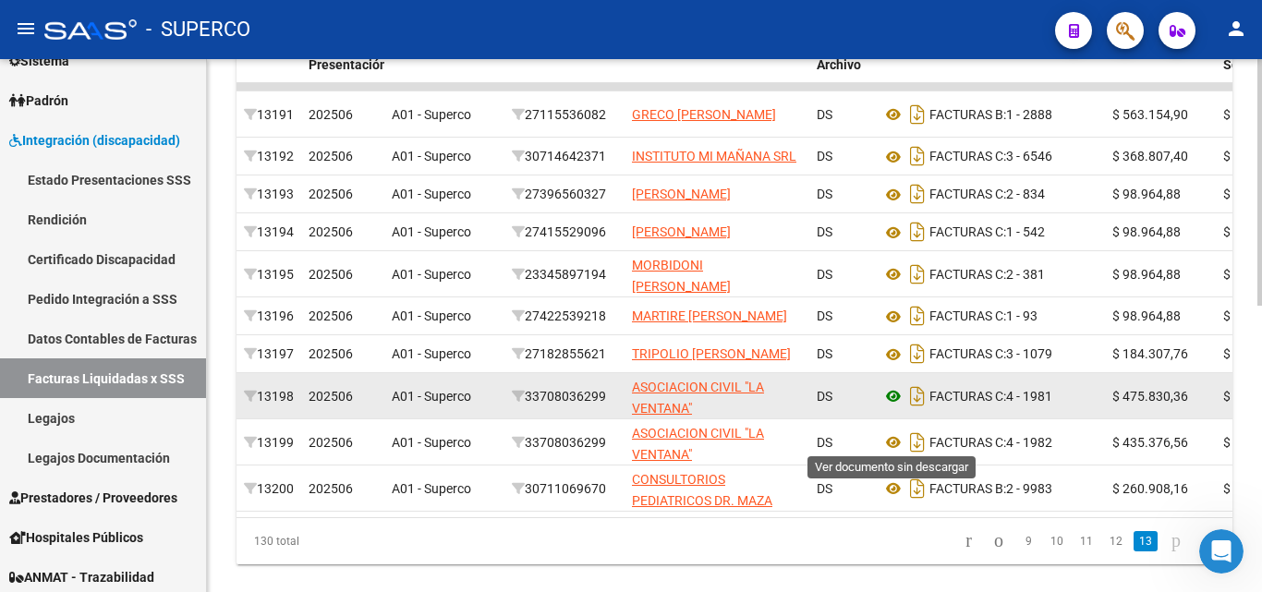
click at [891, 407] on icon at bounding box center [893, 396] width 24 height 22
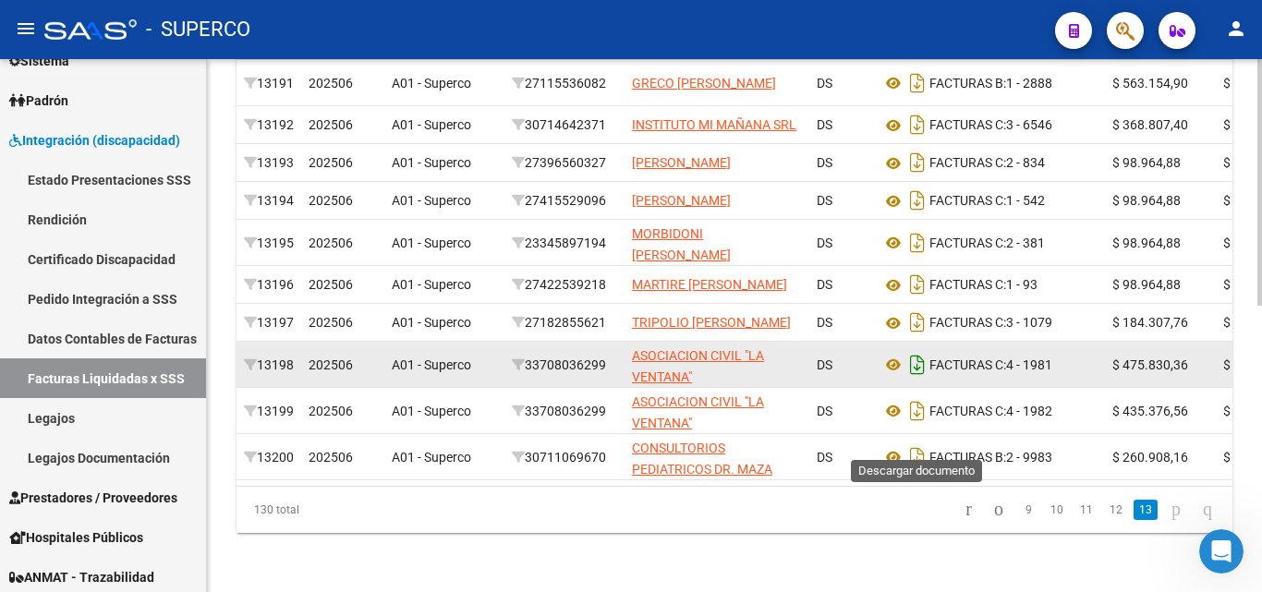
scroll to position [621, 0]
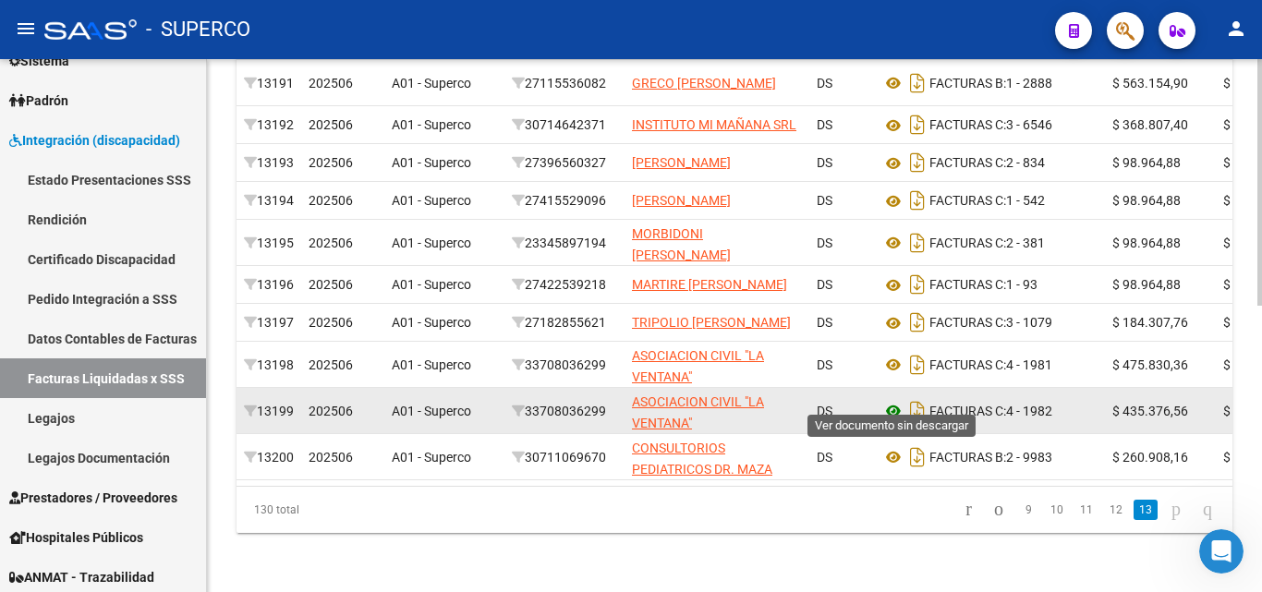
click at [886, 400] on icon at bounding box center [893, 411] width 24 height 22
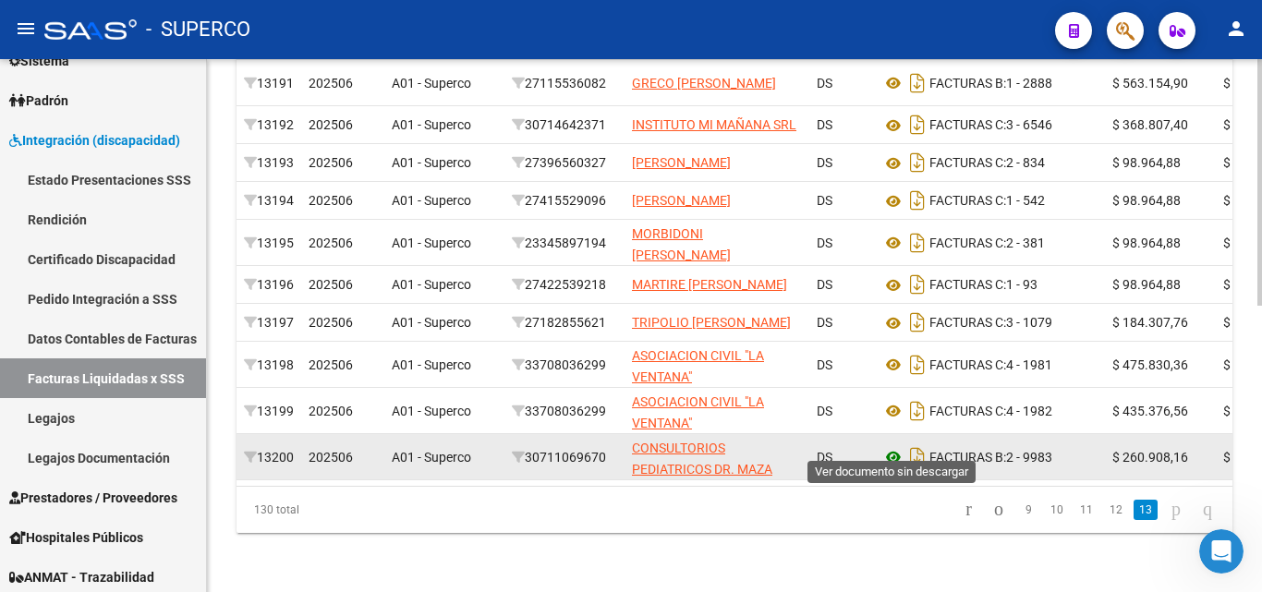
click at [891, 446] on icon at bounding box center [893, 457] width 24 height 22
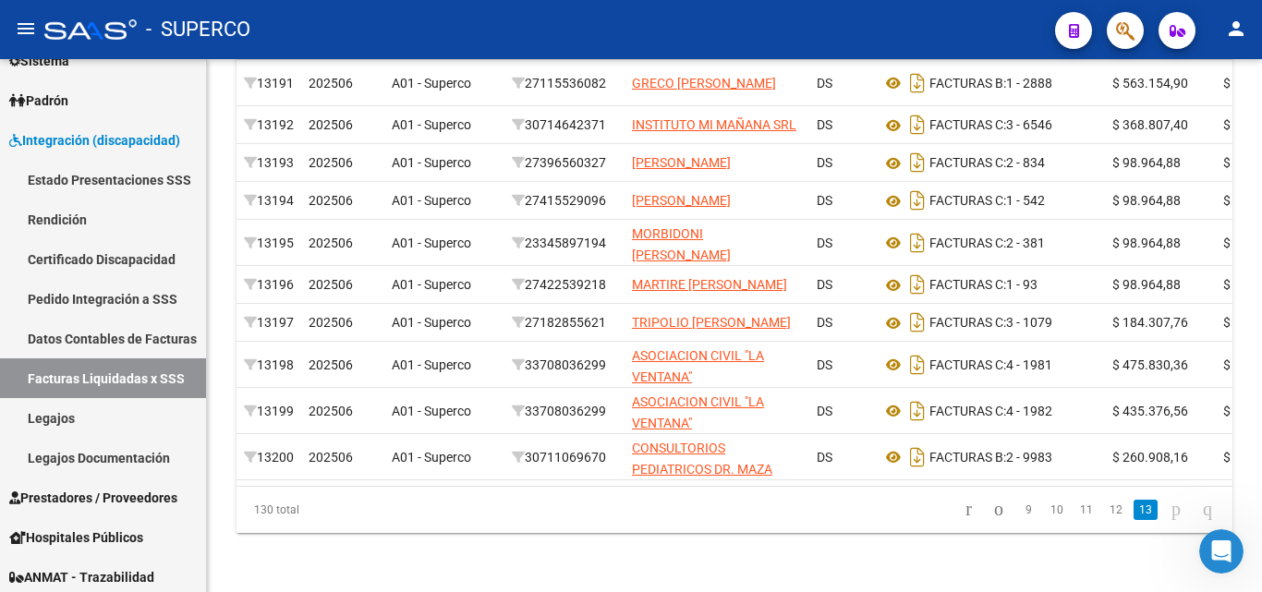
click at [1168, 515] on icon "go to next page" at bounding box center [1175, 509] width 15 height 22
click at [1133, 510] on link "13" at bounding box center [1145, 510] width 24 height 20
click at [1133, 514] on link "13" at bounding box center [1145, 510] width 24 height 20
click at [962, 508] on icon "go to first page" at bounding box center [968, 509] width 12 height 22
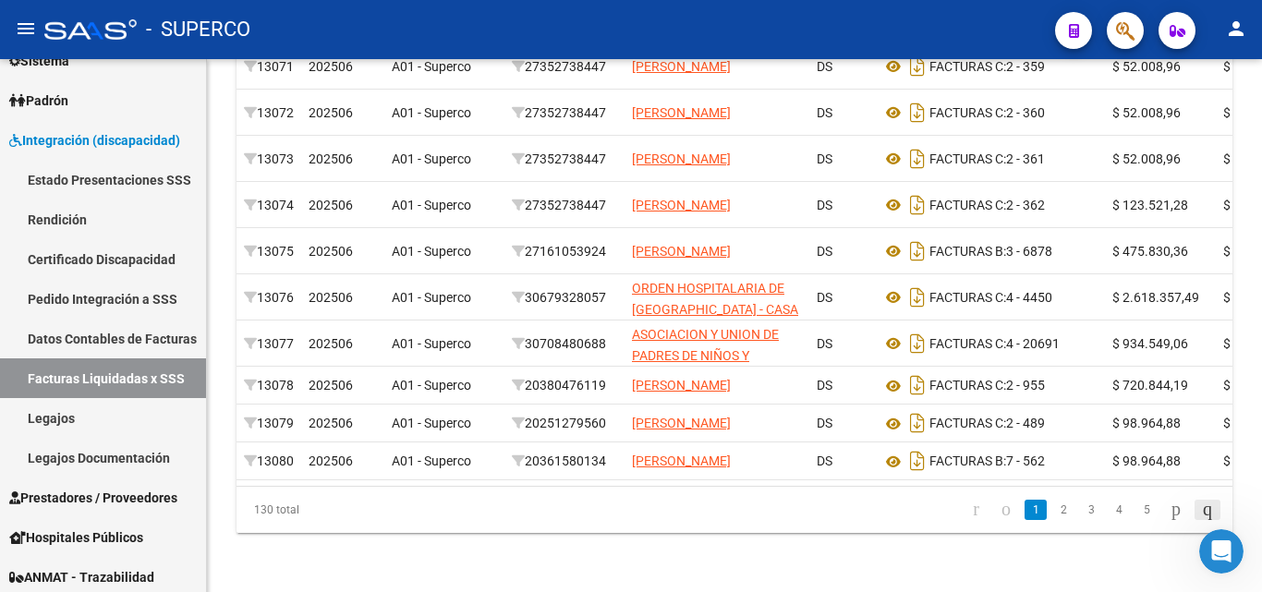
click at [1202, 513] on icon "go to last page" at bounding box center [1207, 509] width 15 height 22
click at [1202, 513] on div "130 total 9 10 11 12 13" at bounding box center [734, 510] width 996 height 46
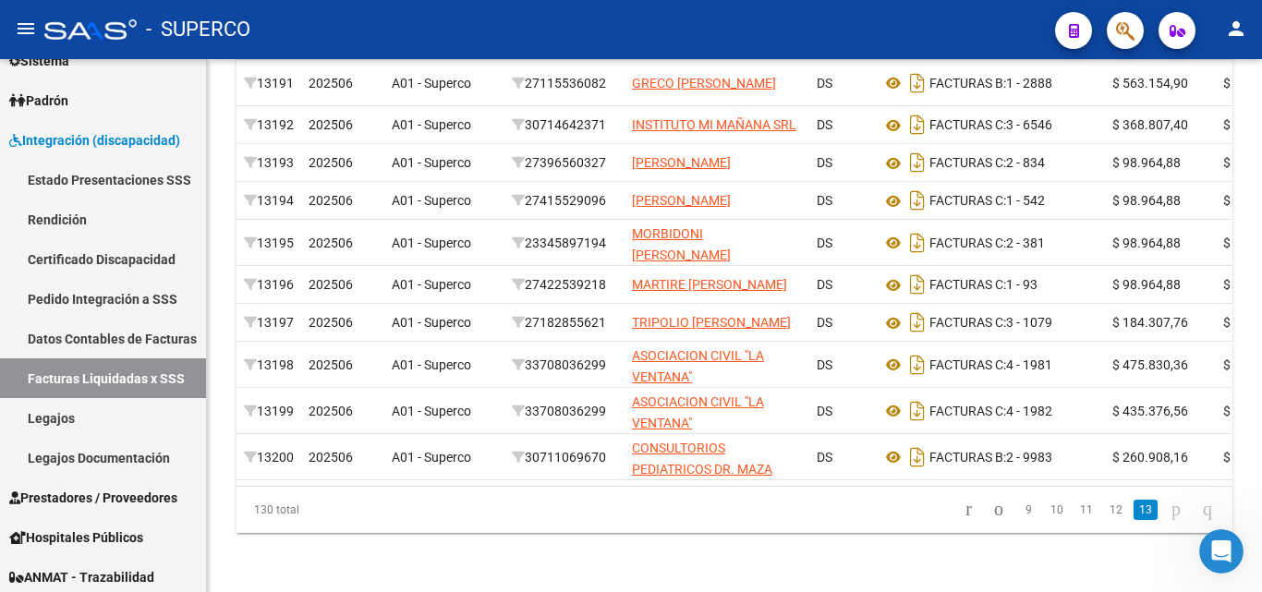
click at [1202, 513] on icon "go to last page" at bounding box center [1207, 509] width 15 height 22
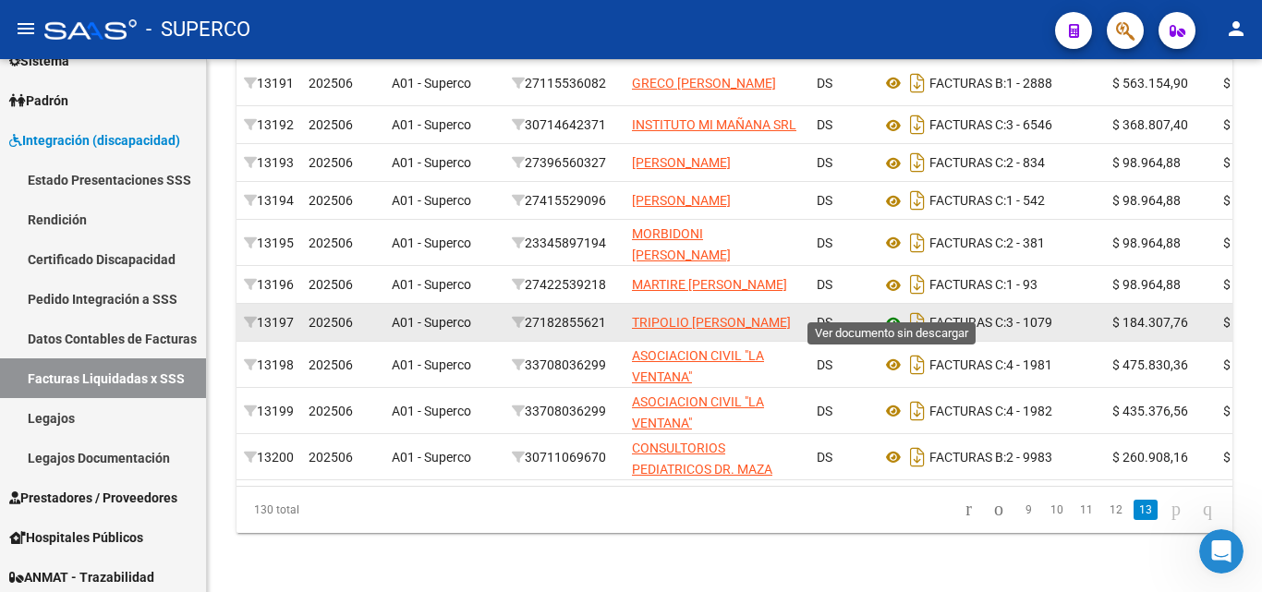
click at [892, 312] on icon at bounding box center [893, 323] width 24 height 22
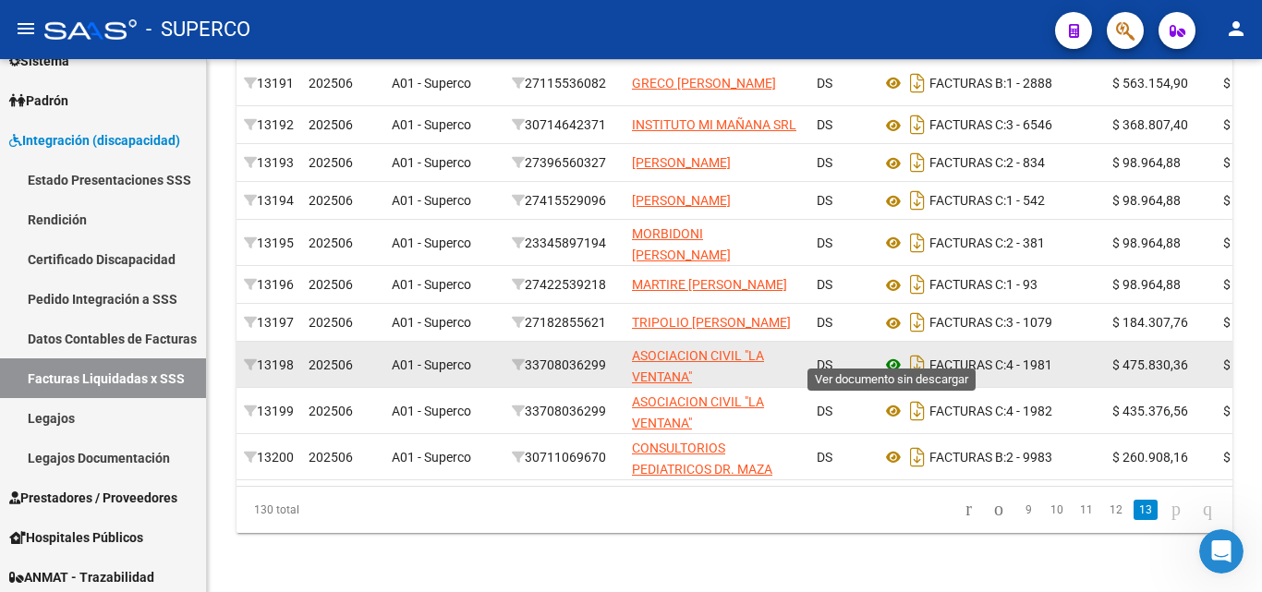
click at [889, 354] on icon at bounding box center [893, 365] width 24 height 22
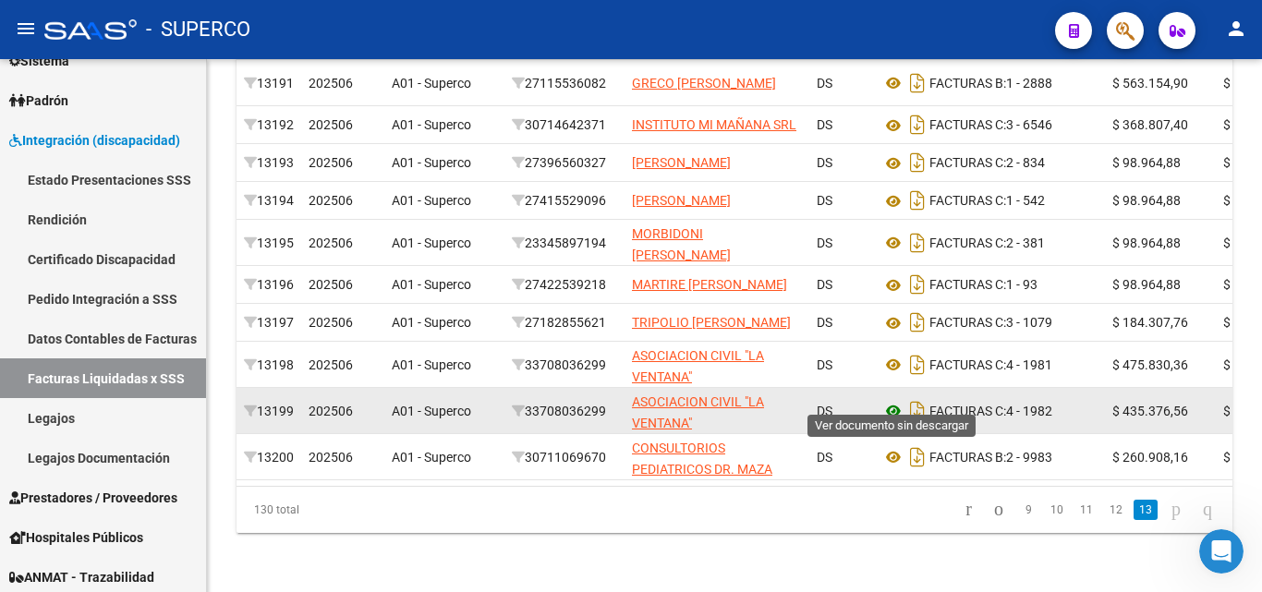
click at [892, 400] on icon at bounding box center [893, 411] width 24 height 22
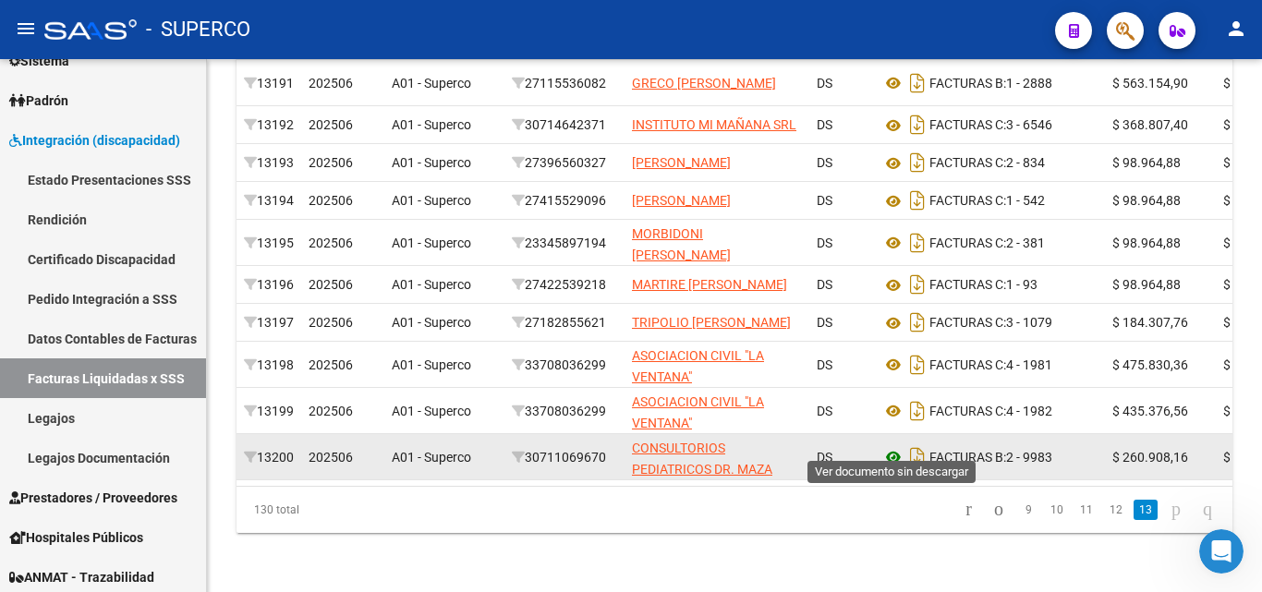
click at [892, 446] on icon at bounding box center [893, 457] width 24 height 22
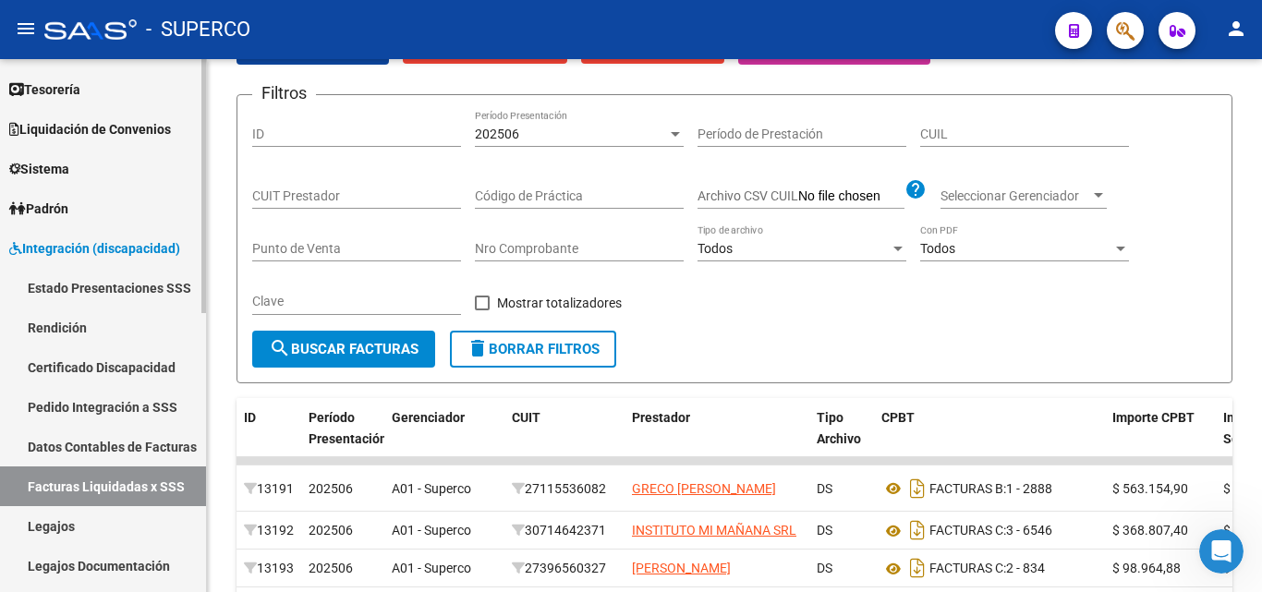
scroll to position [0, 0]
